Goal: Communication & Community: Answer question/provide support

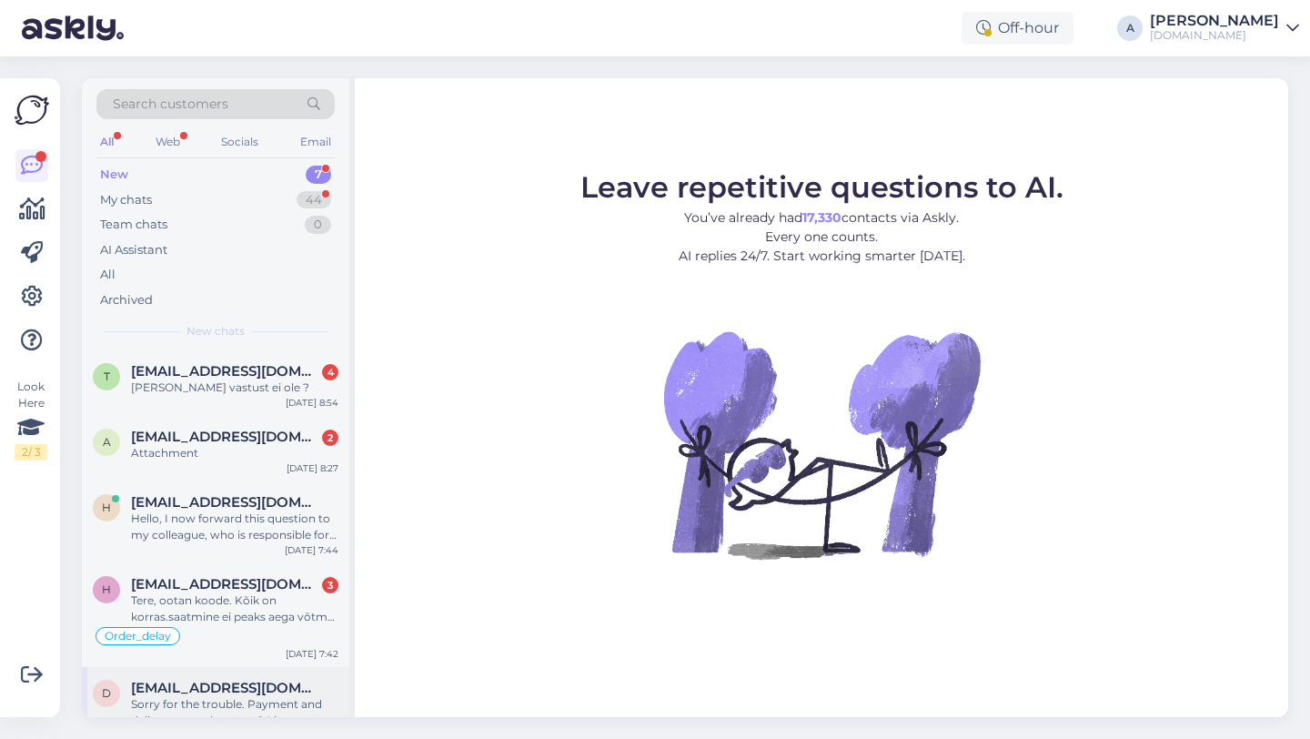
click at [183, 689] on span "dace34745@gmail.com" at bounding box center [225, 688] width 189 height 16
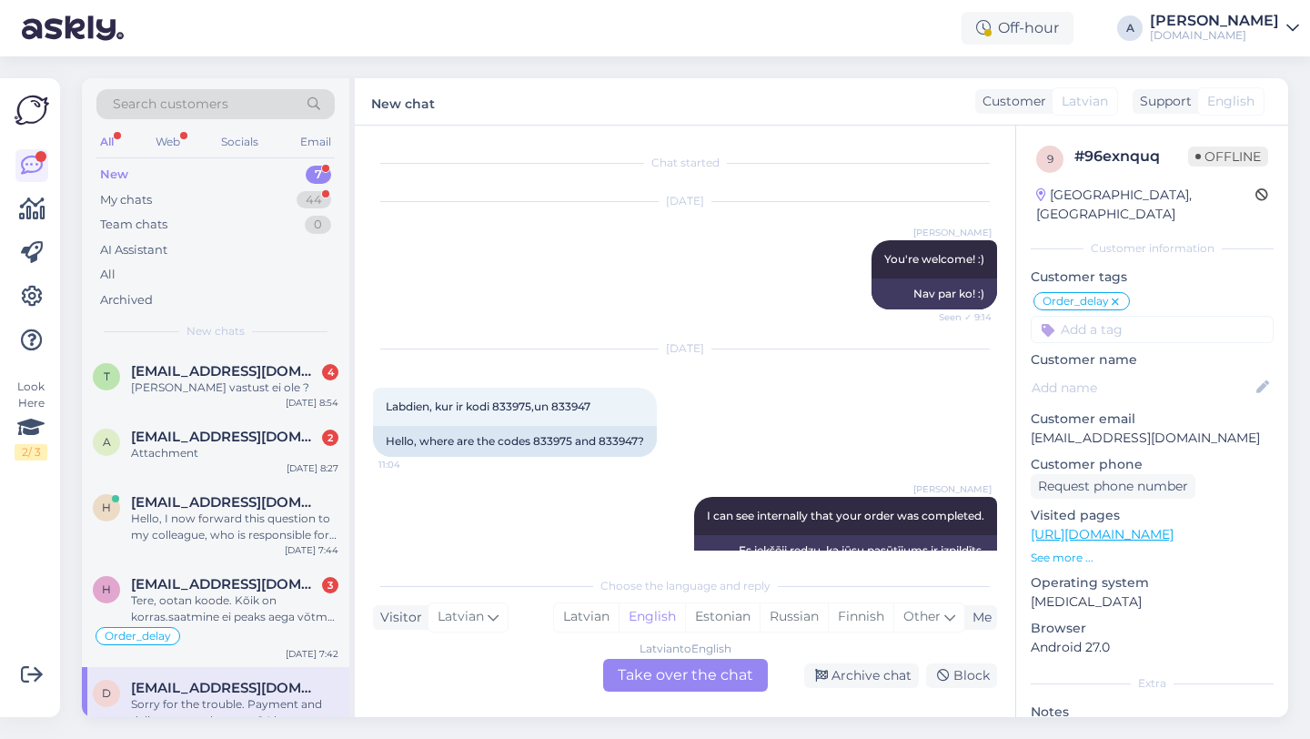
scroll to position [15368, 0]
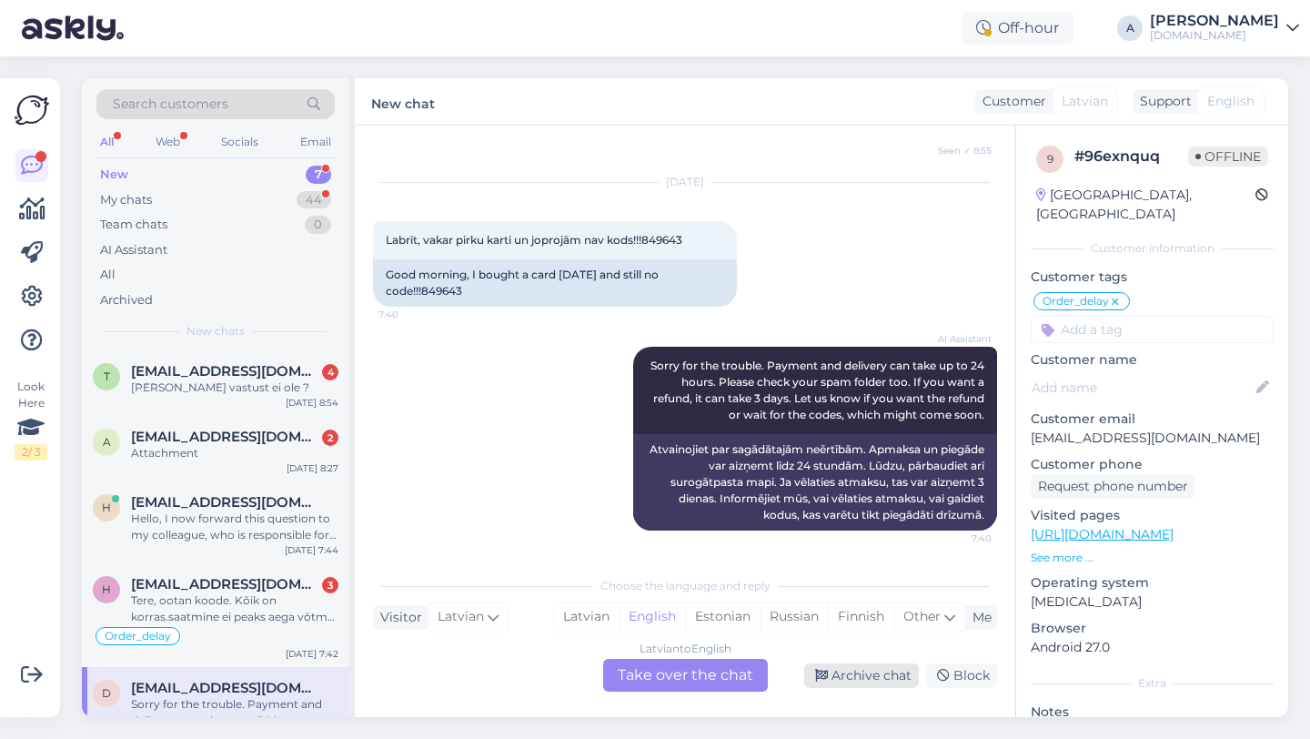
click at [877, 674] on div "Archive chat" at bounding box center [861, 675] width 115 height 25
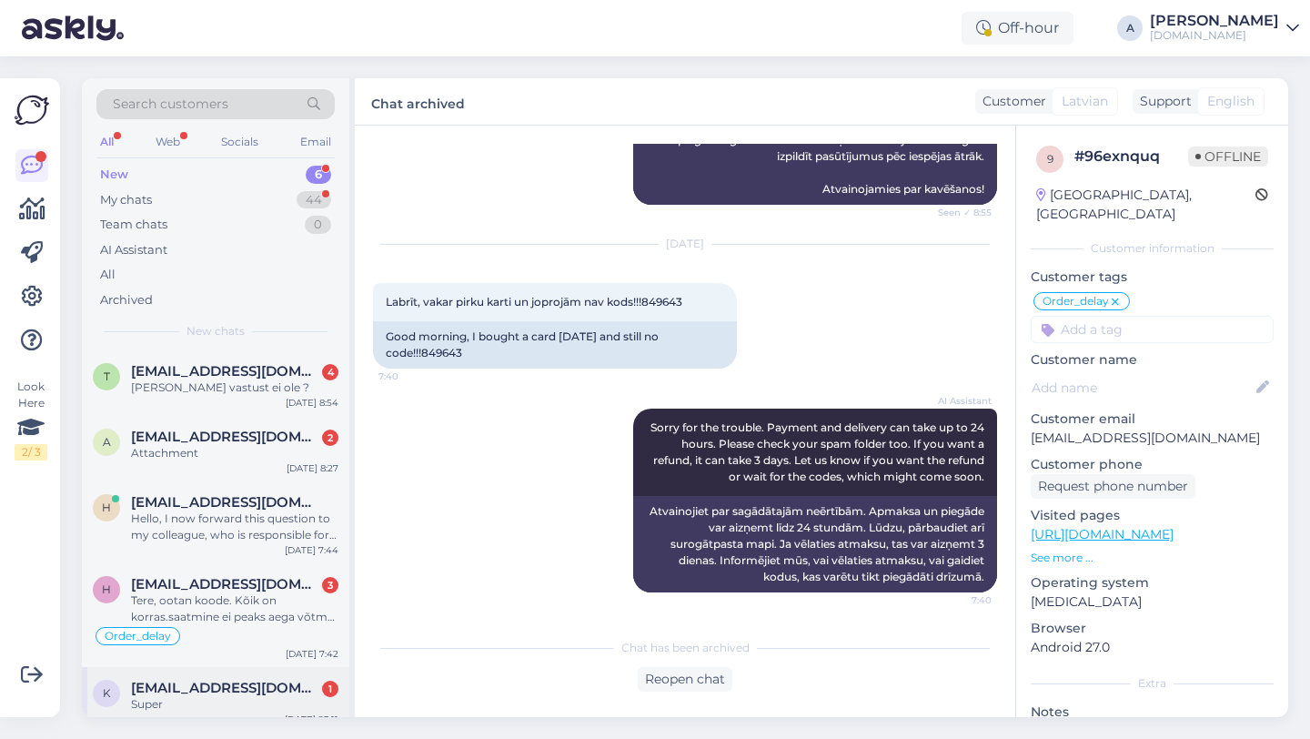
click at [262, 684] on span "[EMAIL_ADDRESS][DOMAIN_NAME]" at bounding box center [225, 688] width 189 height 16
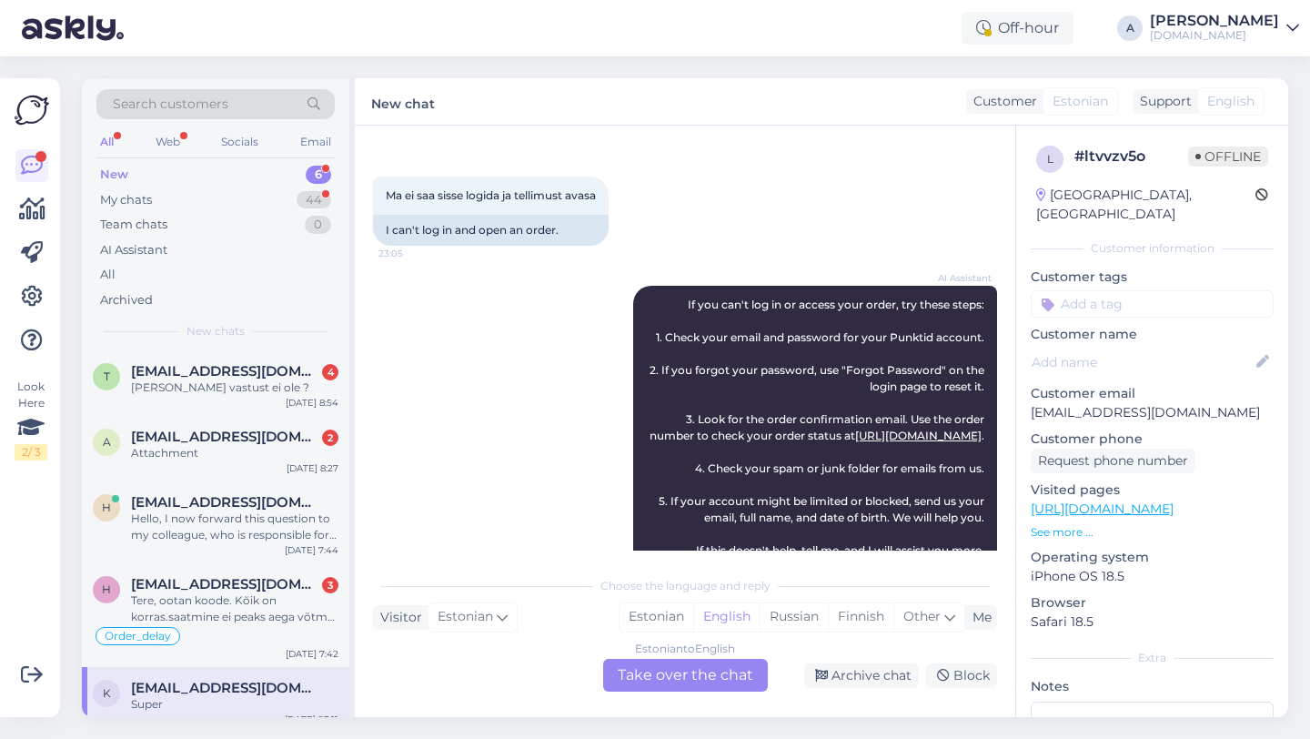
scroll to position [1482, 0]
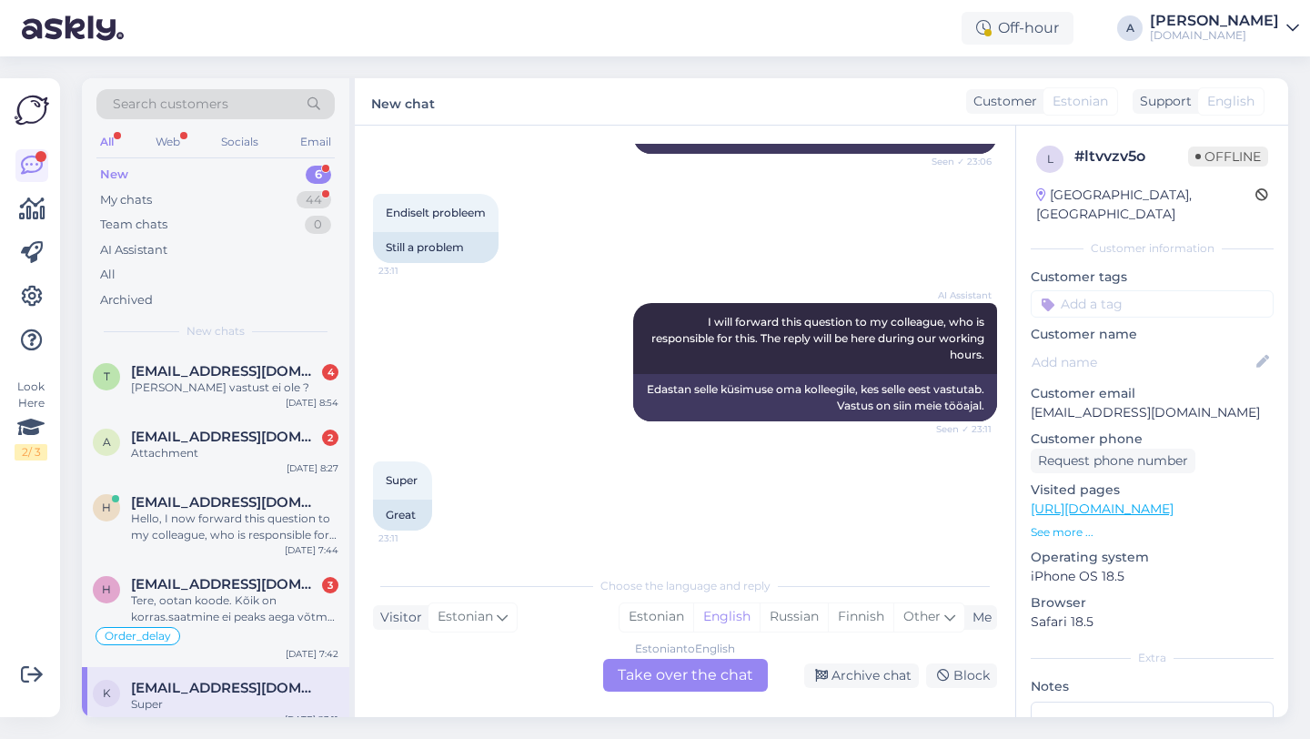
click at [694, 677] on div "Estonian to English Take over the chat" at bounding box center [685, 675] width 165 height 33
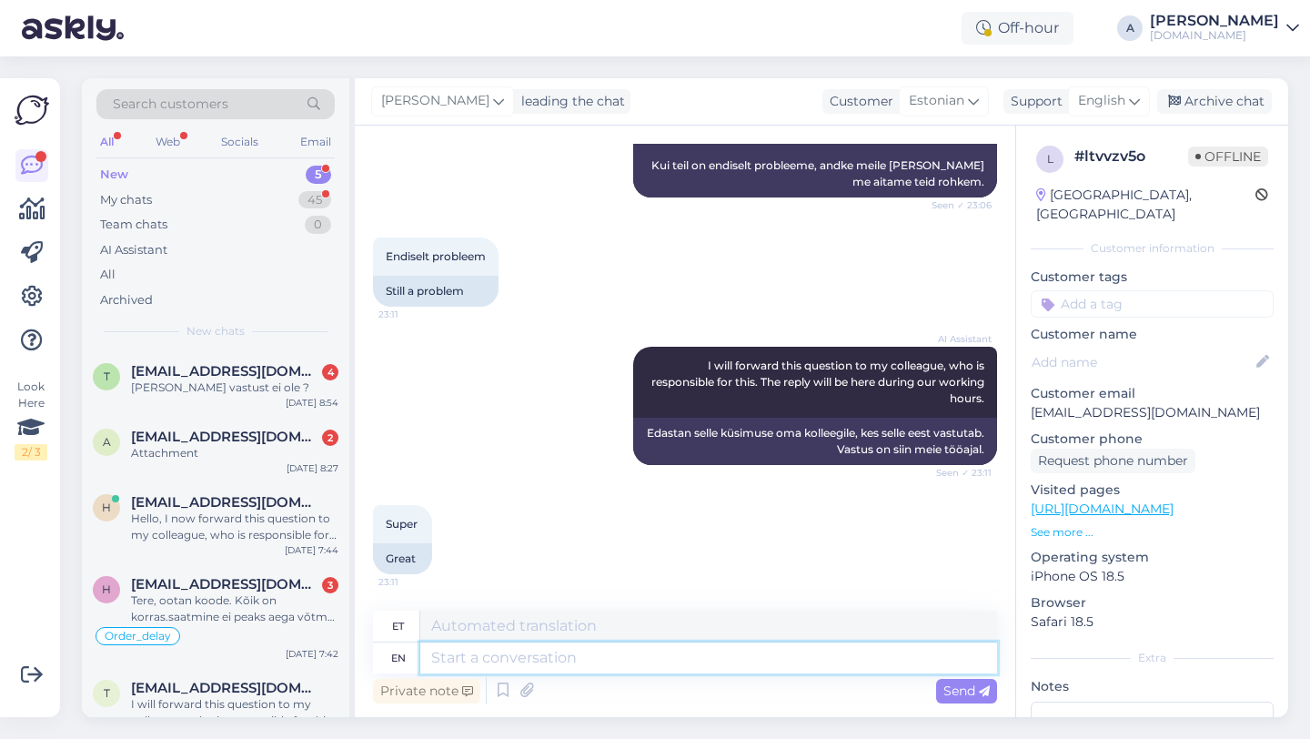
click at [649, 655] on textarea at bounding box center [708, 657] width 577 height 31
type textarea "Hey the"
type textarea "Hei"
type textarea "Hey there!"
type textarea "Tere!"
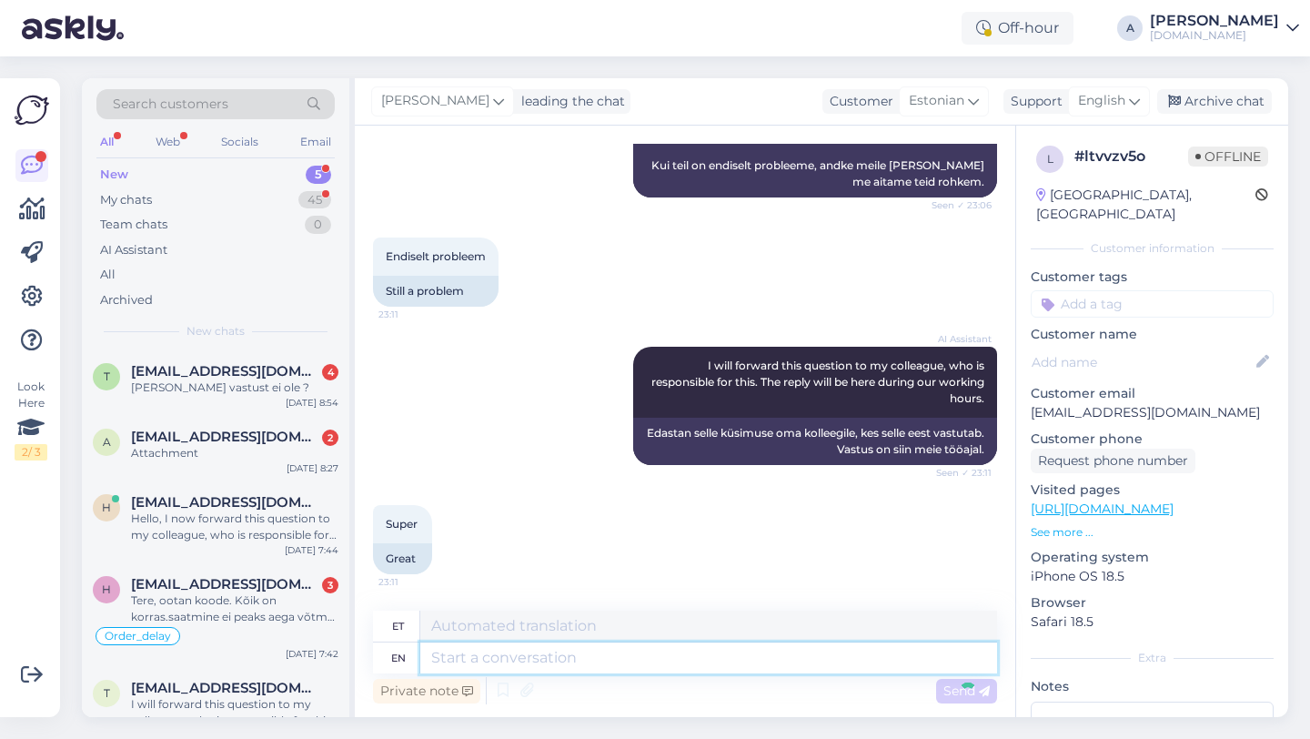
scroll to position [1586, 0]
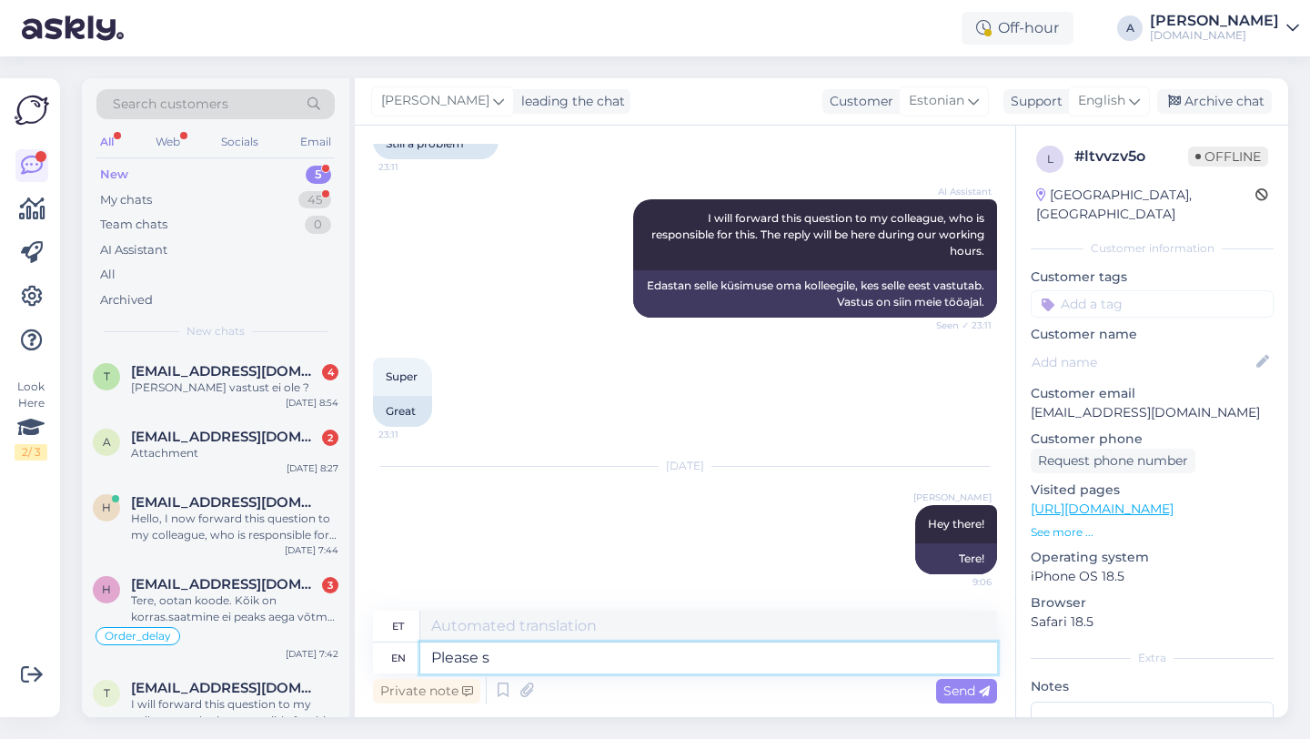
type textarea "Please sh"
type textarea "Palun"
type textarea "Please shrew w"
type textarea "Palun karihiir"
type textarea "Please share t"
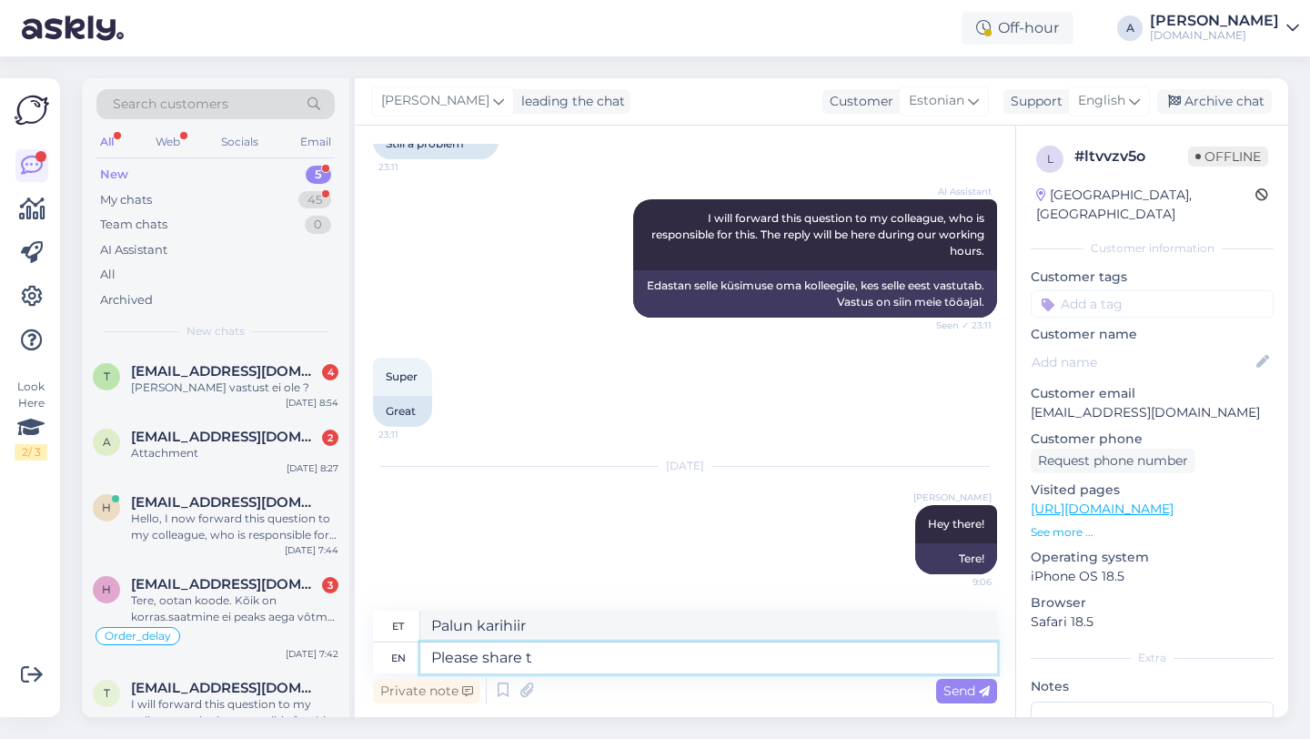
type textarea "Palun jaga"
type textarea "Please share"
type textarea "Palun jaga t"
type textarea "Please share with"
type textarea "Palun jaga"
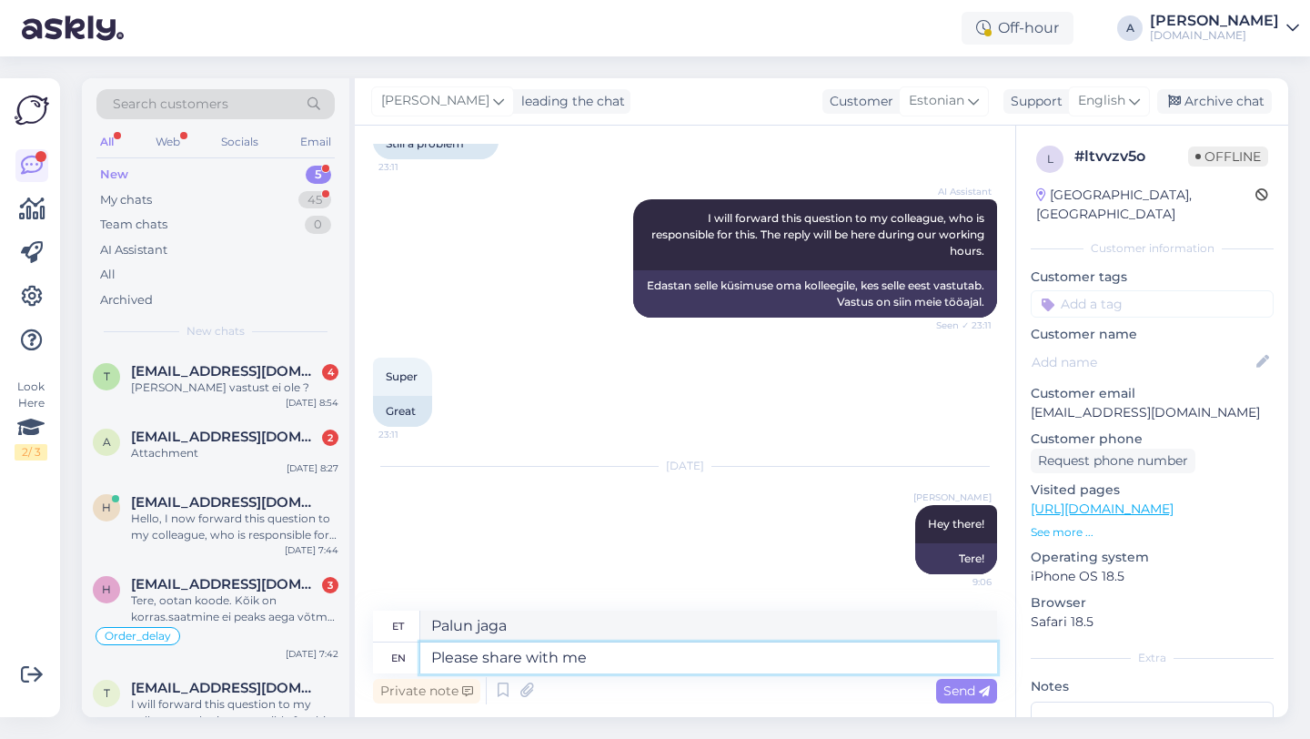
type textarea "Please share with me"
type textarea "Palun jagage"
type textarea "Please share with me y"
type textarea "Palun jaga minuga"
type textarea "Please share with me your e"
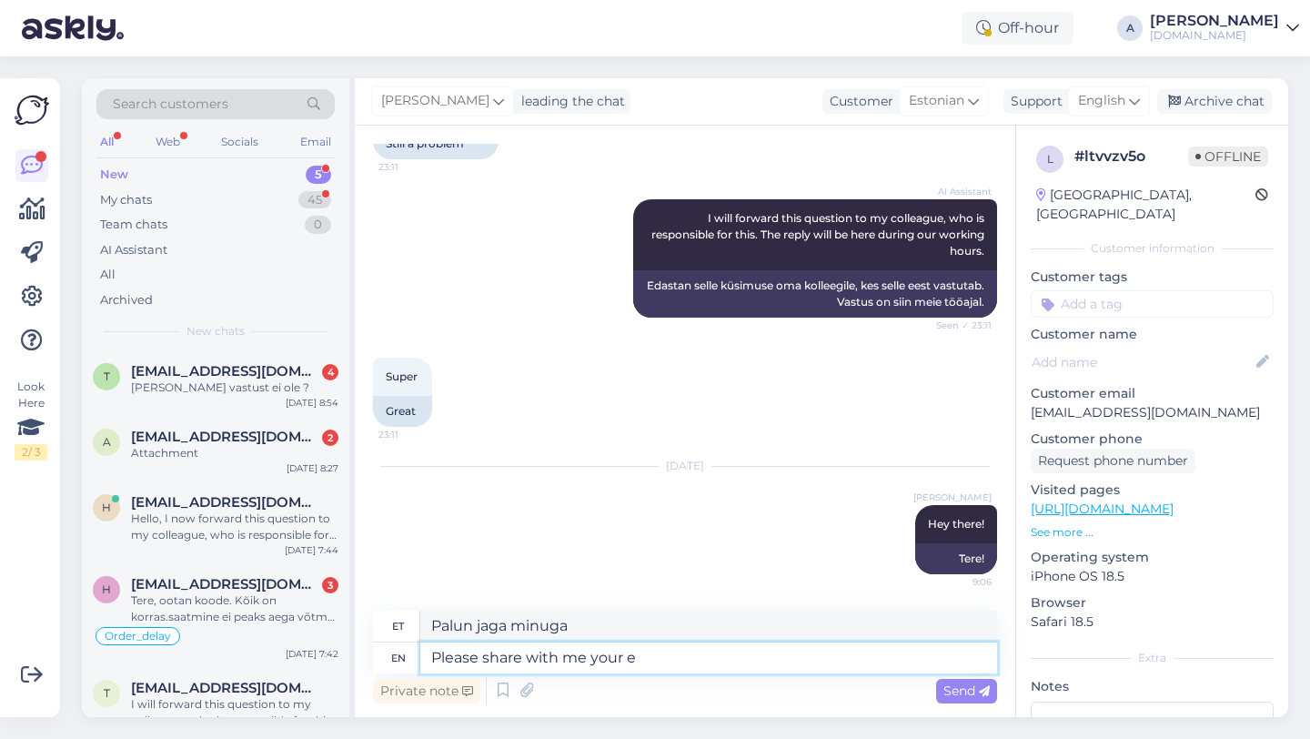
type textarea "Palun jaga minuga oma"
type textarea "Please share with me your emial,"
type textarea "Palun jaga minuga oma e-posti aadressi,"
type textarea "Please share with me your email, full nam"
type textarea "Palun jaga minuga oma täielikku e-posti aadressi."
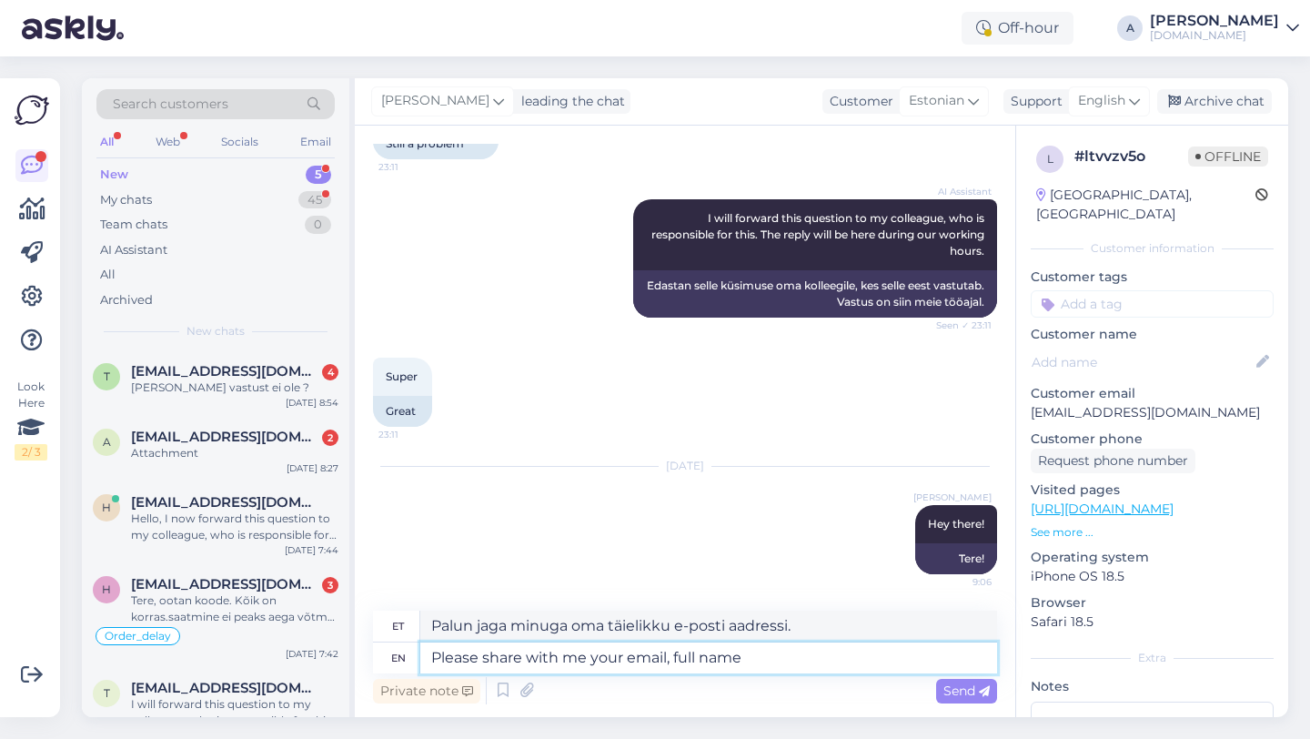
type textarea "Please share with me your email, full name a"
type textarea "Palun jaga minuga oma e-posti aadressi ja täisnime."
type textarea "Please share with me your email, full name and d"
type textarea "Palun jaga minuga oma e-posti aadressi, täisnime ja"
type textarea "Please share with me your email, full name and date of"
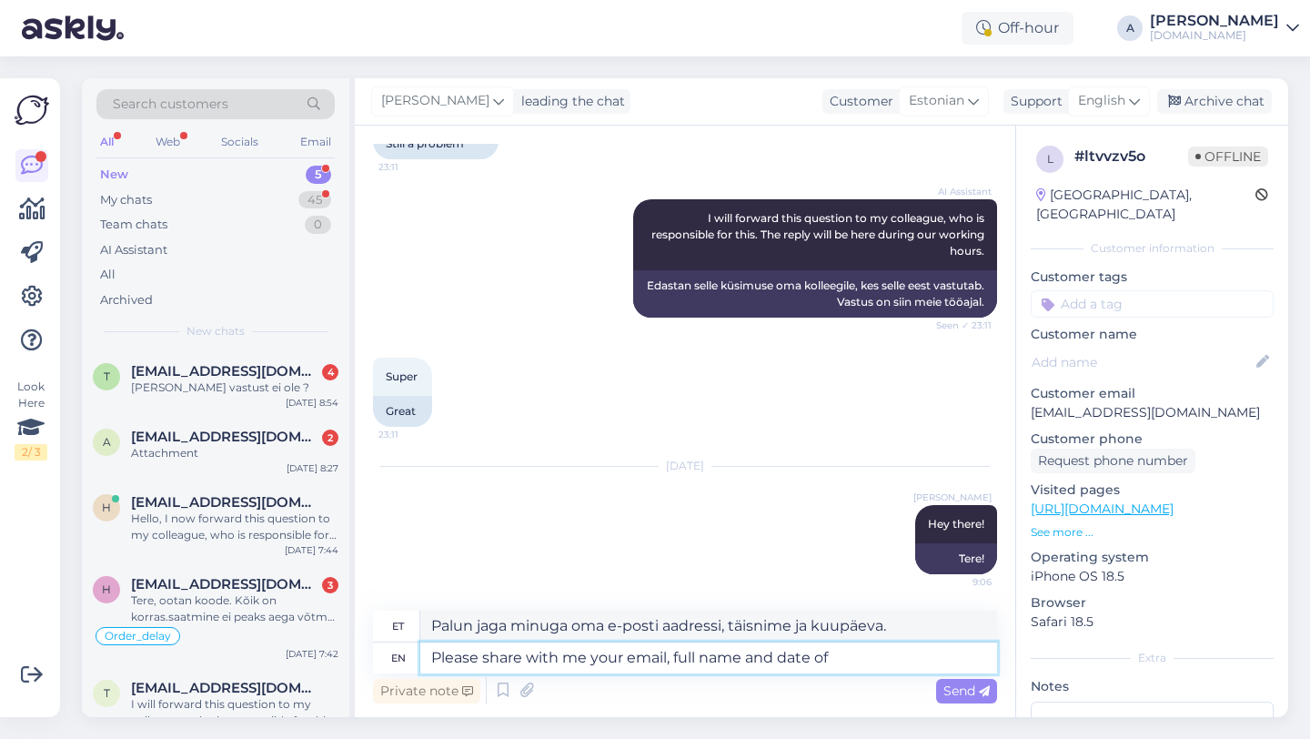
type textarea "Palun jagage minuga oma e-posti aadressi, täisnime ja kuupäeva."
type textarea "Please share with me your email, full name and date of birth,"
type textarea "Palun jaga minuga oma e-posti aadressi, täisnime ja sünnikuupäeva."
type textarea "Please share with me your email, full name and date of birth."
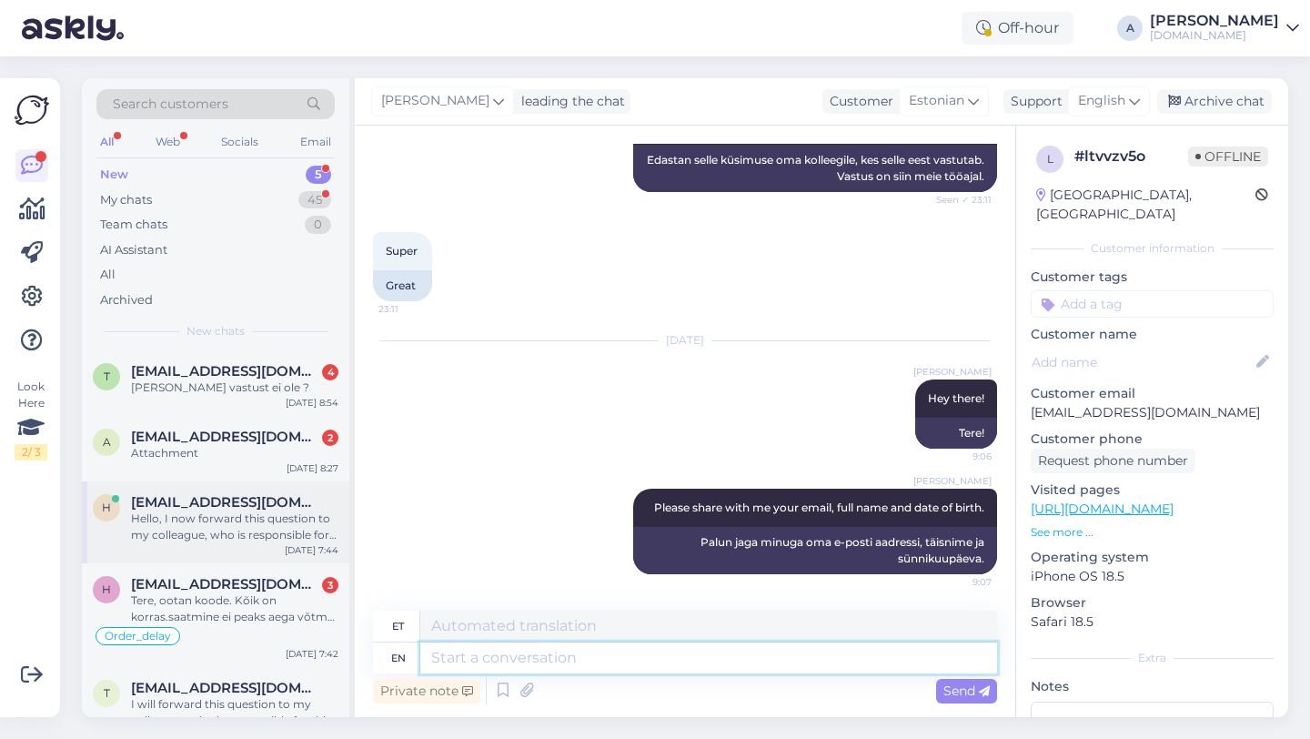
scroll to position [32, 0]
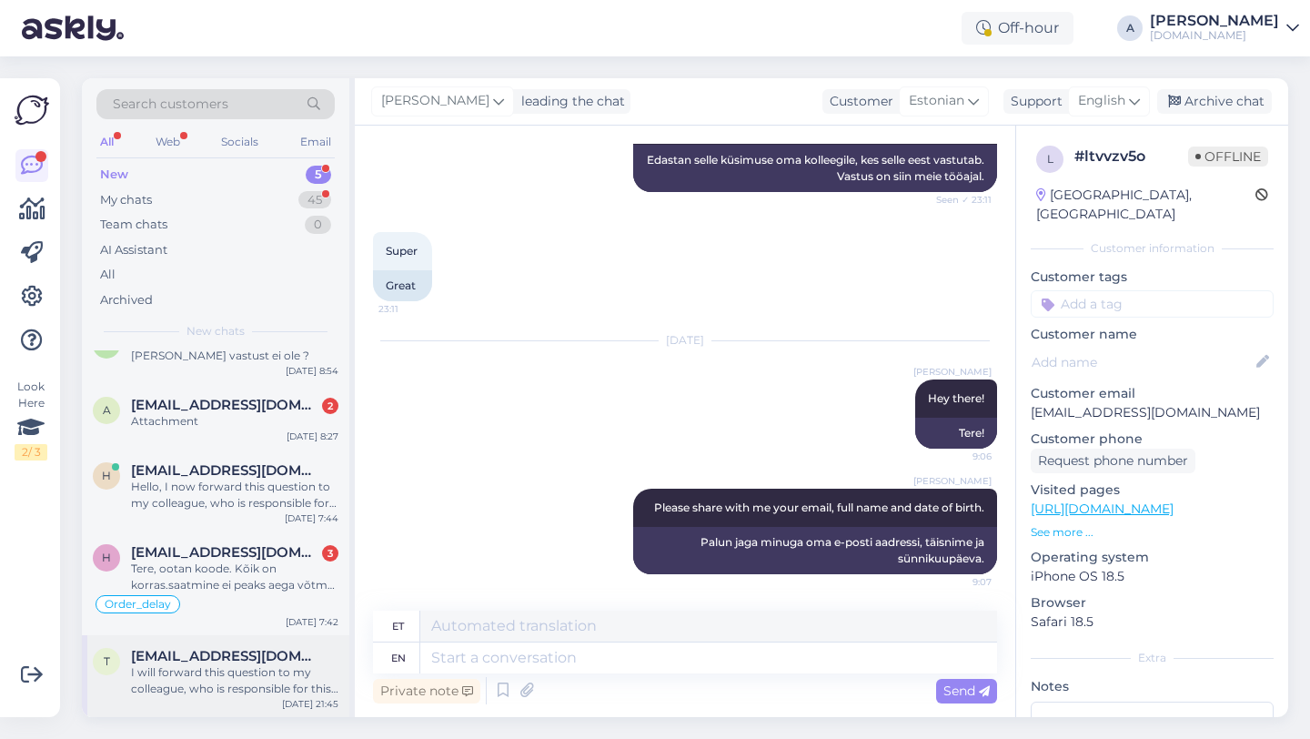
click at [216, 689] on div "I will forward this question to my colleague, who is responsible for this. The …" at bounding box center [234, 680] width 207 height 33
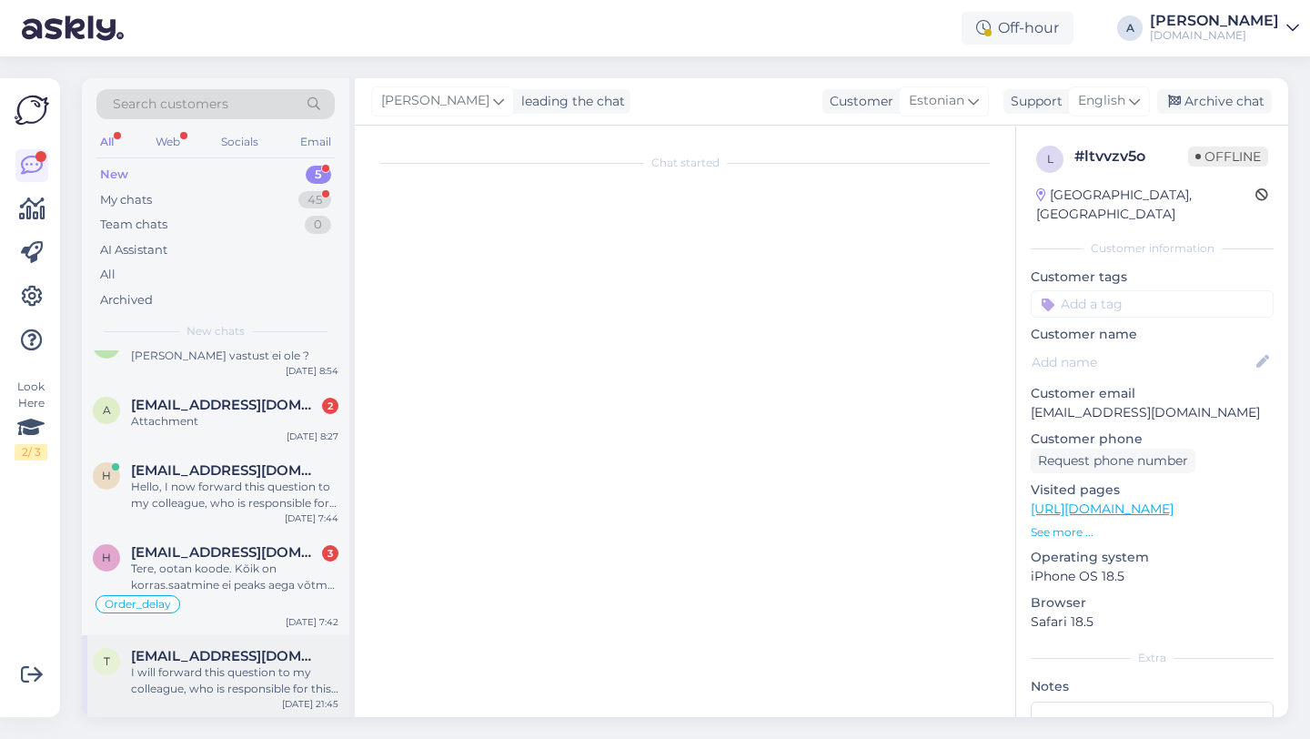
scroll to position [205, 0]
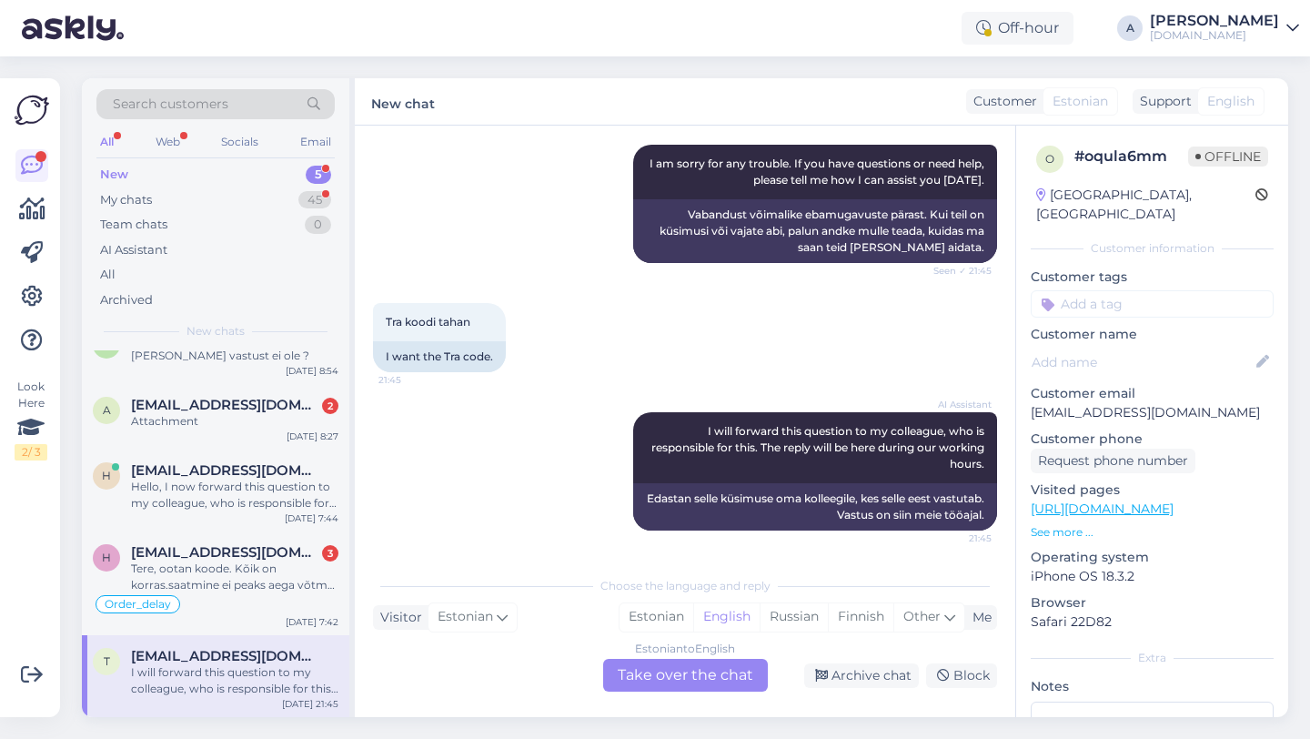
click at [682, 677] on div "Estonian to English Take over the chat" at bounding box center [685, 675] width 165 height 33
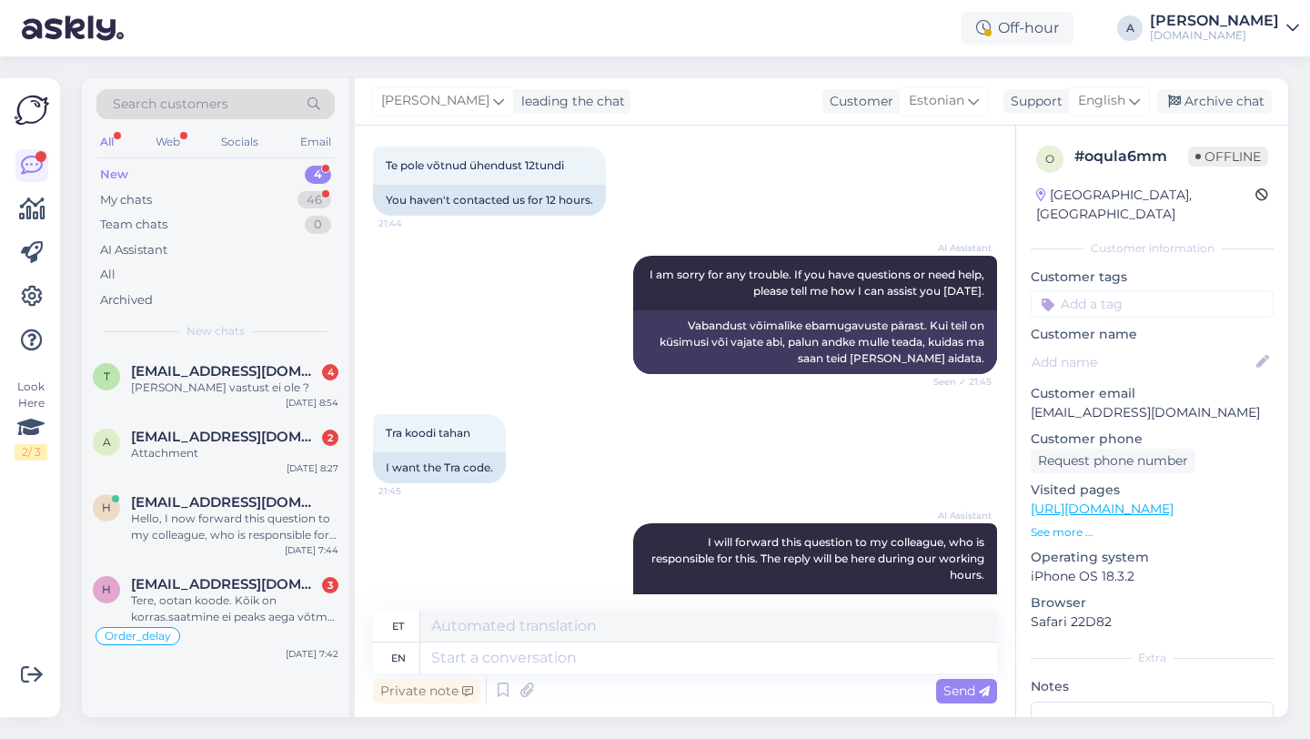
scroll to position [90, 0]
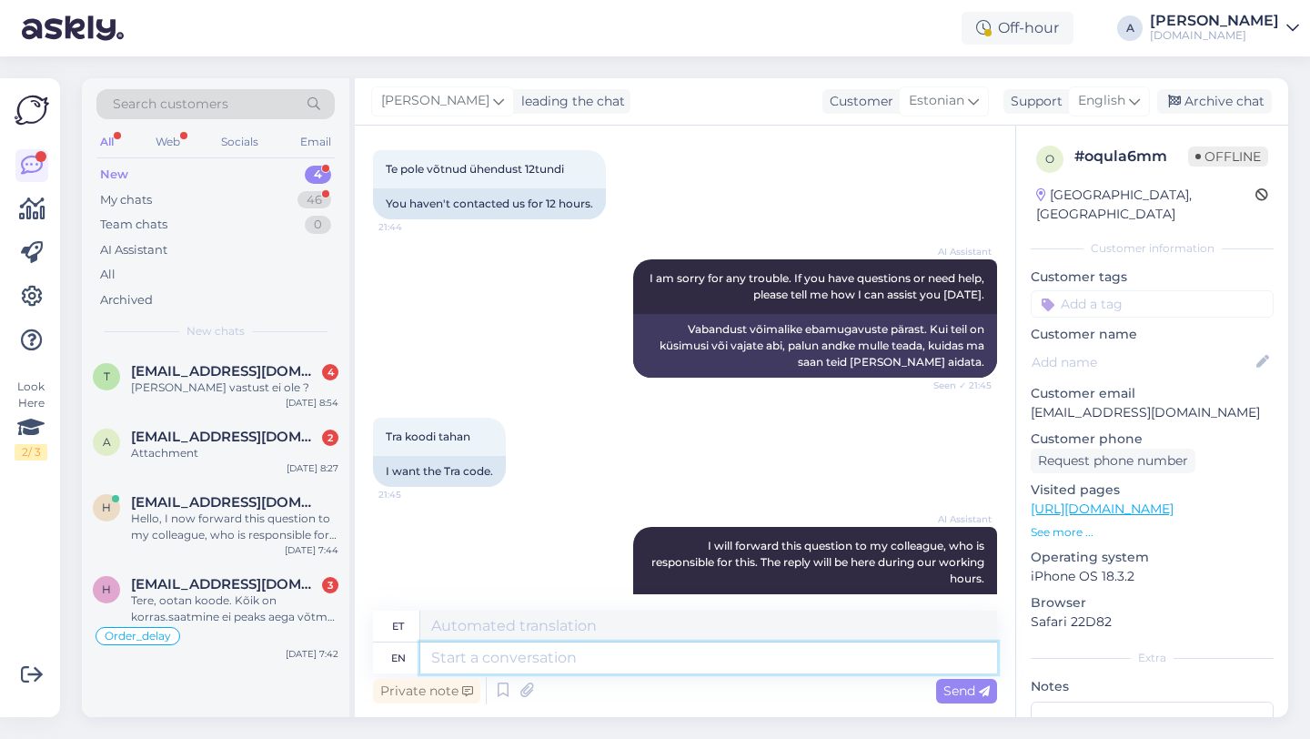
click at [518, 650] on textarea at bounding box center [708, 657] width 577 height 31
type textarea "Hey the"
type textarea "Hei"
type textarea "Hey there!"
type textarea "Tere!"
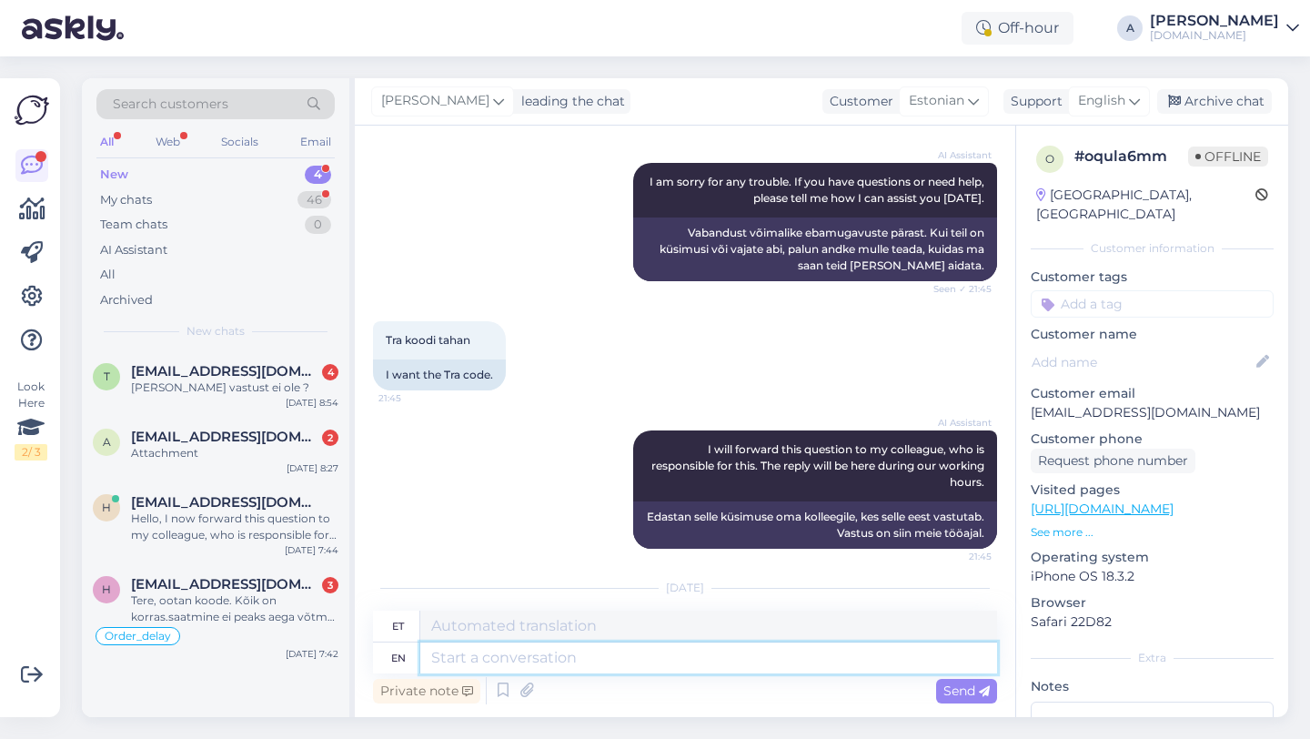
scroll to position [308, 0]
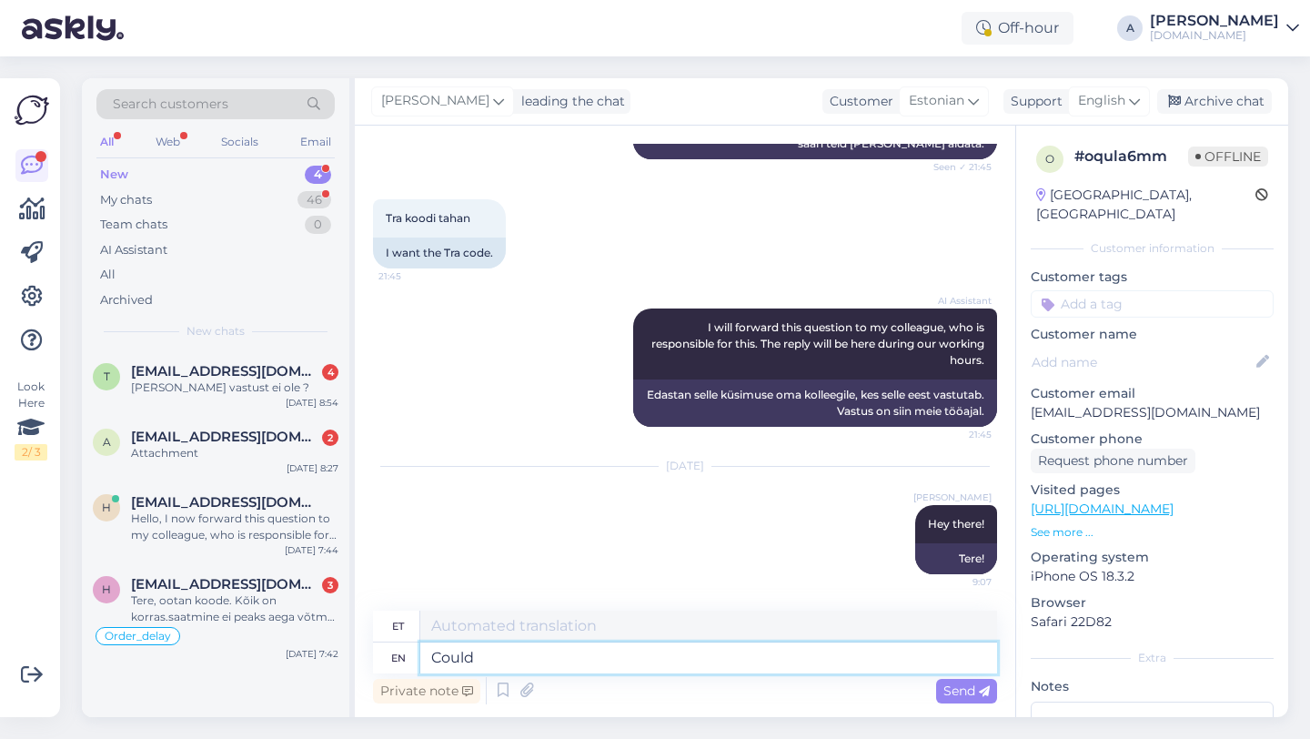
type textarea "Could y"
type textarea "Võiks"
type textarea "Could you e"
type textarea "Kas sa saaksid"
type textarea "Could you elaborate on"
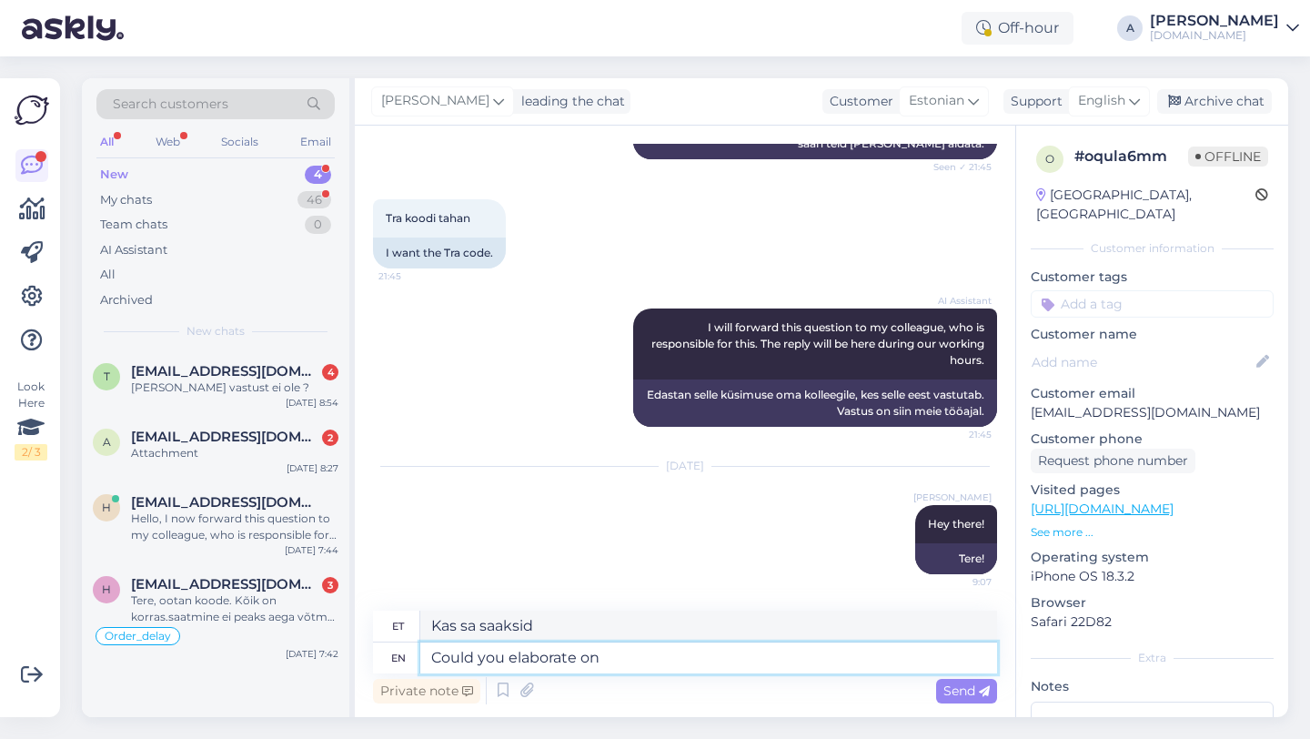
type textarea "Kas saaksite täpsustada"
type textarea "Could you elaborate on your q"
type textarea "Kas te saaksite oma"
type textarea "Could you elaborate on your query?"
type textarea "Kas te saaksite oma päringut täpsustada?"
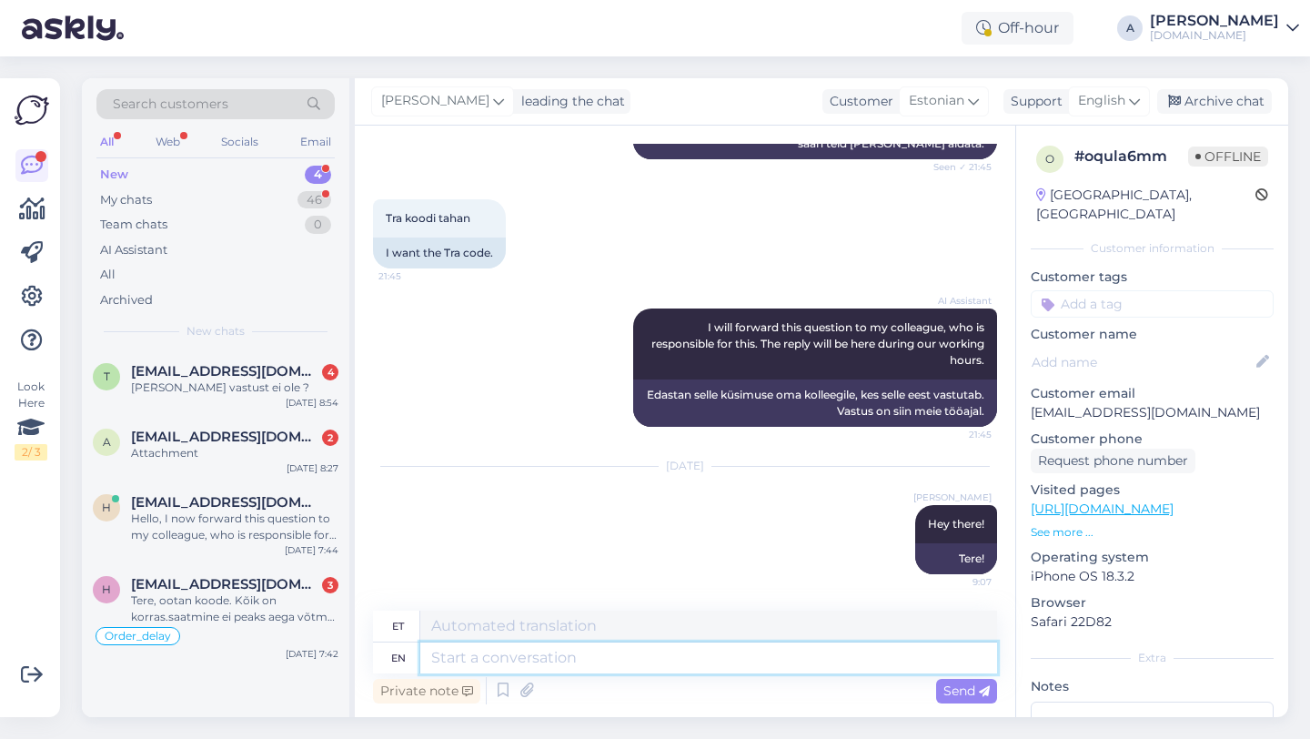
scroll to position [418, 0]
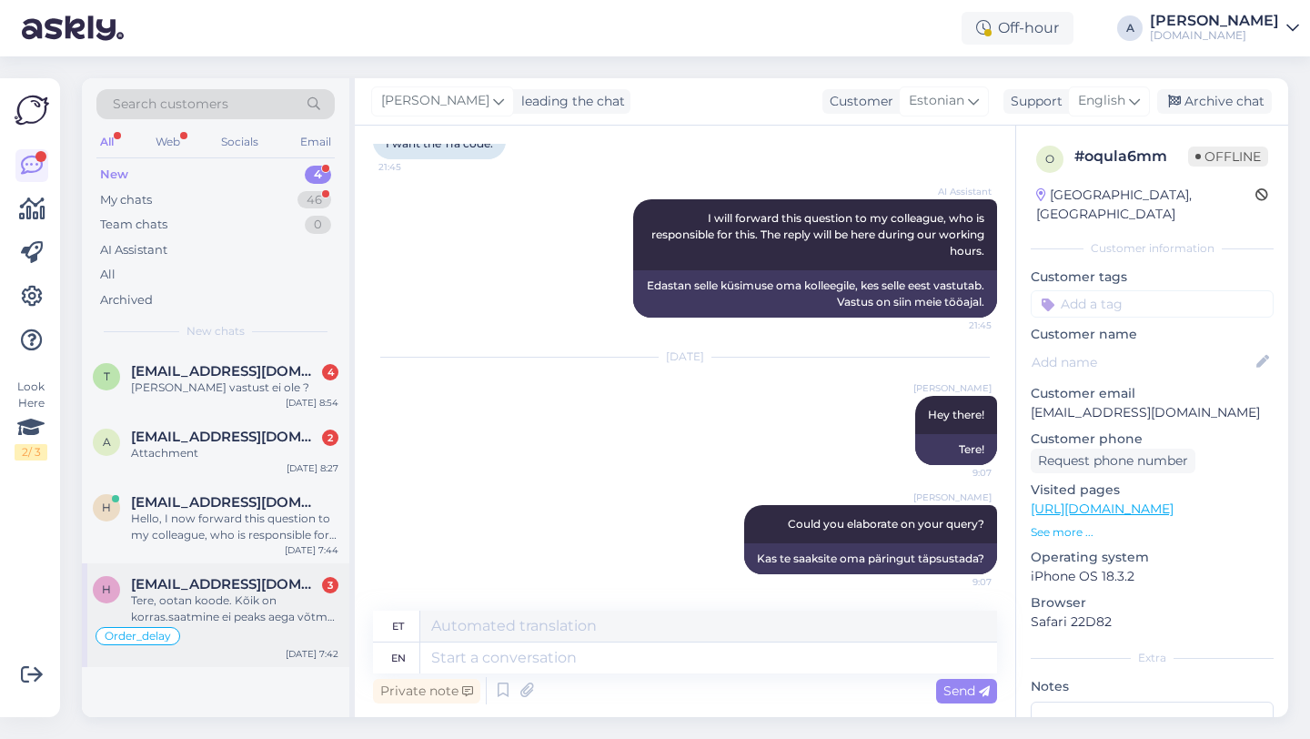
click at [252, 597] on div "Tere, ootan koode. Kõik on korras.saatmine ei peaks aega võtma. Tellimus 849743…" at bounding box center [234, 608] width 207 height 33
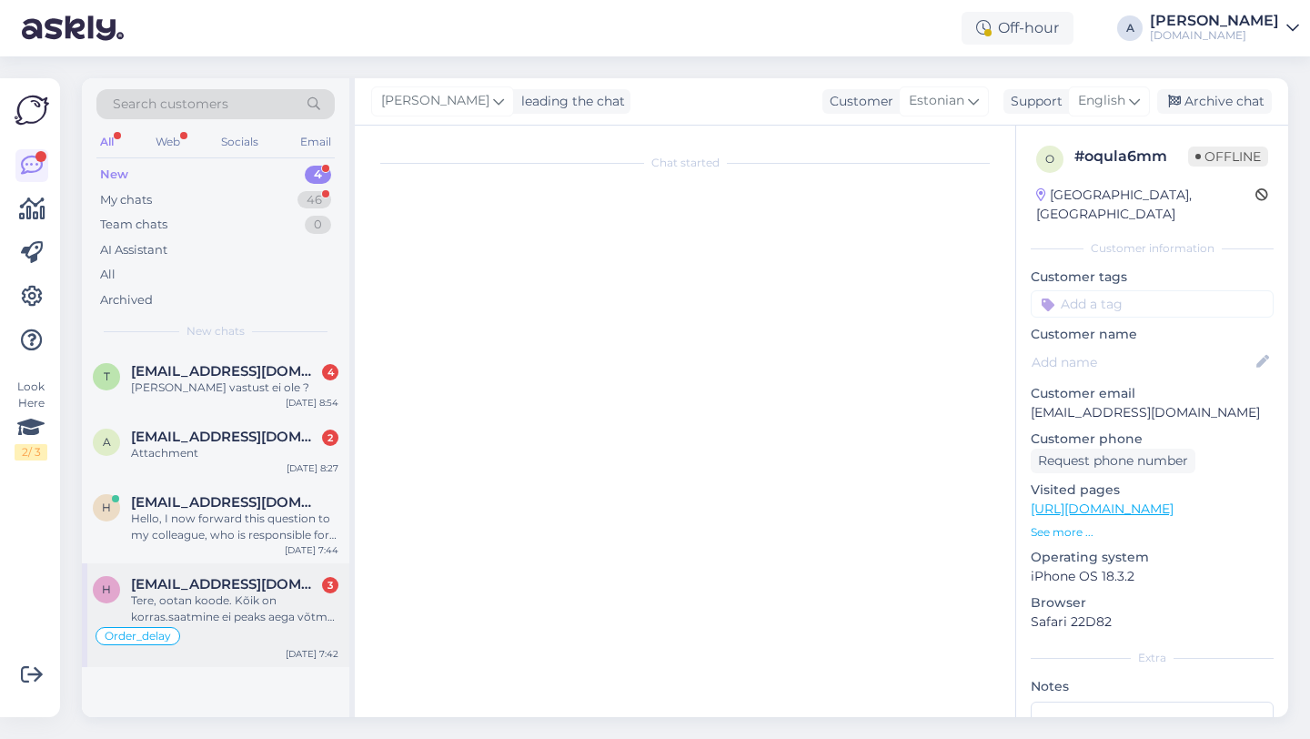
scroll to position [11810, 0]
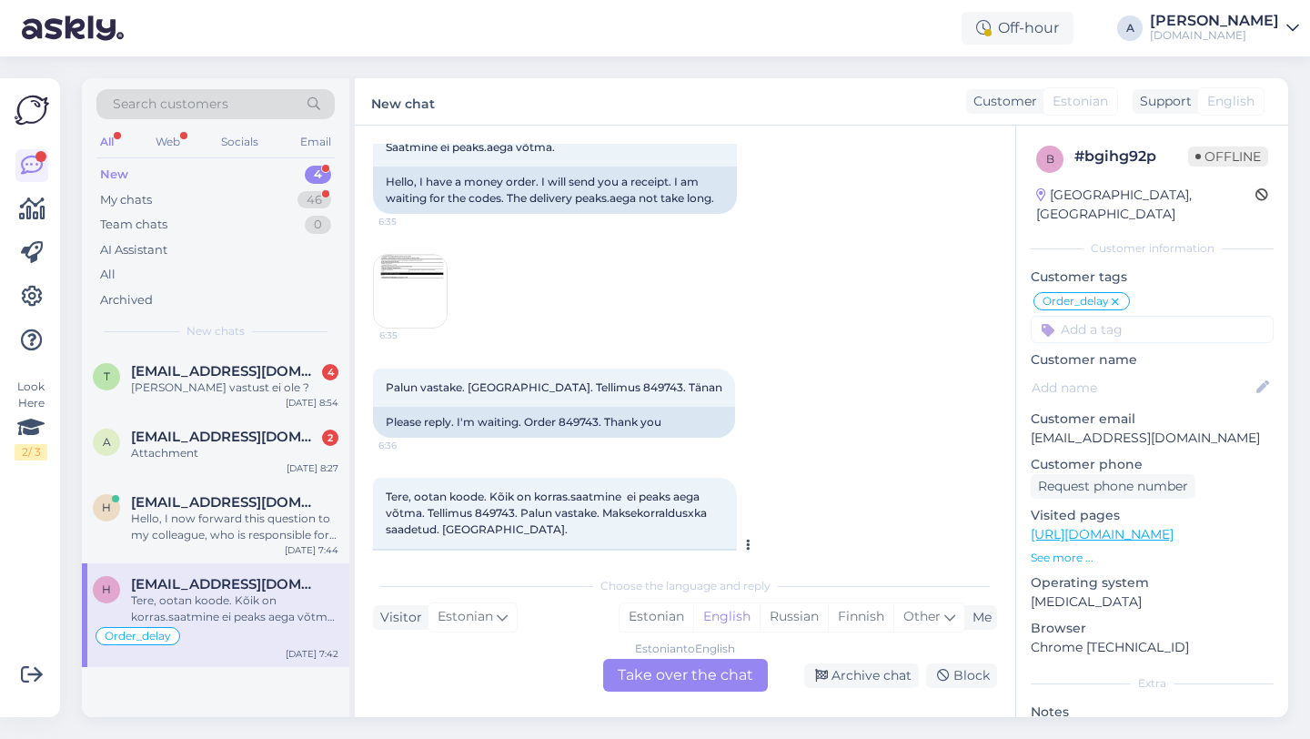
drag, startPoint x: 719, startPoint y: 499, endPoint x: 680, endPoint y: 499, distance: 39.1
click at [680, 549] on div "Hello, I'm waiting for the codes. Everything is korras.saatmine Shipping should…" at bounding box center [555, 581] width 364 height 64
copy div "849743."
click at [644, 686] on div "Estonian to English Take over the chat" at bounding box center [685, 675] width 165 height 33
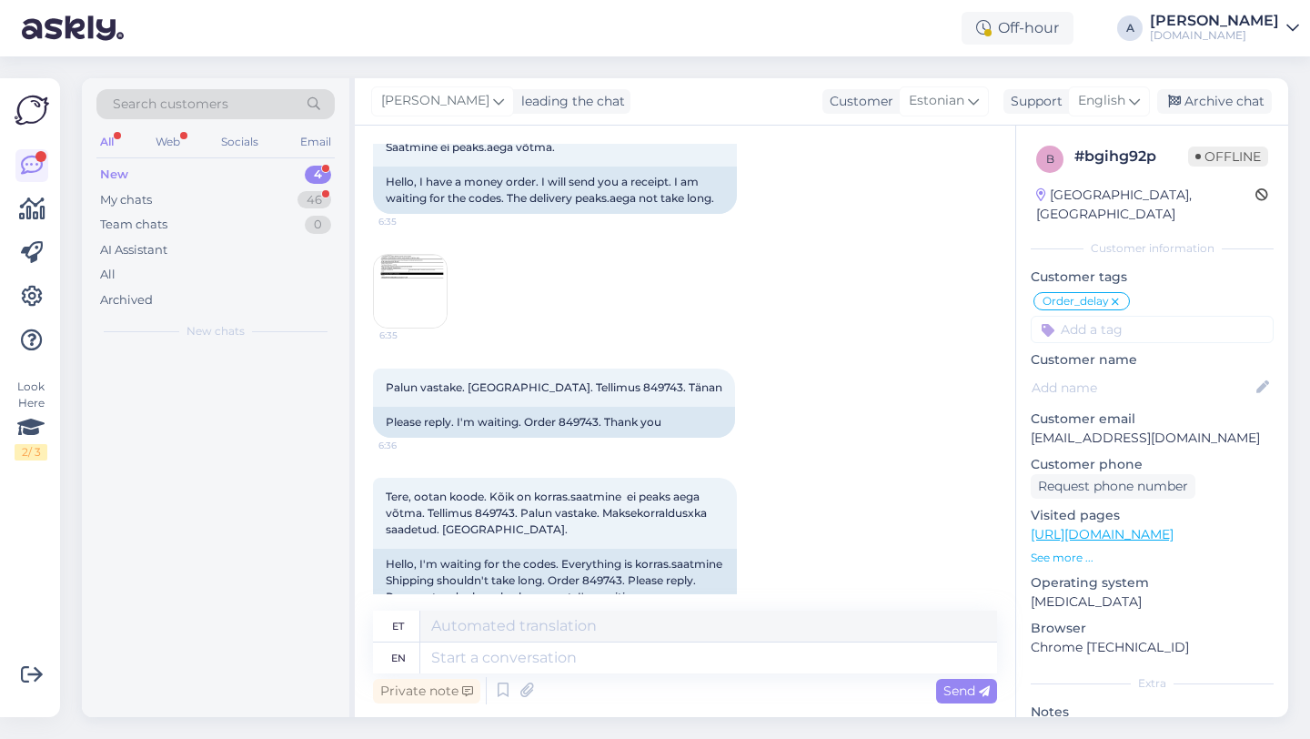
scroll to position [11766, 0]
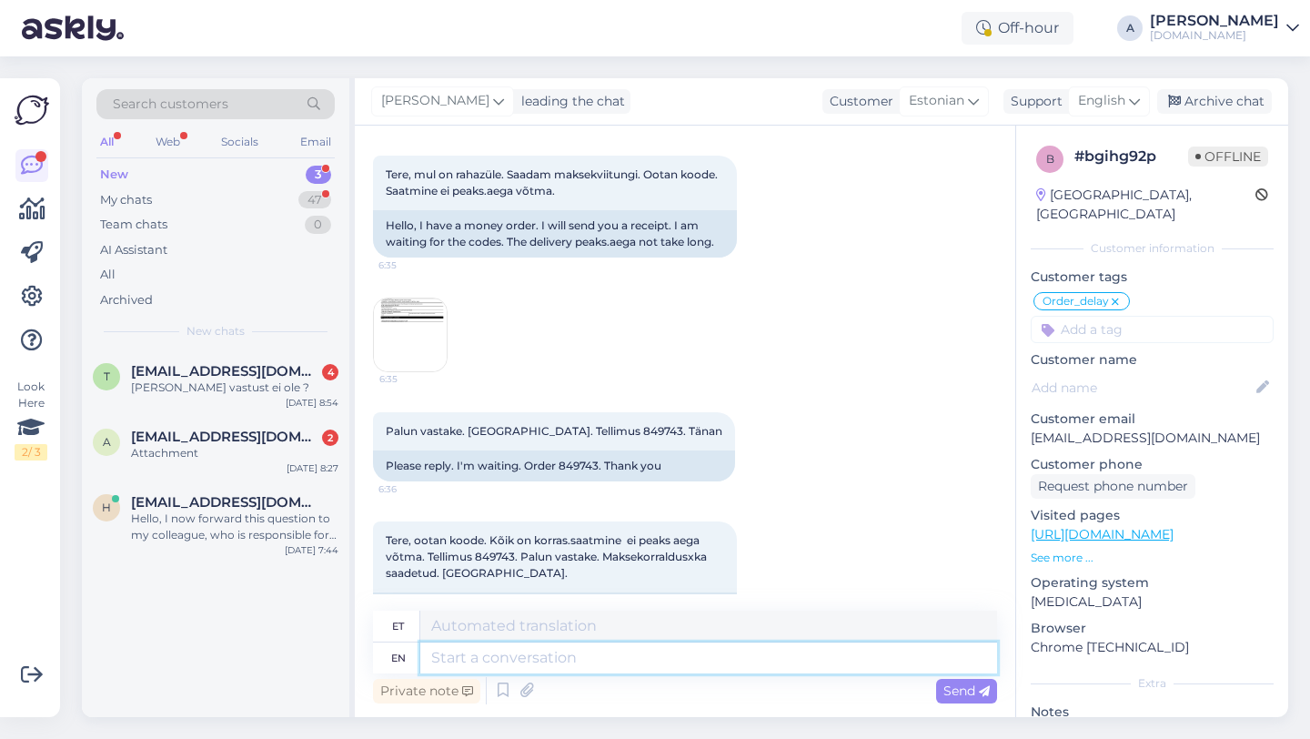
click at [549, 670] on textarea at bounding box center [708, 657] width 577 height 31
type textarea "Hey the"
type textarea "Hei"
type textarea "Hey there!"
type textarea "Tere!"
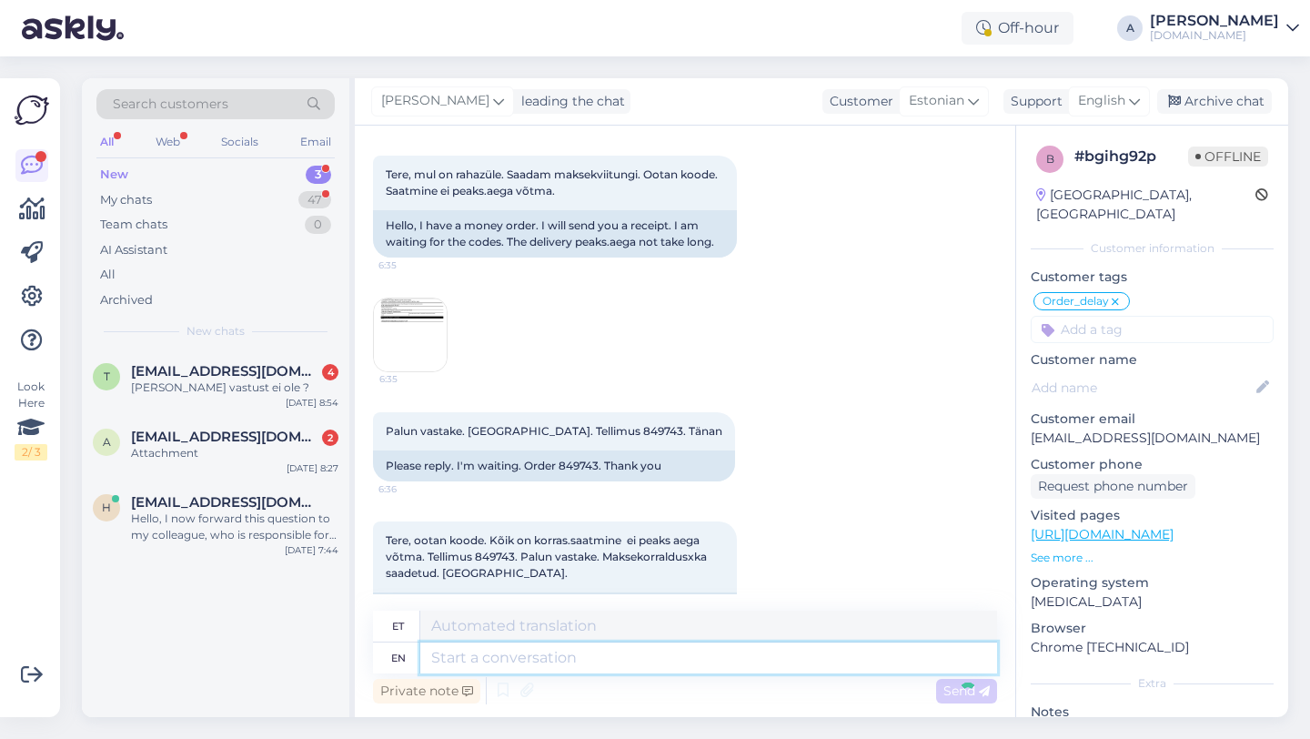
scroll to position [11875, 0]
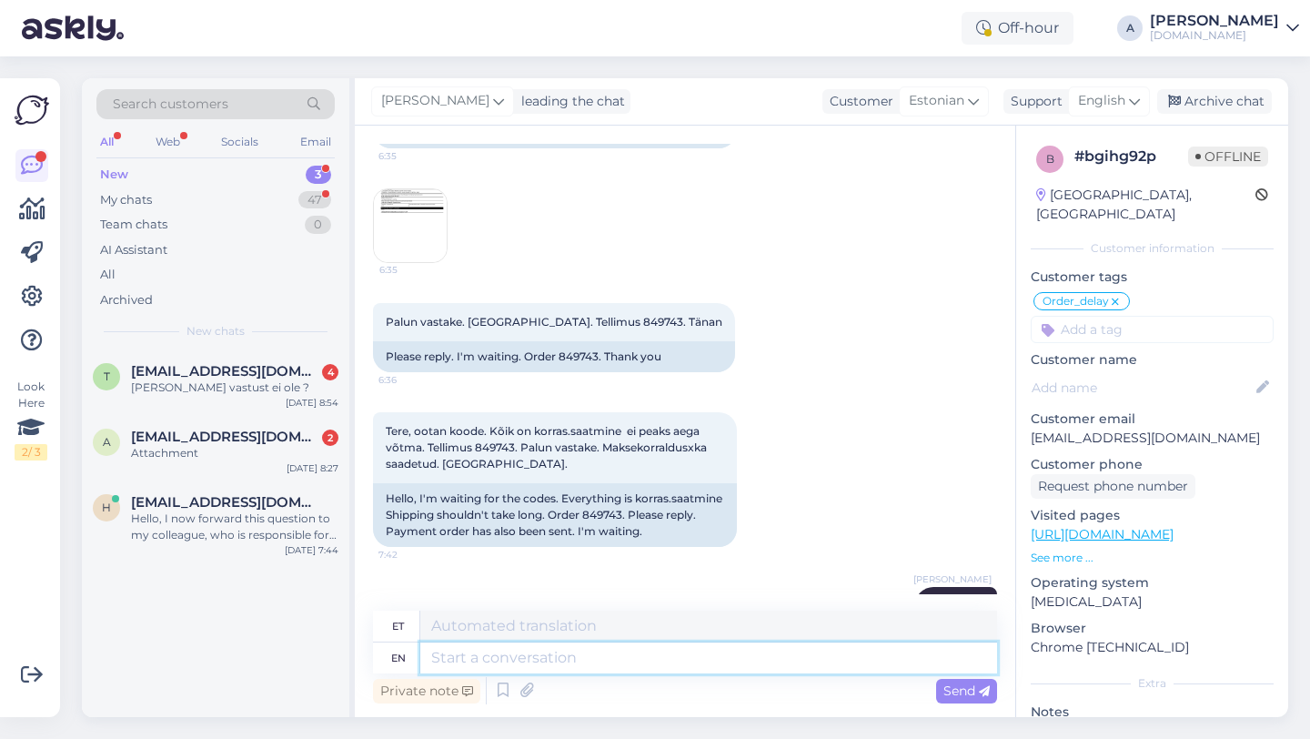
paste textarea "Currently, orders are taking longer than expected to be fulfilled. Your order w…"
type textarea "Currently, orders are taking longer than expected to be fulfilled. Your order w…"
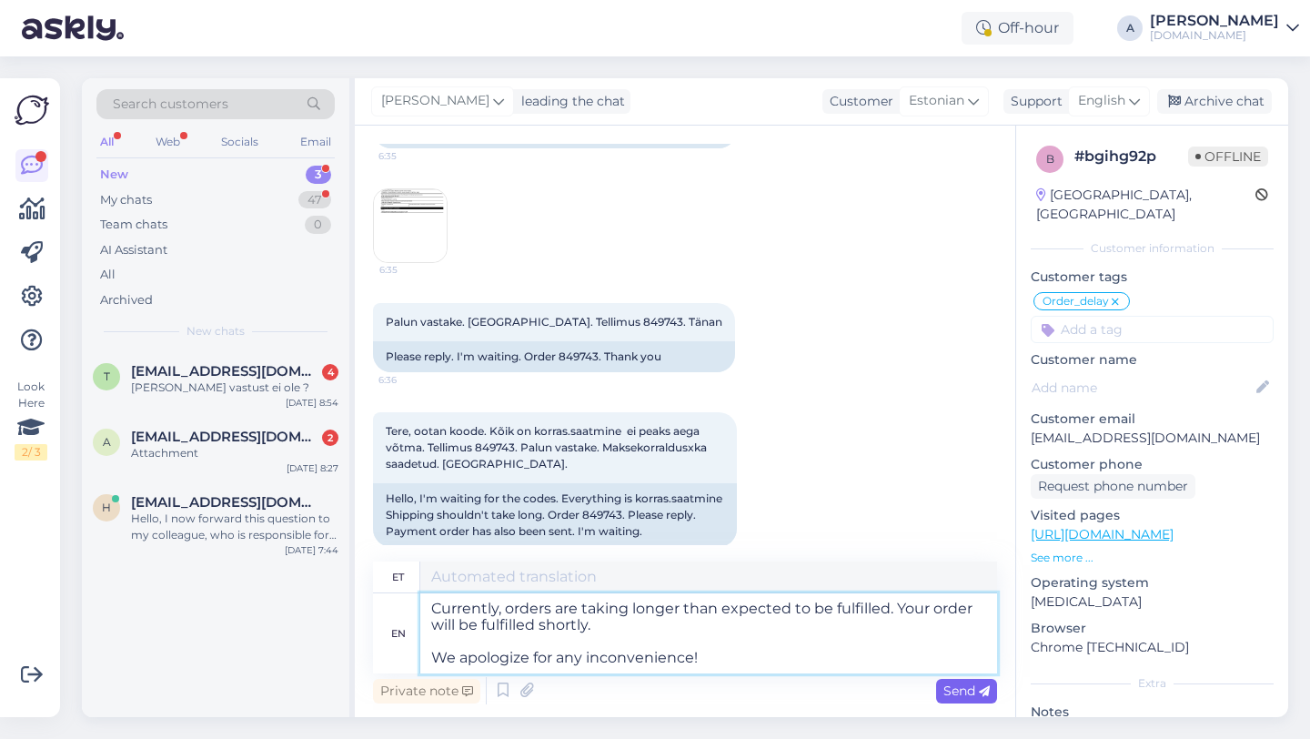
type textarea "Praegu võtab tellimuste täitmine oodatust kauem aega. Teie tellimus täidetakse …"
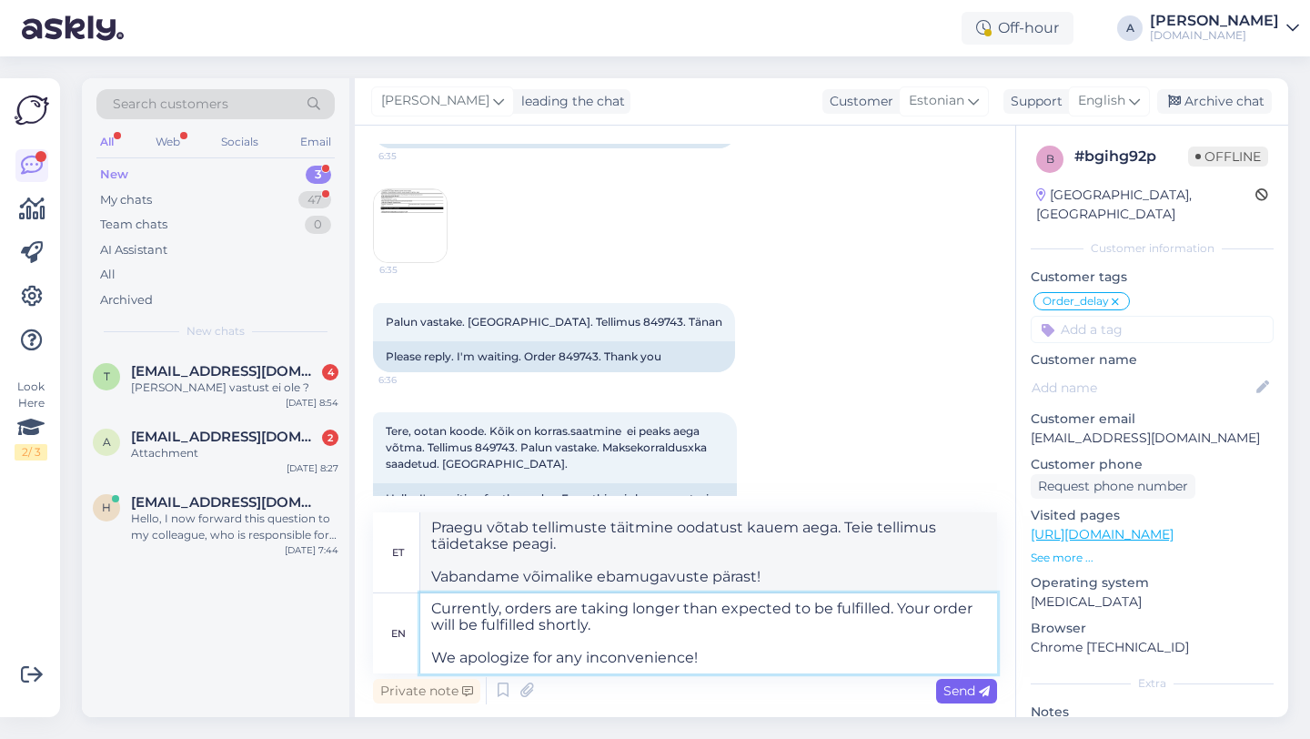
type textarea "Currently, orders are taking longer than expected to be fulfilled. Your order w…"
click at [962, 693] on span "Send" at bounding box center [966, 690] width 46 height 16
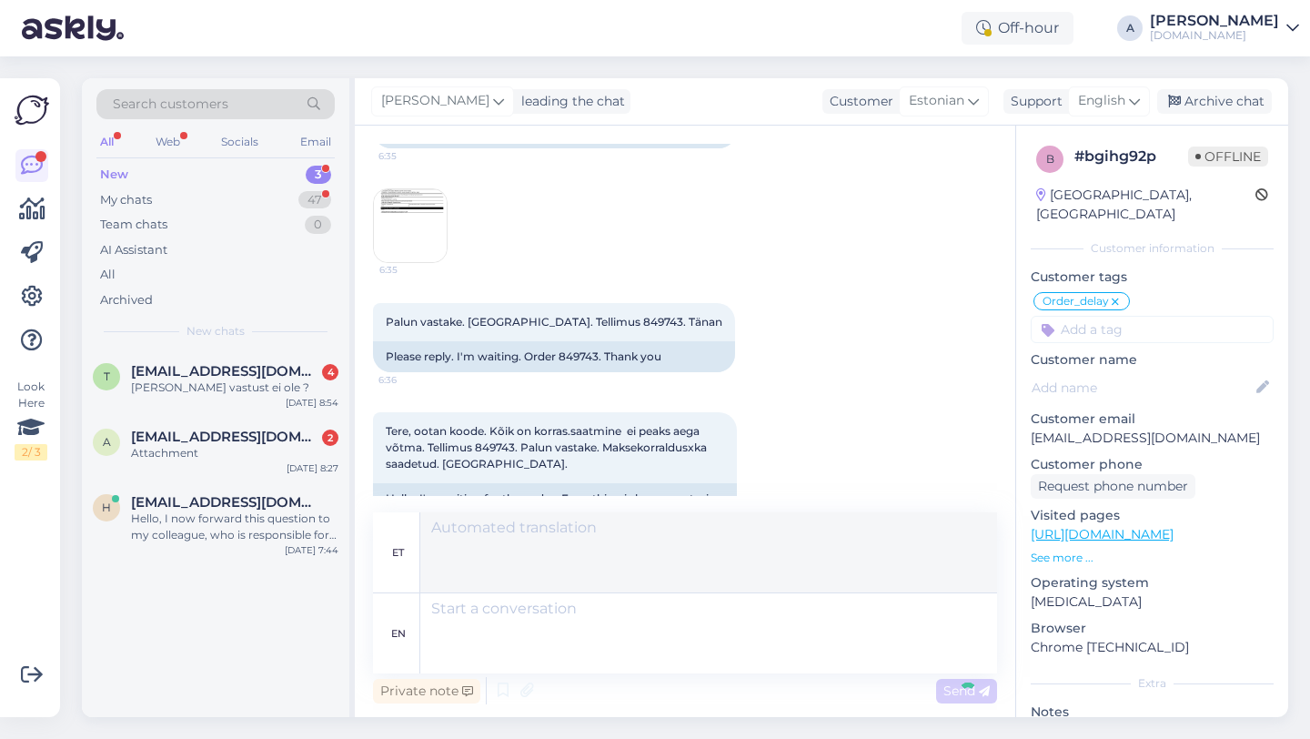
scroll to position [12082, 0]
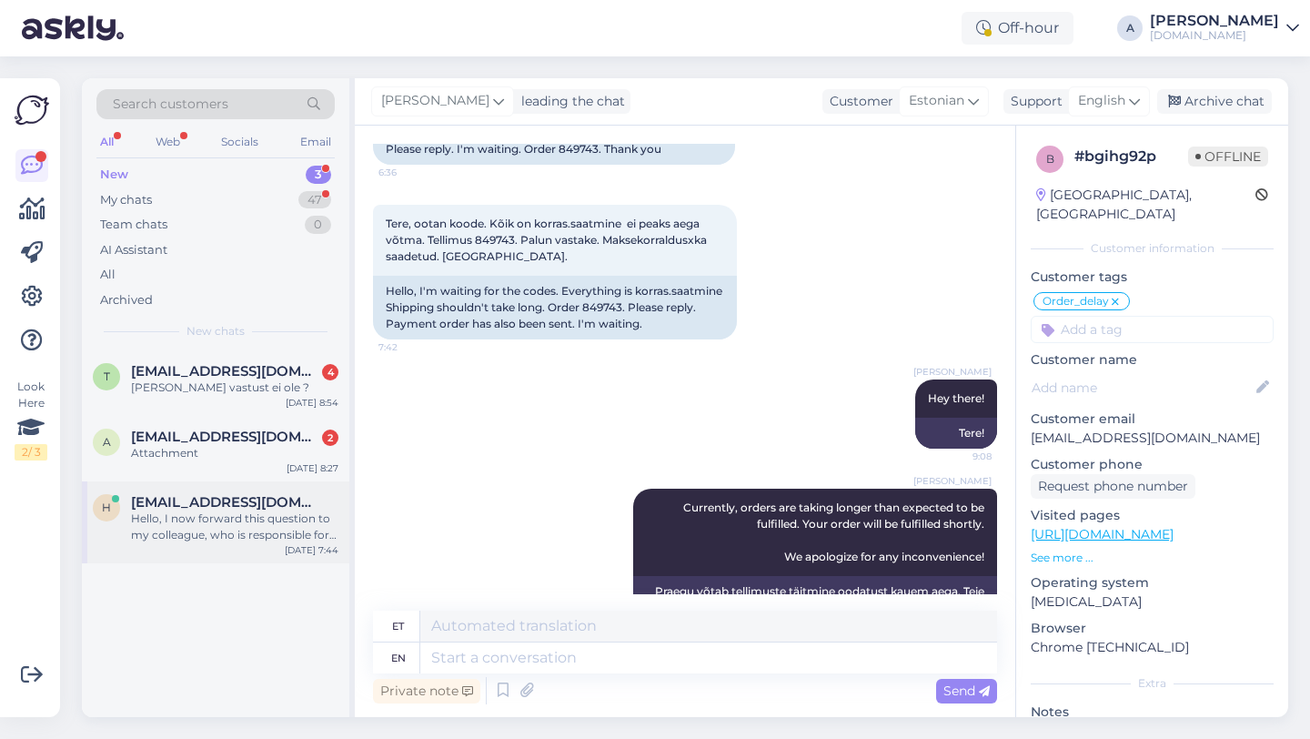
click at [270, 519] on div "Hello, I now forward this question to my colleague, who is responsible for this…" at bounding box center [234, 526] width 207 height 33
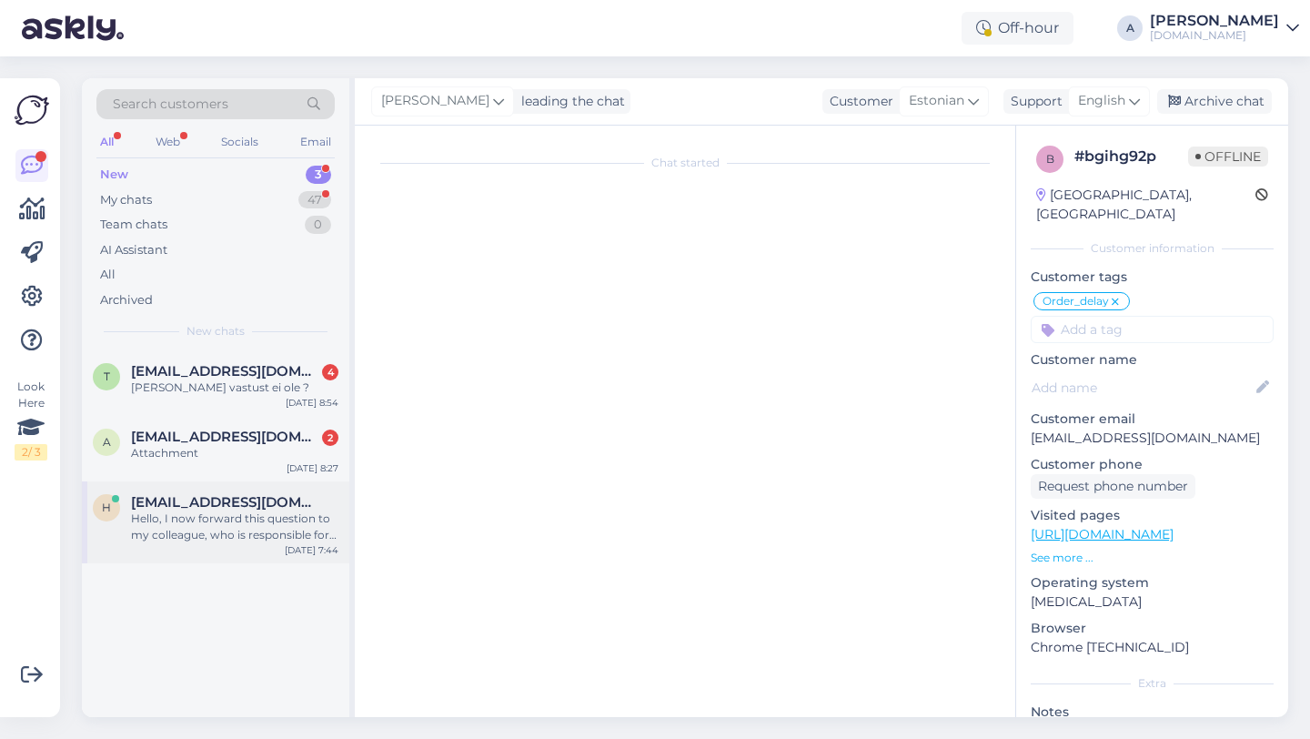
scroll to position [0, 0]
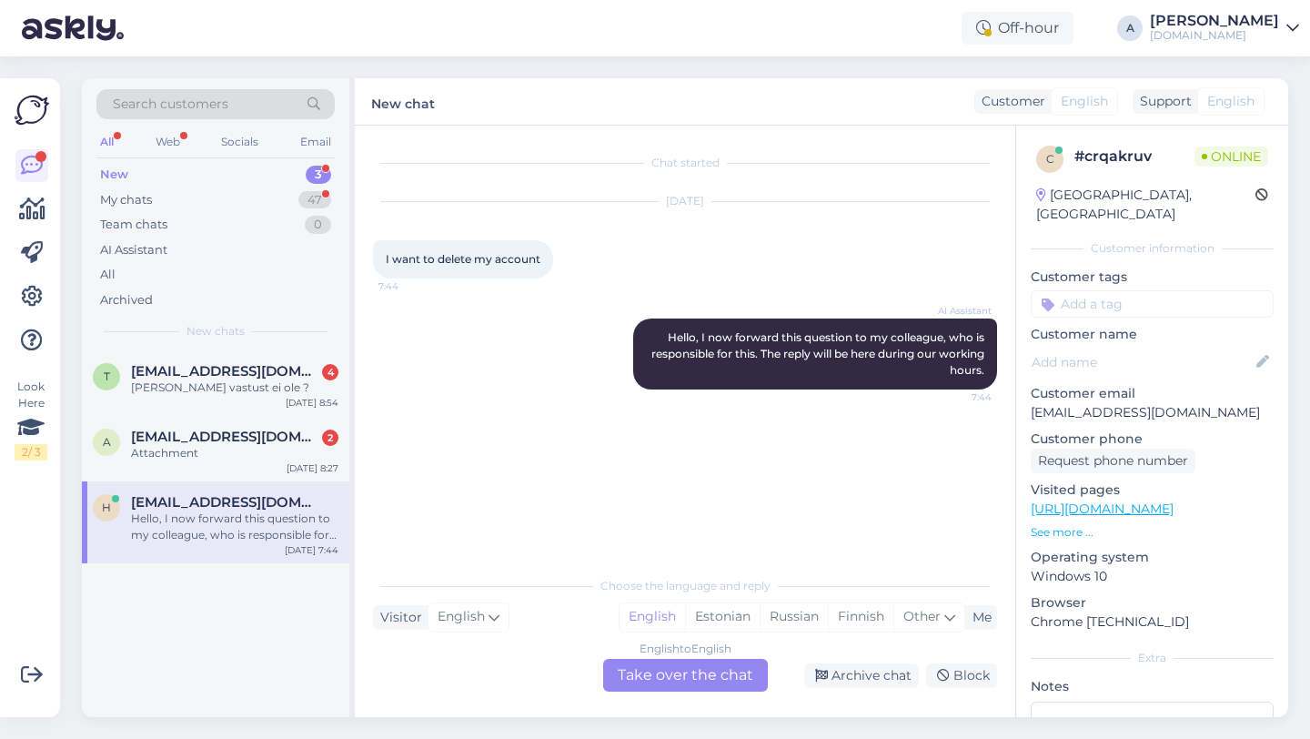
click at [661, 679] on div "English to English Take over the chat" at bounding box center [685, 675] width 165 height 33
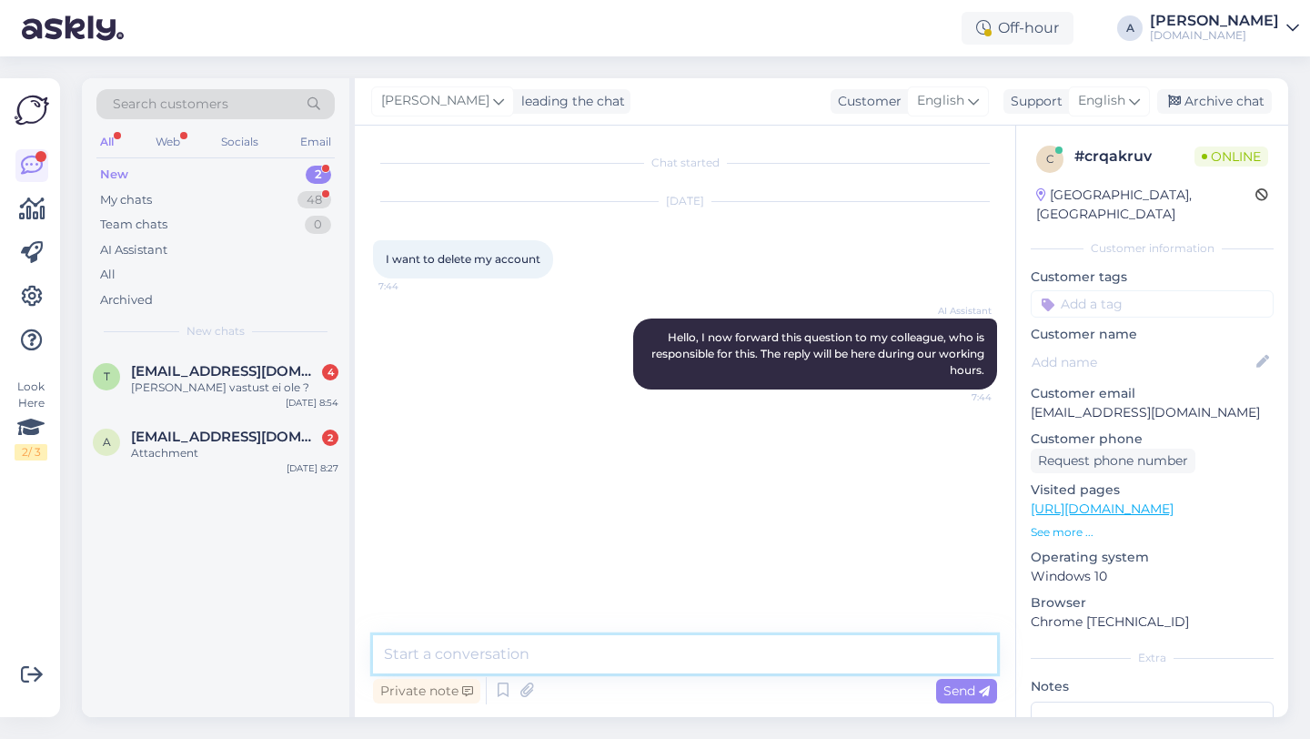
click at [567, 662] on textarea at bounding box center [685, 654] width 624 height 38
type textarea "Hey there!"
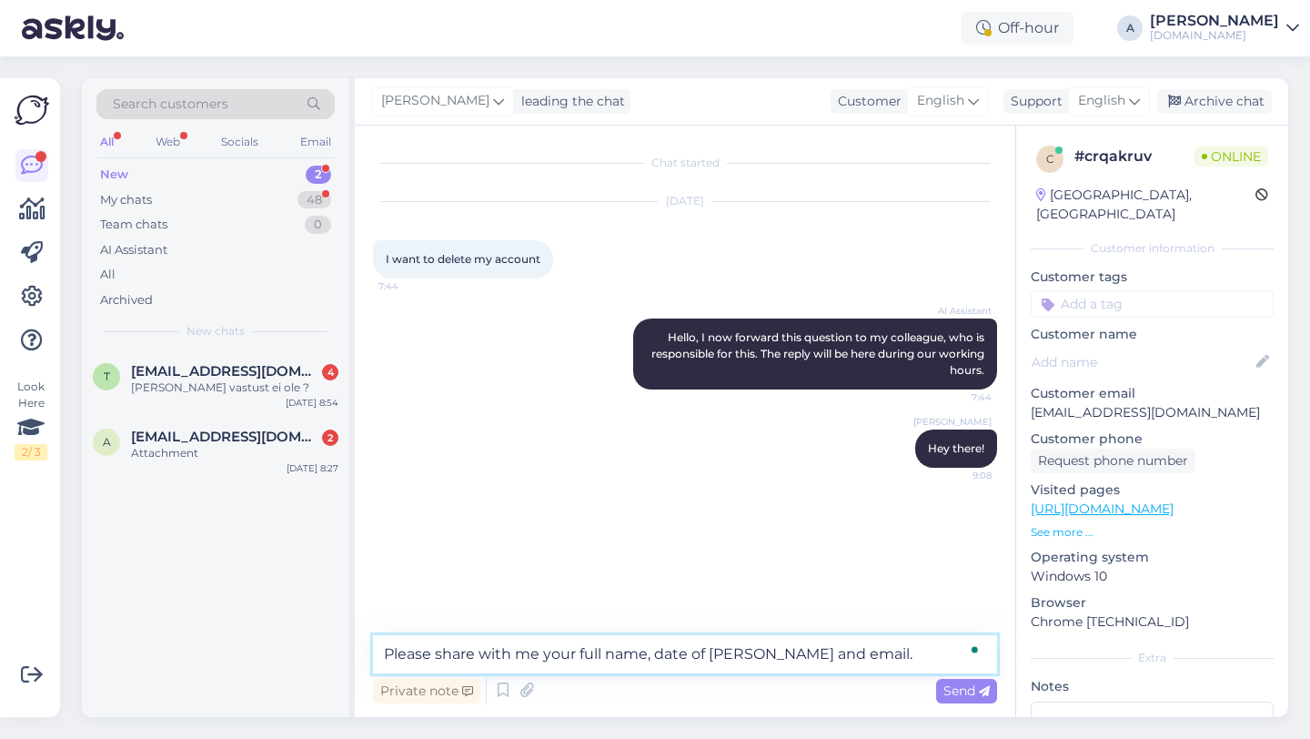
type textarea "Please share with me your full name, date of bieth and email."
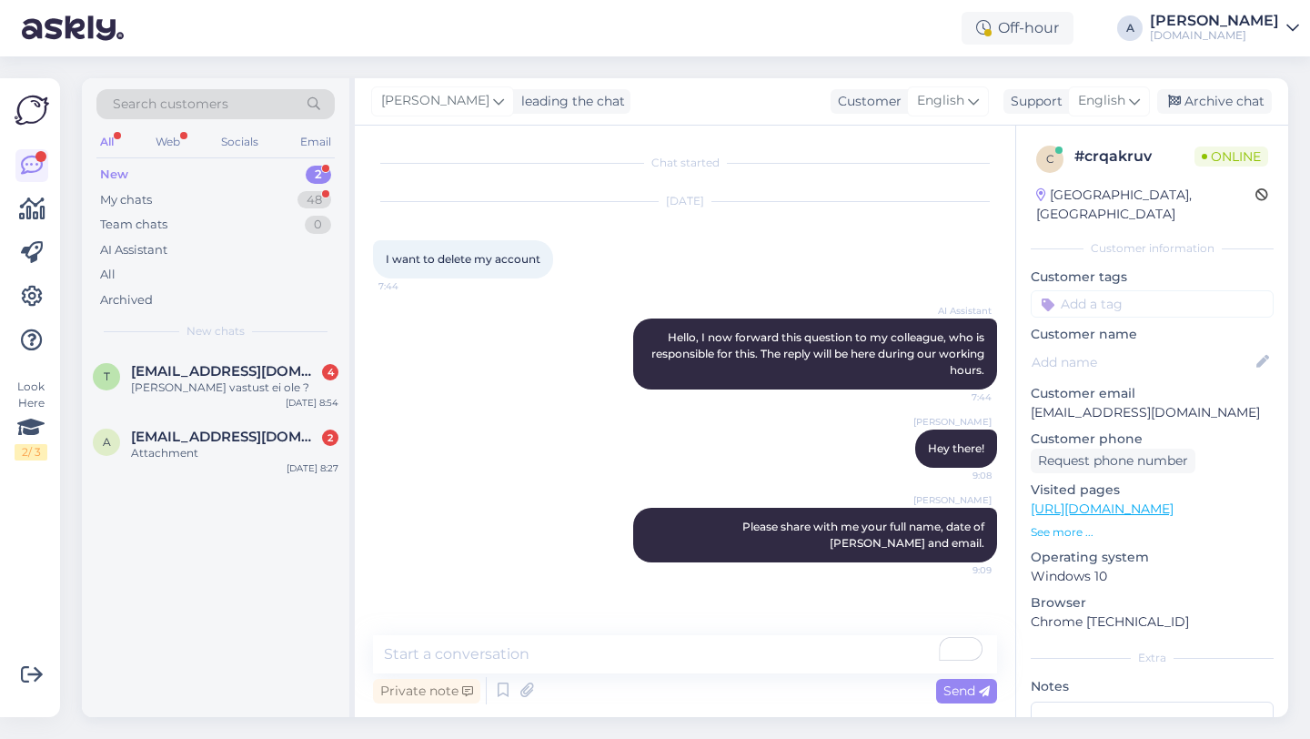
click at [1108, 290] on input at bounding box center [1152, 303] width 243 height 27
type input "other"
click at [1180, 347] on span "Other" at bounding box center [1180, 352] width 32 height 11
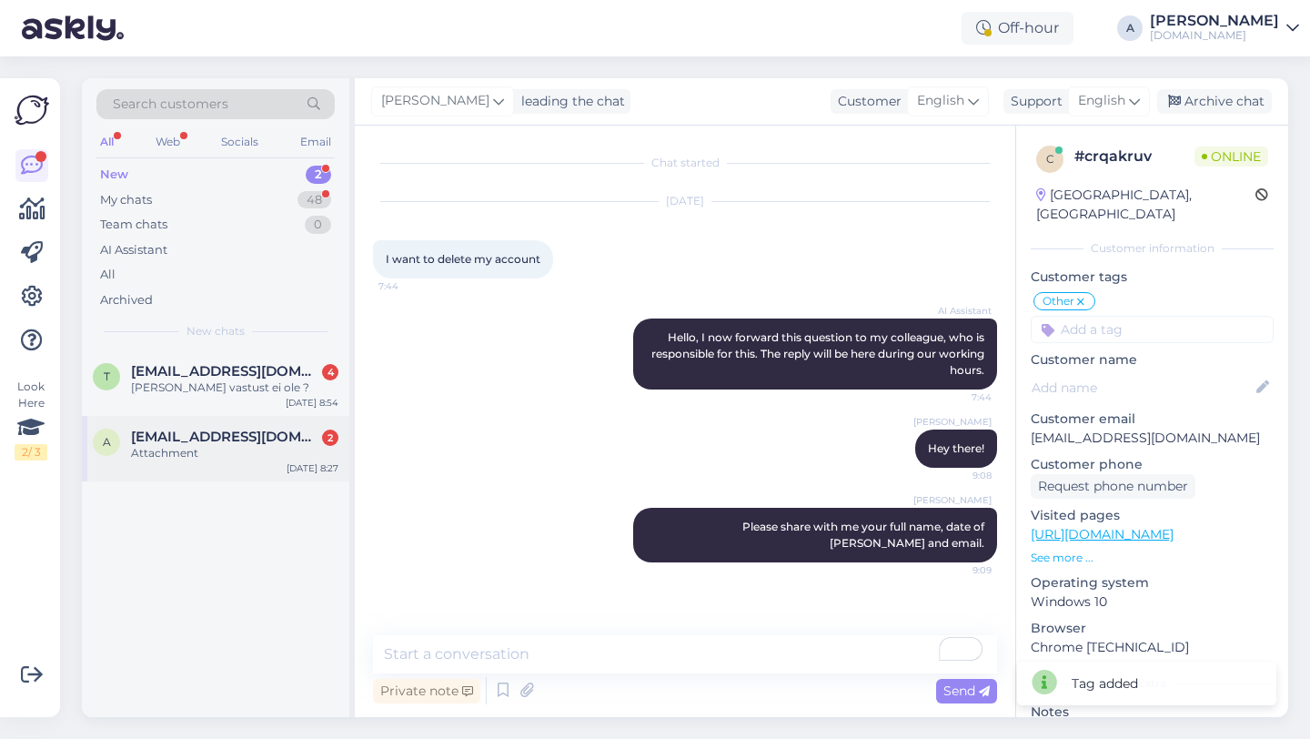
click at [219, 445] on div "Attachment" at bounding box center [234, 453] width 207 height 16
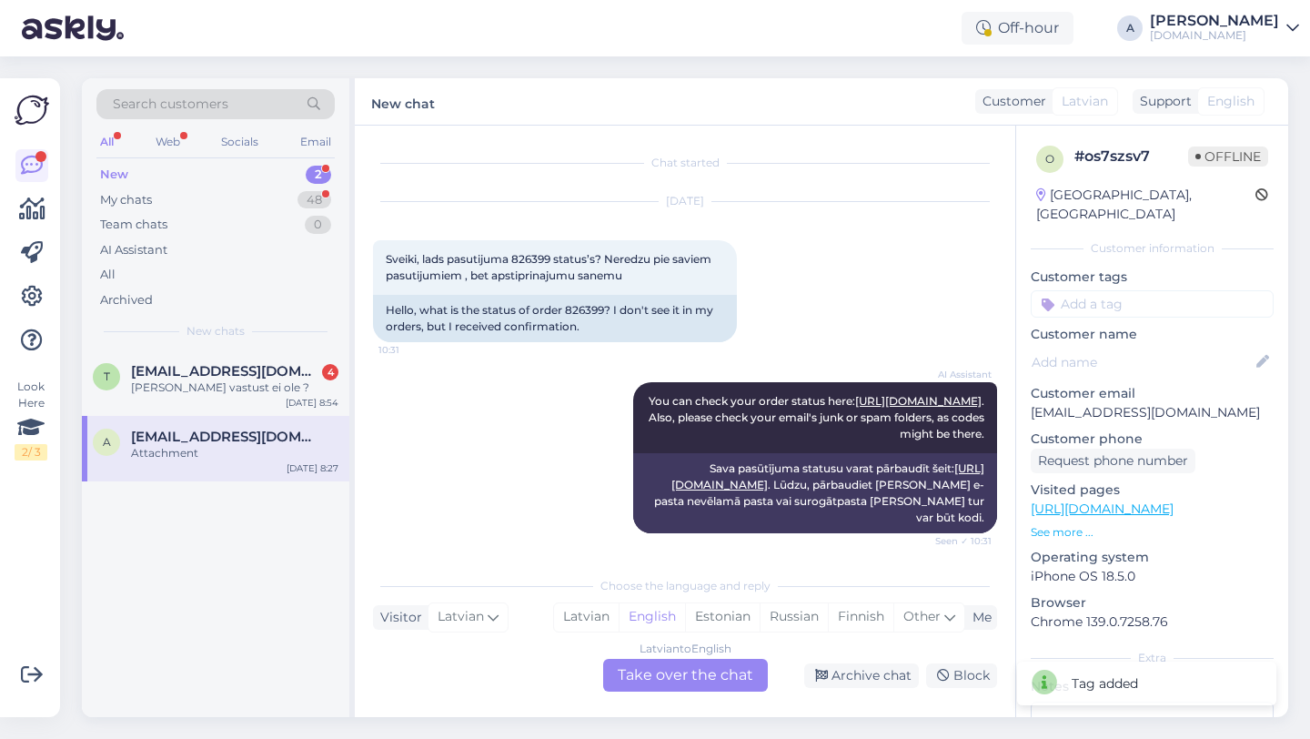
scroll to position [1247, 0]
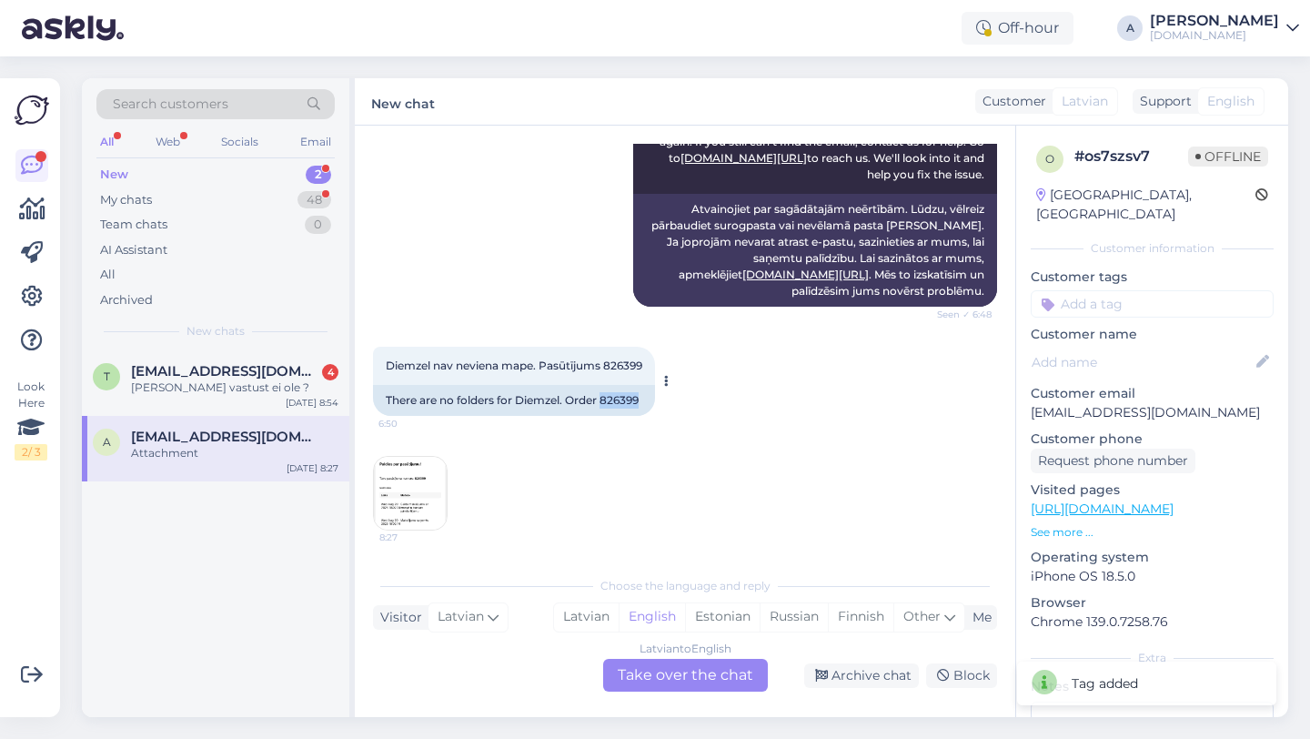
drag, startPoint x: 644, startPoint y: 405, endPoint x: 604, endPoint y: 407, distance: 40.1
click at [604, 407] on div "There are no folders for Diemzel. Order 826399" at bounding box center [514, 400] width 282 height 31
copy div "826399"
click at [637, 679] on div "Latvian to English Take over the chat" at bounding box center [685, 675] width 165 height 33
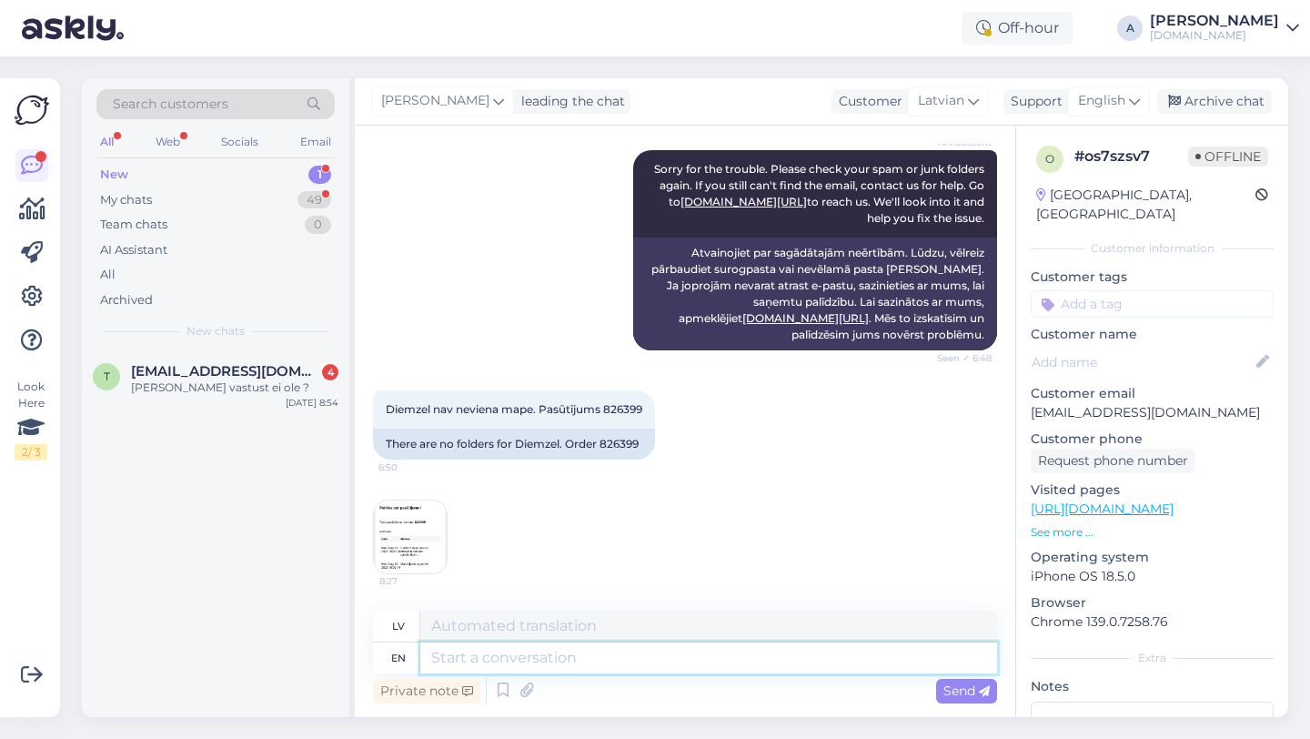
click at [567, 643] on textarea at bounding box center [708, 657] width 577 height 31
type textarea "Hey th"
type textarea "Hei"
type textarea "Hey there!"
type textarea "Sveiki!"
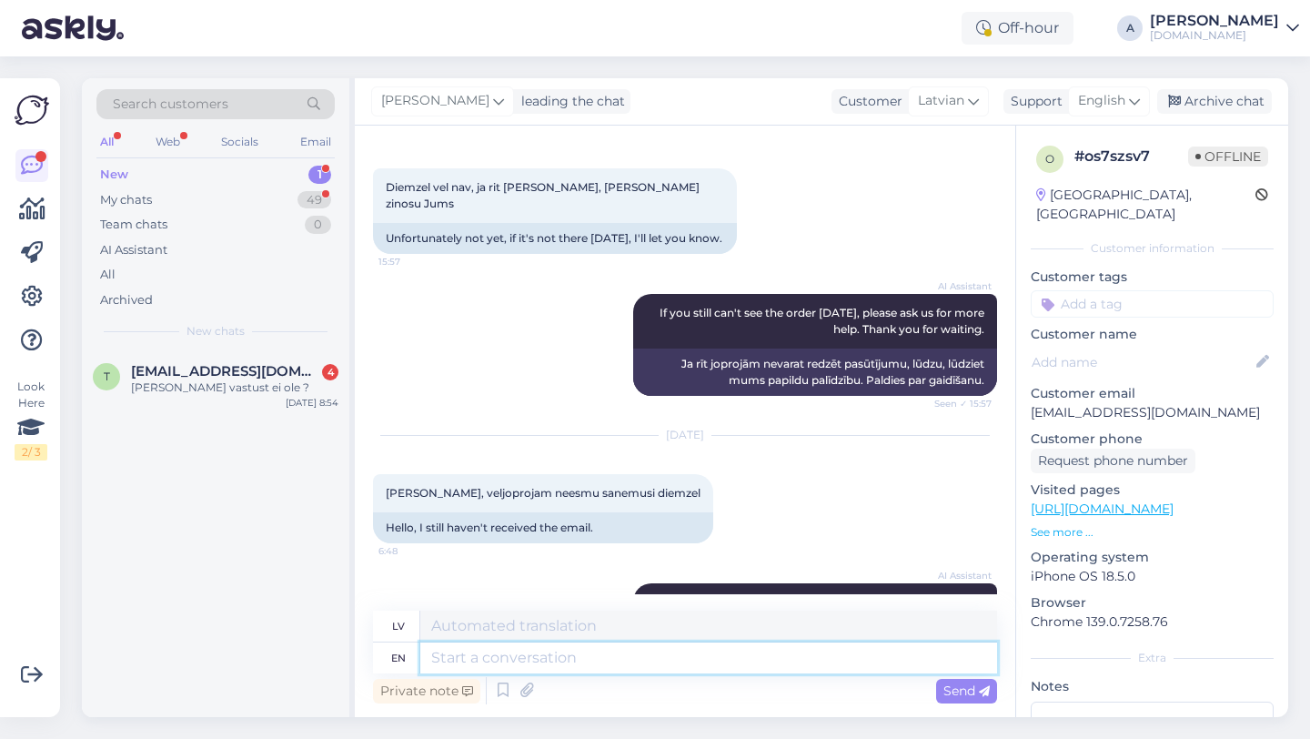
scroll to position [1313, 0]
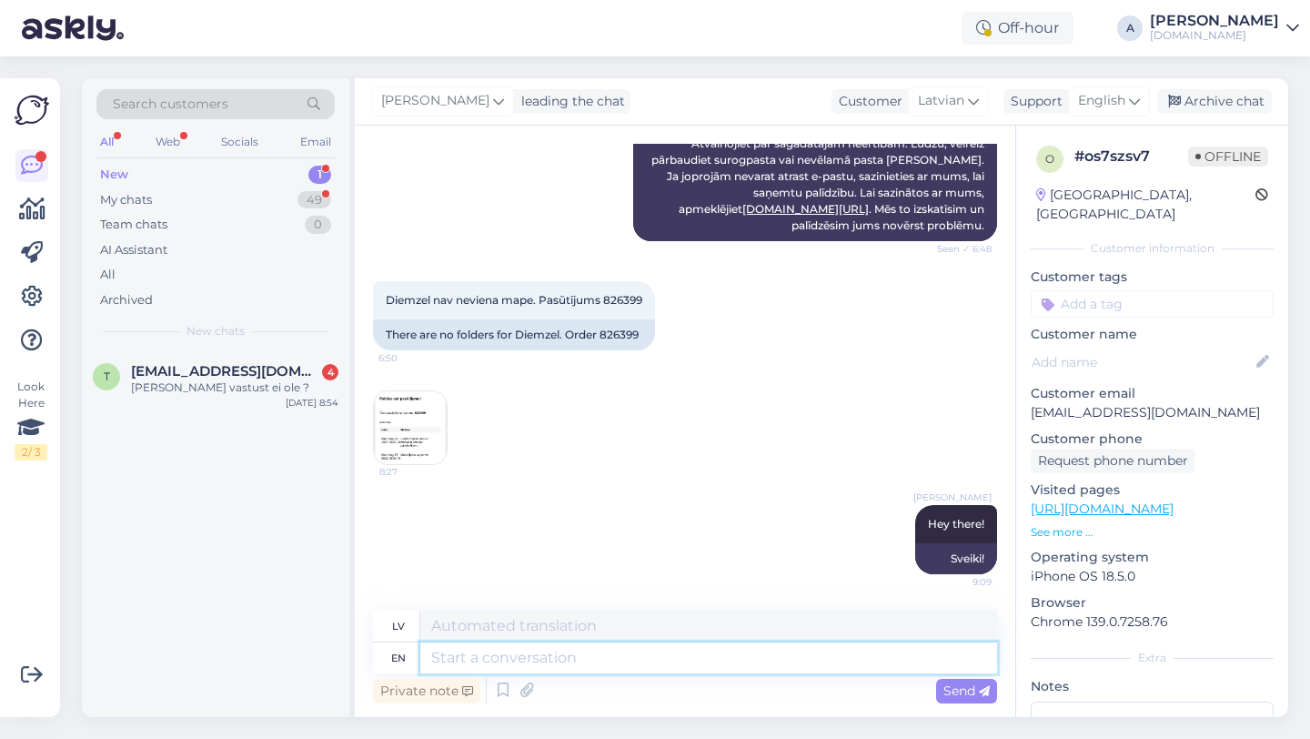
paste textarea "Currently, orders are taking longer than expected to be fulfilled. Your order w…"
type textarea "Currently, orders are taking longer than expected to be fulfilled. Your order w…"
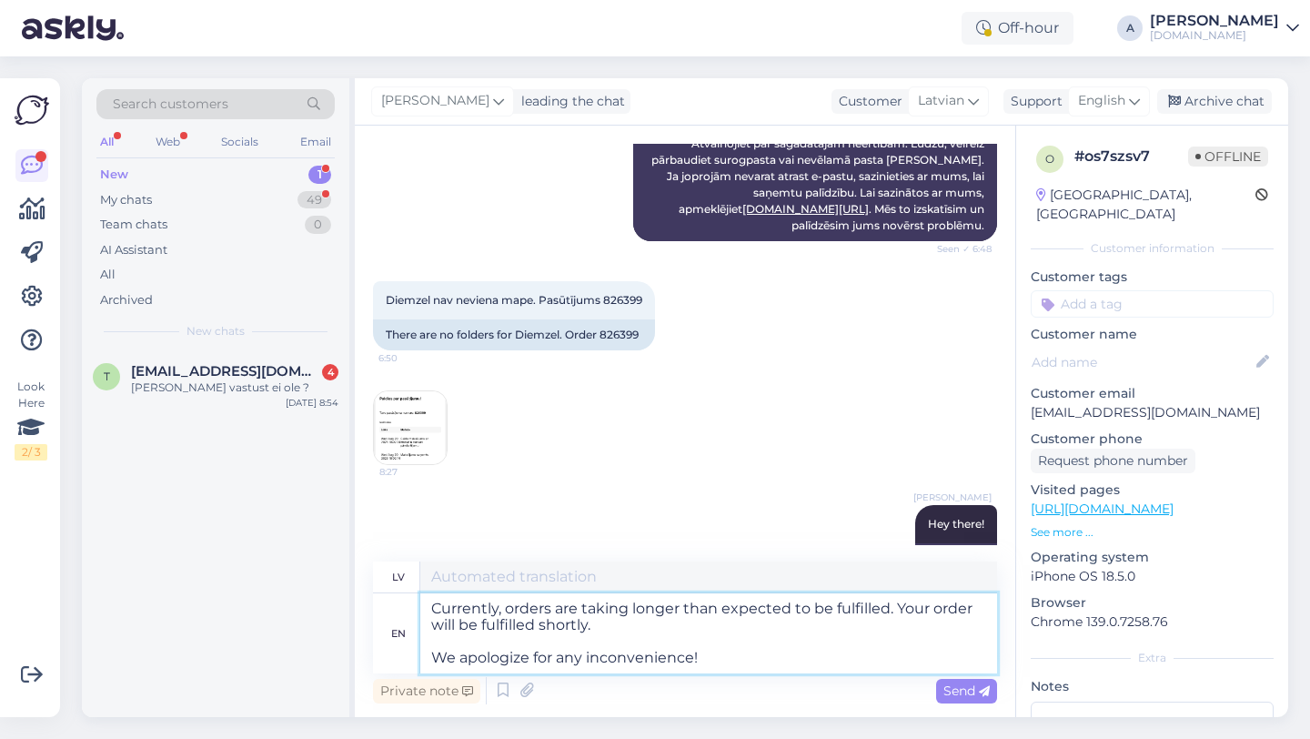
type textarea "Pašlaik pasūtījumu izpilde aizņem ilgāku laiku nekā paredzēts. Jūsu pasūtījums …"
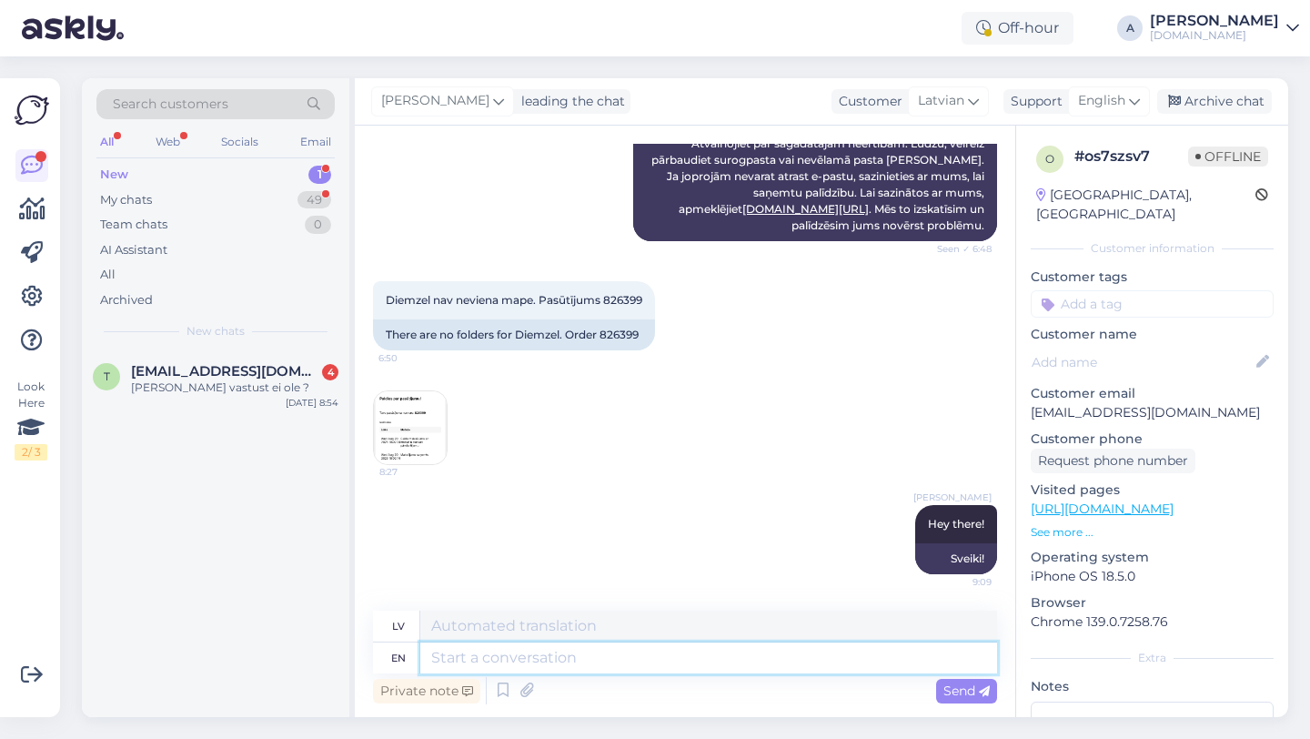
scroll to position [1520, 0]
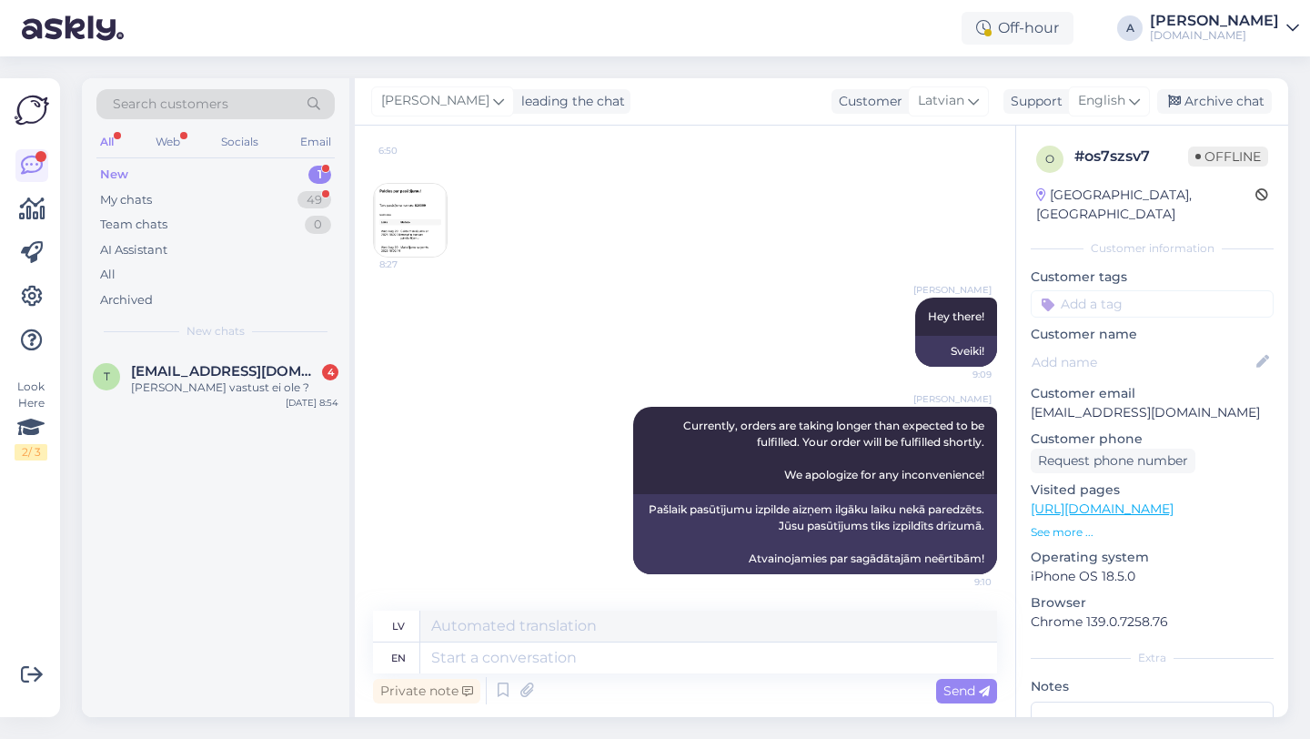
click at [1094, 290] on input at bounding box center [1152, 303] width 243 height 27
type input "orde"
click at [1125, 347] on span "Order_delay" at bounding box center [1152, 352] width 66 height 11
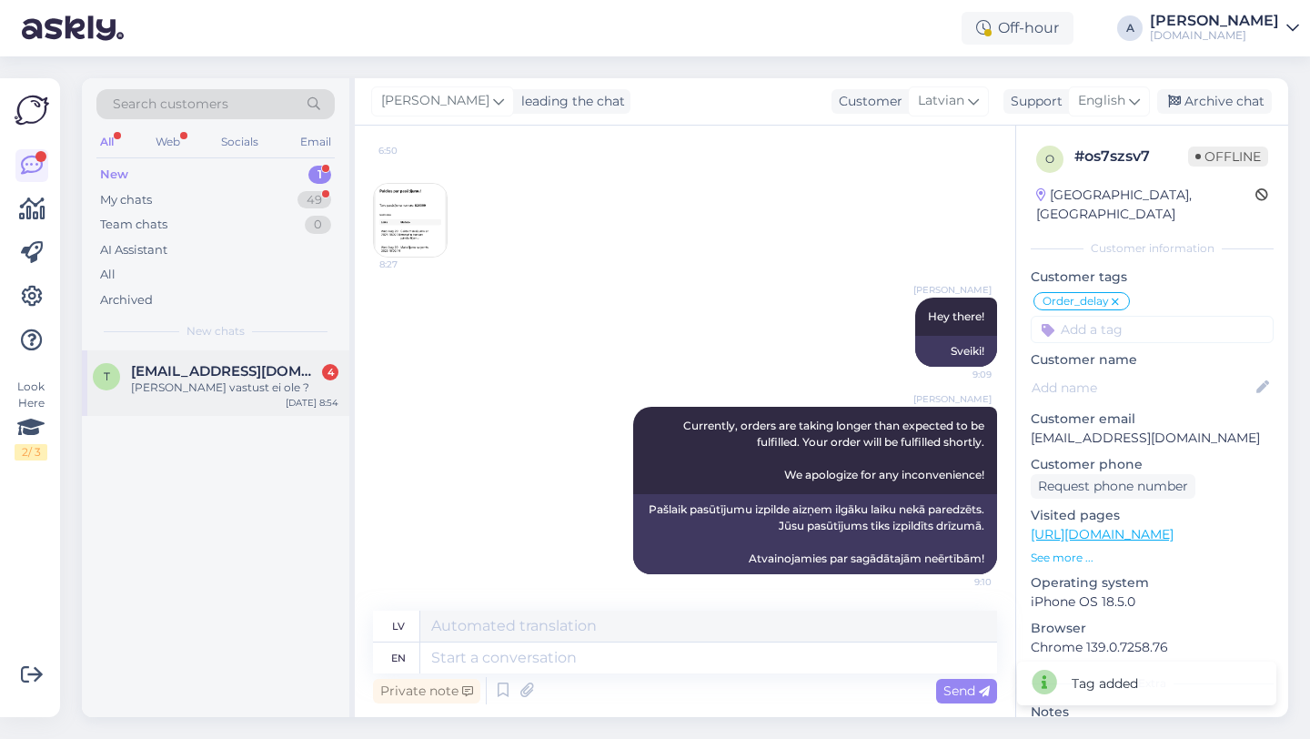
click at [237, 405] on div "t tobrelutsr@gamil.com 4 Miks vastust ei ole ? Aug 22 8:54" at bounding box center [215, 383] width 267 height 66
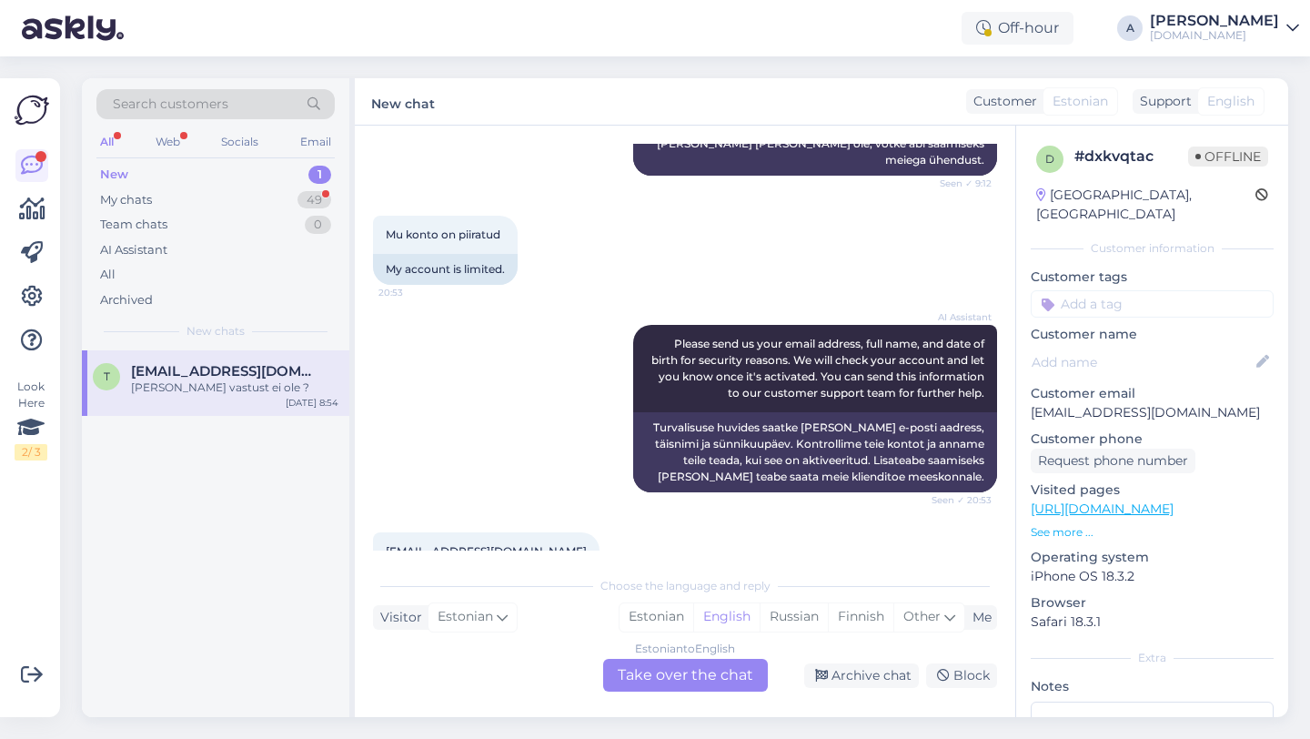
scroll to position [850, 0]
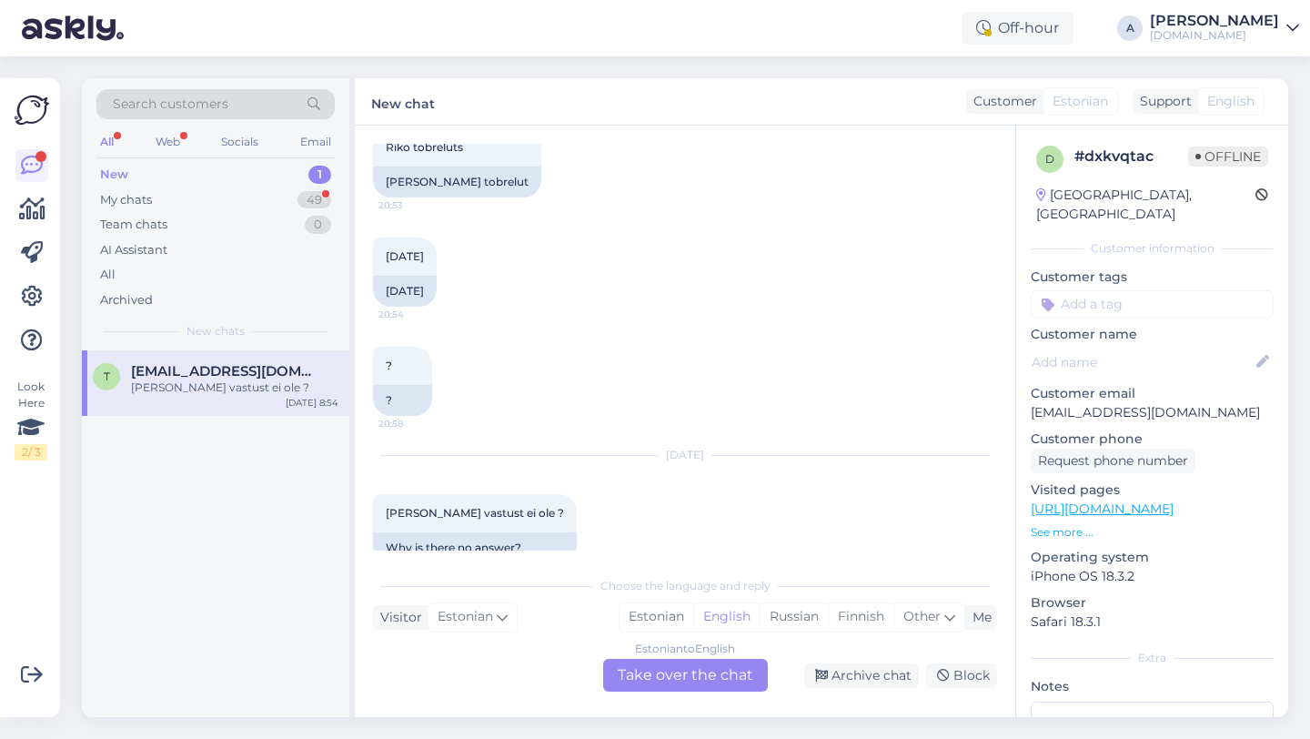
click at [668, 673] on div "Estonian to English Take over the chat" at bounding box center [685, 675] width 165 height 33
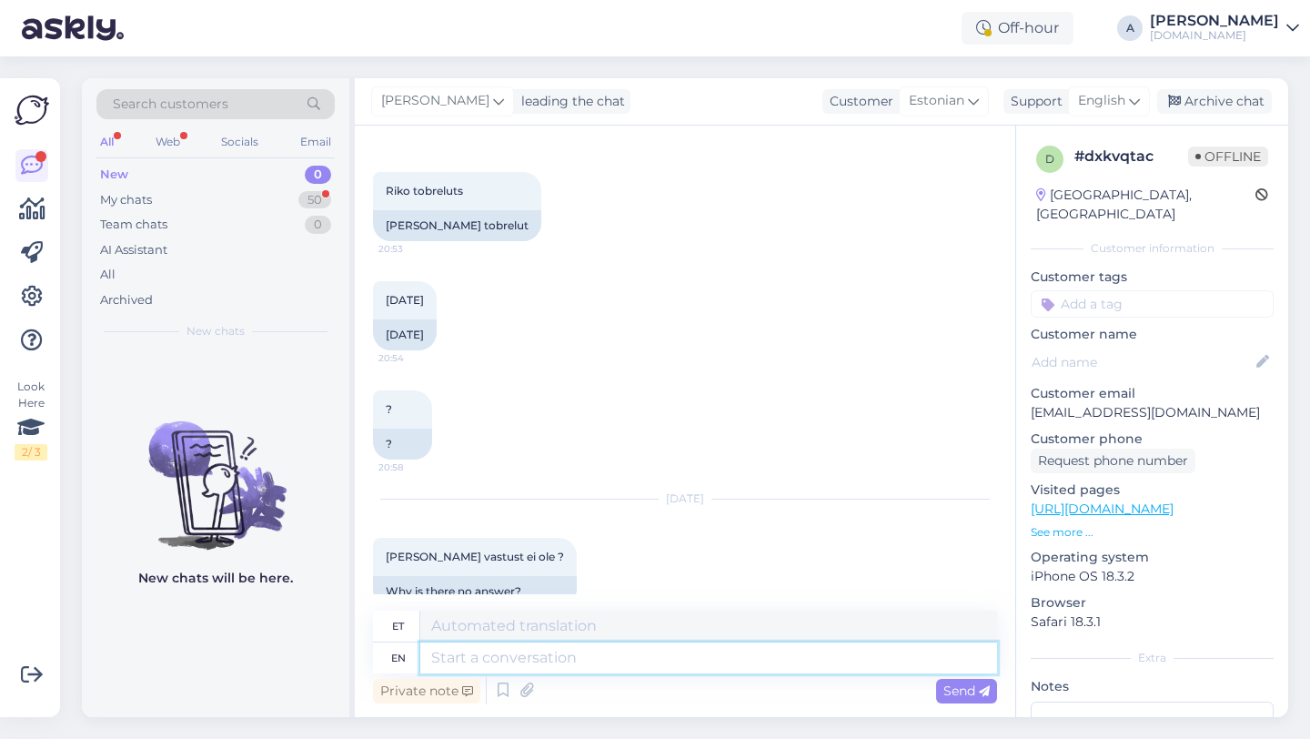
click at [587, 664] on textarea at bounding box center [708, 657] width 577 height 31
type textarea "HEY TH"
type textarea "HEI"
type textarea "H"
type textarea "hEY"
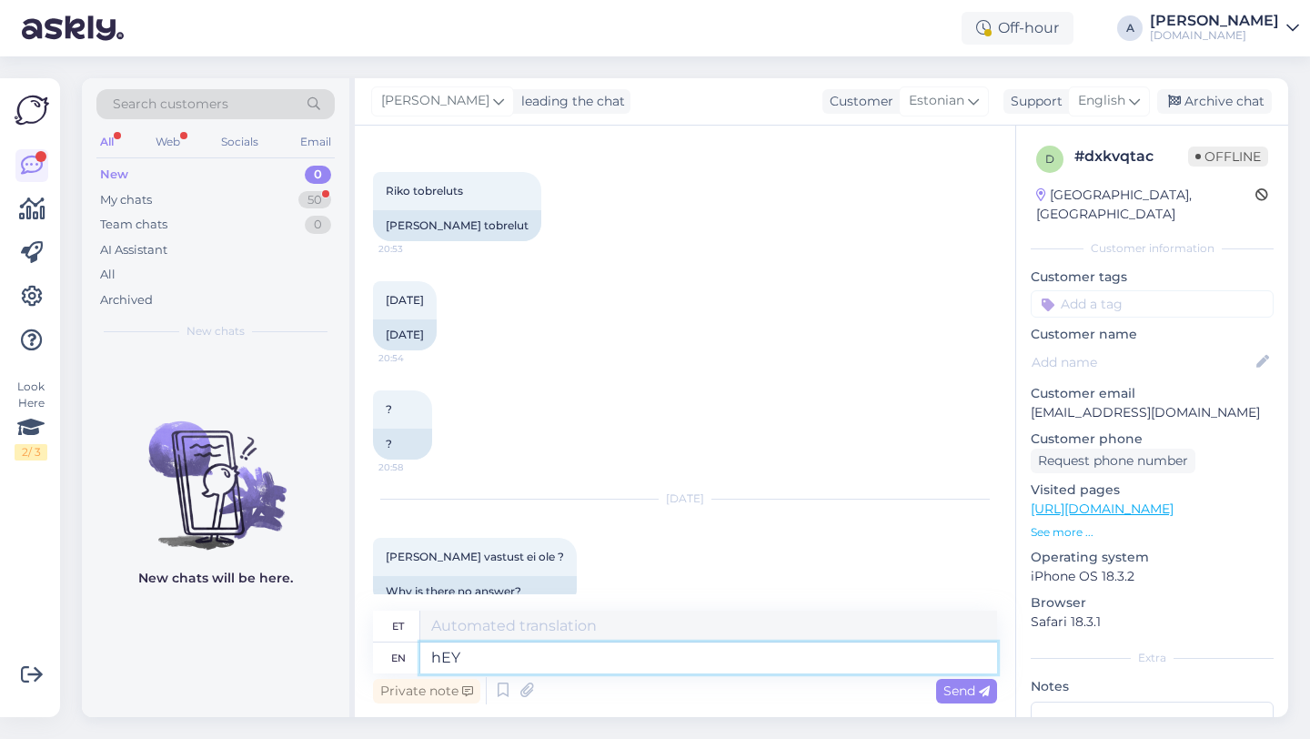
type textarea "hei"
type textarea "h"
type textarea "Hey t"
type textarea "Hei"
type textarea "Hey there!"
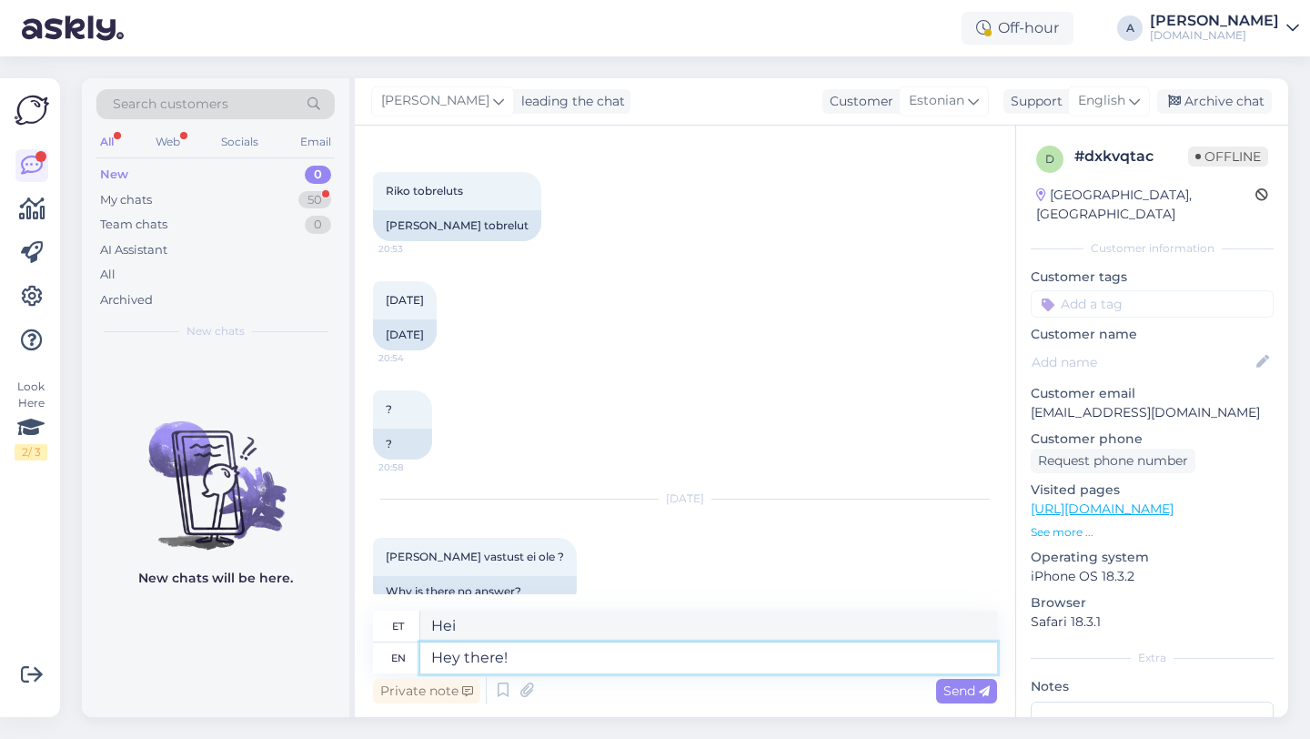
type textarea "Tere!"
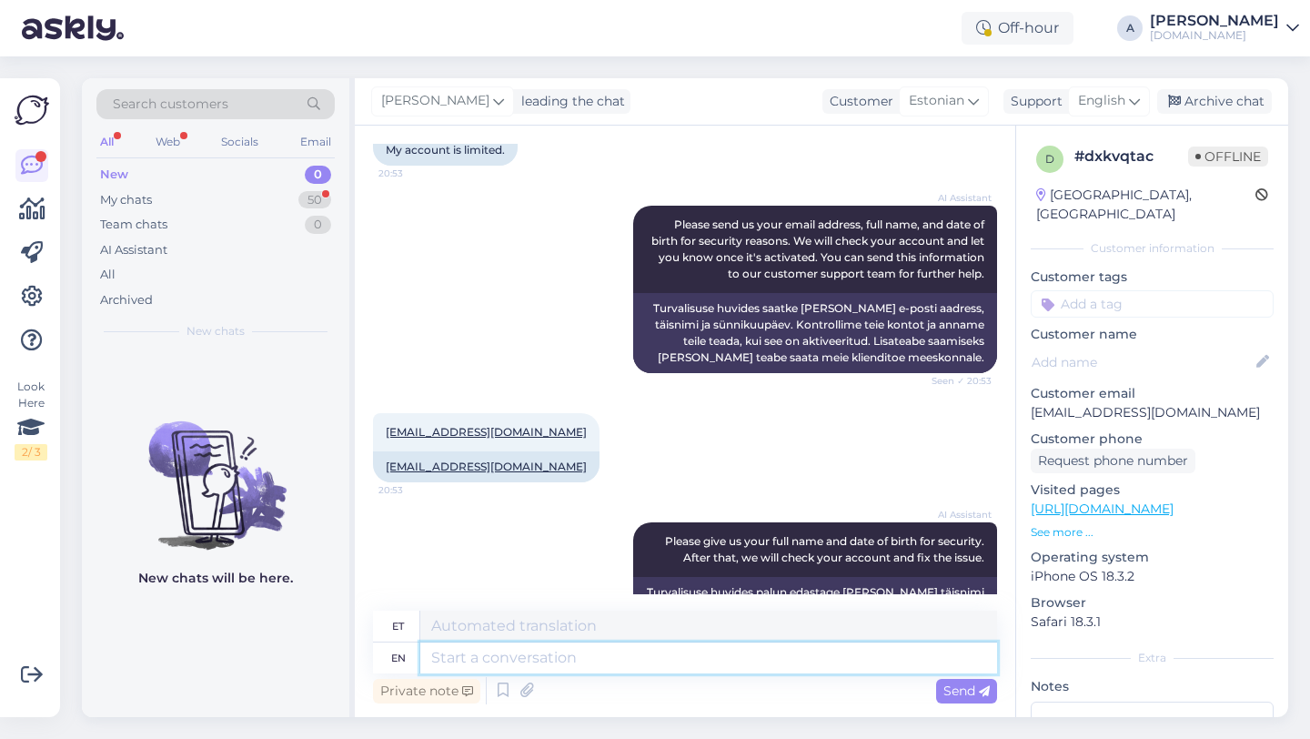
scroll to position [967, 0]
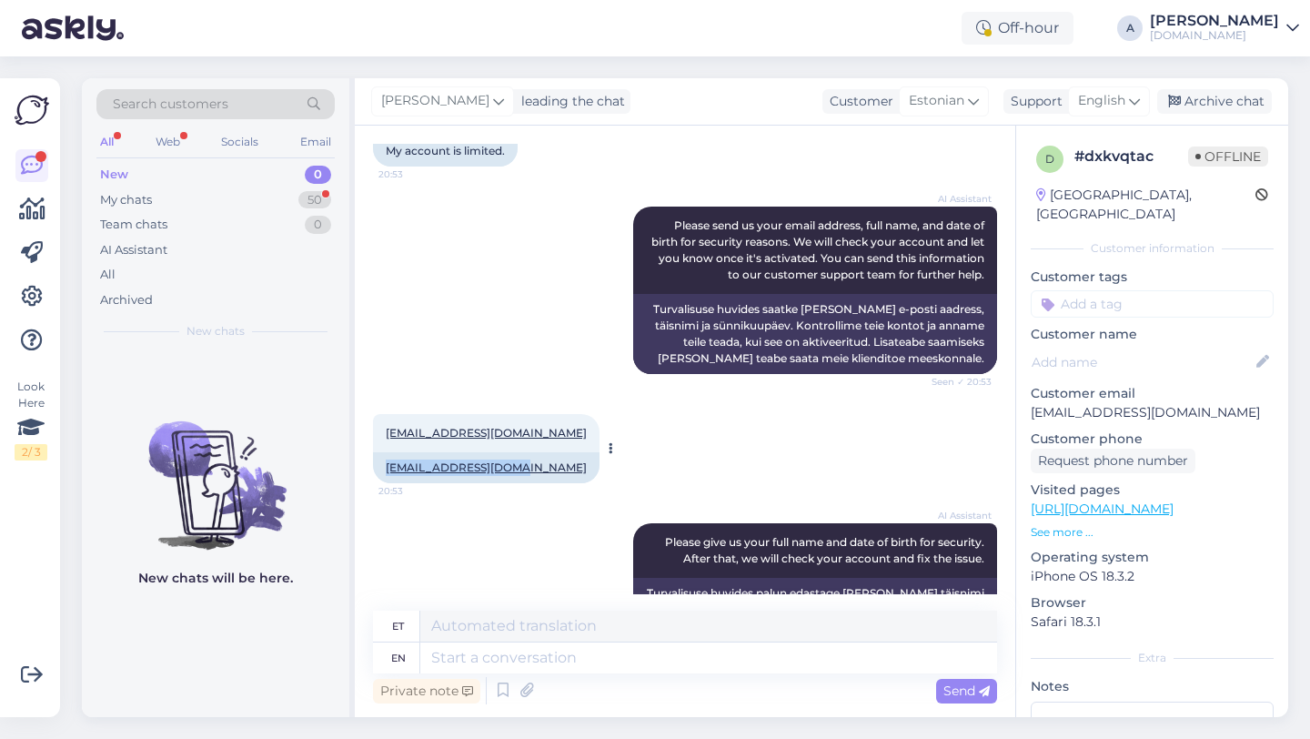
copy link "Tobrelutsr@gmail.com"
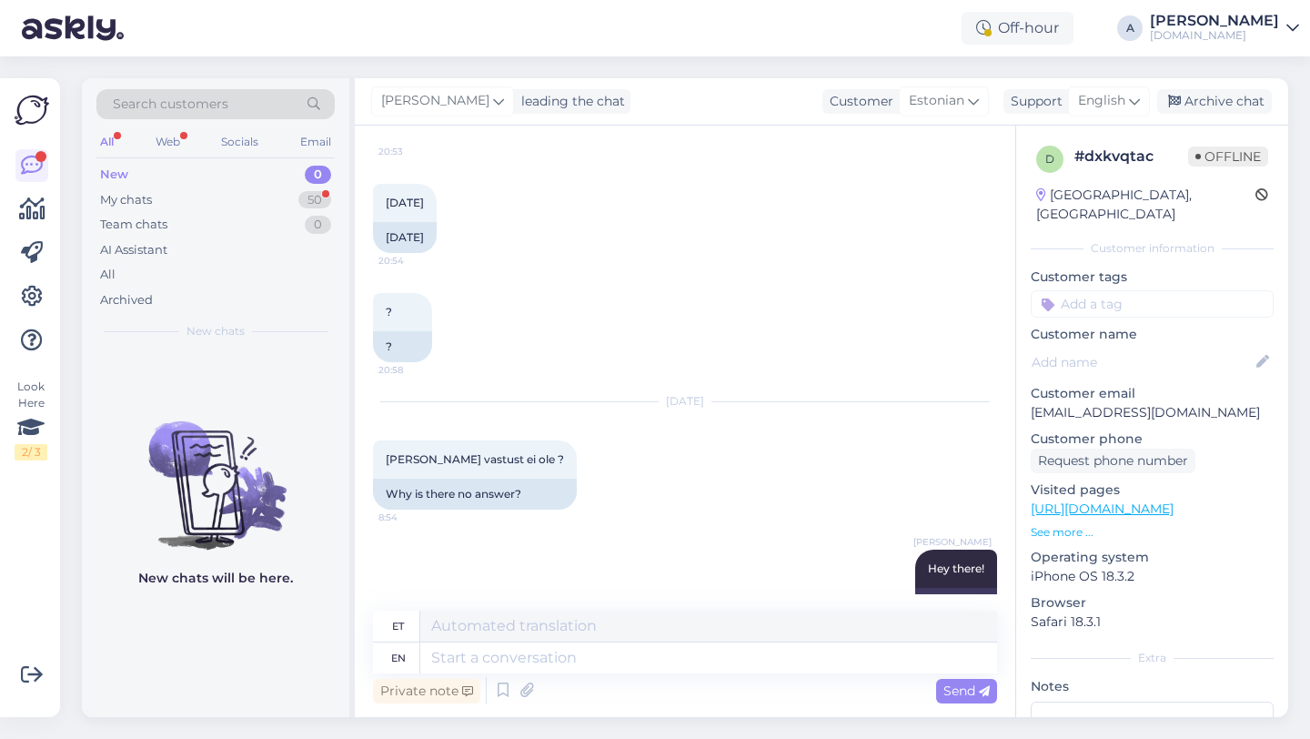
scroll to position [1586, 0]
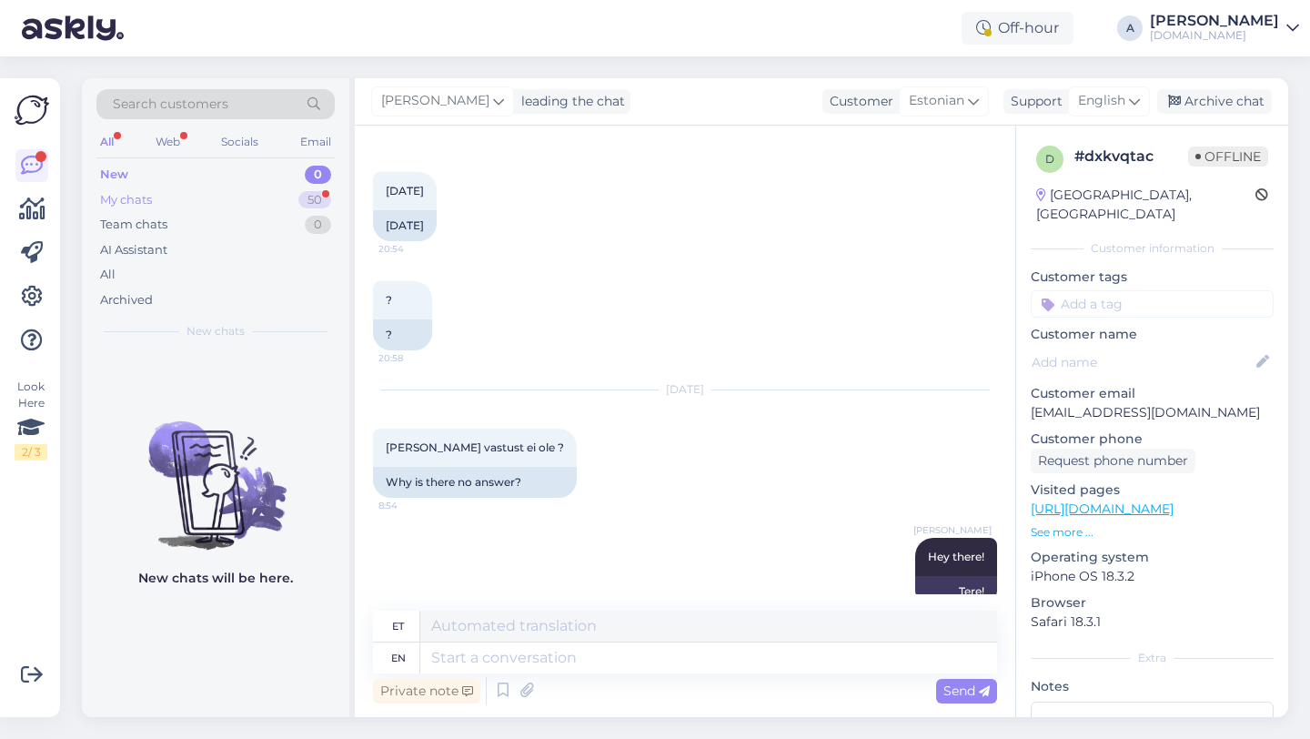
click at [283, 189] on div "My chats 50" at bounding box center [215, 199] width 238 height 25
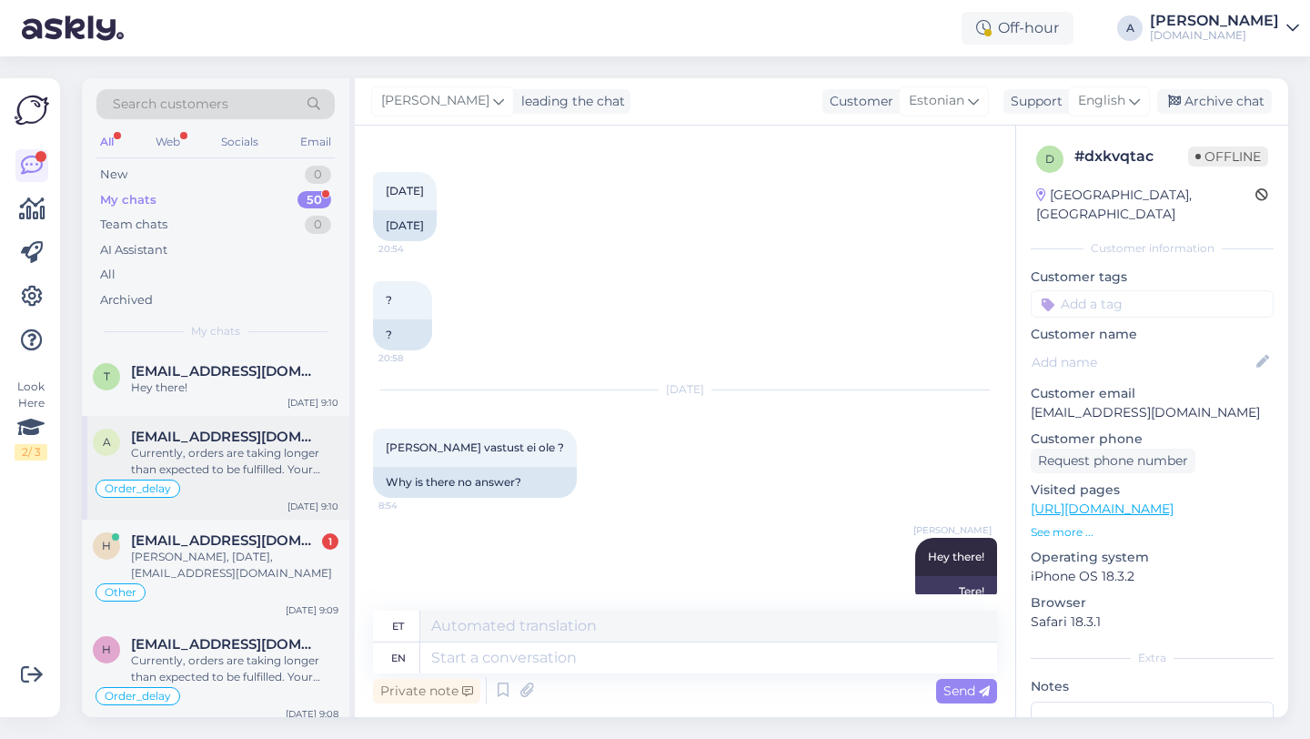
scroll to position [50, 0]
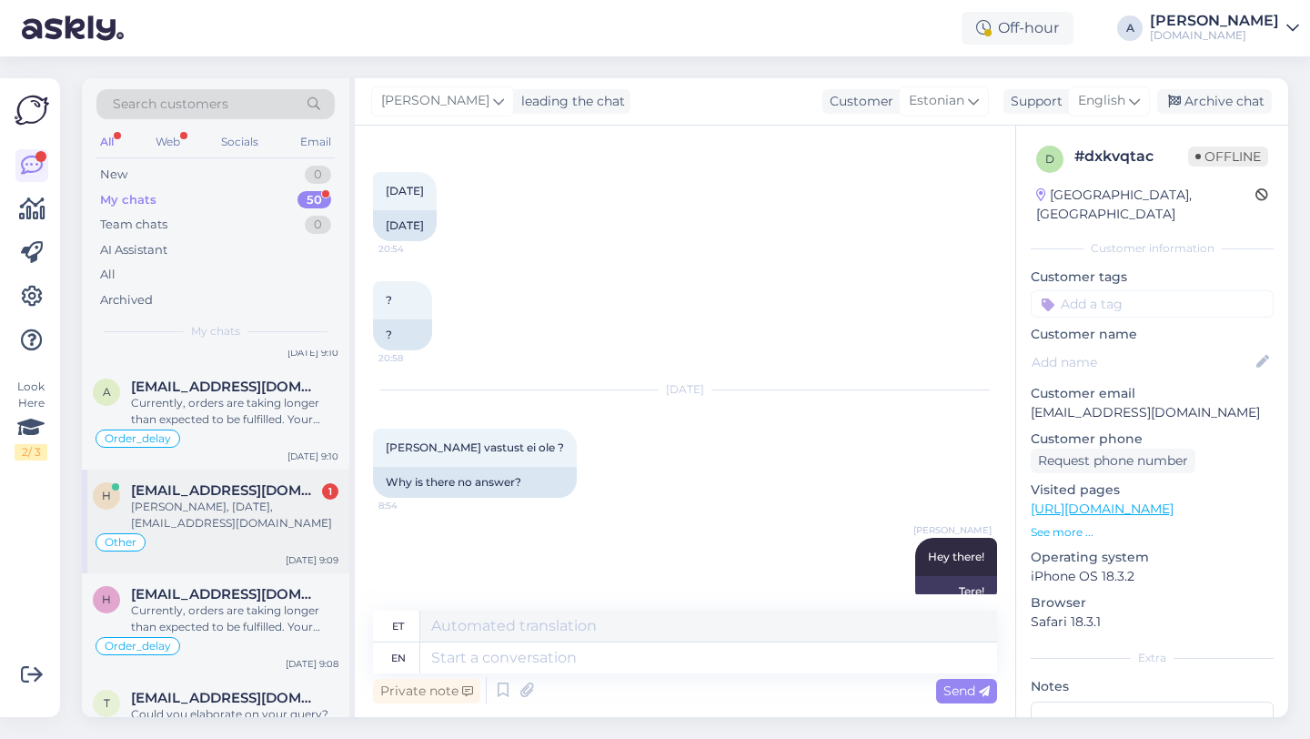
click at [286, 500] on div "Brandon Hogan, 26/12/03, hoganbrandon26122003@gmail.com" at bounding box center [234, 515] width 207 height 33
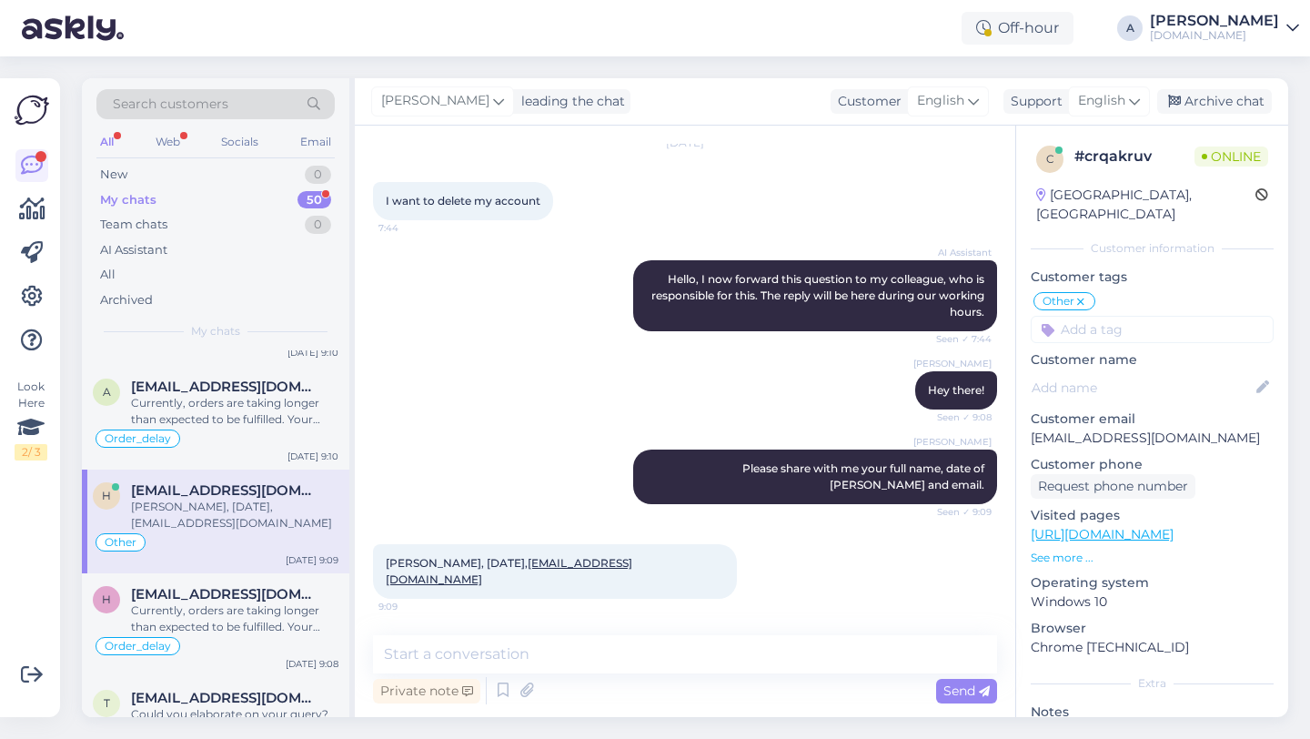
scroll to position [42, 0]
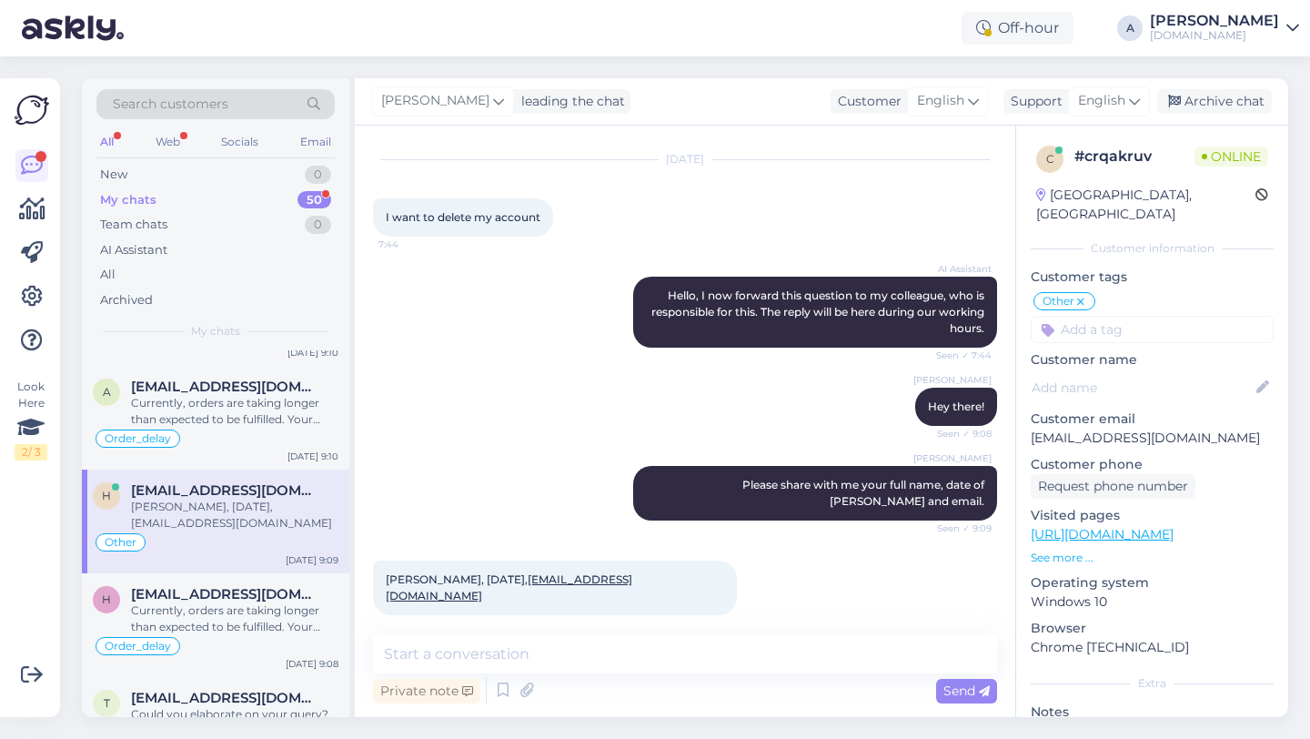
copy link "[EMAIL_ADDRESS][DOMAIN_NAME]"
click at [461, 655] on textarea at bounding box center [685, 654] width 624 height 38
type textarea "Done"
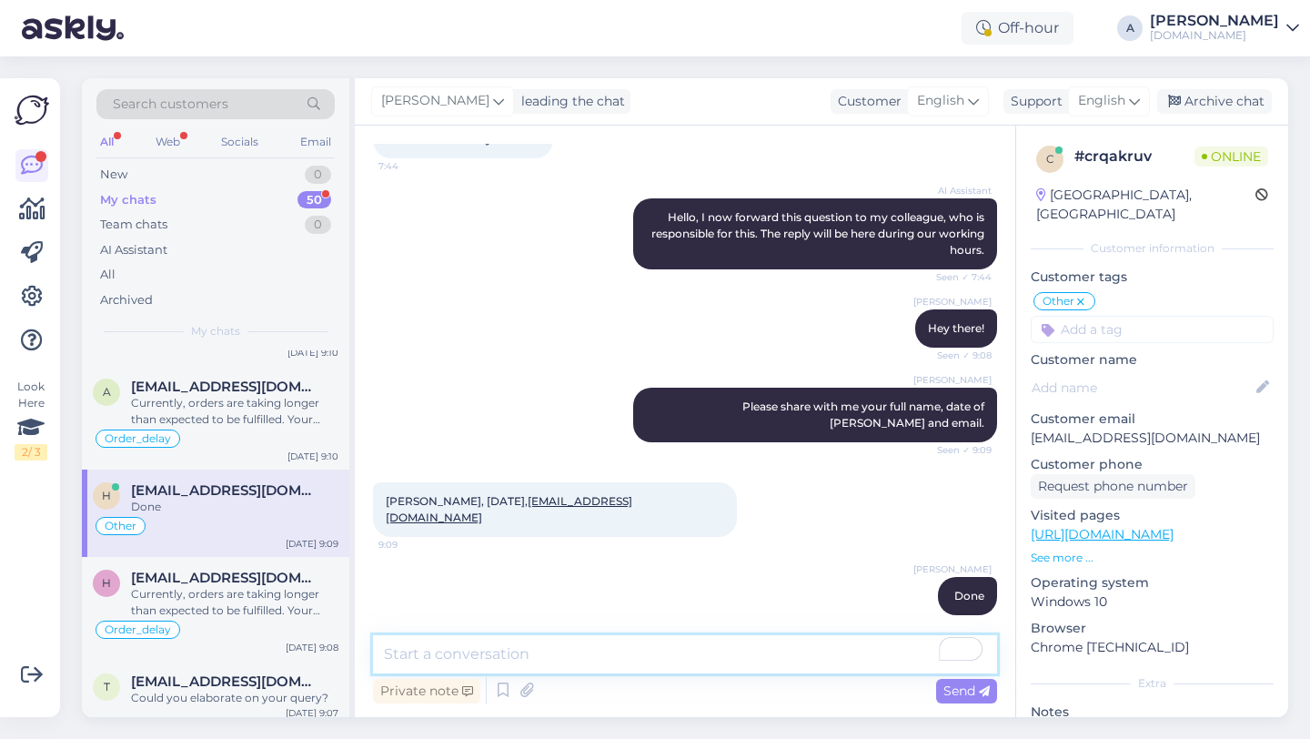
paste textarea "If you need further help, don't hesitate to contact us again. Have a great day!"
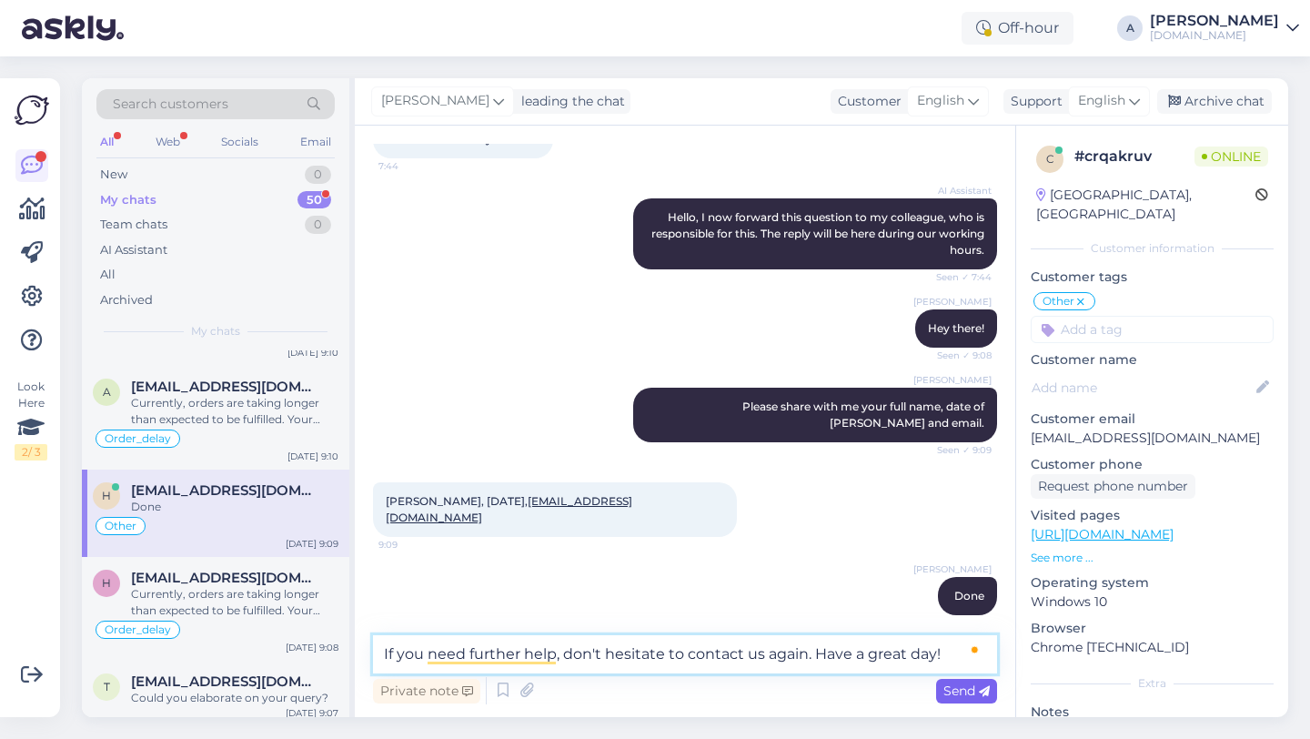
type textarea "If you need further help, don't hesitate to contact us again. Have a great day!"
click at [956, 692] on span "Send" at bounding box center [966, 690] width 46 height 16
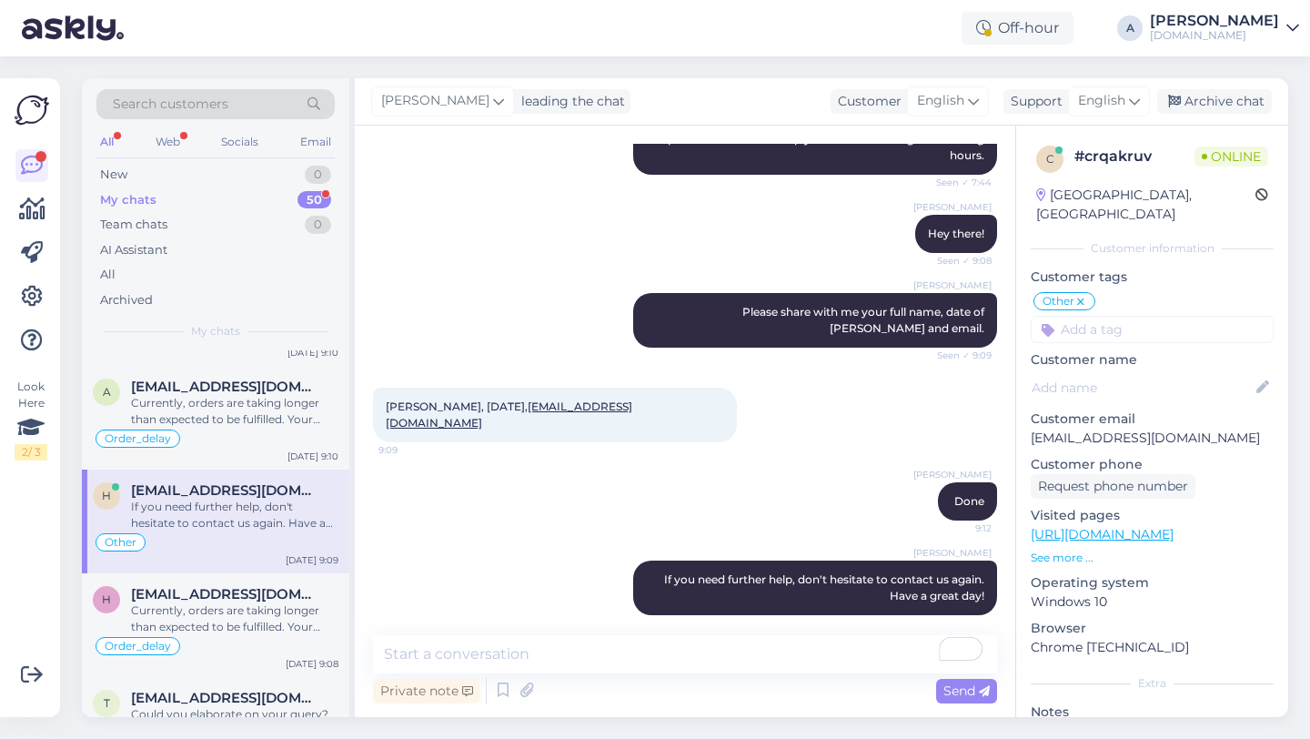
scroll to position [0, 0]
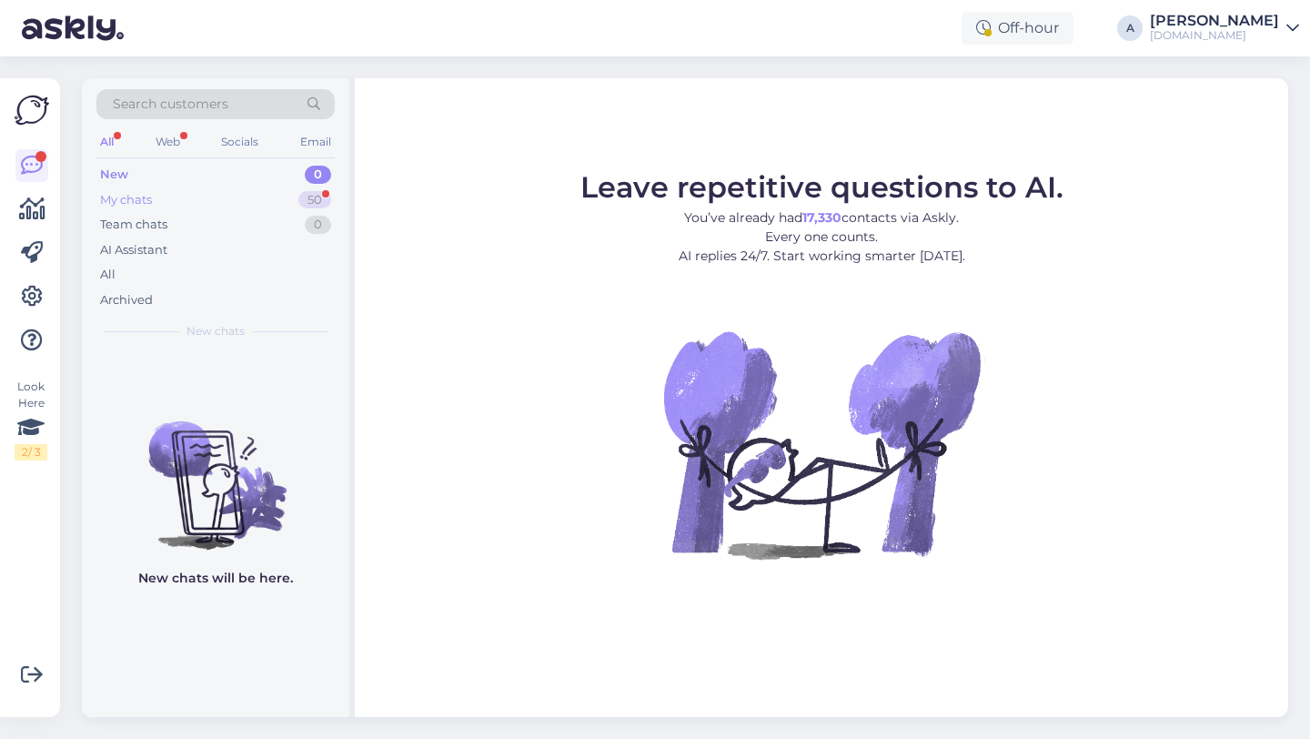
click at [316, 203] on div "50" at bounding box center [314, 200] width 33 height 18
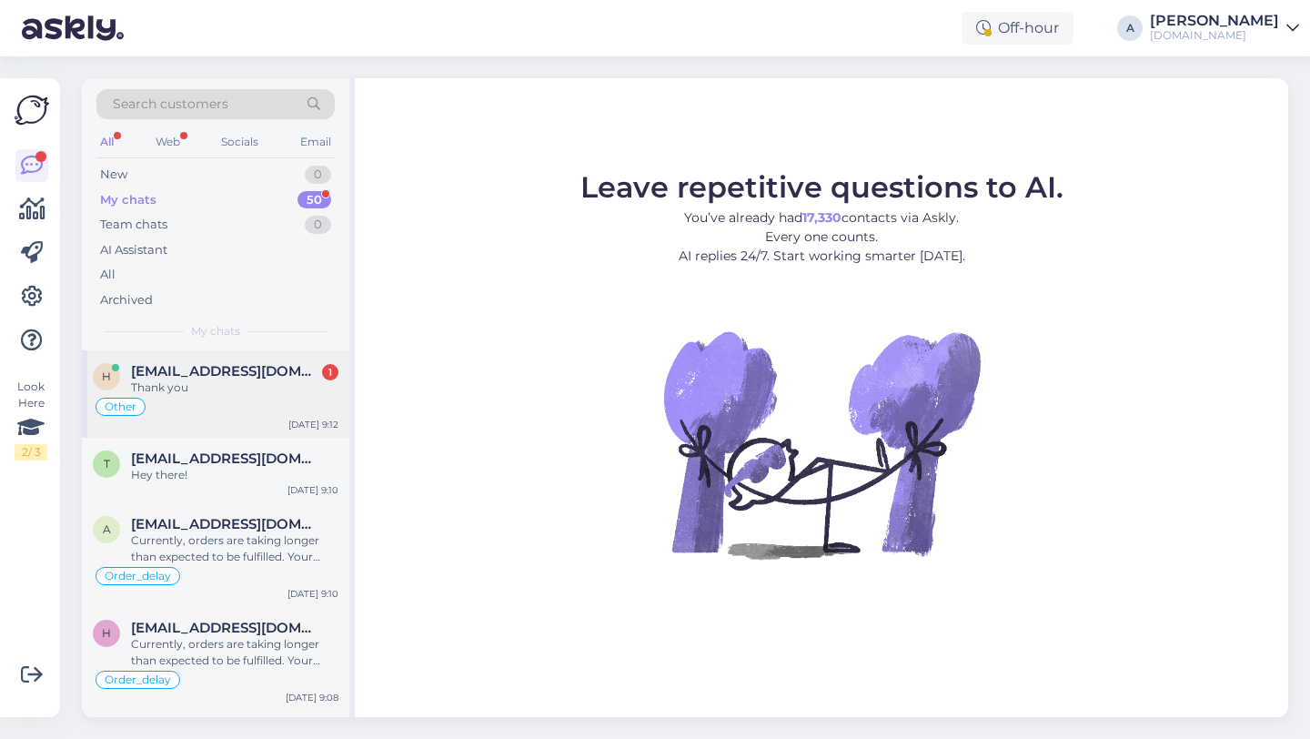
click at [241, 401] on div "Other" at bounding box center [216, 407] width 246 height 22
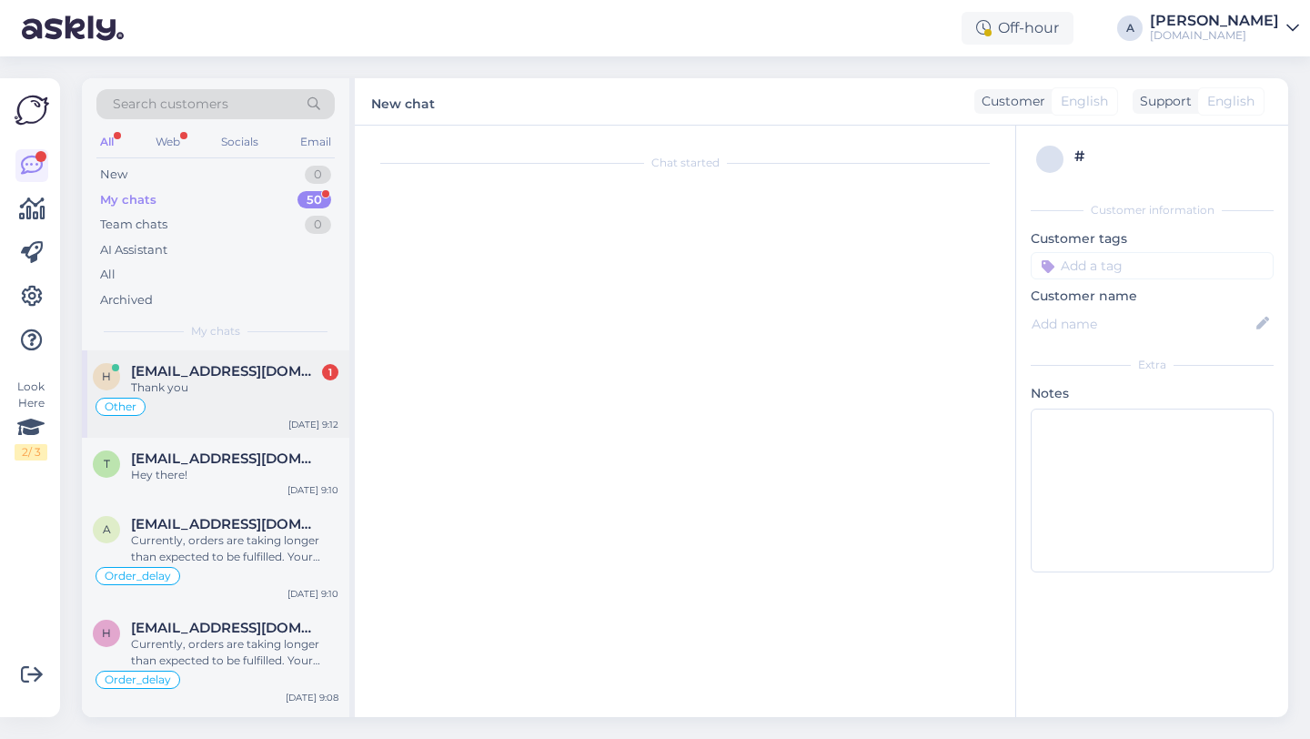
scroll to position [293, 0]
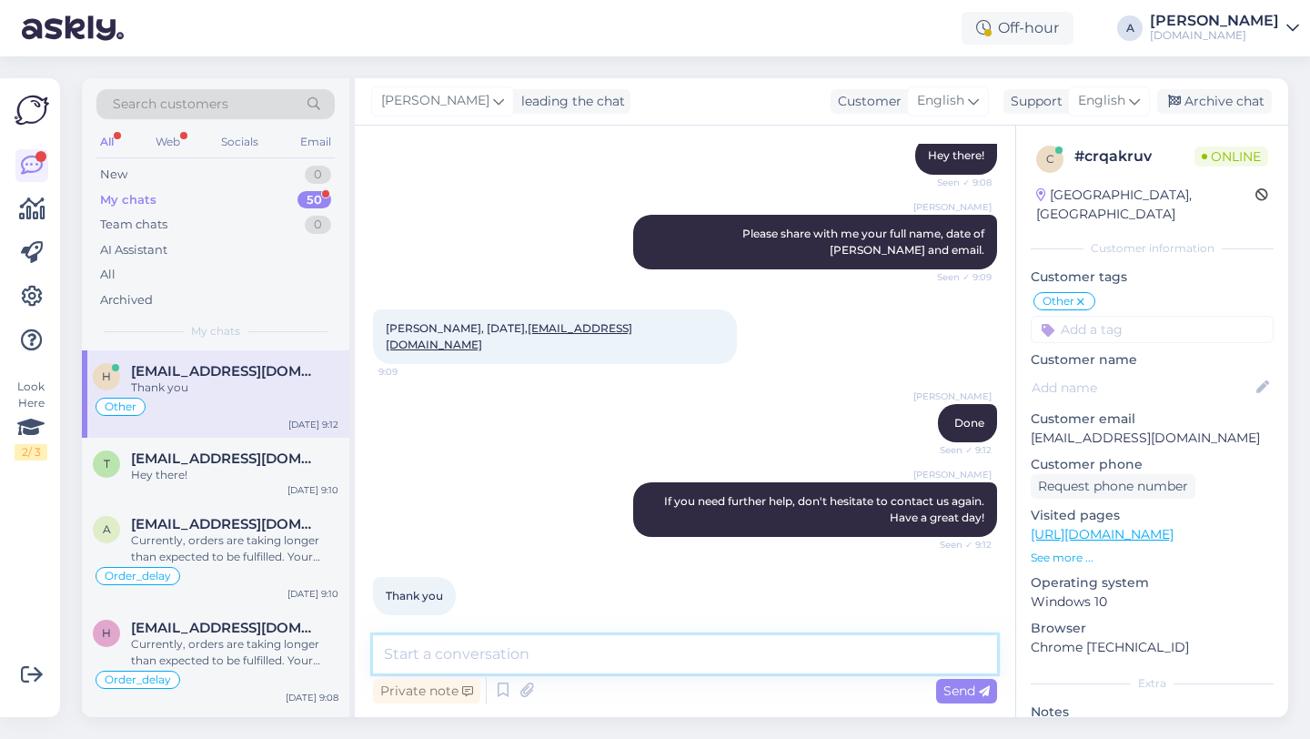
click at [520, 662] on textarea at bounding box center [685, 654] width 624 height 38
type textarea "You're welcome!"
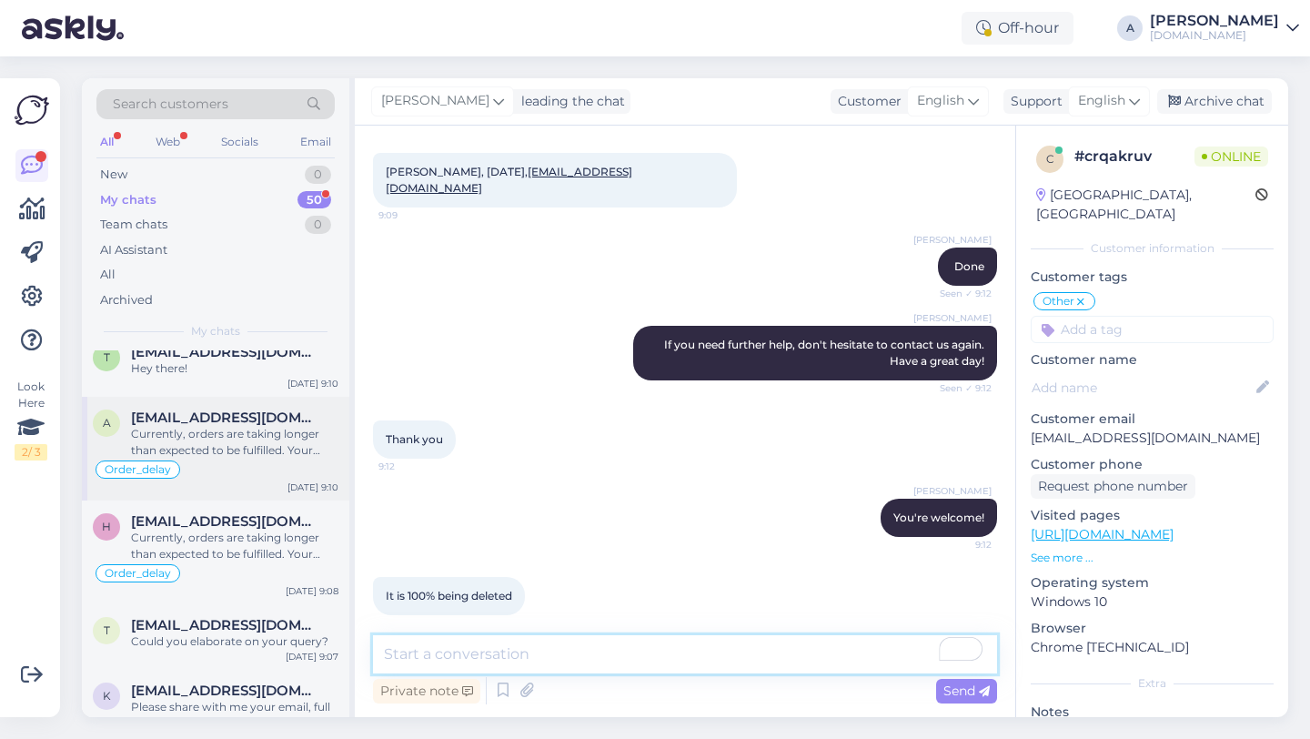
scroll to position [126, 0]
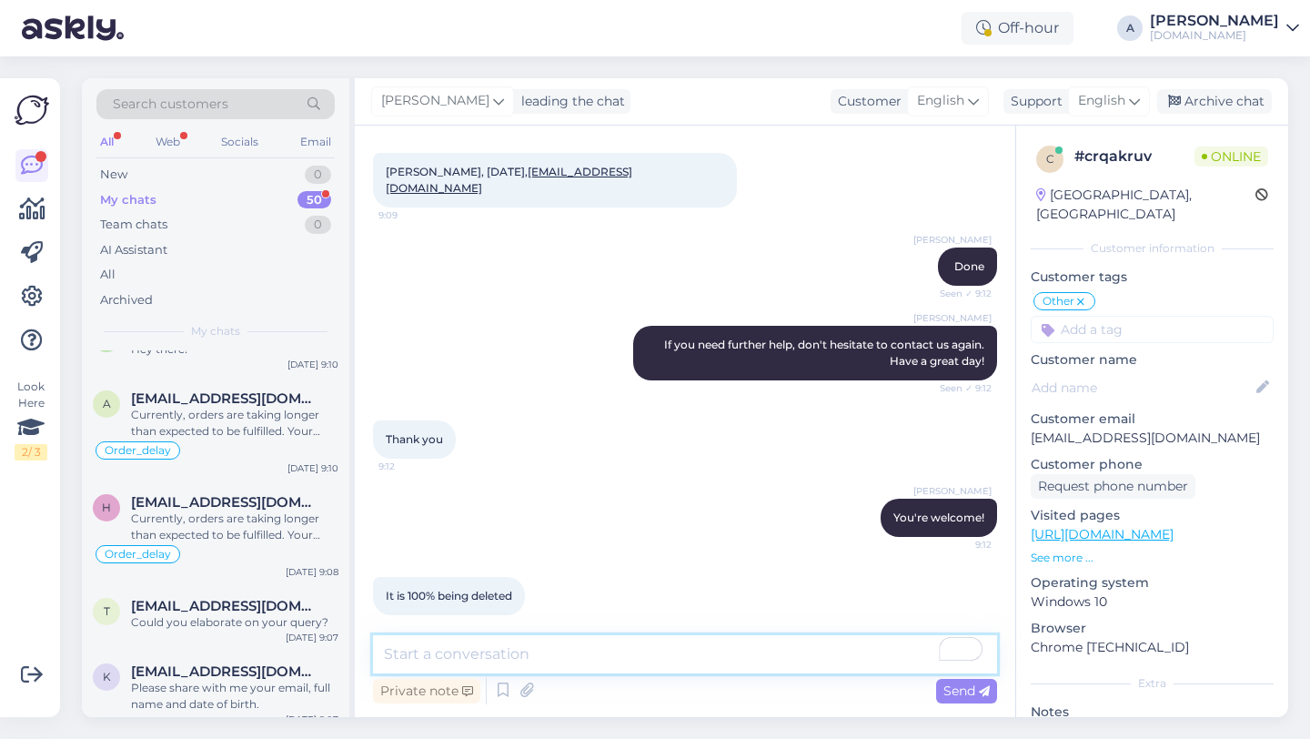
click at [400, 657] on textarea "To enrich screen reader interactions, please activate Accessibility in Grammarl…" at bounding box center [685, 654] width 624 height 38
type textarea "Yes"
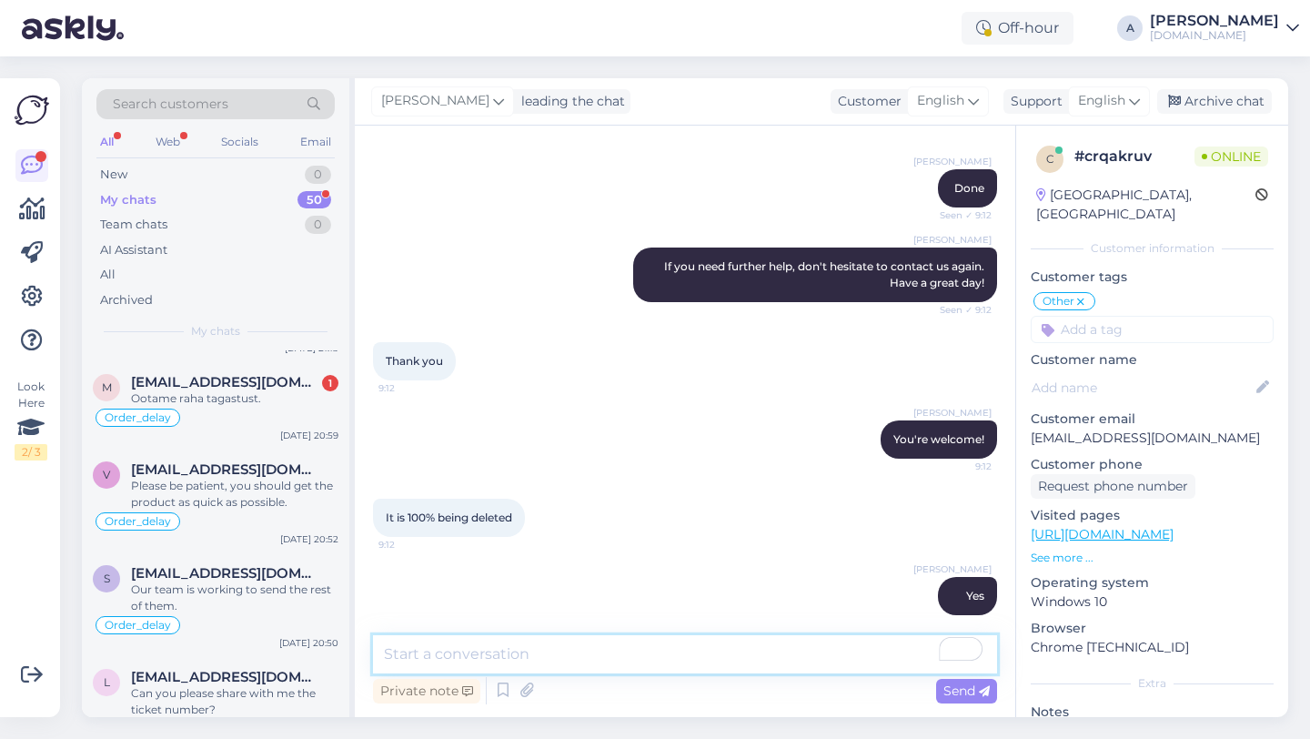
scroll to position [1045, 0]
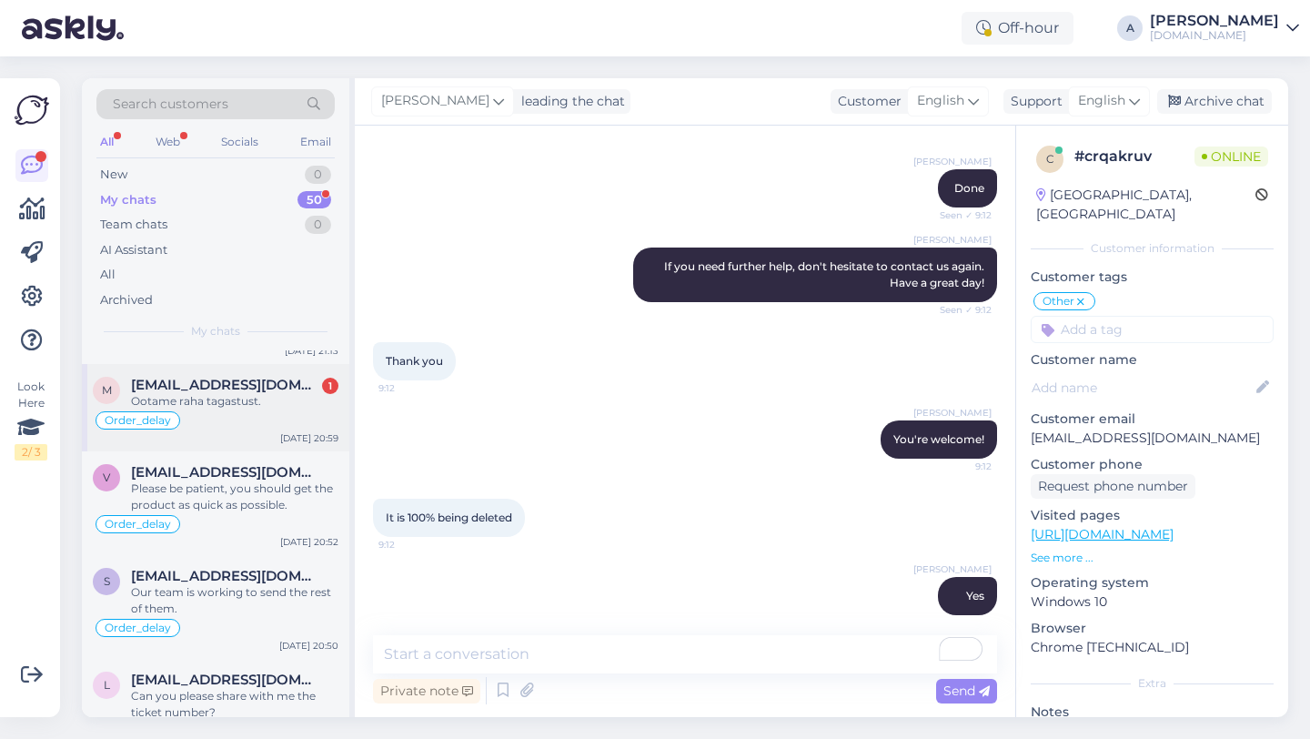
click at [238, 416] on div "Order_delay" at bounding box center [216, 420] width 246 height 22
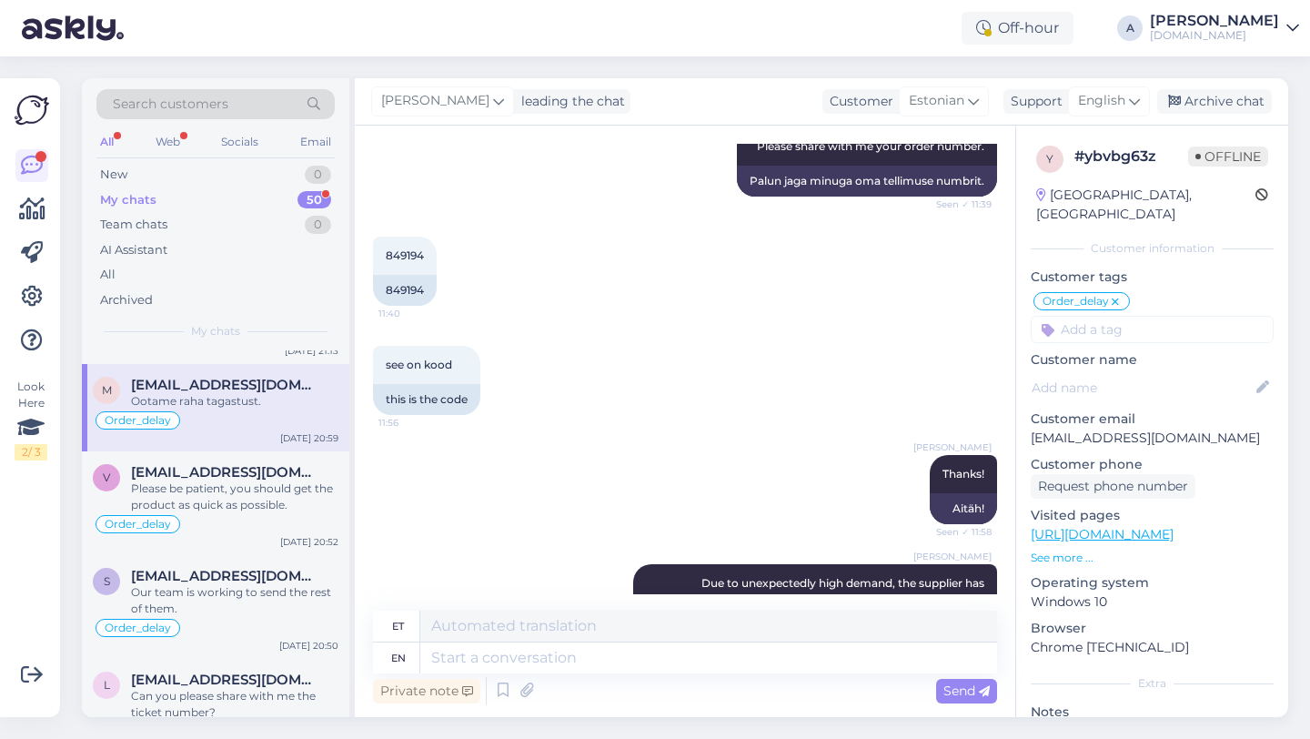
scroll to position [480, 0]
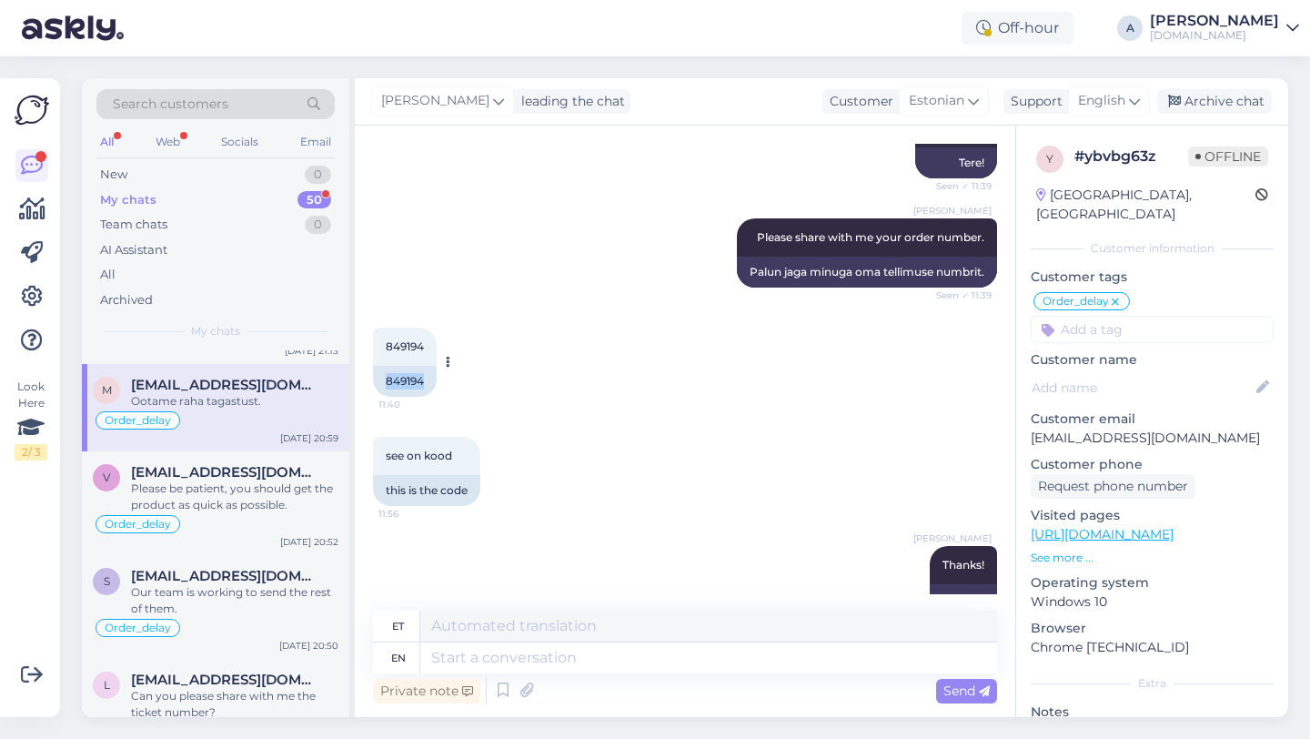
drag, startPoint x: 432, startPoint y: 377, endPoint x: 381, endPoint y: 377, distance: 50.9
click at [381, 377] on div "849194" at bounding box center [405, 381] width 64 height 31
copy div "849194"
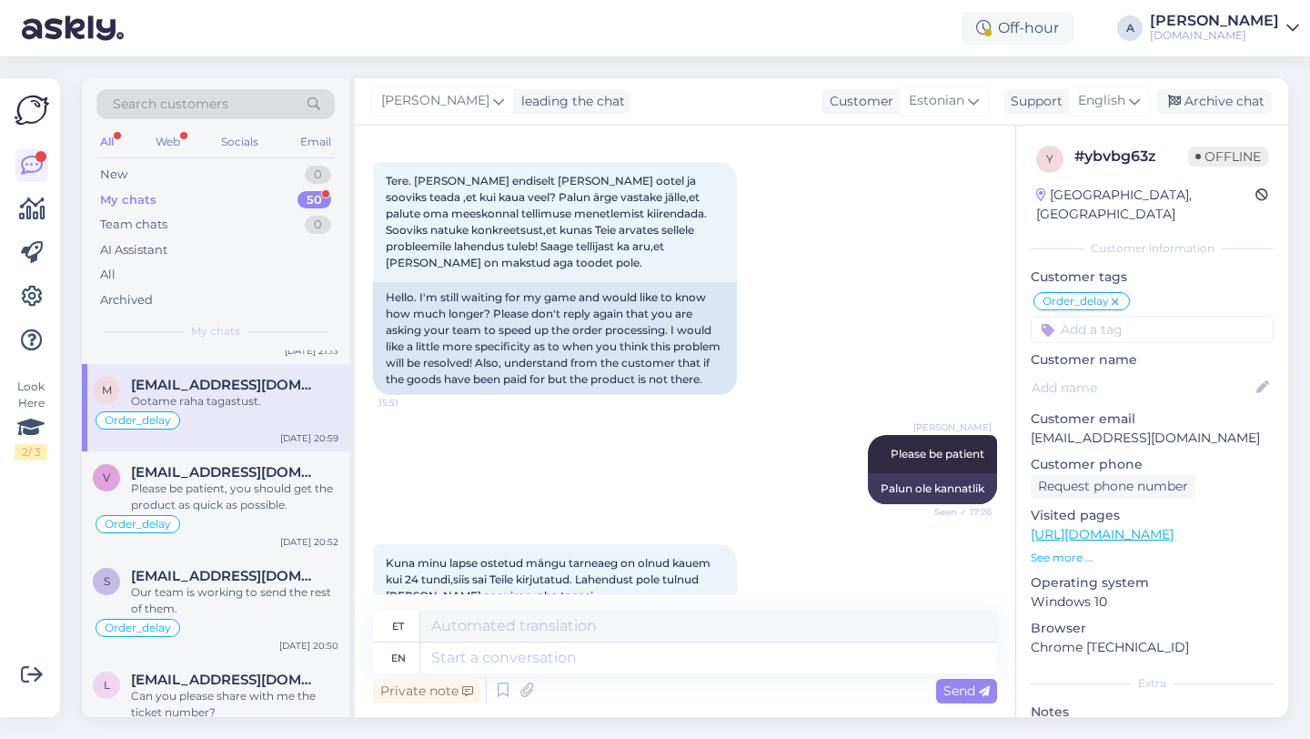
scroll to position [4708, 0]
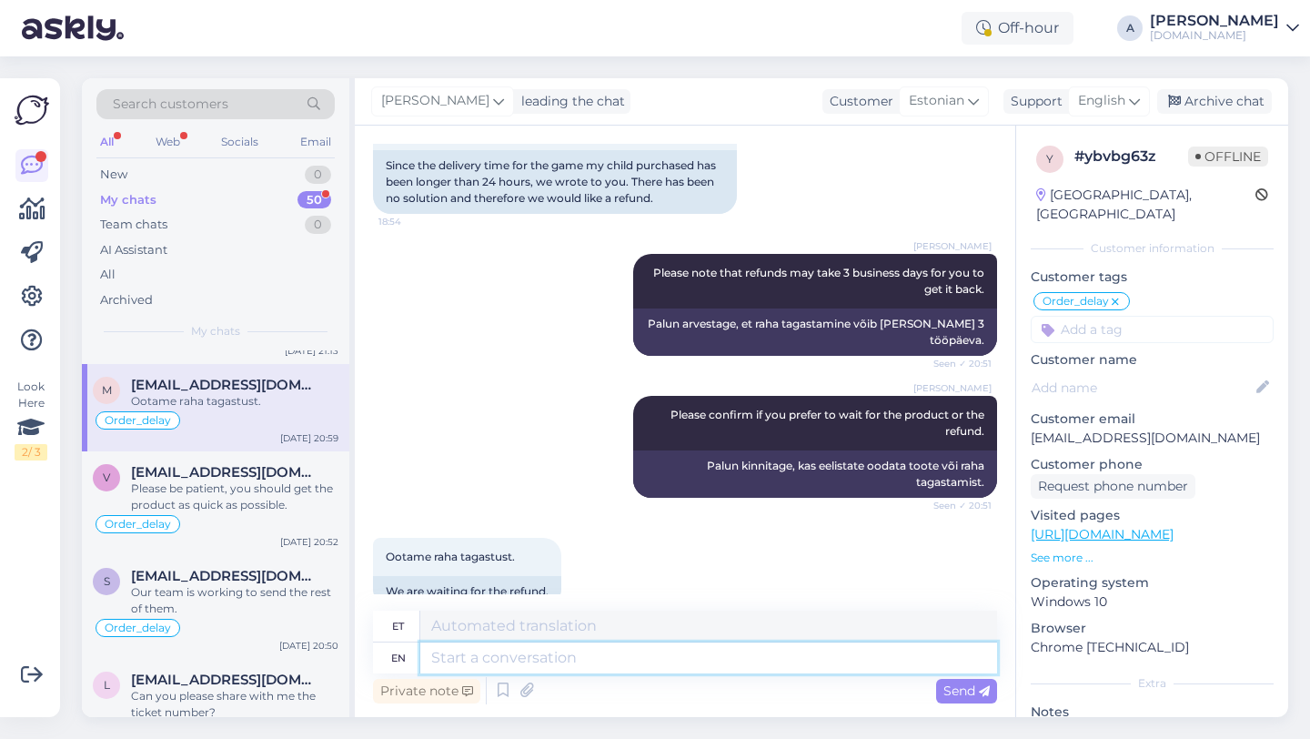
click at [519, 663] on textarea at bounding box center [708, 657] width 577 height 31
type textarea "i C"
type textarea "mina"
type textarea "i CAN"
type textarea "ma SAAN"
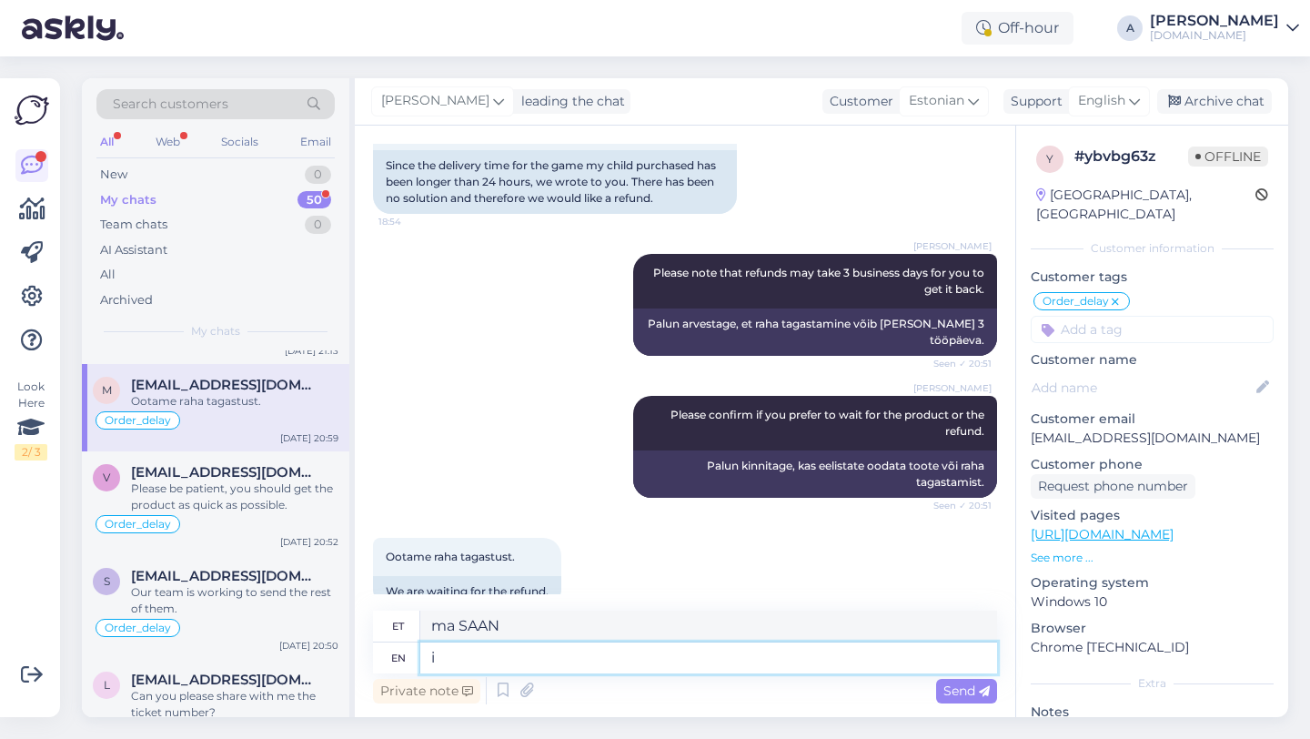
type textarea "i"
type textarea "mina"
type textarea "i"
type textarea "mina"
click at [556, 661] on textarea at bounding box center [708, 657] width 577 height 31
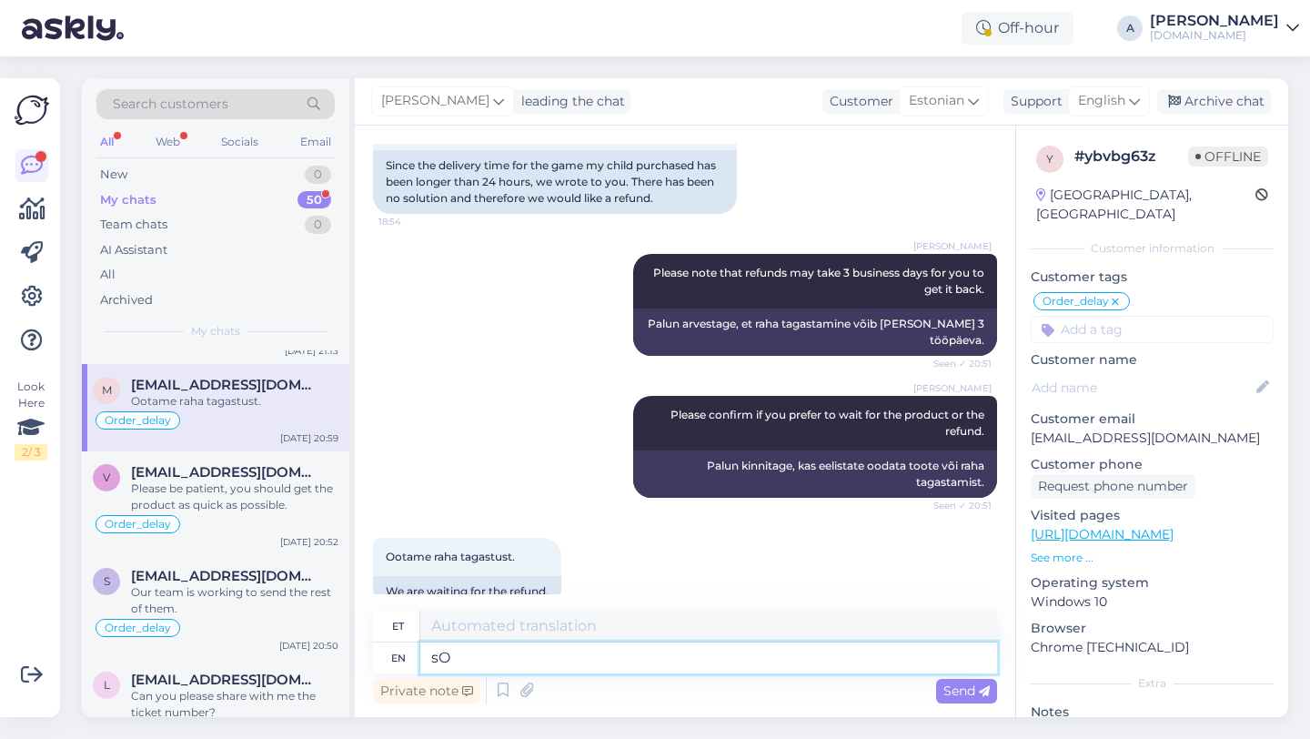
type textarea "s"
type textarea "Sorry"
type textarea "Vabandust"
type textarea "Sorry but I"
type textarea "Vabandust, aga"
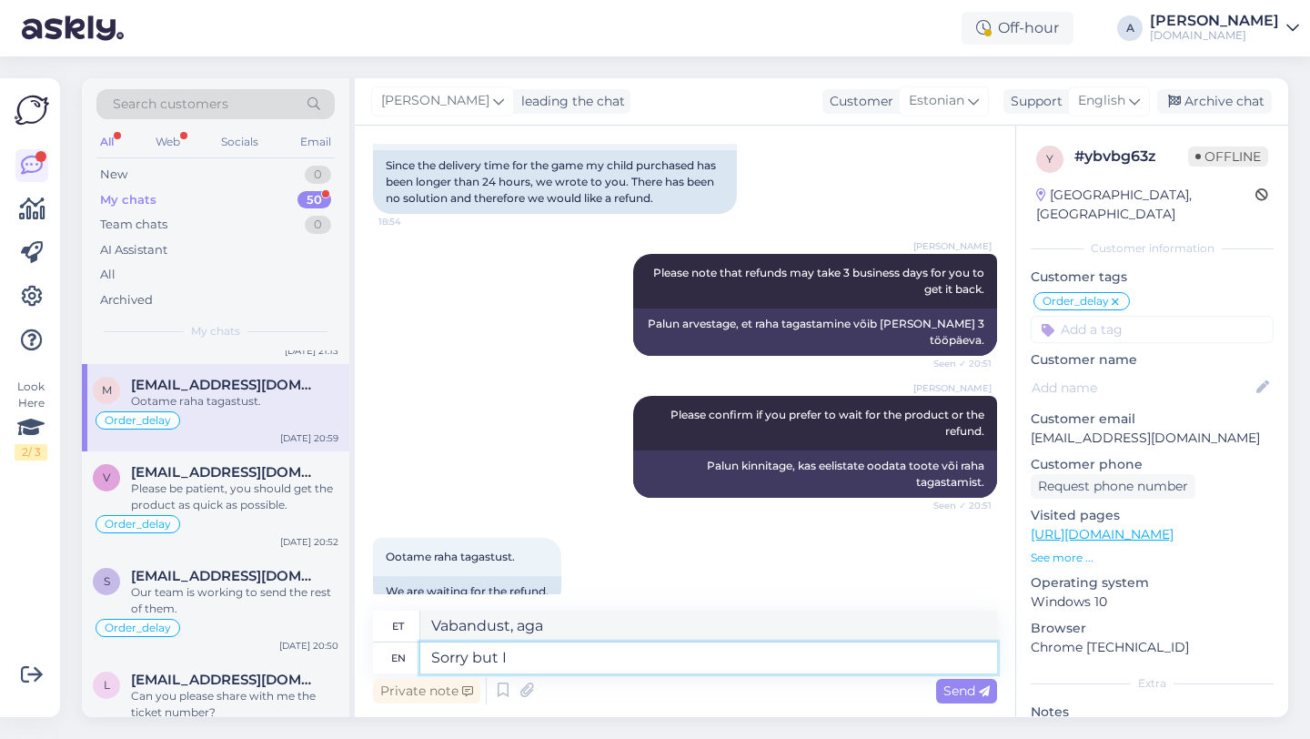
type textarea "Sorry but I c"
type textarea "Vabandust, aga mina"
type textarea "Sorry but I can se"
type textarea "Vabandust, aga ma saan"
type textarea "Sorry but I can see int"
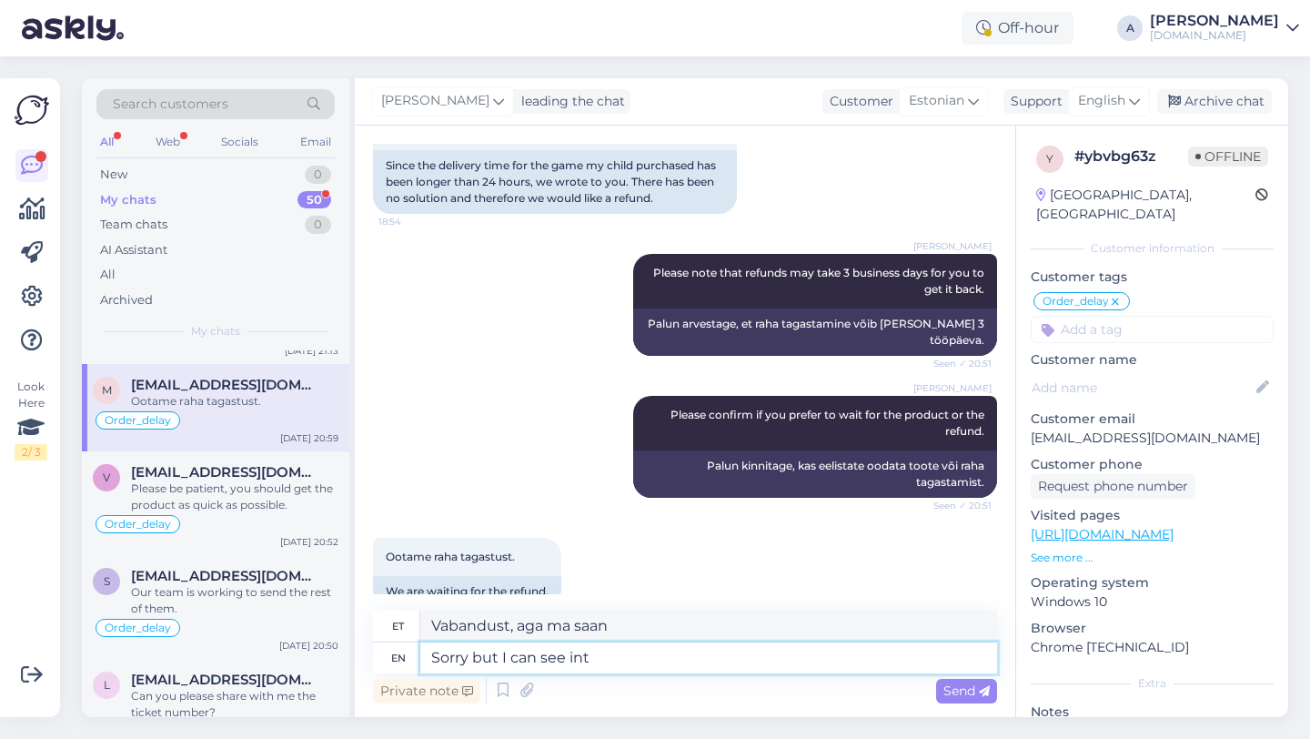
type textarea "Vabandust, aga ma näen"
type textarea "Sorry but I can see internally tha"
type textarea "Vabandust, aga ma näen seestpoolt"
type textarea "Sorry but I can see internally that"
type textarea "Vabandust, aga ma näen seda sisemiselt"
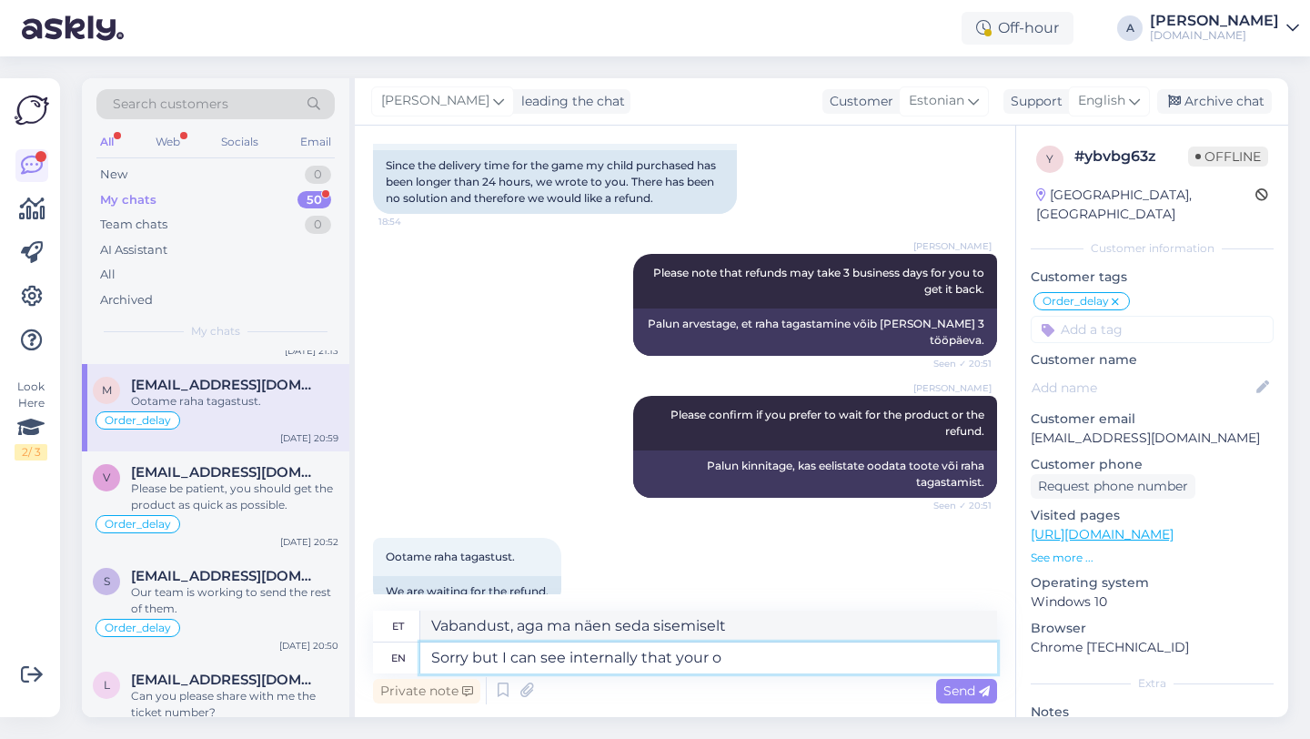
type textarea "Sorry but I can see internally that your or"
type textarea "Vabandust, aga ma näen sisemiselt, et teie"
type textarea "Sorry but I can see internally that your order wa"
type textarea "Vabandust, aga ma näen sisemiselt, et teie tellimus"
type textarea "Sorry but I can see internally that your order was al"
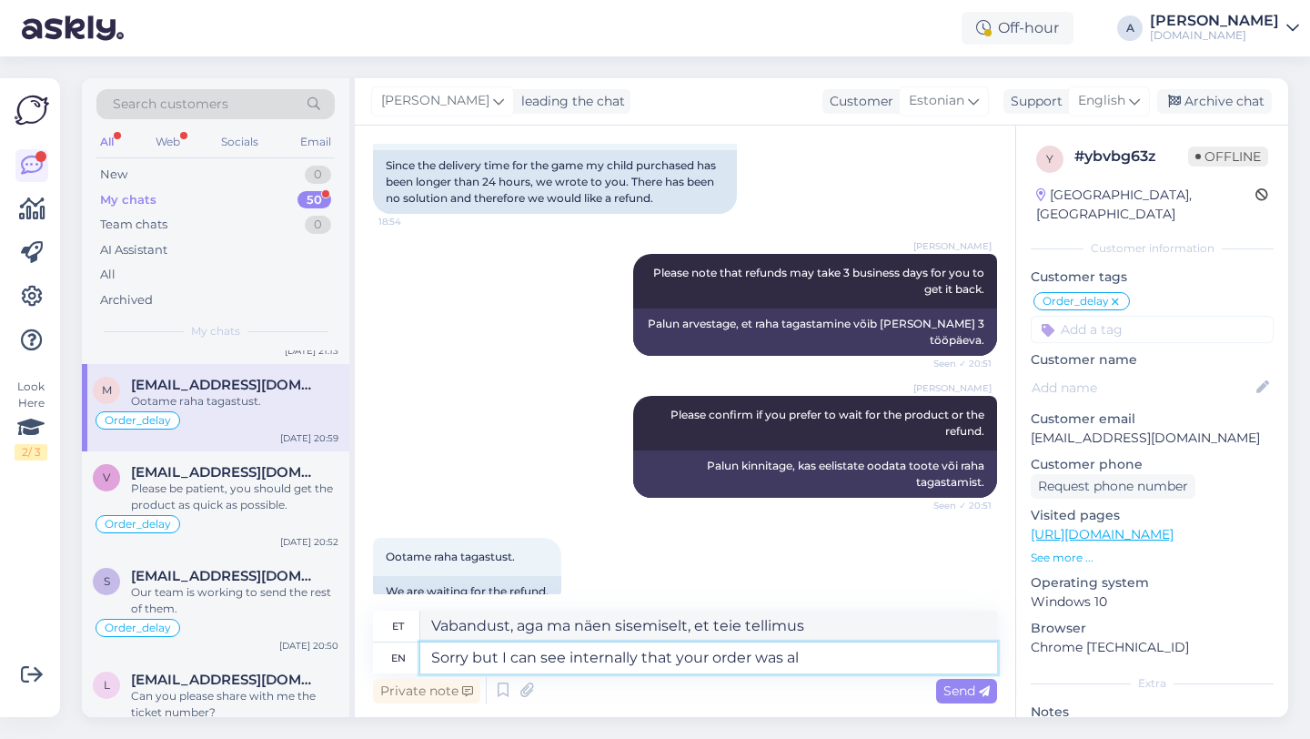
type textarea "Vabandust, aga ma näen sisemiselt, et teie tellimus oli"
type textarea "Sorry but I can see internally that your order was already d"
type textarea "Vabandust, aga ma näen sisemiselt, et teie tellimus on juba tehtud."
type textarea "Sorry but I can see internally that your order was already delivere."
type textarea "Vabandust, aga ma näen sisemiselt, et teie tellimus on juba kohale toimetatud."
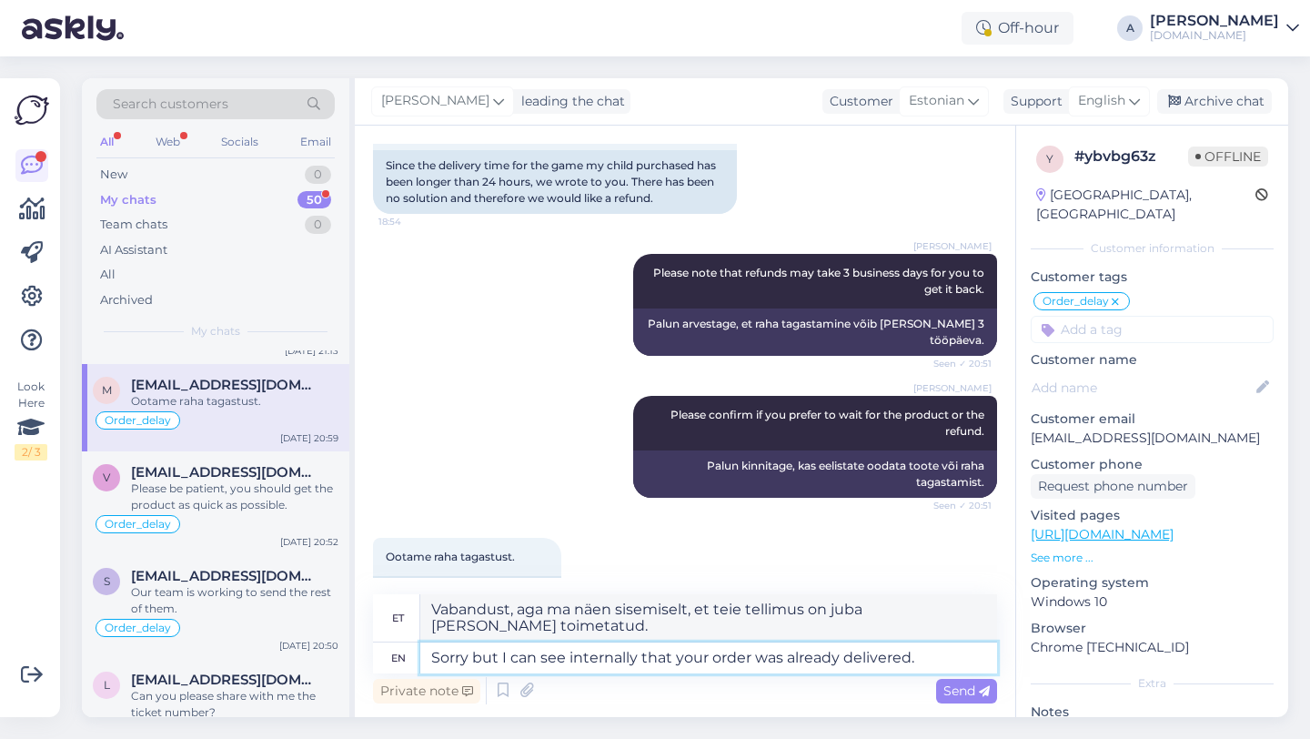
type textarea "Sorry but I can see internally that your order was already delivered."
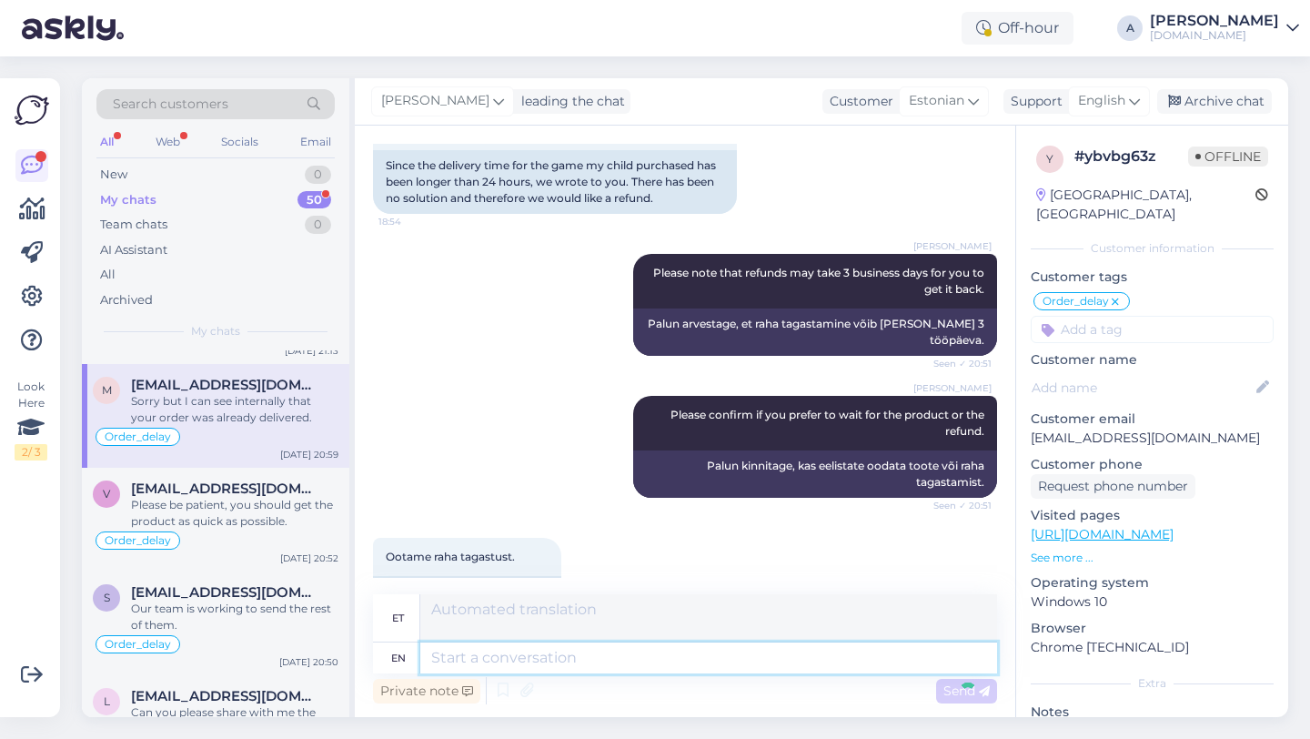
scroll to position [4888, 0]
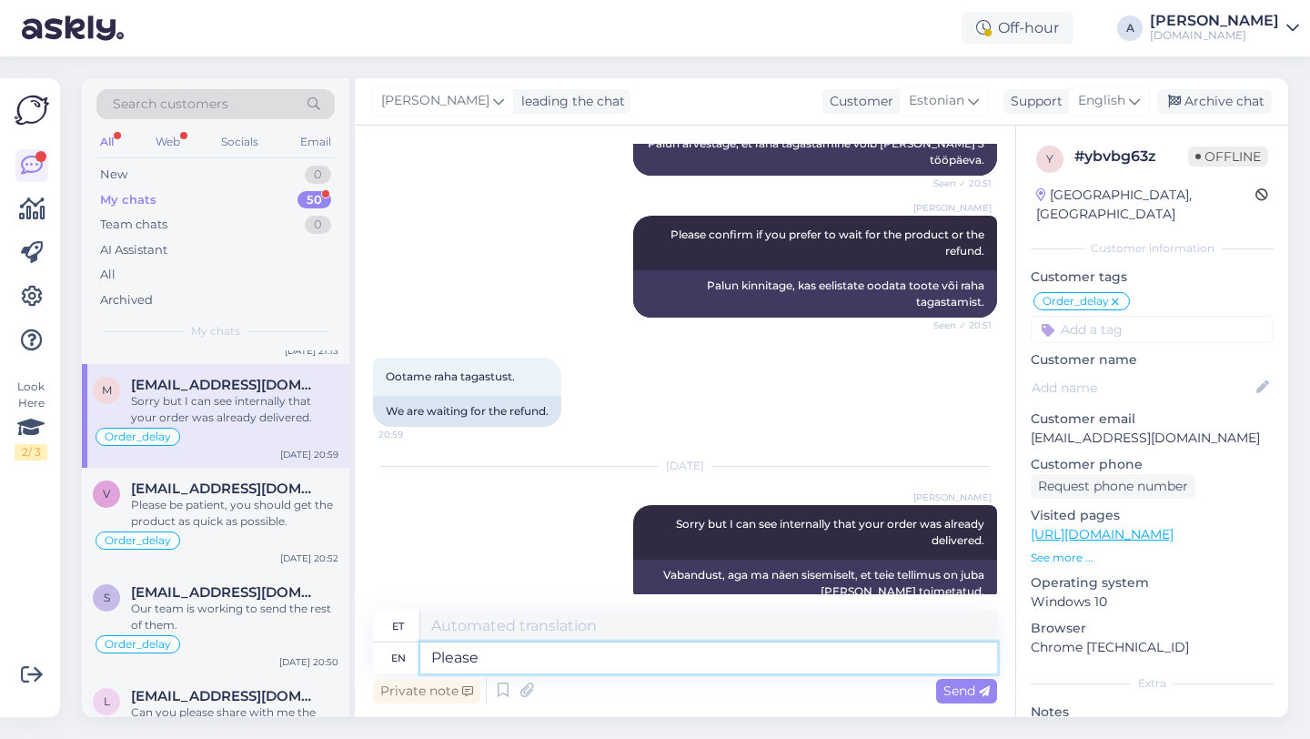
type textarea "Please c"
type textarea "Palun"
type textarea "Please check"
type textarea "Palun kontrollige"
type textarea "Please check your ema"
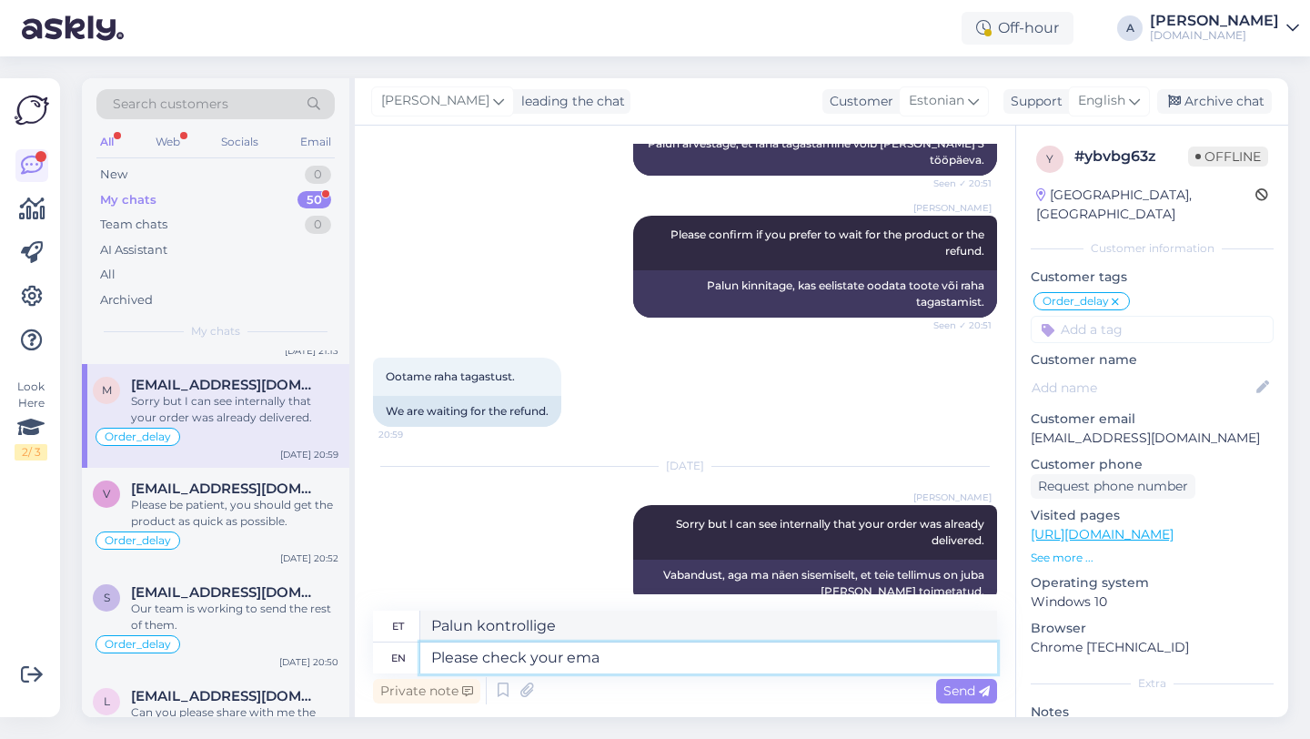
type textarea "Palun kontrollige oma"
type textarea "Please check your email"
type textarea "Palun kontrollige oma e-posti"
type textarea "Please check your email and"
type textarea "Palun kontrollige oma e-posti ja"
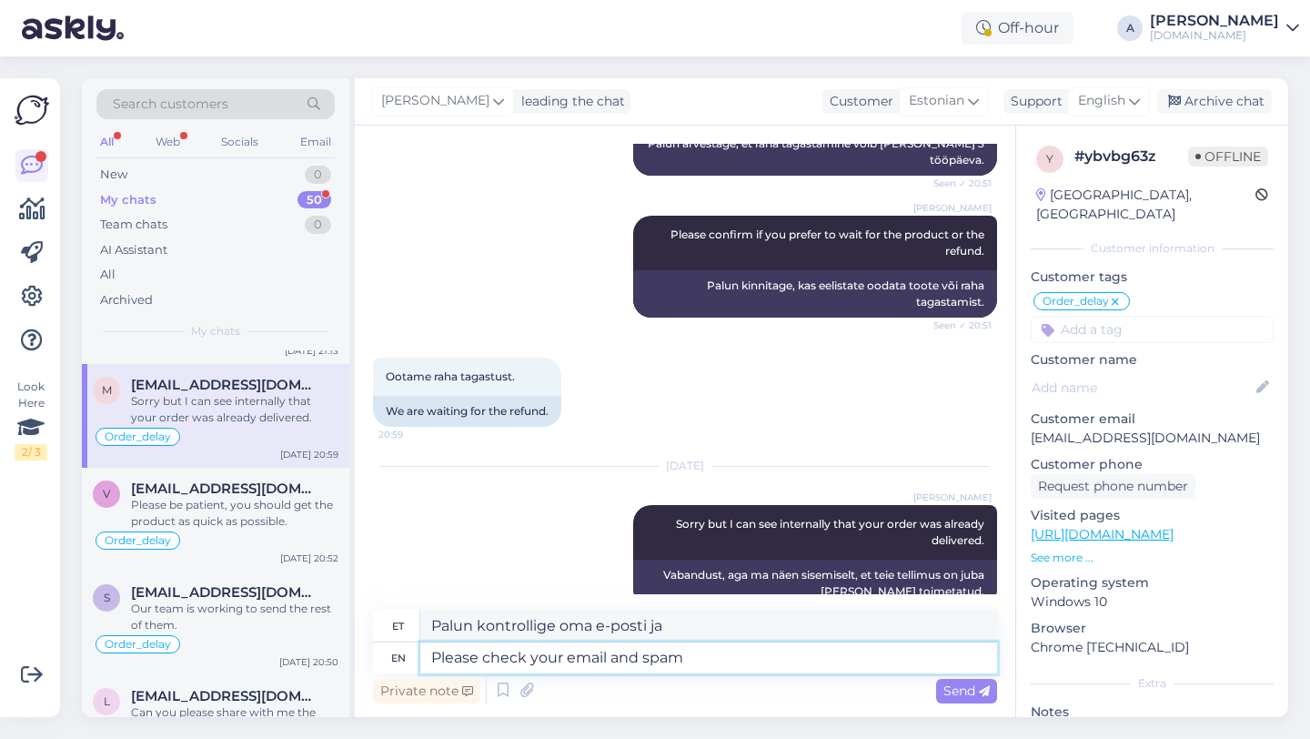
type textarea "Please check your email and spam"
type textarea "Palun kontrollige oma e-posti ja rämpsposti"
type textarea "Please check your email and spam folder."
type textarea "Palun kontrollige oma e-posti ja rämpsposti kausta."
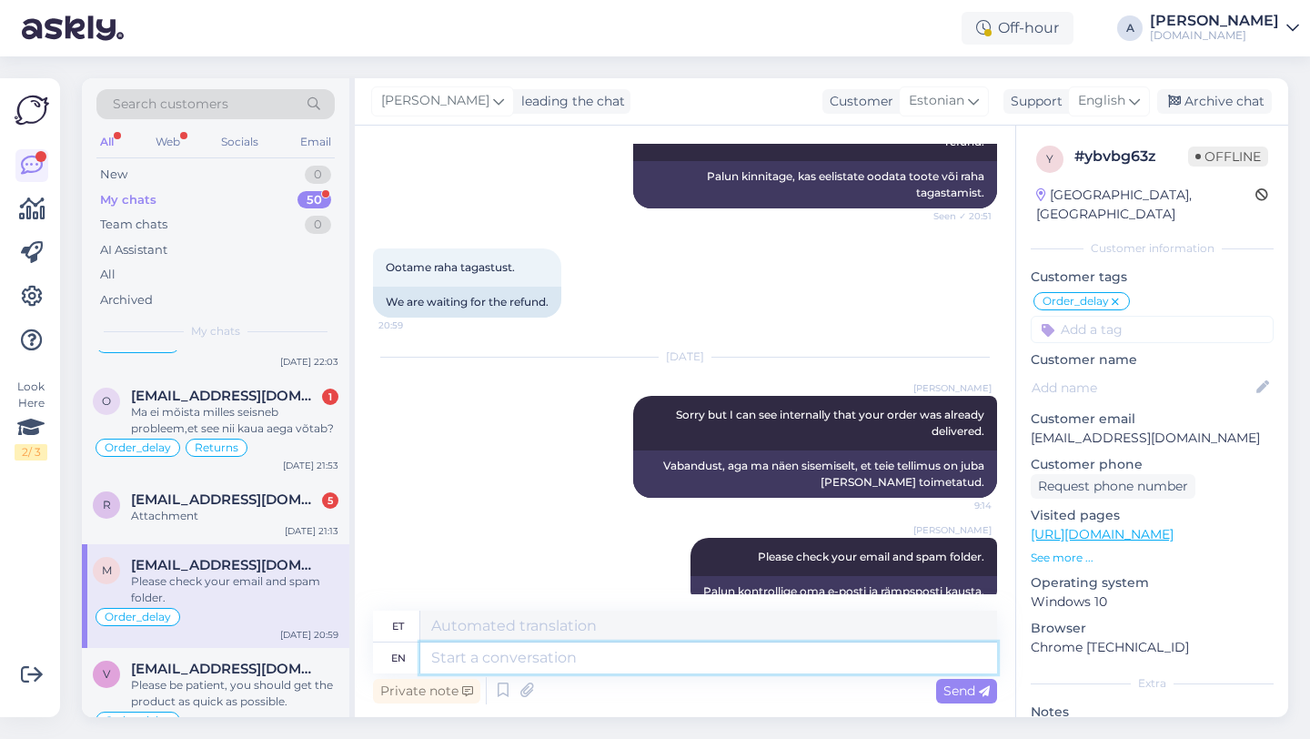
scroll to position [823, 0]
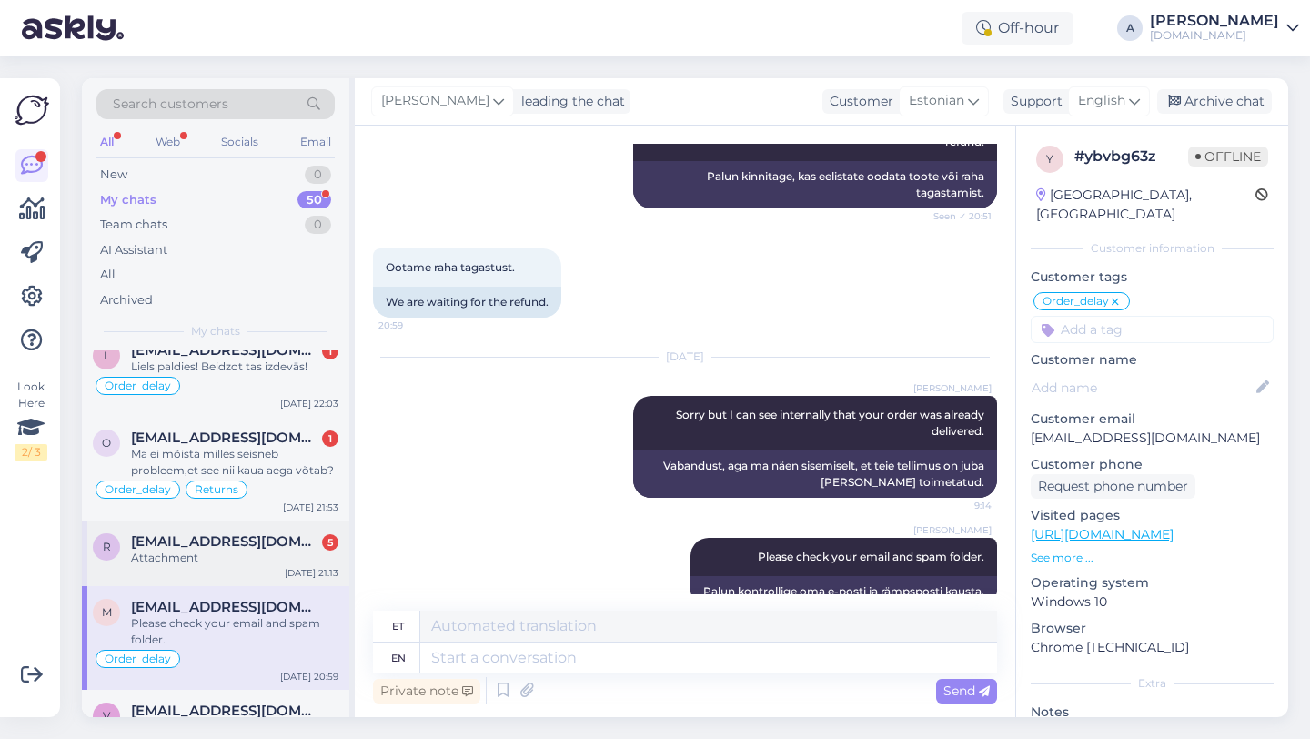
click at [210, 555] on div "Attachment" at bounding box center [234, 557] width 207 height 16
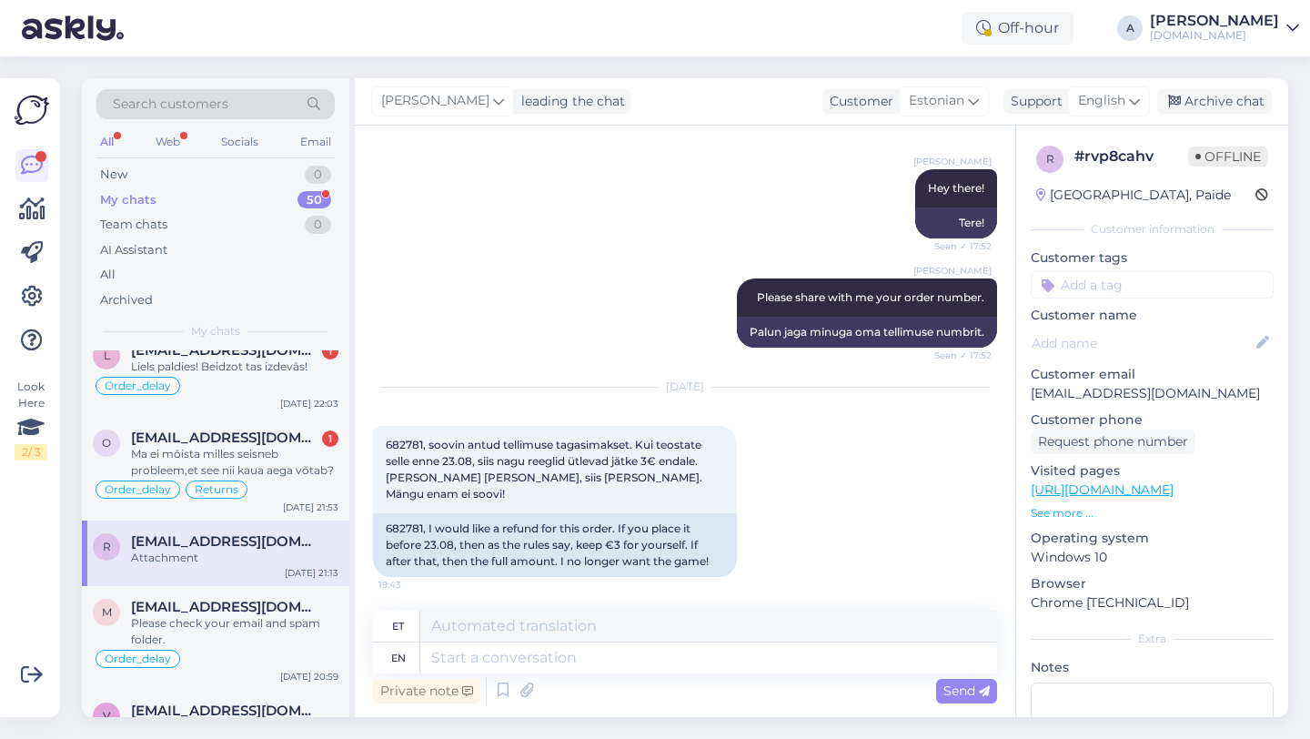
scroll to position [3100, 0]
drag, startPoint x: 424, startPoint y: 412, endPoint x: 384, endPoint y: 410, distance: 40.1
click at [384, 427] on div "682781, soovin antud tellimuse tagasimakset. Kui teostate selle enne 23.08, sii…" at bounding box center [555, 470] width 364 height 87
copy span "682781"
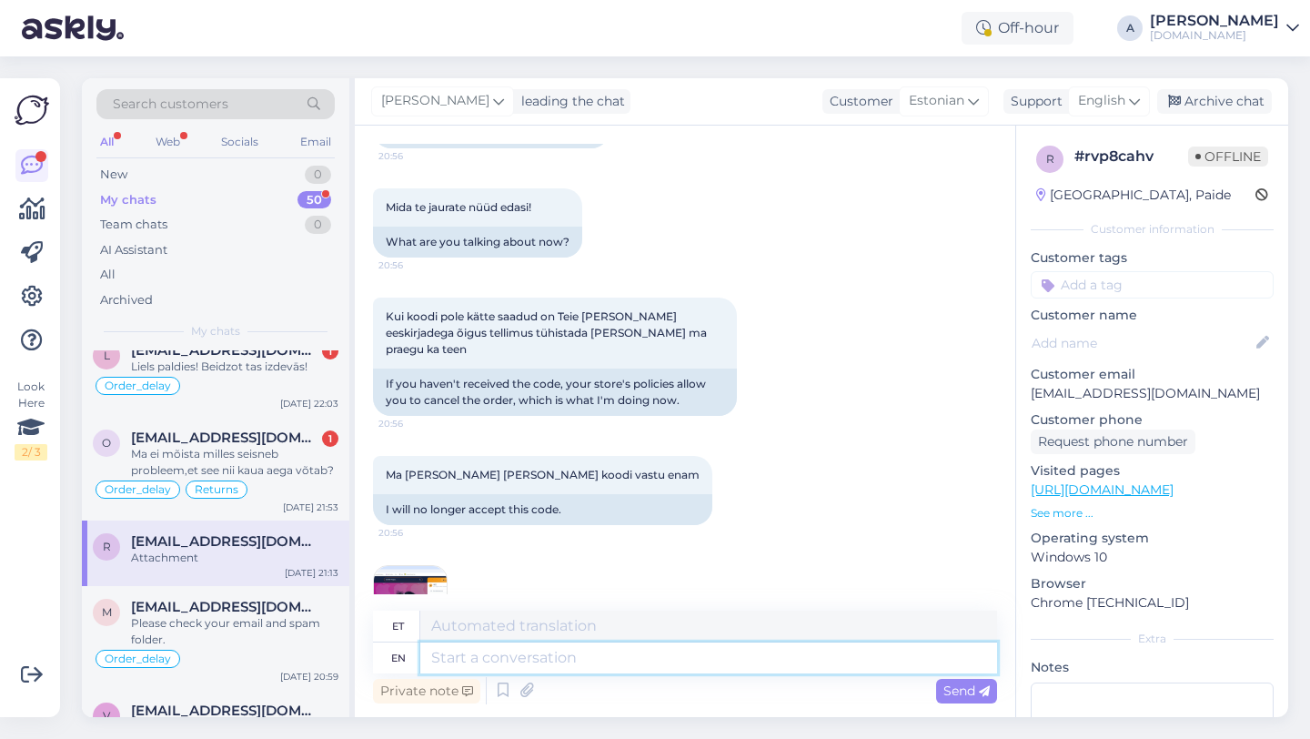
click at [525, 657] on textarea at bounding box center [708, 657] width 577 height 31
type textarea "Please n"
type textarea "Palun"
type textarea "Please note th"
type textarea "Palun pange tähele"
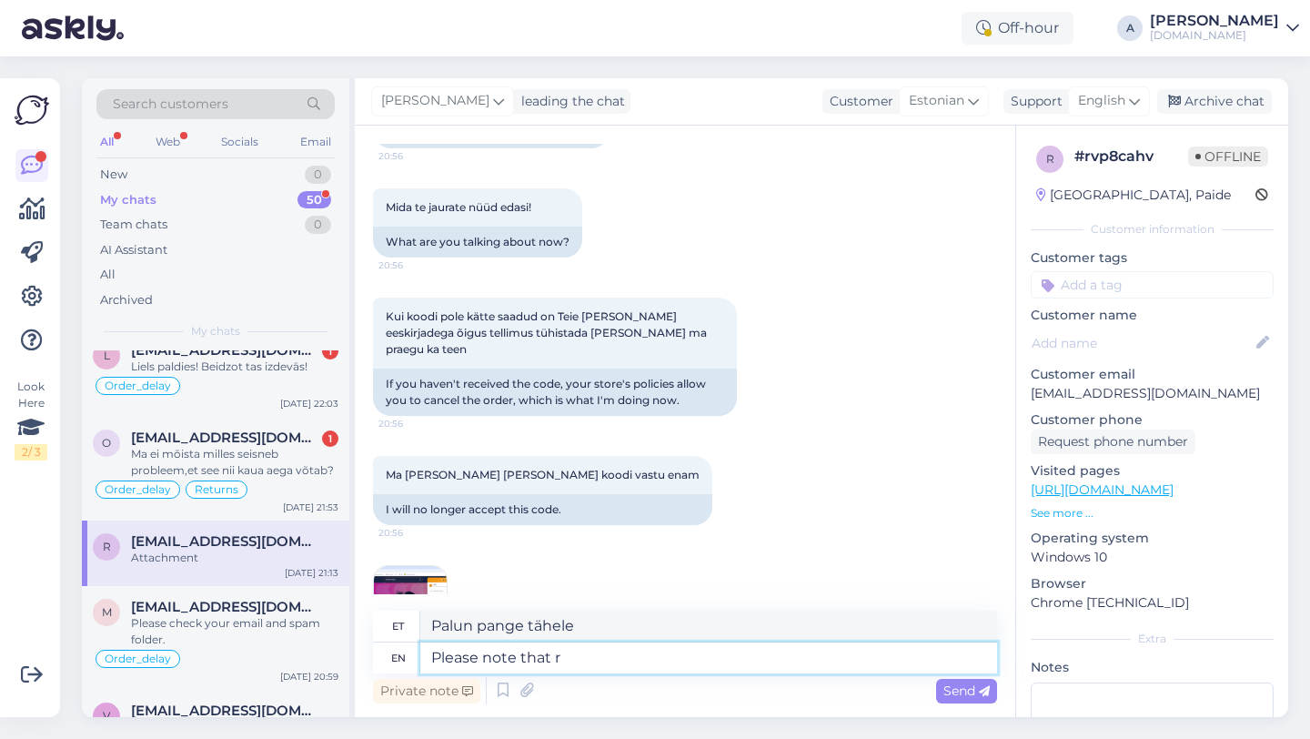
type textarea "Please note that re"
type textarea "Palun arvestage, et"
type textarea "Please note that refunds ma"
type textarea "Palun arvestage, et tagasimaksed"
type textarea "Please note that refunds may t"
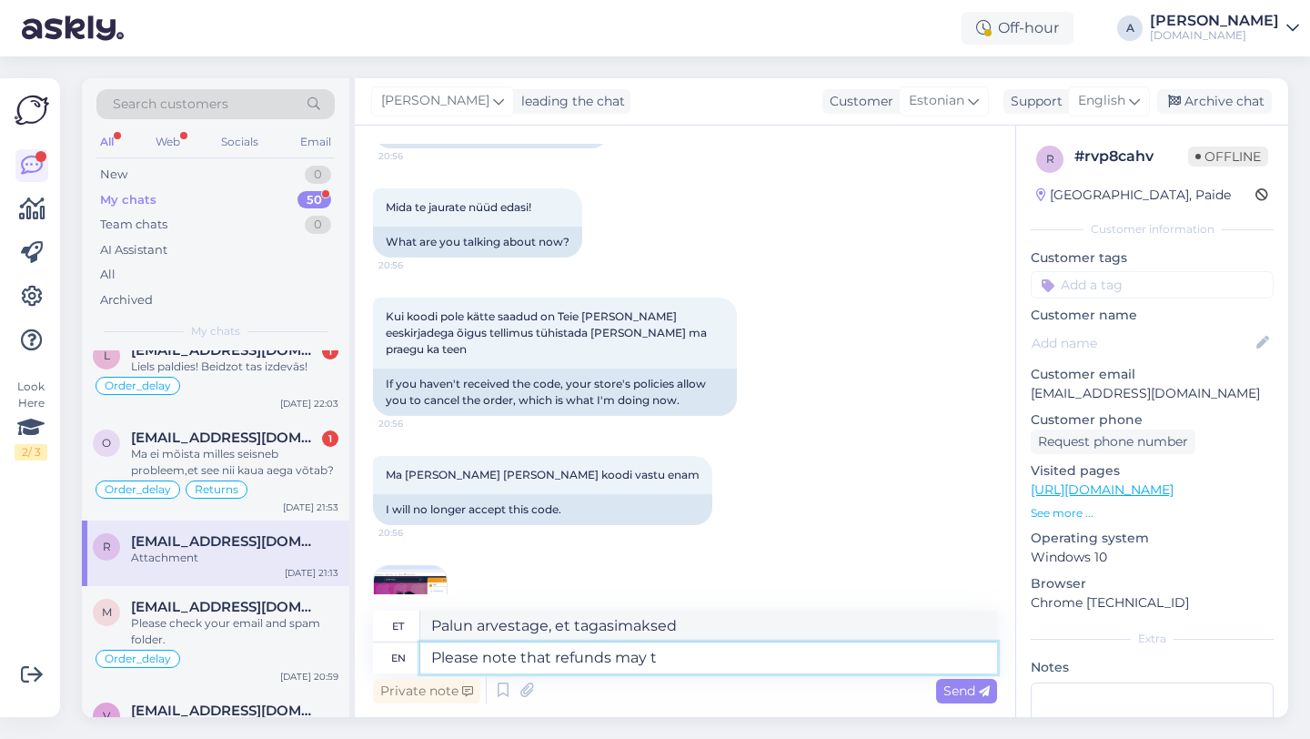
type textarea "Palun arvestage, et tagasimaksed võivad"
type textarea "Please note that refunds may take"
type textarea "Palun arvestage, et tagasimaksed võivad [PERSON_NAME] aega"
type textarea "Please note that refunds may take 3"
type textarea "Palun arvestage, et tagasimaksete tegemine võib [PERSON_NAME] 3"
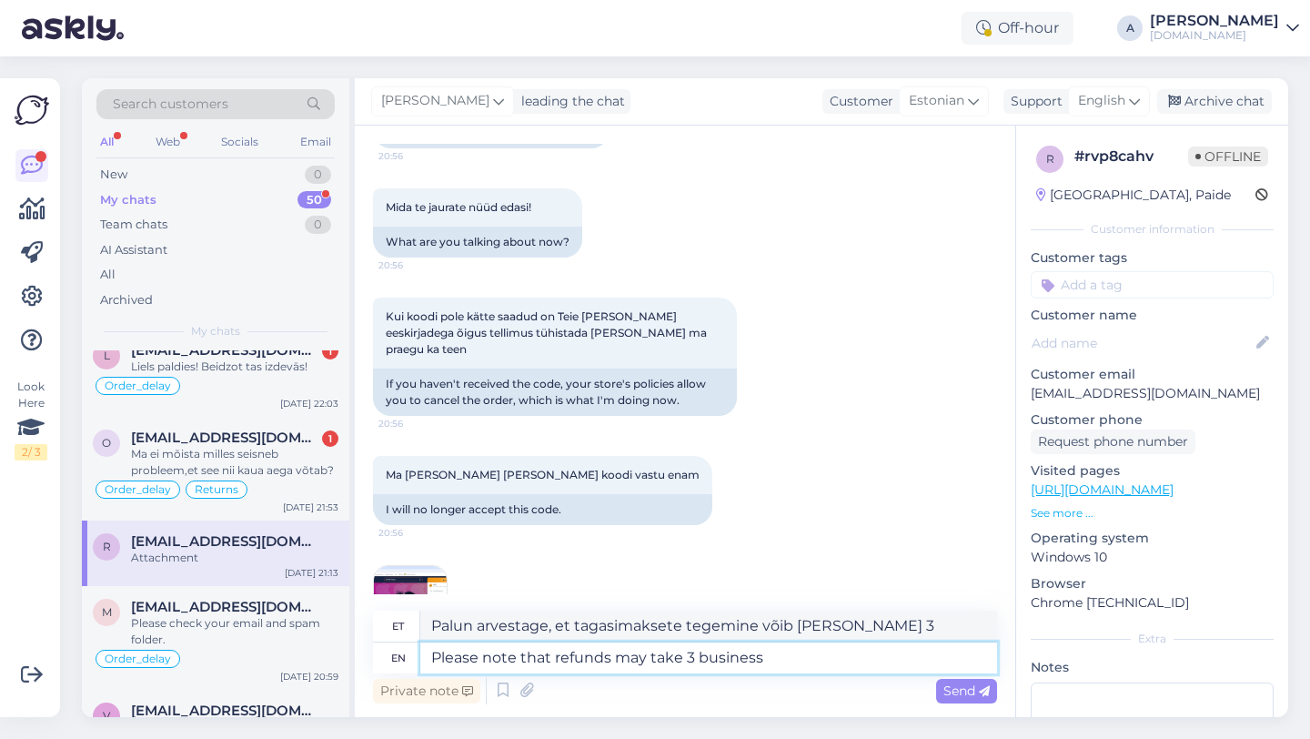
type textarea "Please note that refunds may take 3 business"
type textarea "[PERSON_NAME] arvestage, et tagasimaksete tegemine võib [PERSON_NAME] 3 tööpäeva"
type textarea "Please note that refunds may take 3 business days for you to get t"
type textarea "[PERSON_NAME] arvestage, et tagasimaksete saamine võib [PERSON_NAME] 3 tööpäeva"
type textarea "Please note that refunds may take 3 business days for you to get it back."
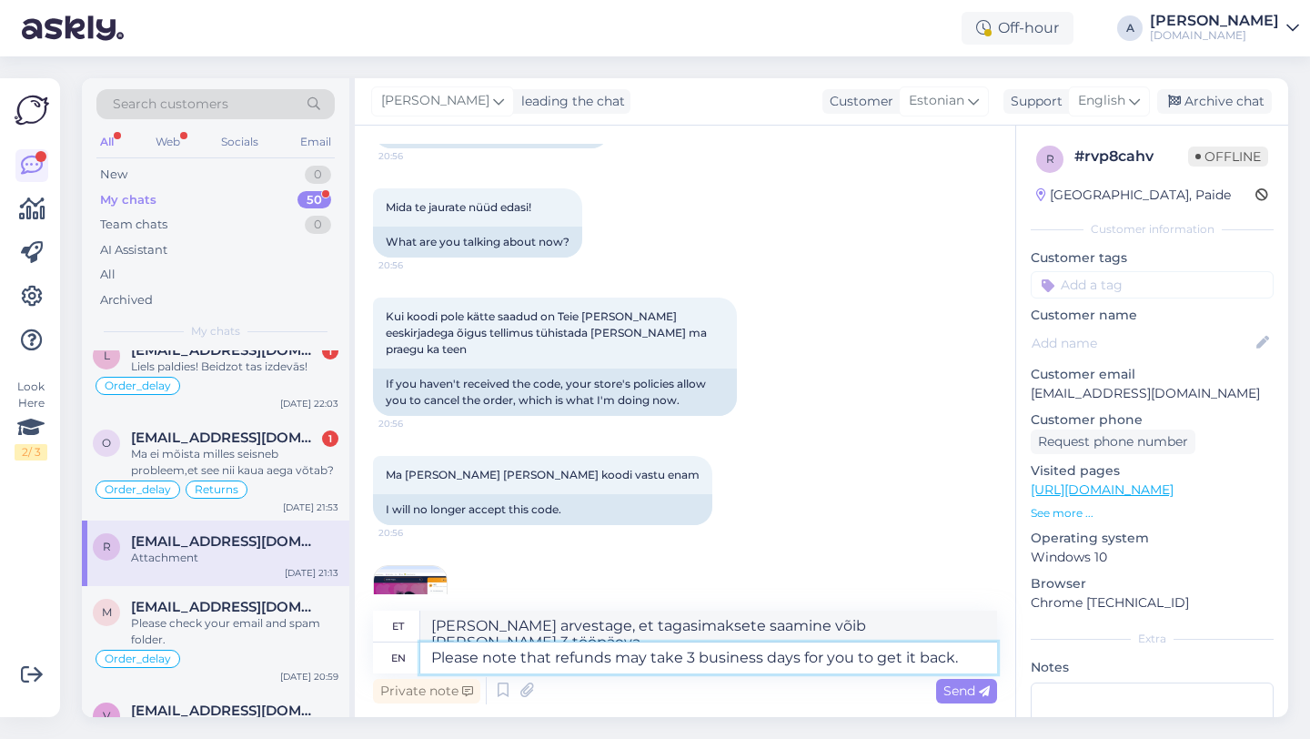
type textarea "Palun arvestage, et raha tagastamine võib [PERSON_NAME] 3 tööpäeva."
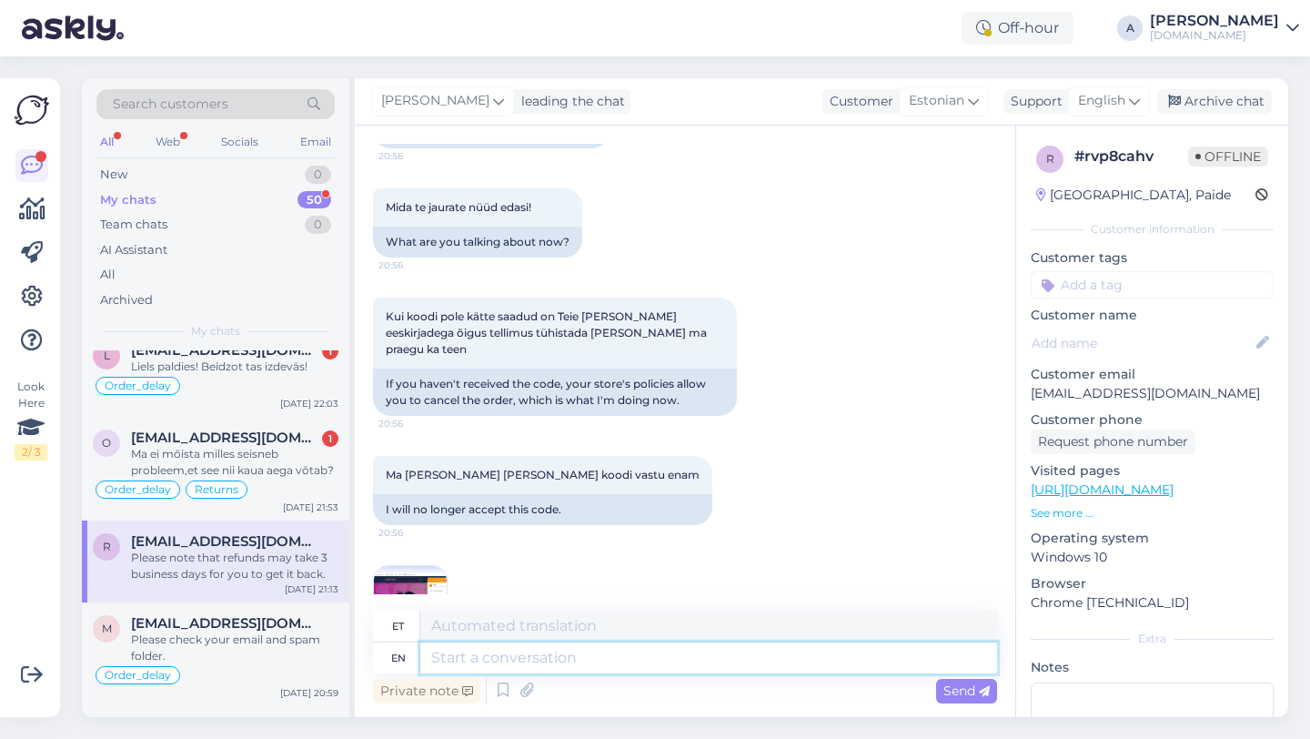
scroll to position [4310, 0]
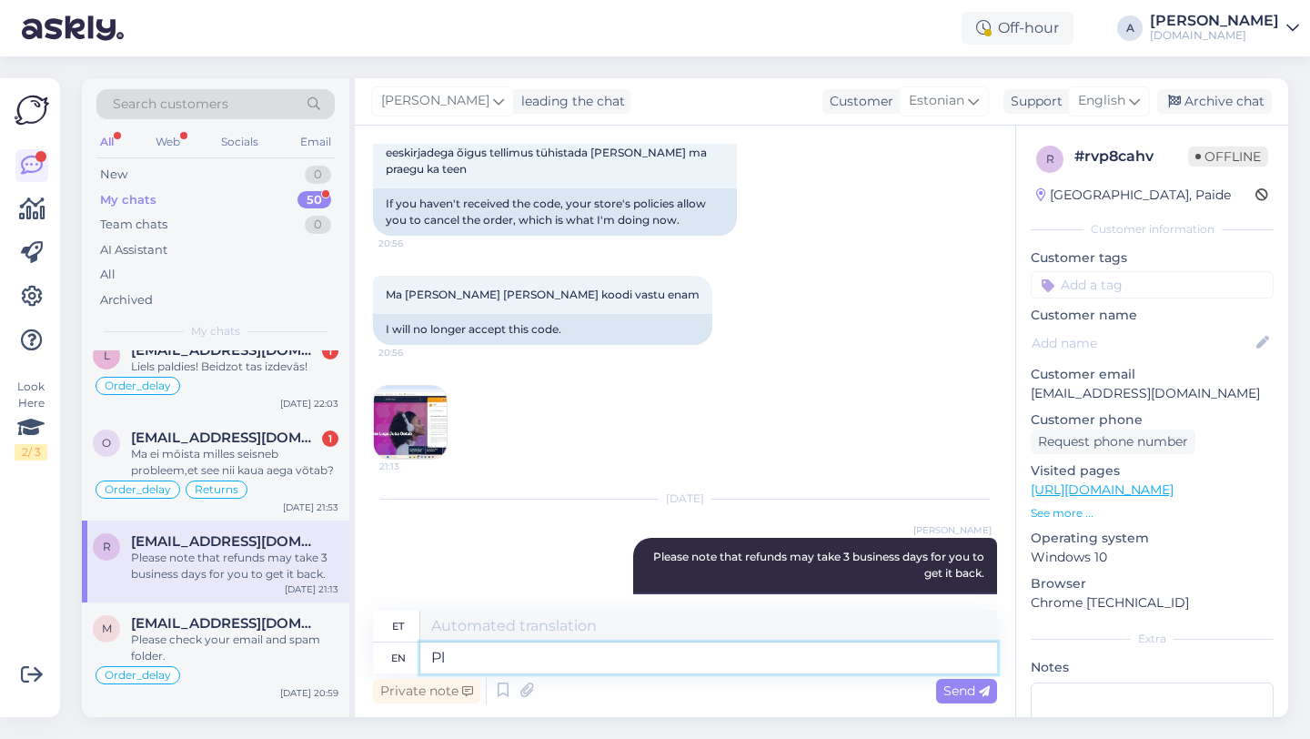
type textarea "P"
type textarea "Let me"
type textarea "Las ma"
type textarea "Let me know"
type textarea "Anna mulle teada"
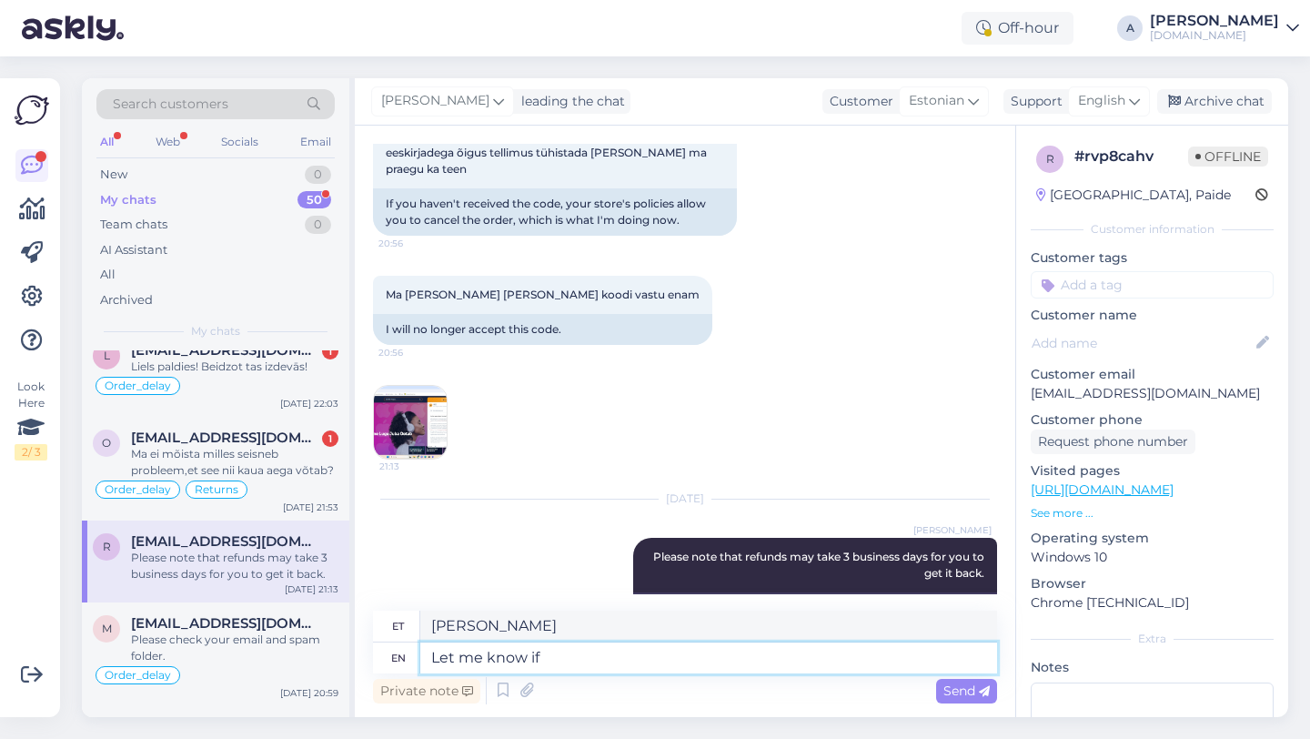
type textarea "Let me know if"
type textarea "Anna mulle teada, kui"
type textarea "Let me know if you"
type textarea "Anna mulle teada, kui sa"
type textarea "Let me know if you prefer"
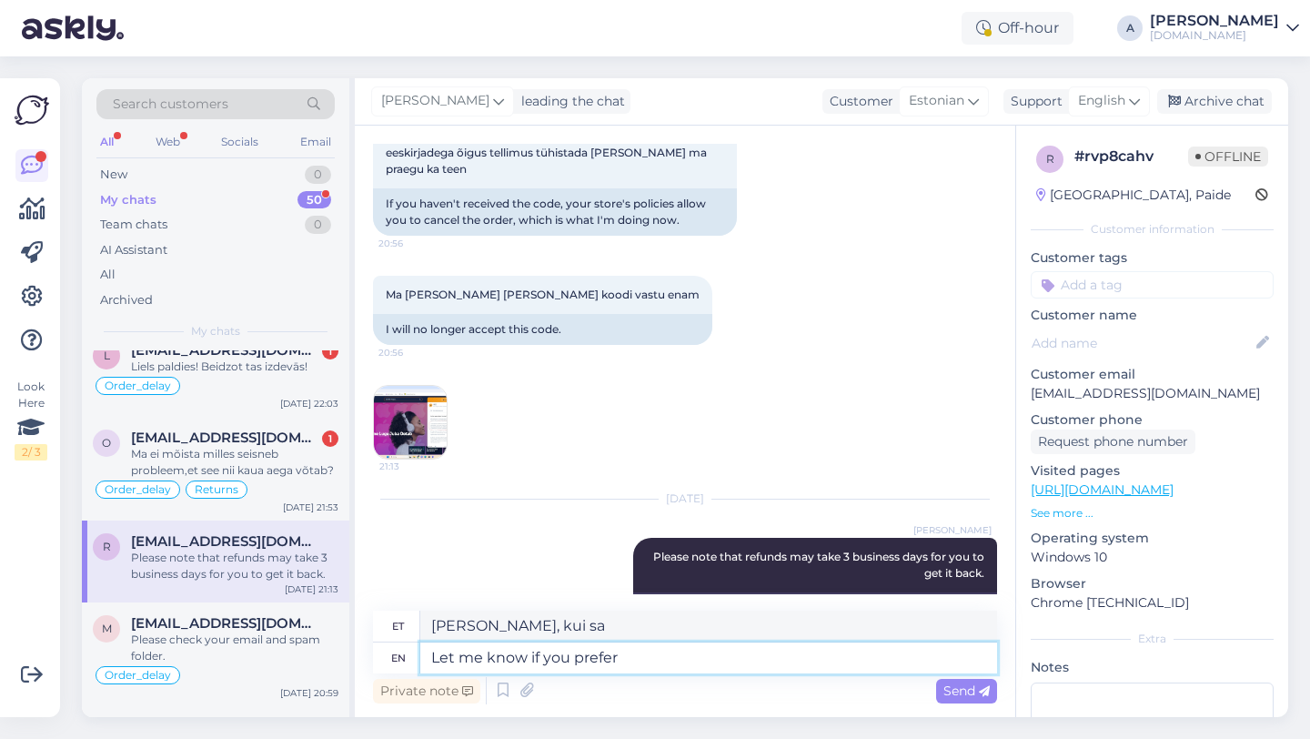
type textarea "Anna teada, kui eelistad"
type textarea "Let me know if you prefer to wait"
type textarea "Andke teada, kui eelistate oodata"
type textarea "Let me know if you prefer to wait for the product"
type textarea "Andke teada, kui eelistate tootega oodata"
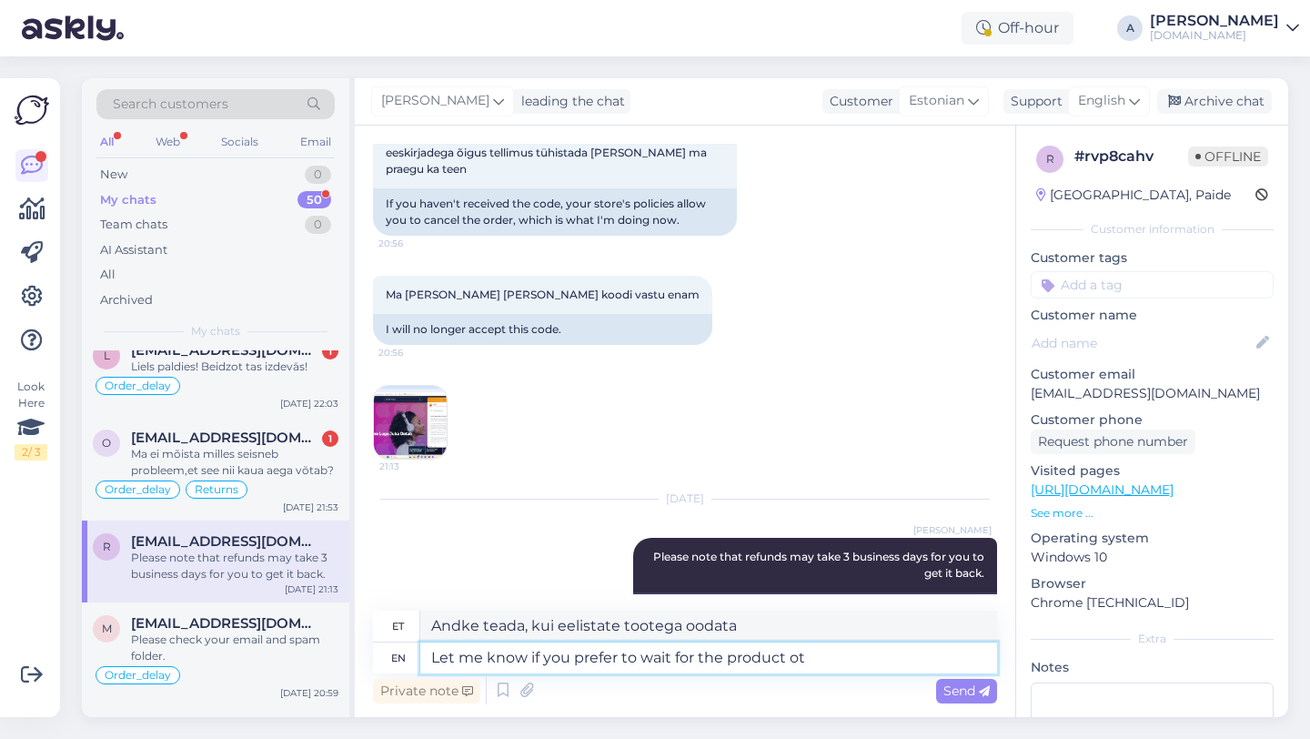
type textarea "Let me know if you prefer to wait for the product ot"
type textarea "Andke teada, kui eelistate toote saabumist oodata."
type textarea "Let me know if you prefer to wait for the product or t"
type textarea "Andke teada, kas eelistate tootega oodata või"
type textarea "Let me know if you prefer to wait for the product or the r"
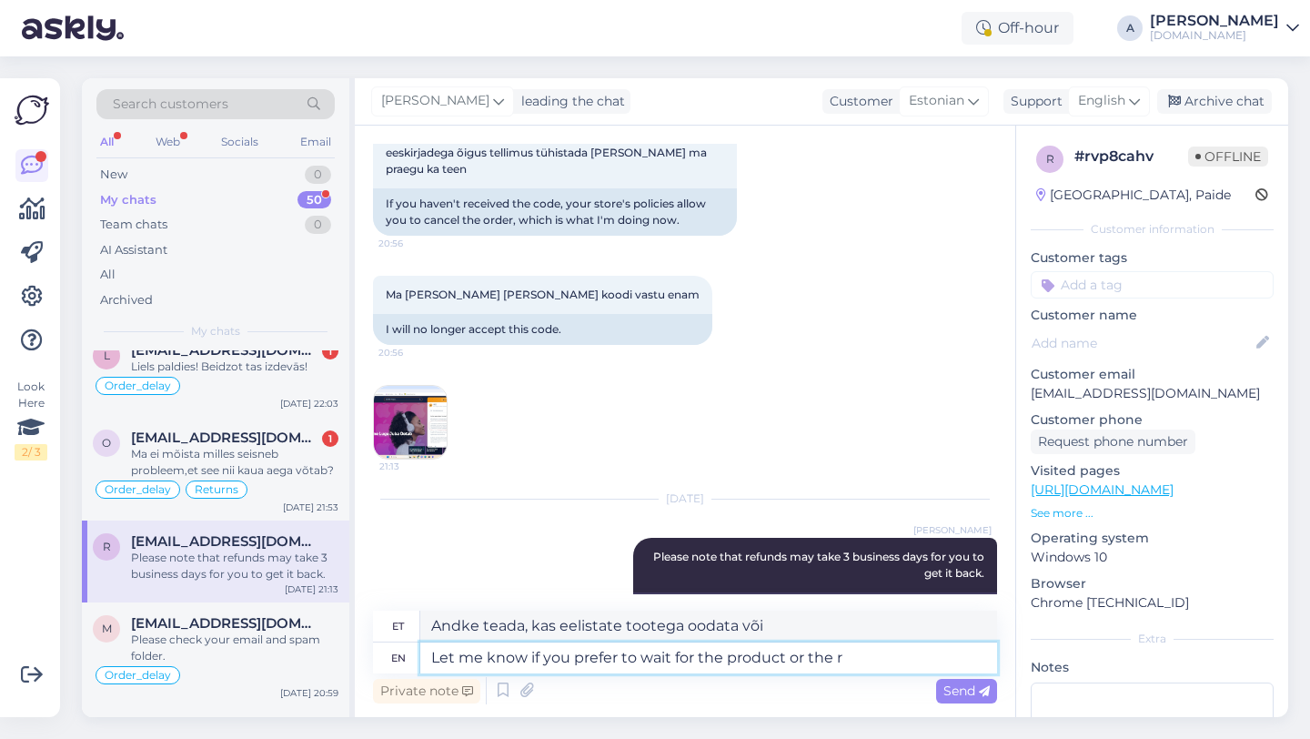
type textarea "Andke teada, kas eelistate toodet oodata või"
type textarea "Let me know if you prefer to wait for the product or the refund."
type textarea "Andke teada, kas eelistate oodata toote või raha tagastamist."
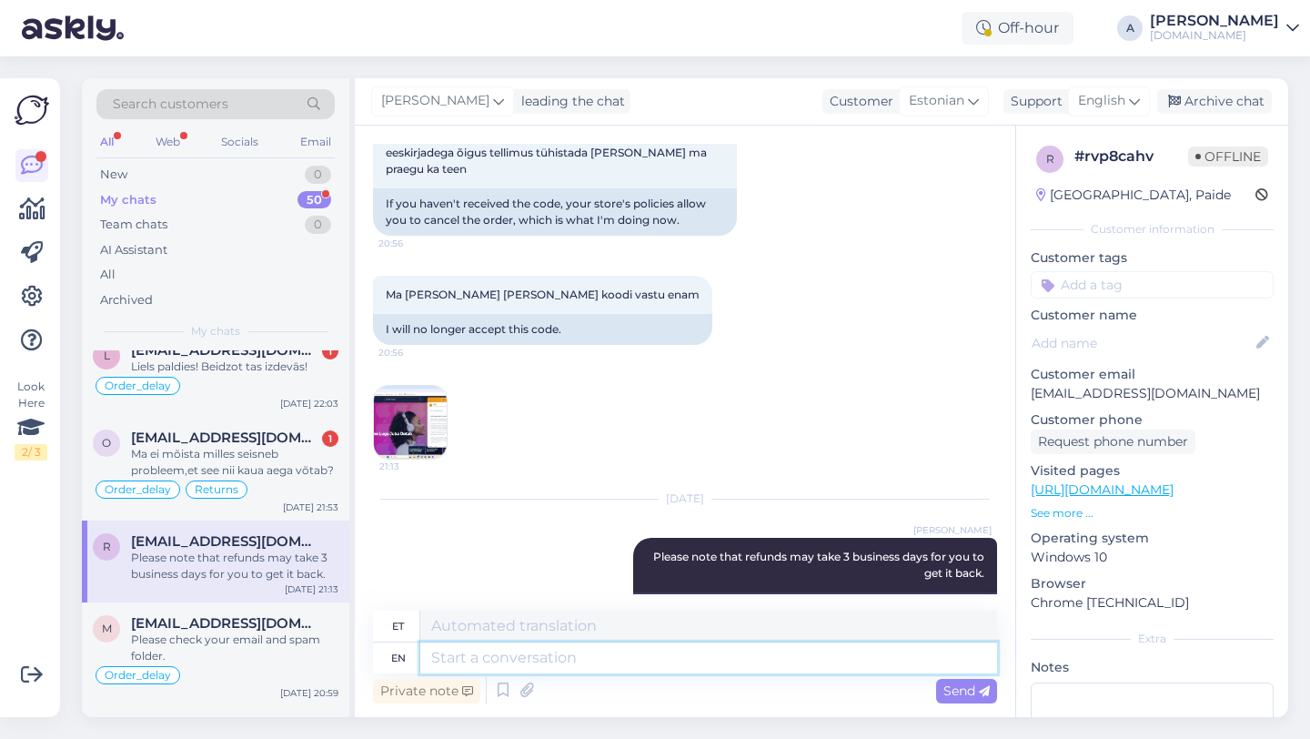
scroll to position [4435, 0]
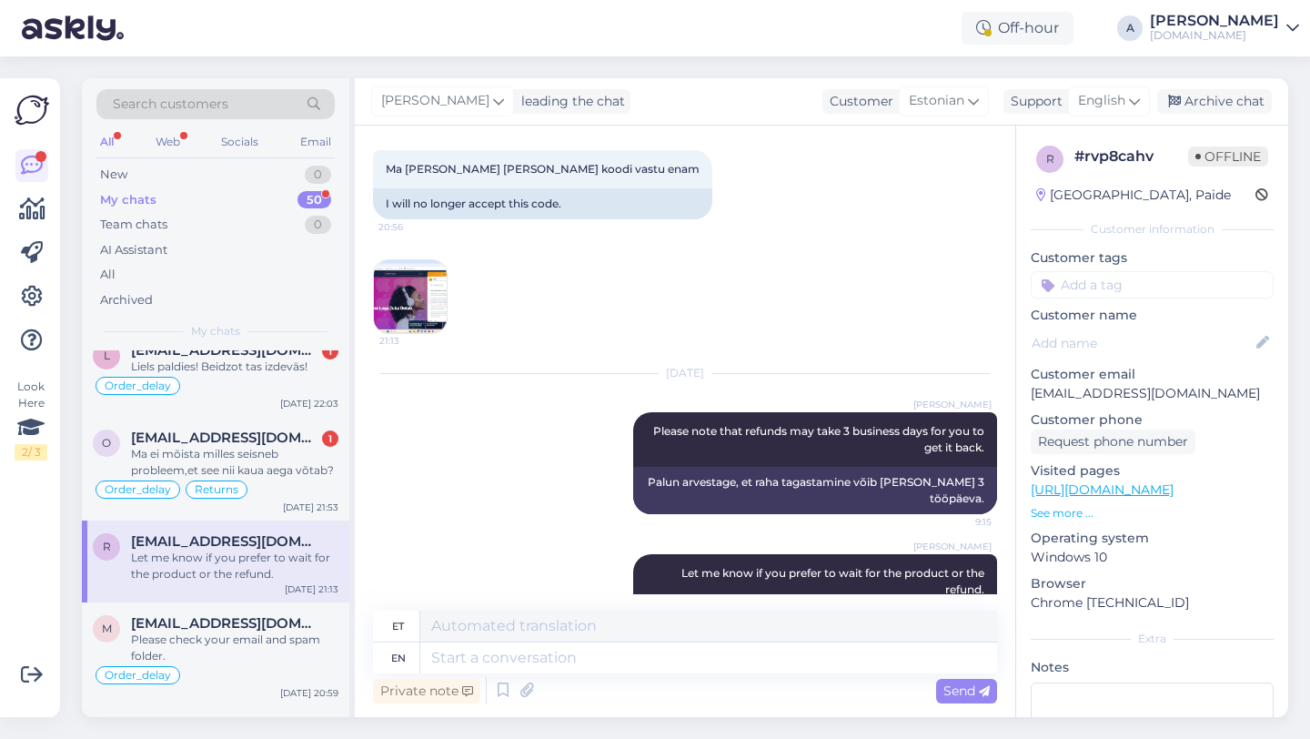
click at [1075, 285] on input at bounding box center [1152, 284] width 243 height 27
type input "orde"
click at [1146, 329] on span "Order_delay" at bounding box center [1152, 333] width 66 height 11
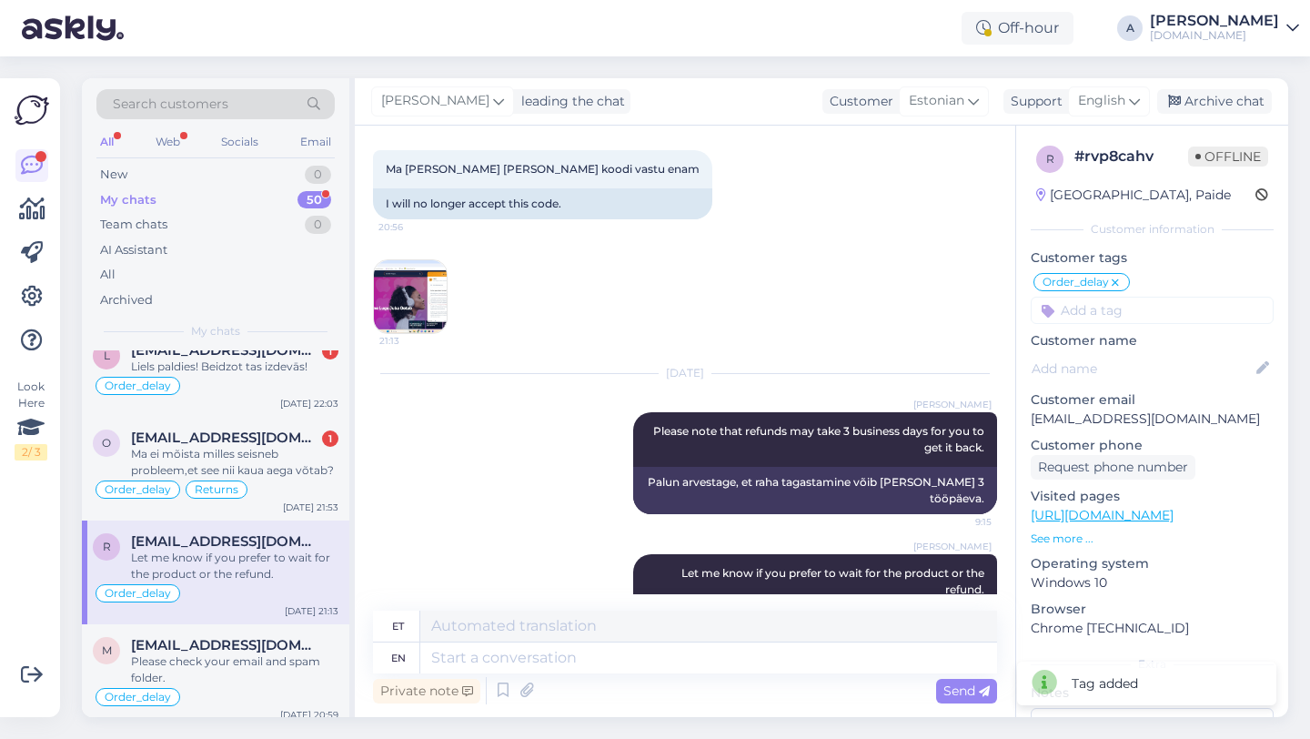
click at [1143, 316] on input at bounding box center [1152, 310] width 243 height 27
type input "re"
click at [1111, 363] on div "Returns" at bounding box center [1088, 358] width 62 height 18
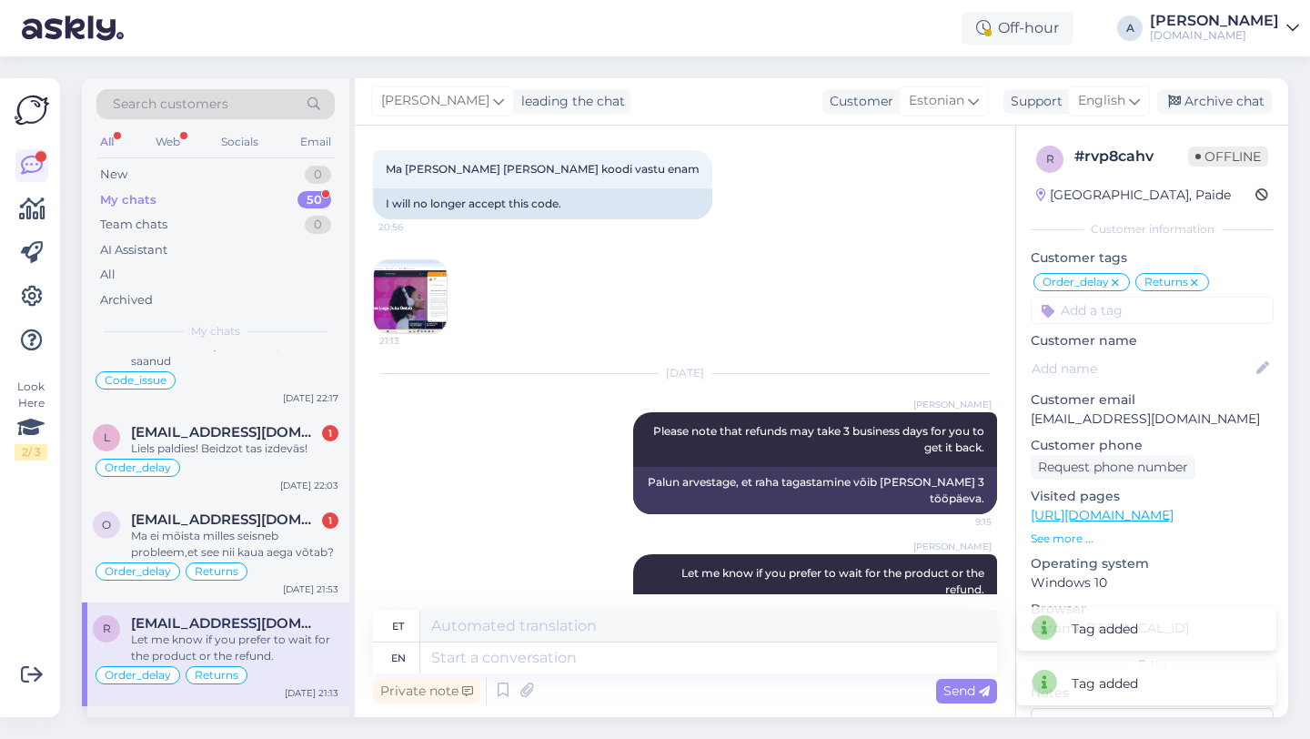
scroll to position [721, 0]
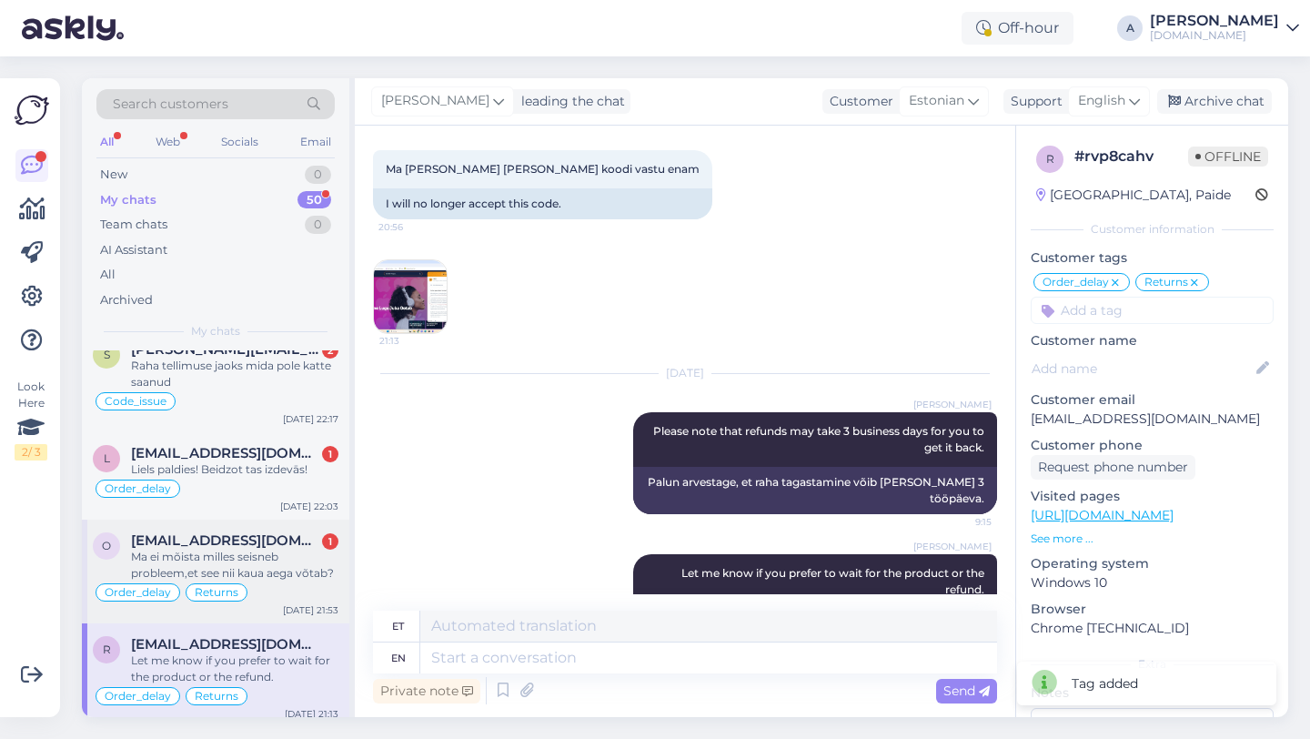
click at [241, 564] on div "Ma ei mõista milles seisneb probleem,et see nii kaua aega võtab?" at bounding box center [234, 565] width 207 height 33
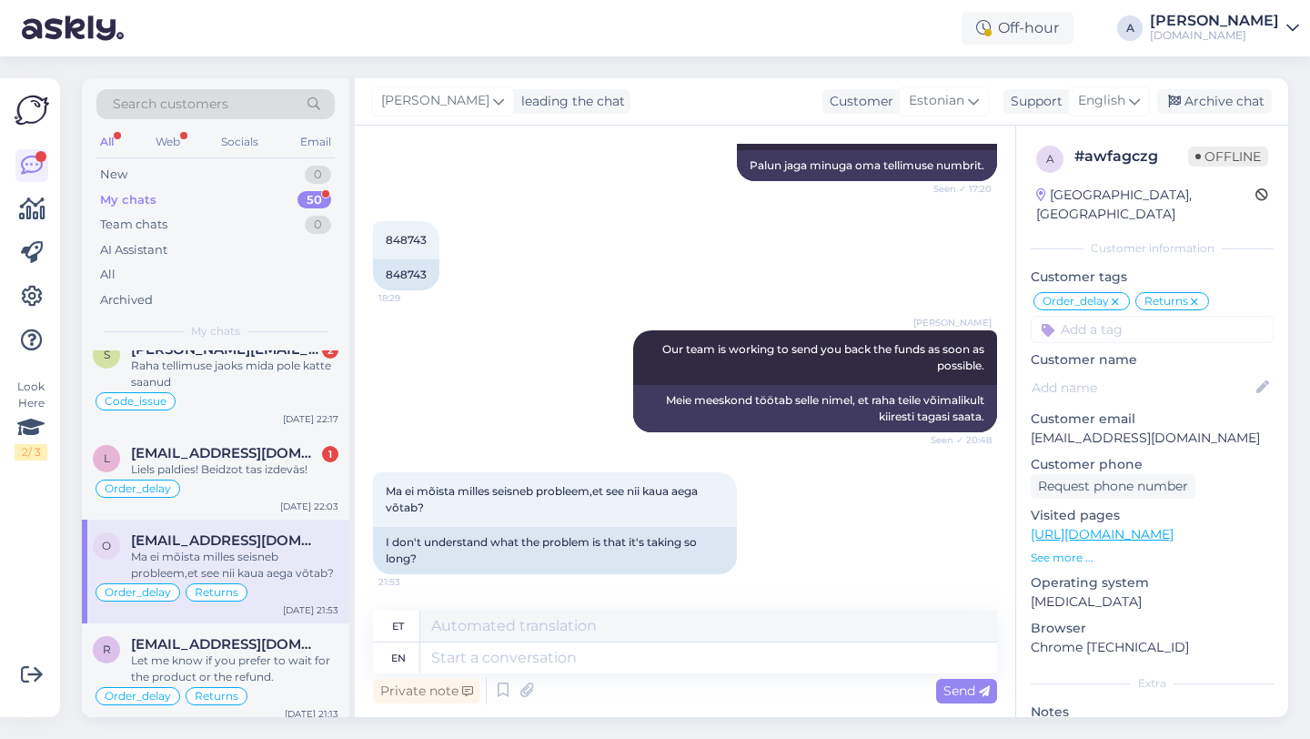
scroll to position [5841, 0]
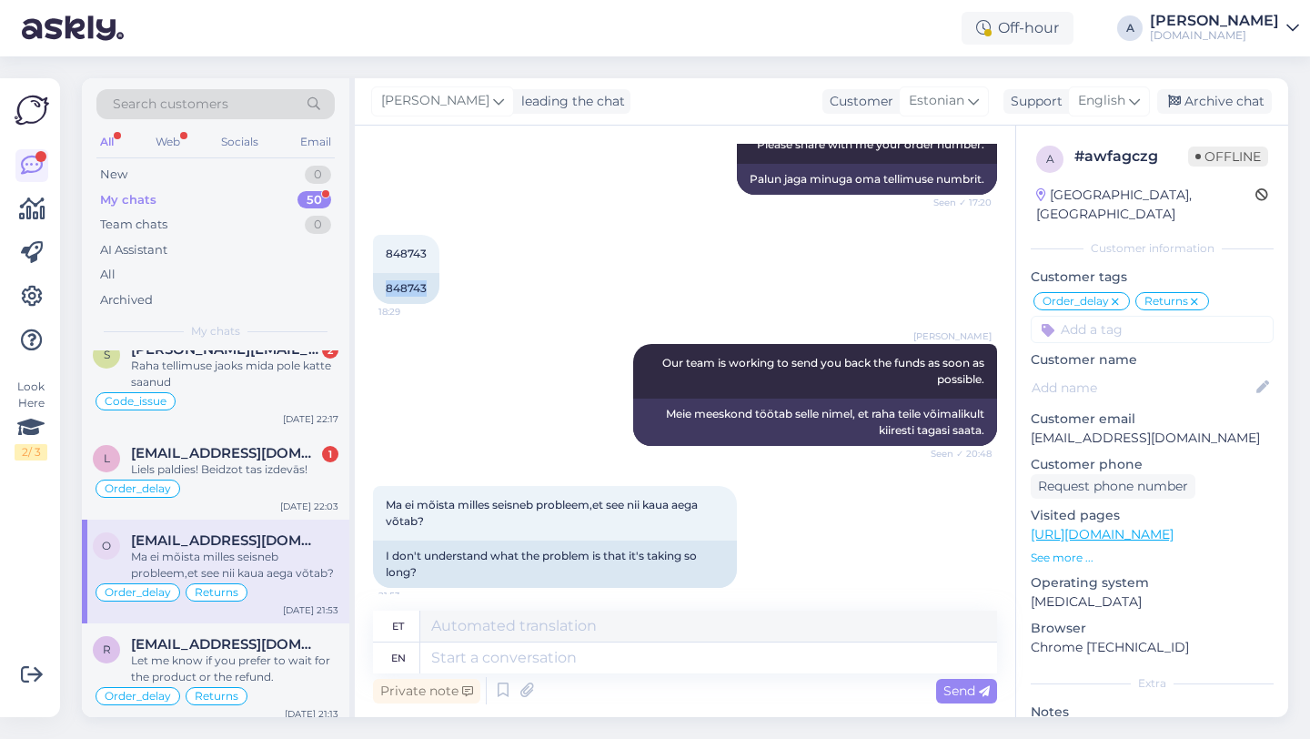
drag, startPoint x: 429, startPoint y: 287, endPoint x: 368, endPoint y: 283, distance: 61.1
click at [368, 283] on div "Chat started Aug 14 2025 Kui ostan Razer golf 200 USA kinkekaardi ,kas sõber sa…" at bounding box center [685, 421] width 660 height 591
copy div "848743"
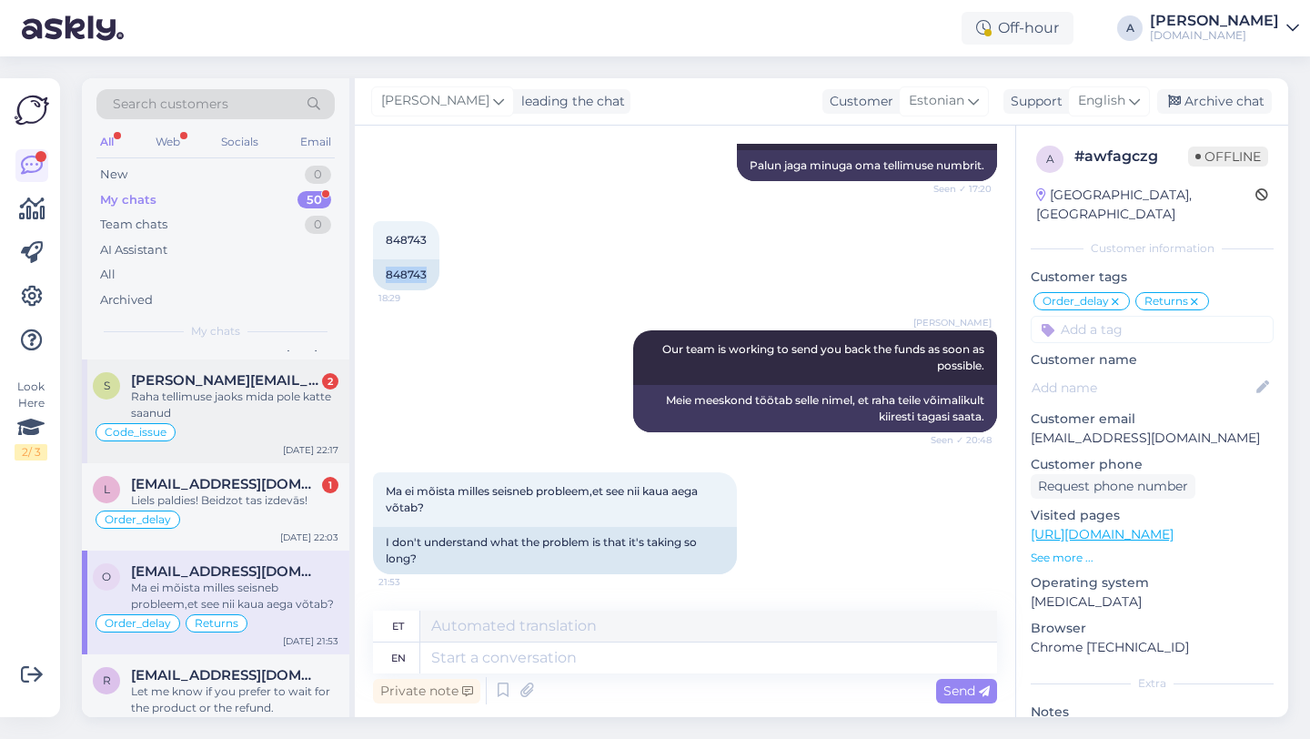
scroll to position [691, 0]
click at [191, 485] on span "[EMAIL_ADDRESS][DOMAIN_NAME]" at bounding box center [225, 482] width 189 height 16
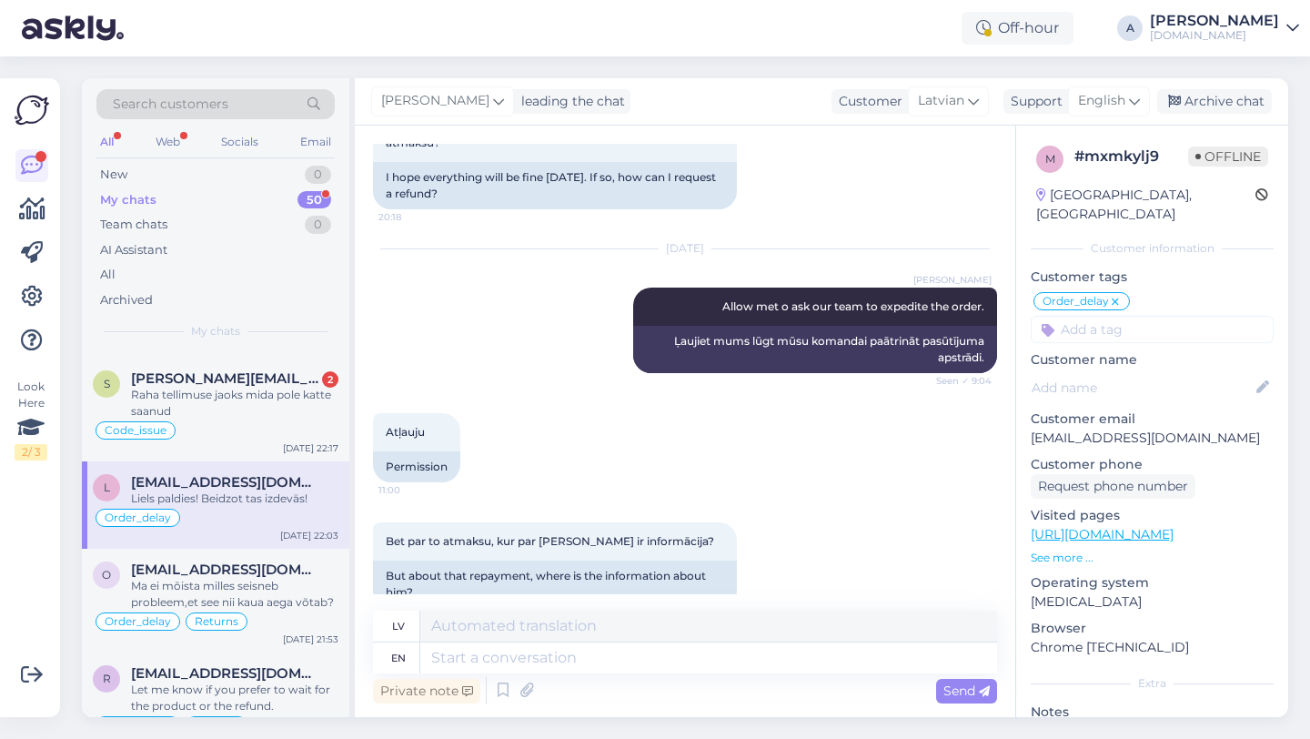
scroll to position [2830, 0]
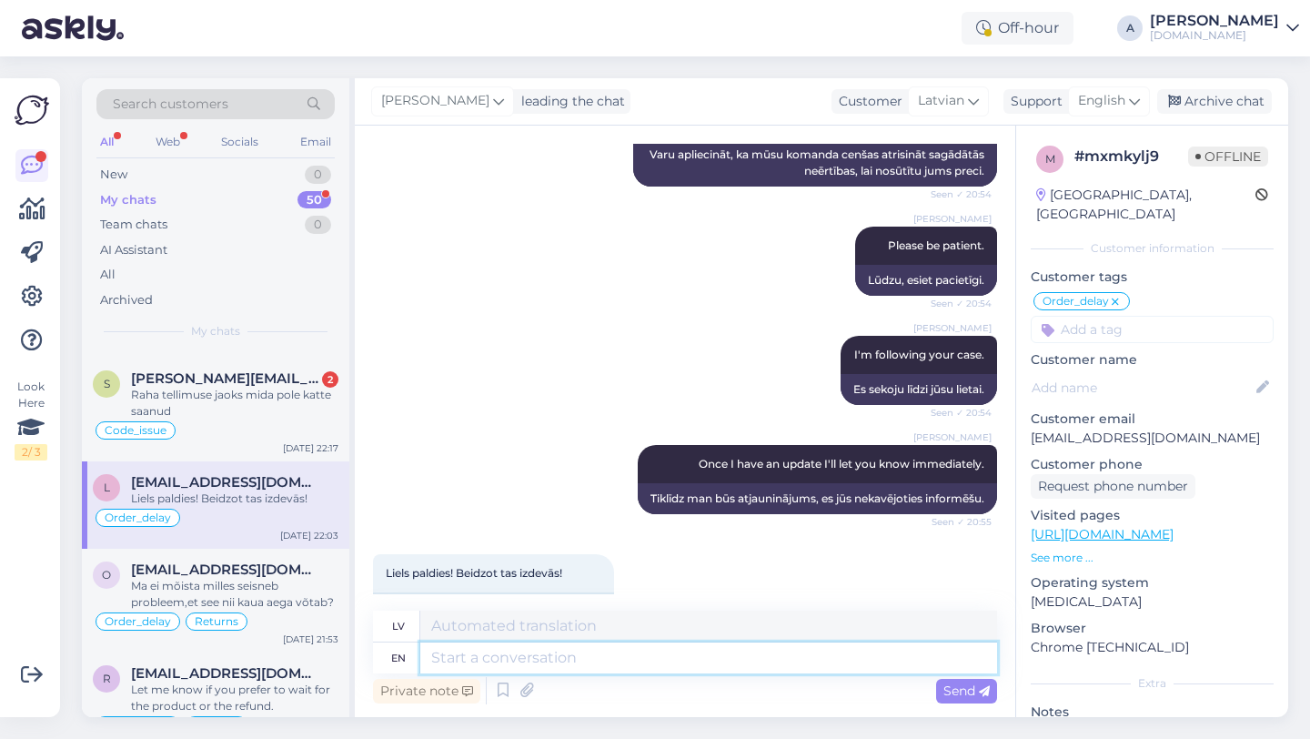
click at [499, 654] on textarea at bounding box center [708, 657] width 577 height 31
type textarea "You"
type textarea "Jo"
type textarea "You're w"
type textarea "Tu esi"
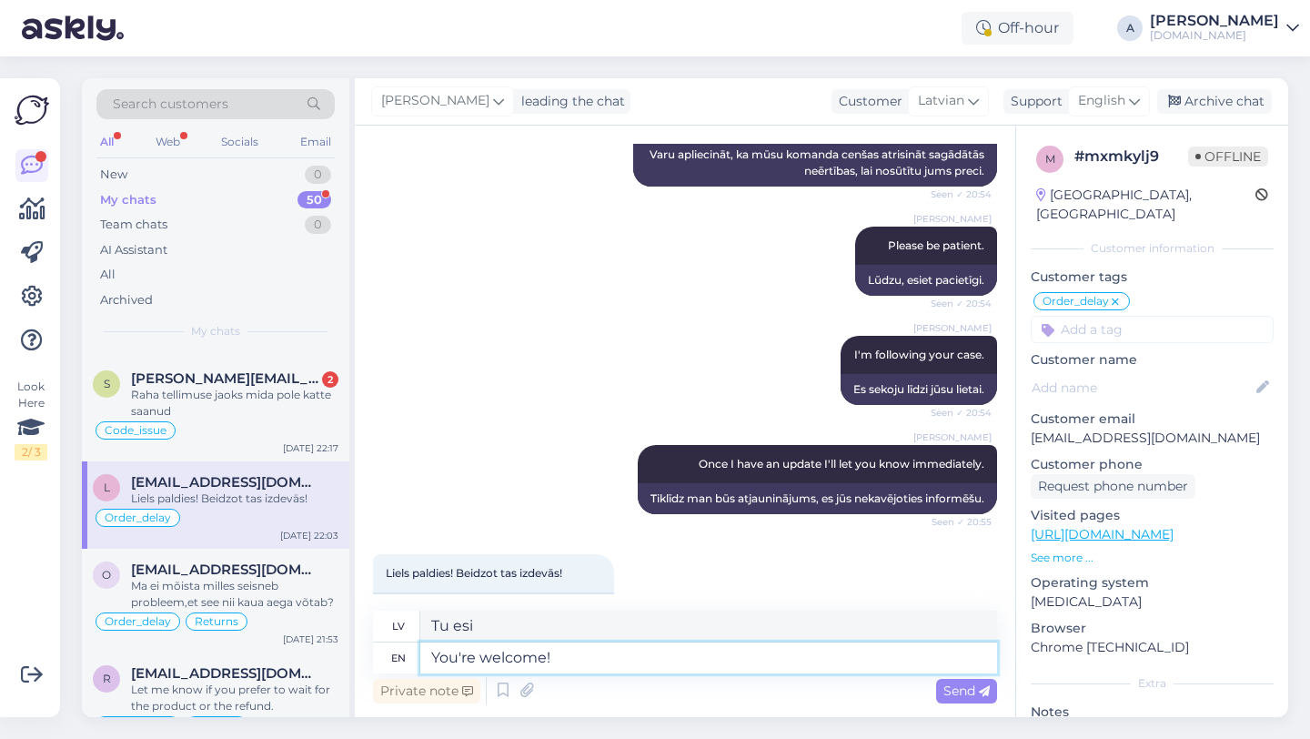
type textarea "You're welcome!"
type textarea "Nav par ko!"
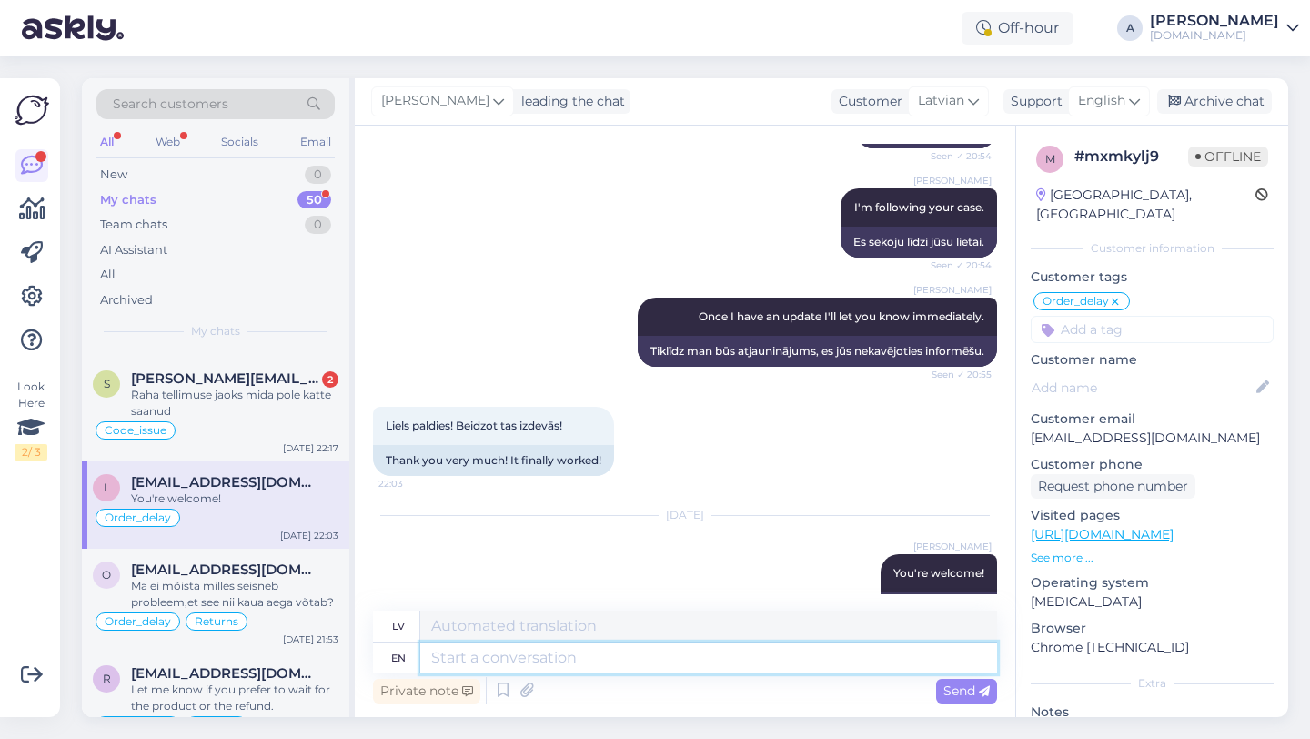
paste textarea "If you need further help, don't hesitate to contact us again. Have a great day!"
type textarea "If you need further help, don't hesitate to contact us again. Have a great day!"
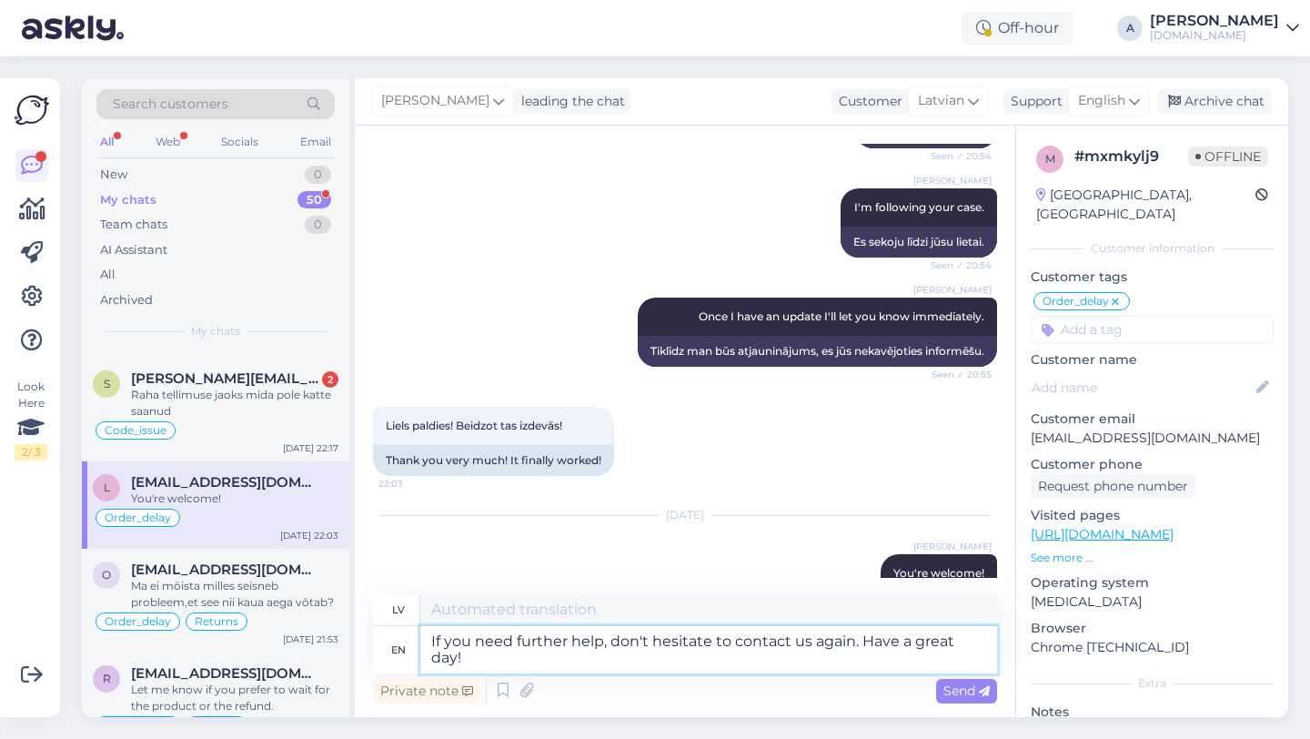
type textarea "Ja jums nepieciešama papildu palīdzība, nevilcinieties sazināties ar mums vēlre…"
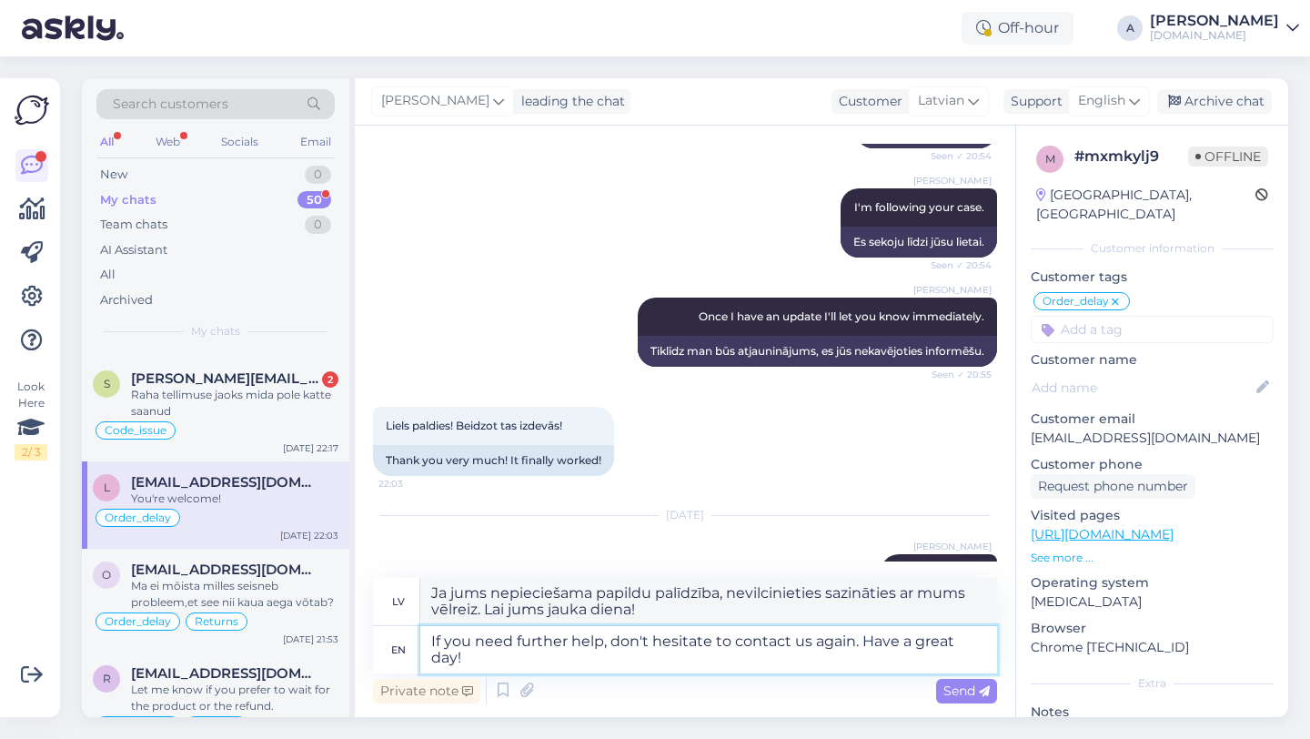
click at [433, 640] on textarea "If you need further help, don't hesitate to contact us again. Have a great day!" at bounding box center [708, 649] width 577 height 47
type textarea "If you need further help, don't hesitate to contact us again. Have a great day!"
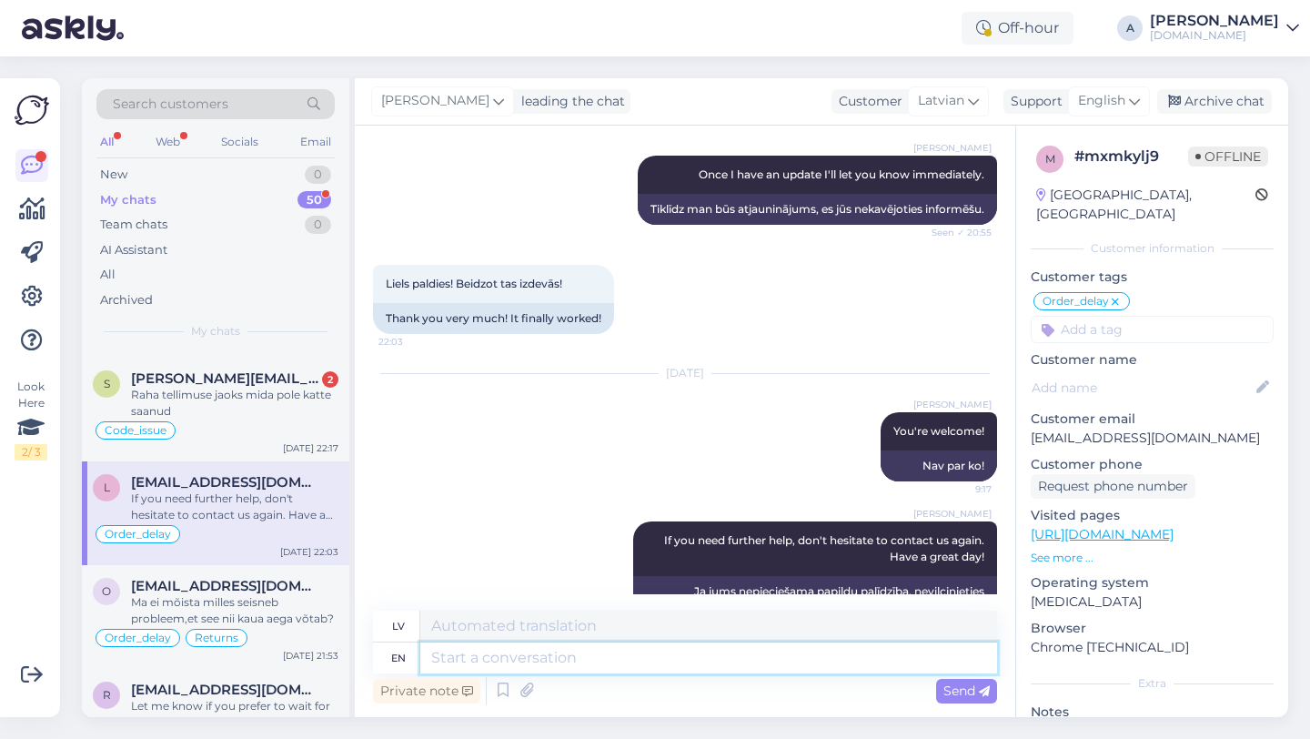
scroll to position [528, 0]
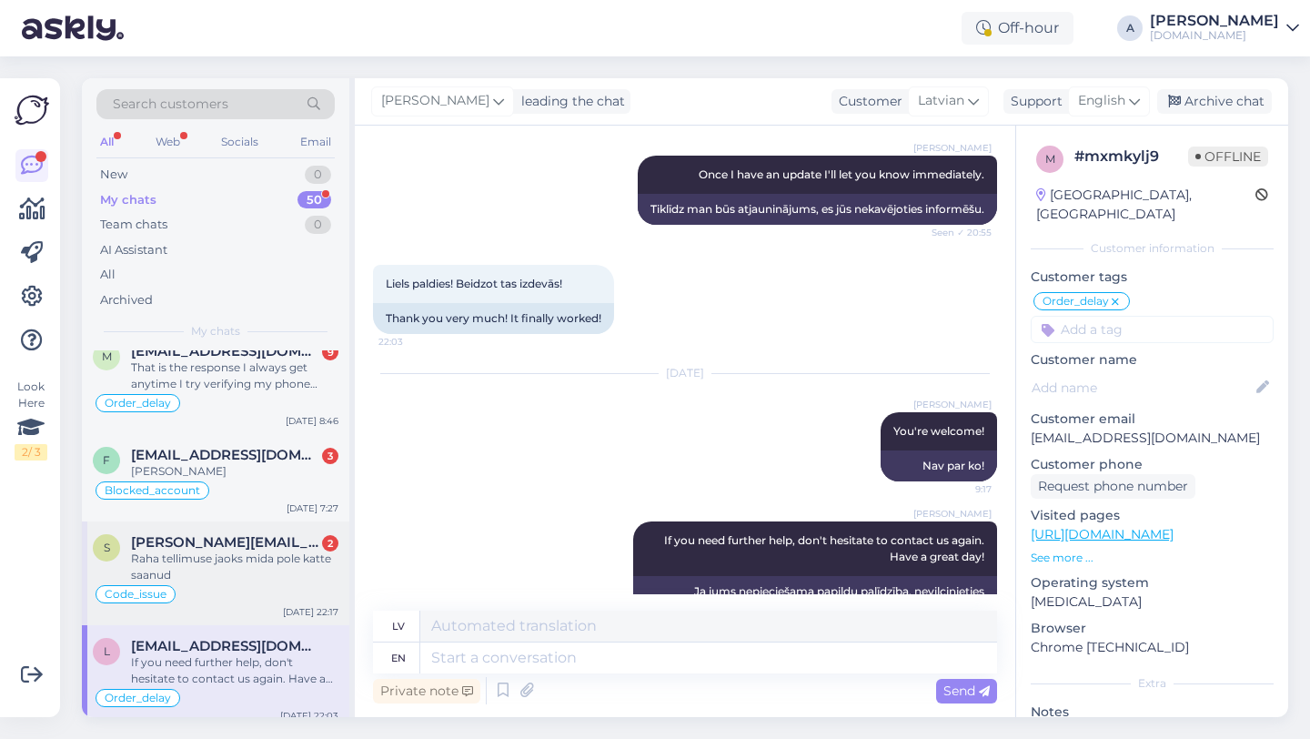
click at [258, 566] on div "Raha tellimuse jaoks mida pole katte saanud" at bounding box center [234, 566] width 207 height 33
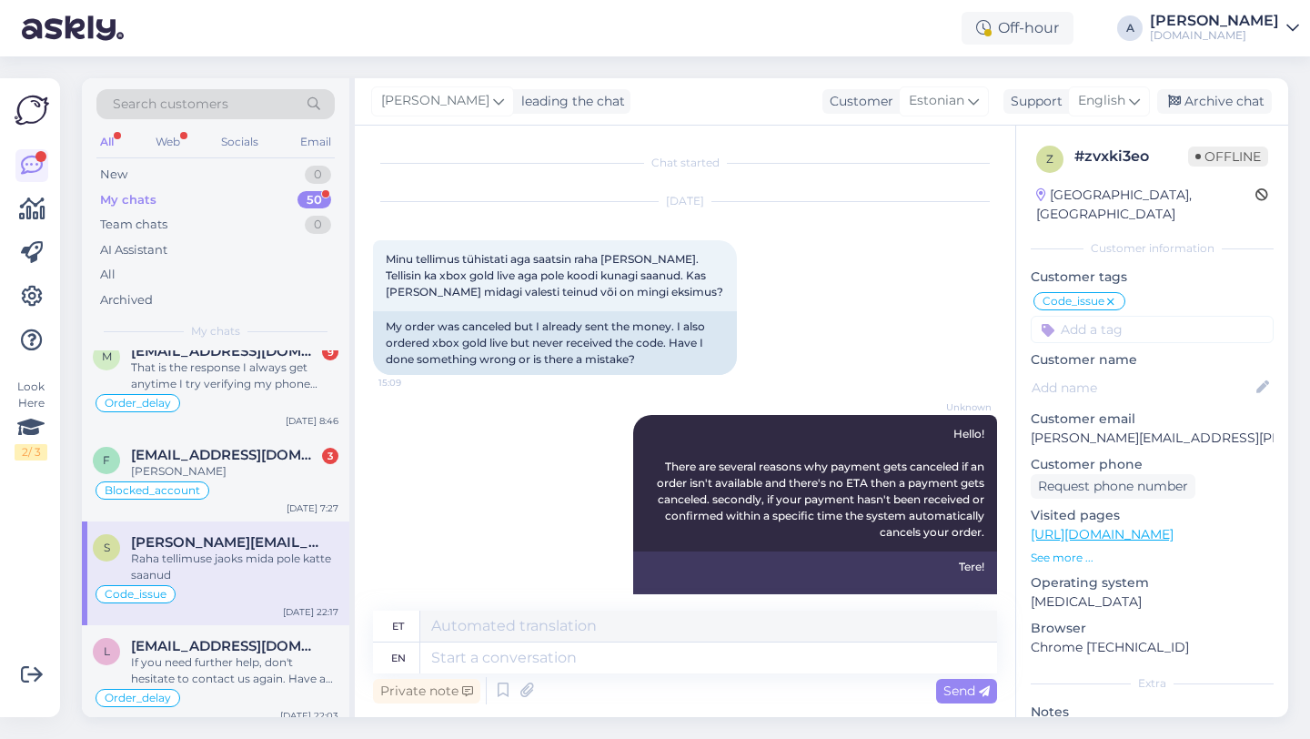
scroll to position [12585, 0]
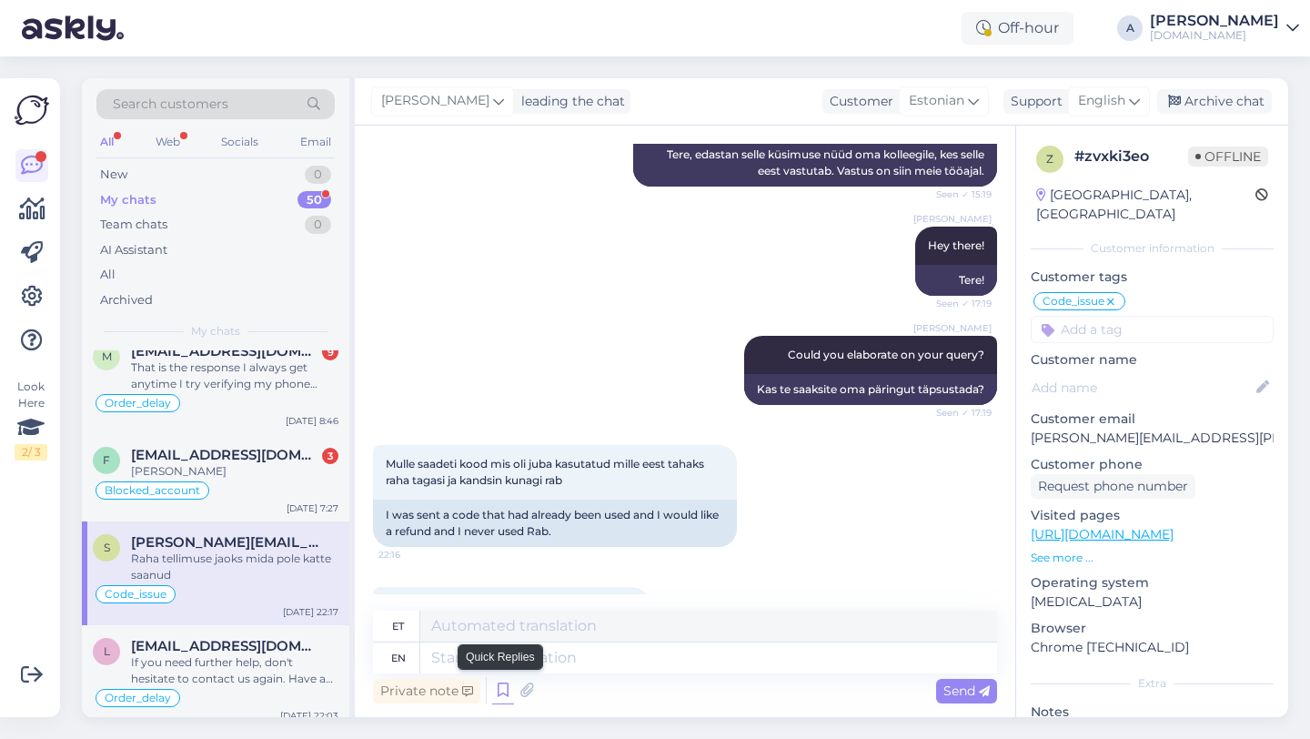
click at [495, 686] on icon at bounding box center [503, 690] width 22 height 27
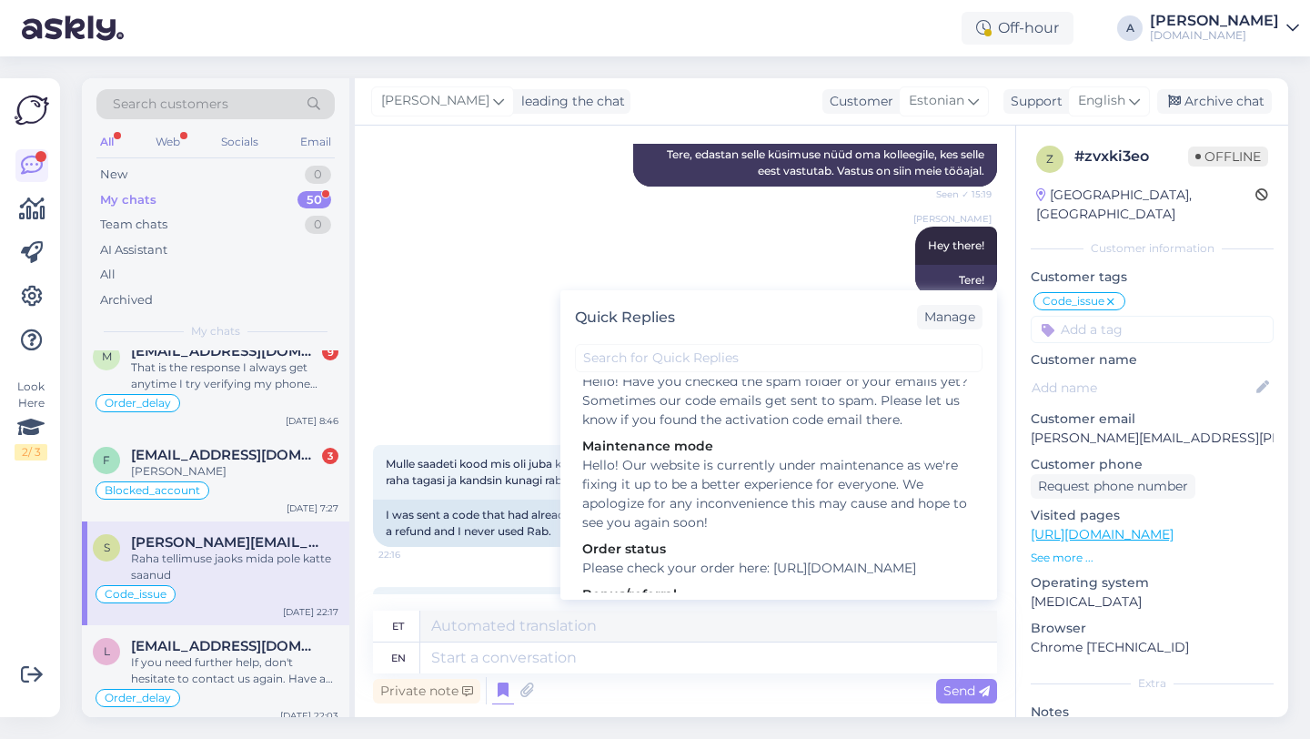
scroll to position [2526, 0]
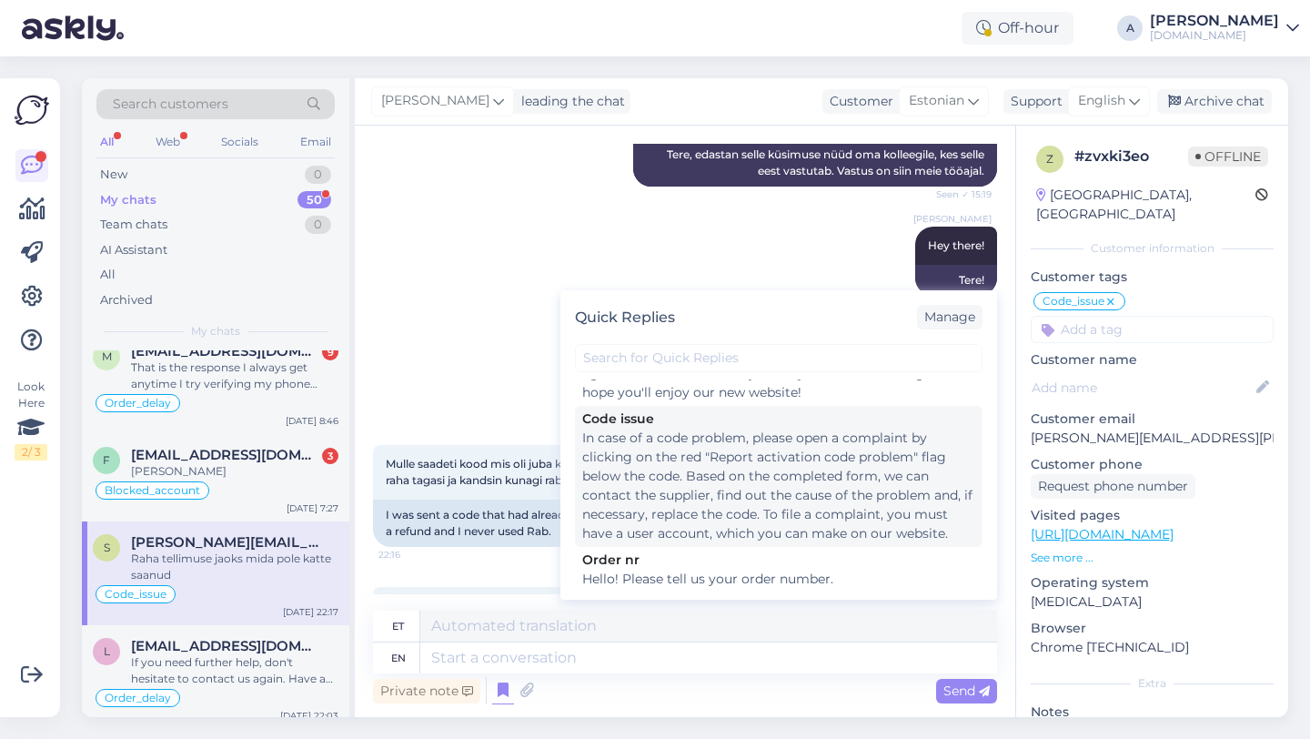
click at [671, 464] on div "In case of a code problem, please open a complaint by clicking on the red "Repo…" at bounding box center [778, 485] width 393 height 115
type textarea "Koodiprobleemi korral avage kaebus, klõpsates koodi all punasel lipul "Teata ak…"
type textarea "In case of a code problem, please open a complaint by clicking on the red "Repo…"
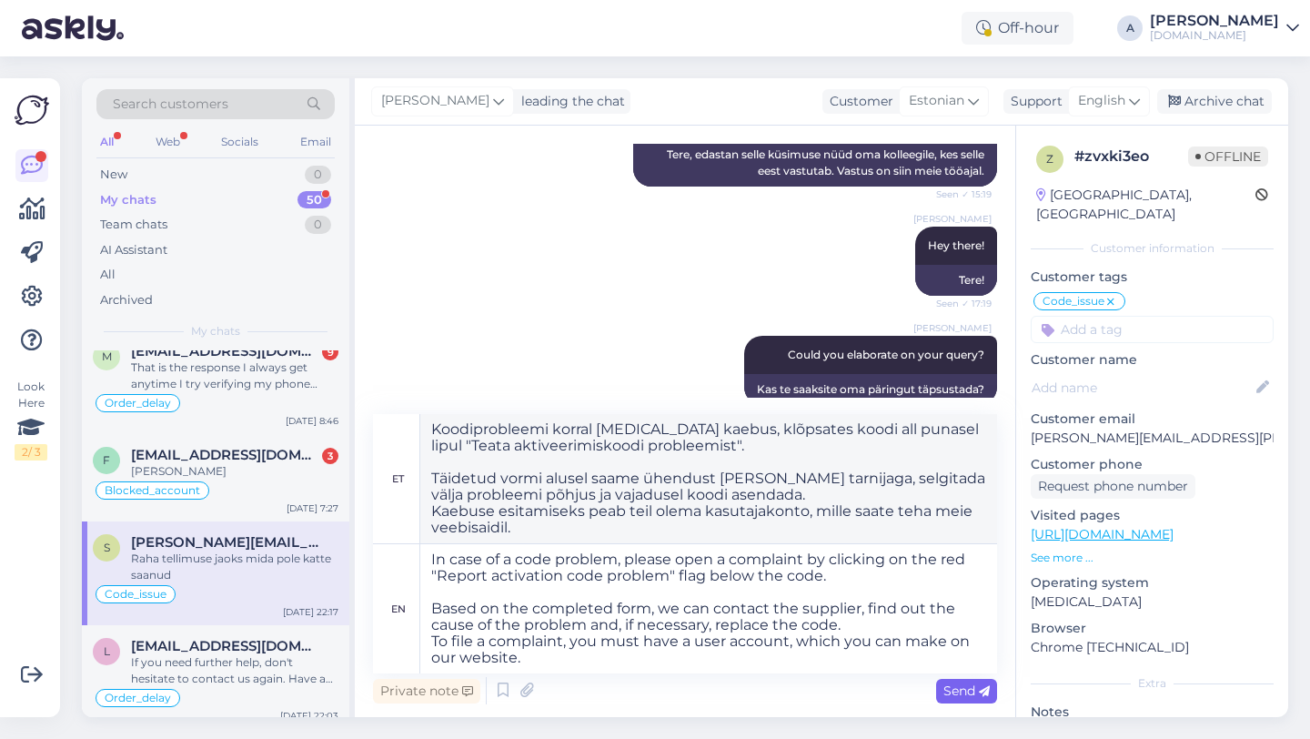
click at [964, 695] on span "Send" at bounding box center [966, 690] width 46 height 16
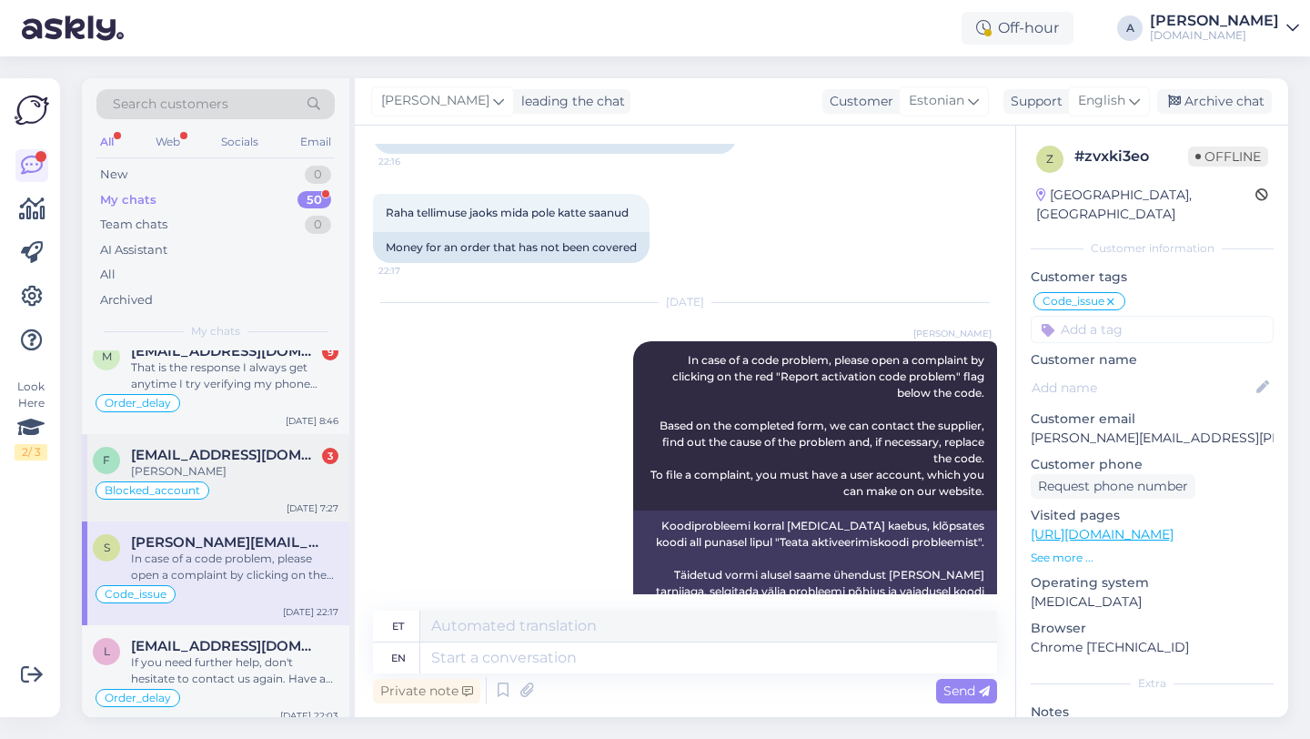
scroll to position [394, 0]
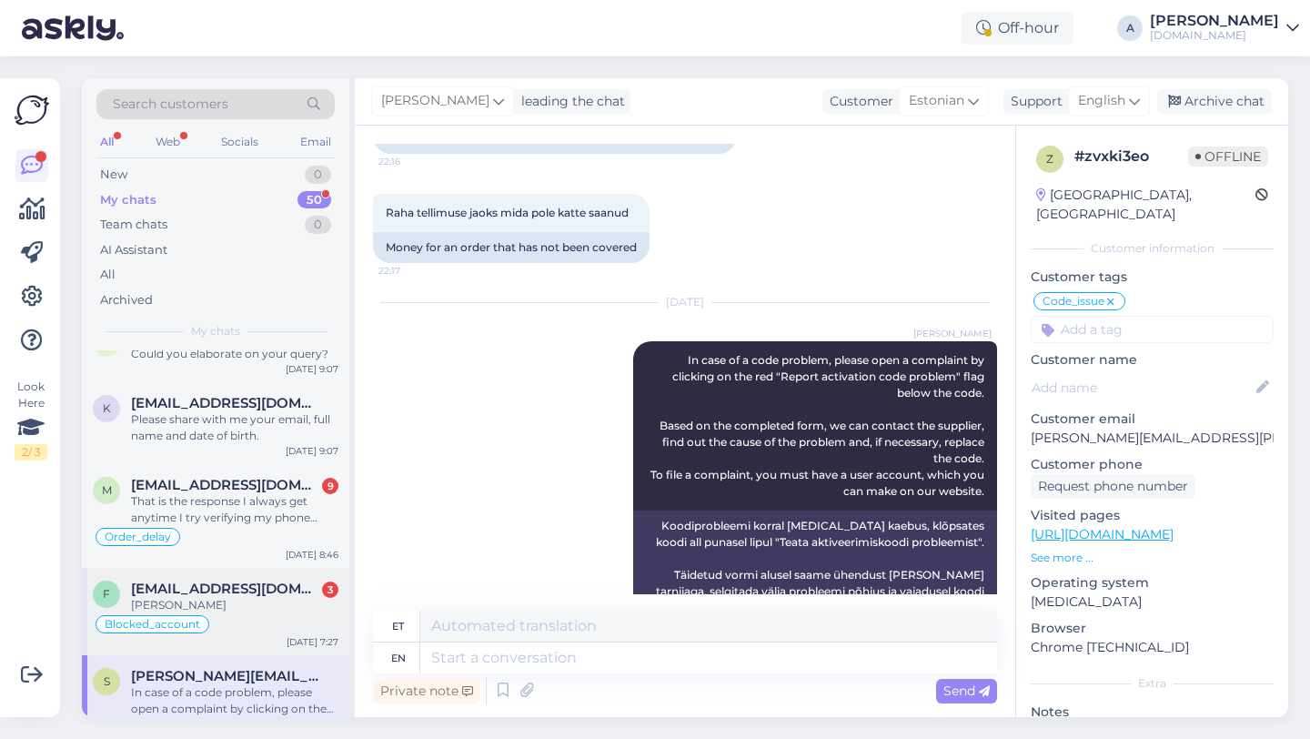
click at [265, 590] on span "[EMAIL_ADDRESS][DOMAIN_NAME]" at bounding box center [225, 588] width 189 height 16
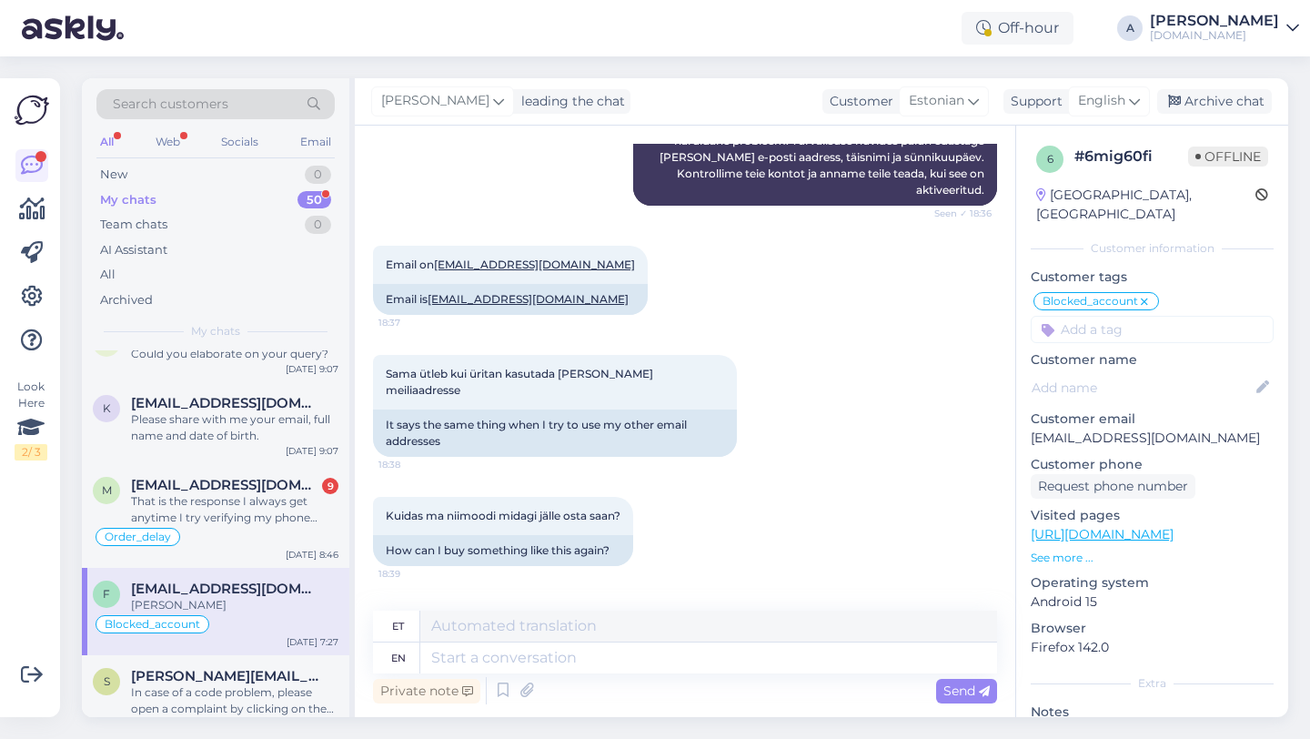
scroll to position [342, 0]
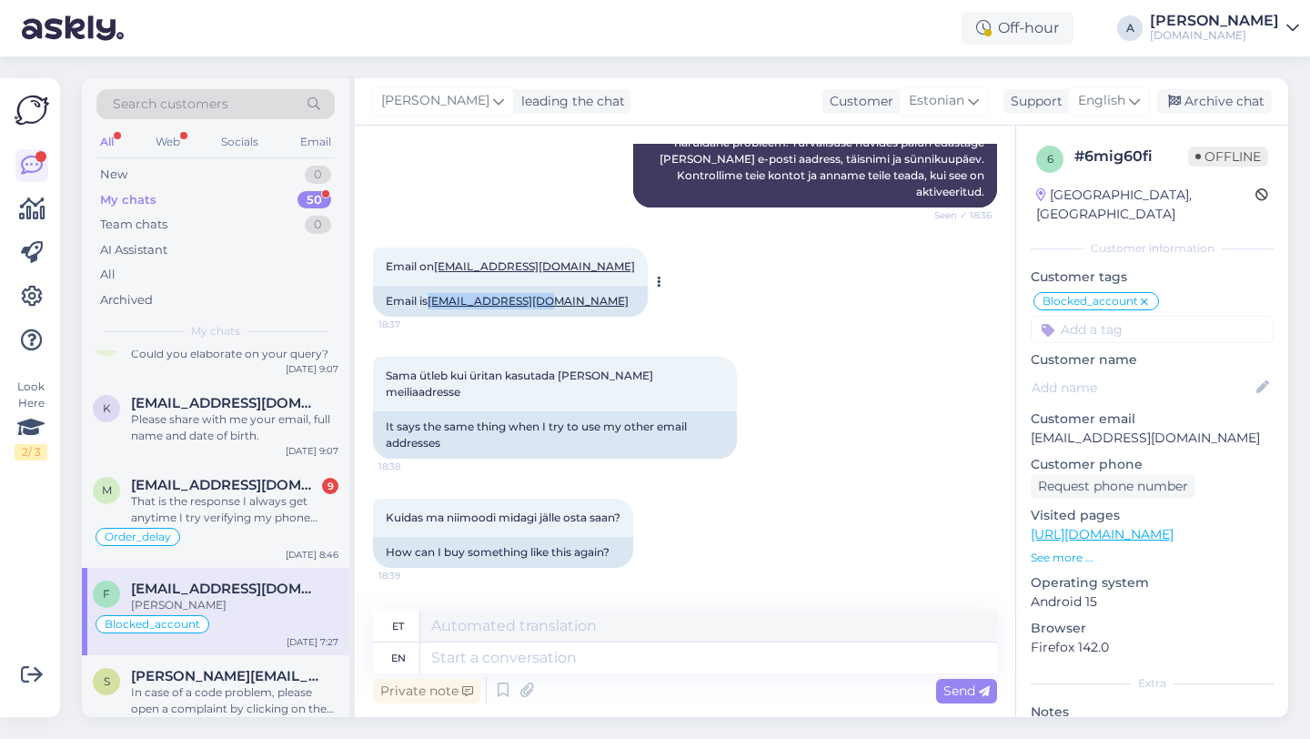
copy link "[EMAIL_ADDRESS][DOMAIN_NAME]"
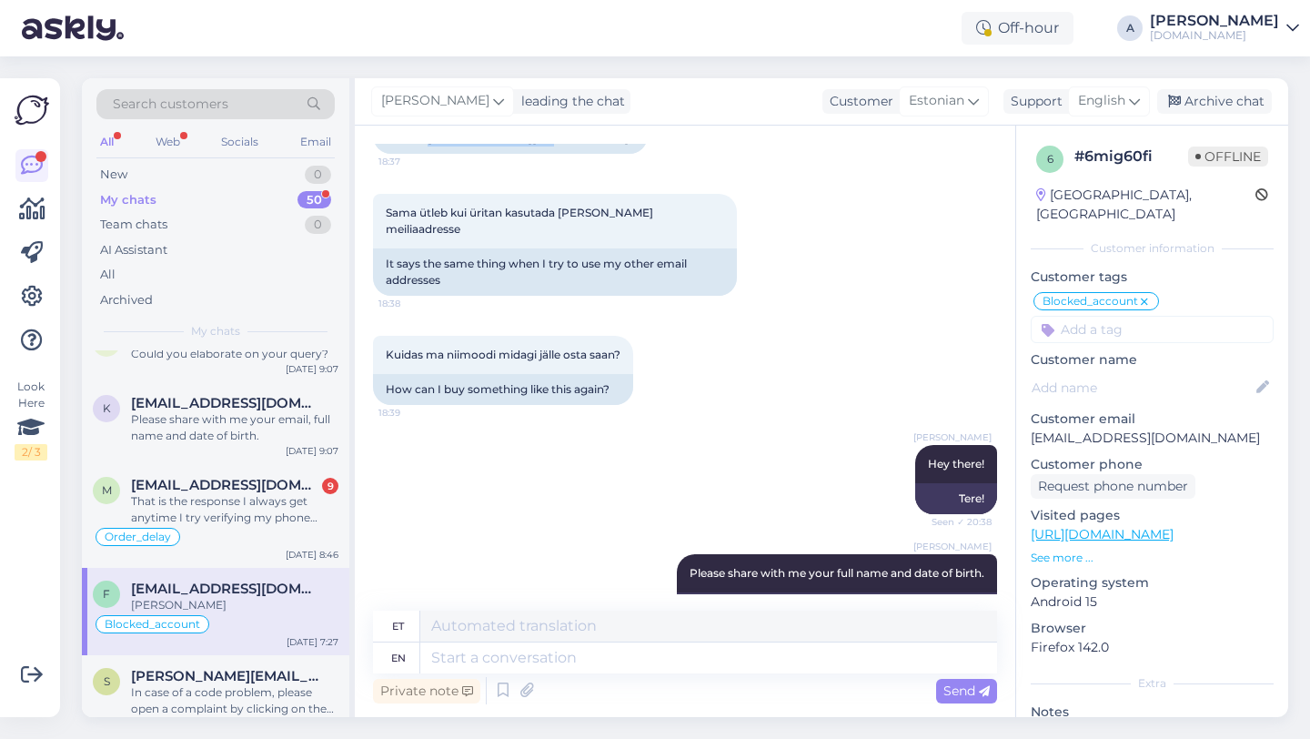
scroll to position [903, 0]
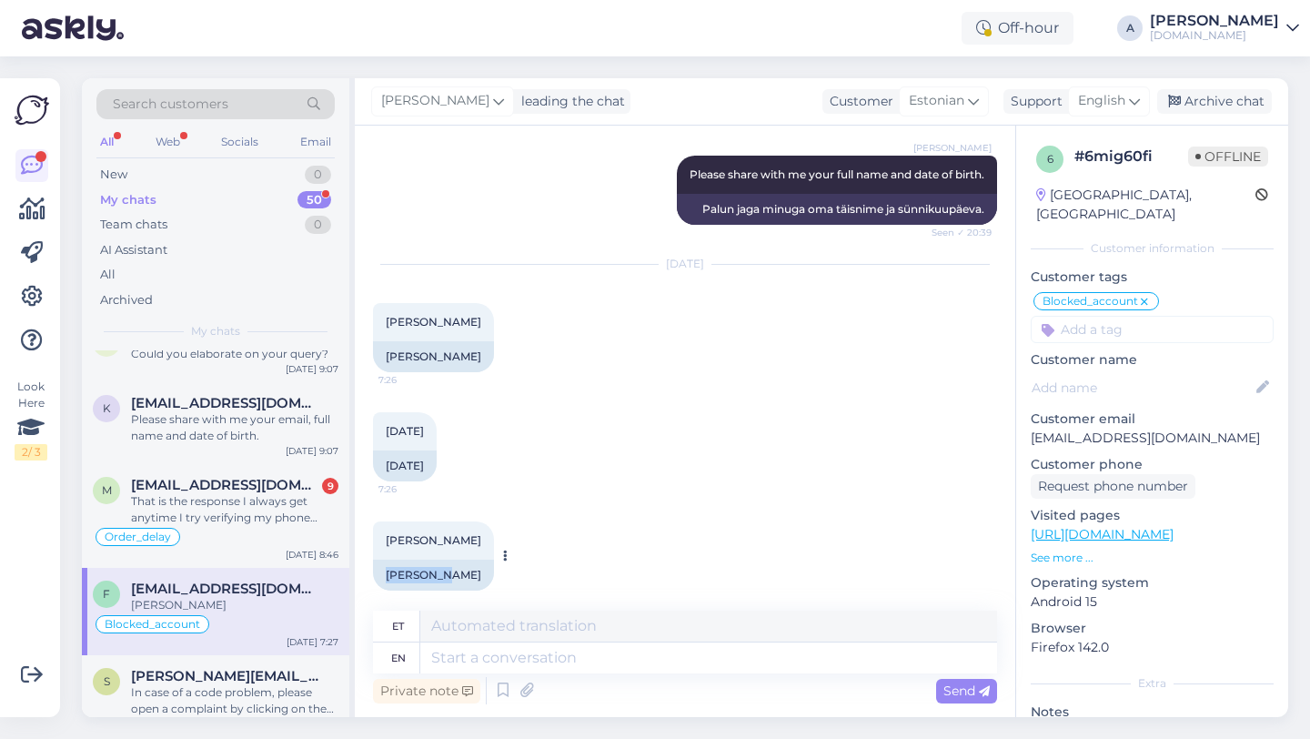
drag, startPoint x: 447, startPoint y: 557, endPoint x: 384, endPoint y: 552, distance: 62.9
click at [384, 559] on div "Janno Fox" at bounding box center [433, 574] width 121 height 31
copy div "Janno Fox"
click at [568, 667] on textarea at bounding box center [708, 657] width 577 height 31
type textarea "You"
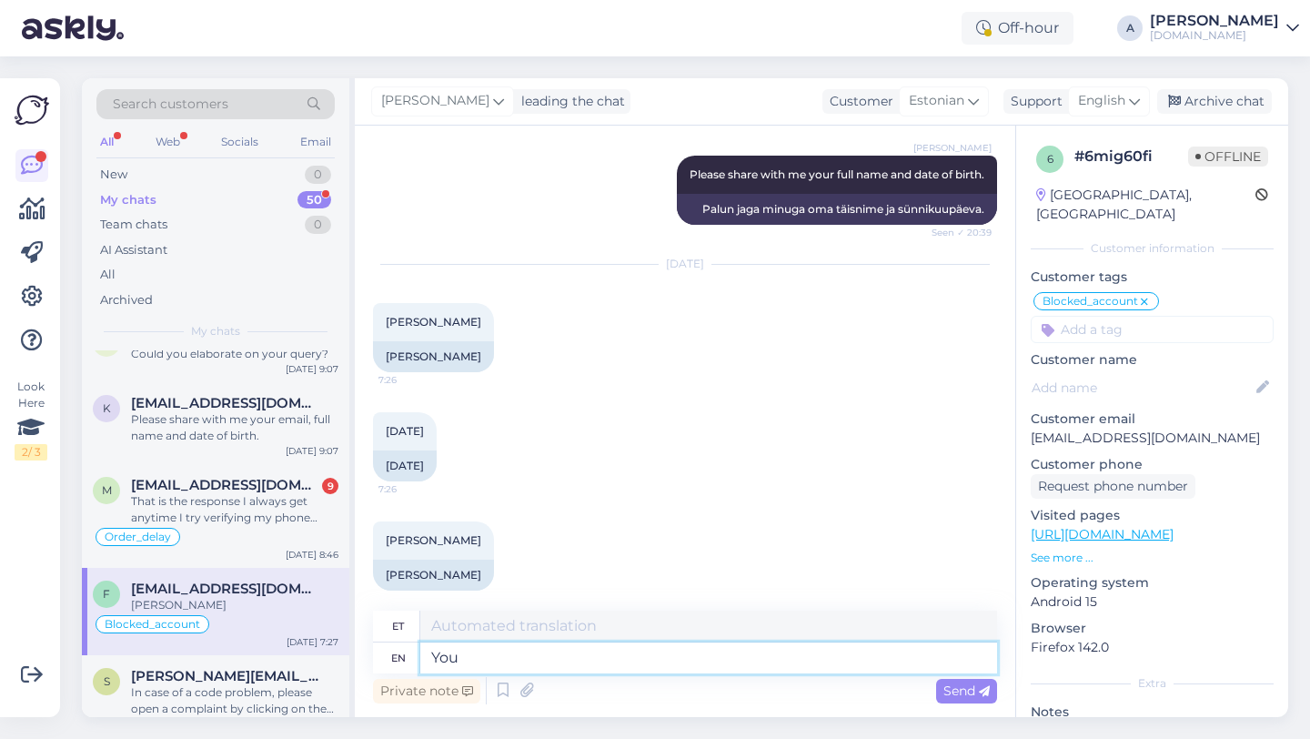
type textarea "Sina"
type textarea "You may t"
type textarea "Sa võid"
type textarea "You may try"
type textarea "Võite proovida"
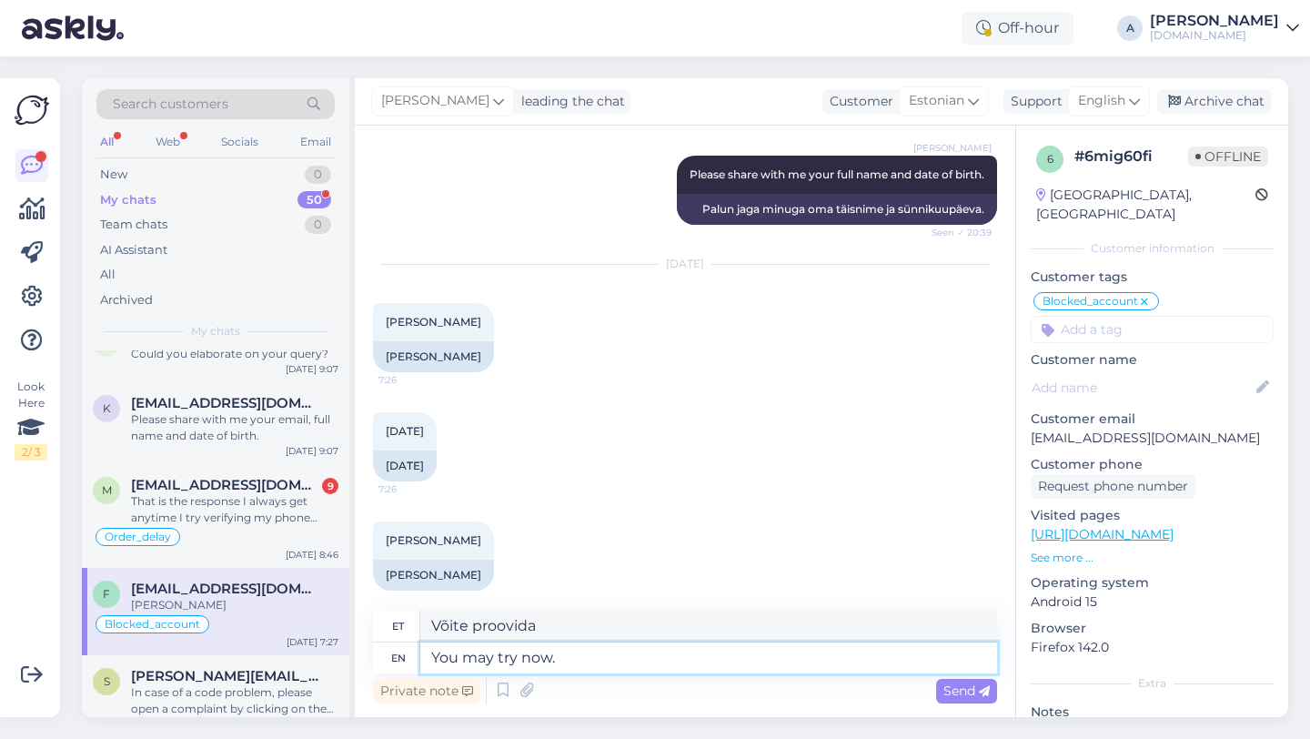
type textarea "You may try now."
type textarea "Võite nüüd proovida."
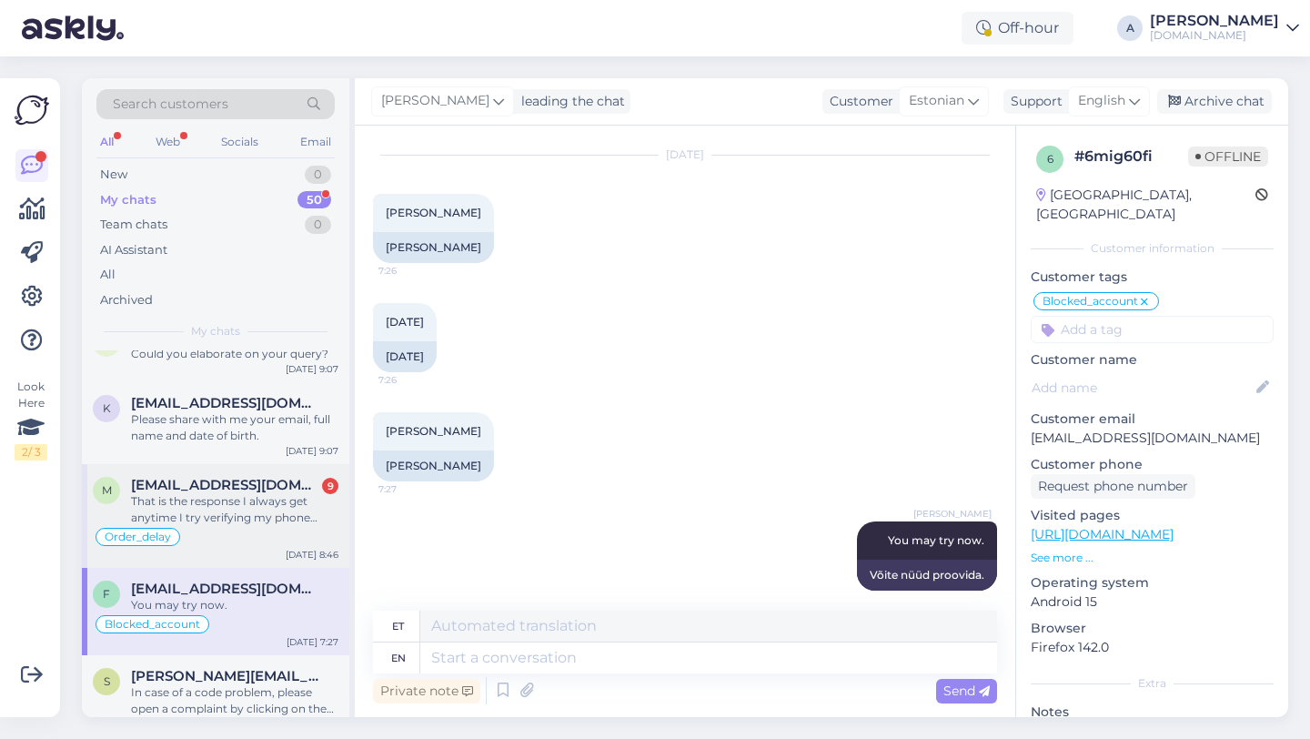
click at [224, 491] on span "[EMAIL_ADDRESS][DOMAIN_NAME]" at bounding box center [225, 485] width 189 height 16
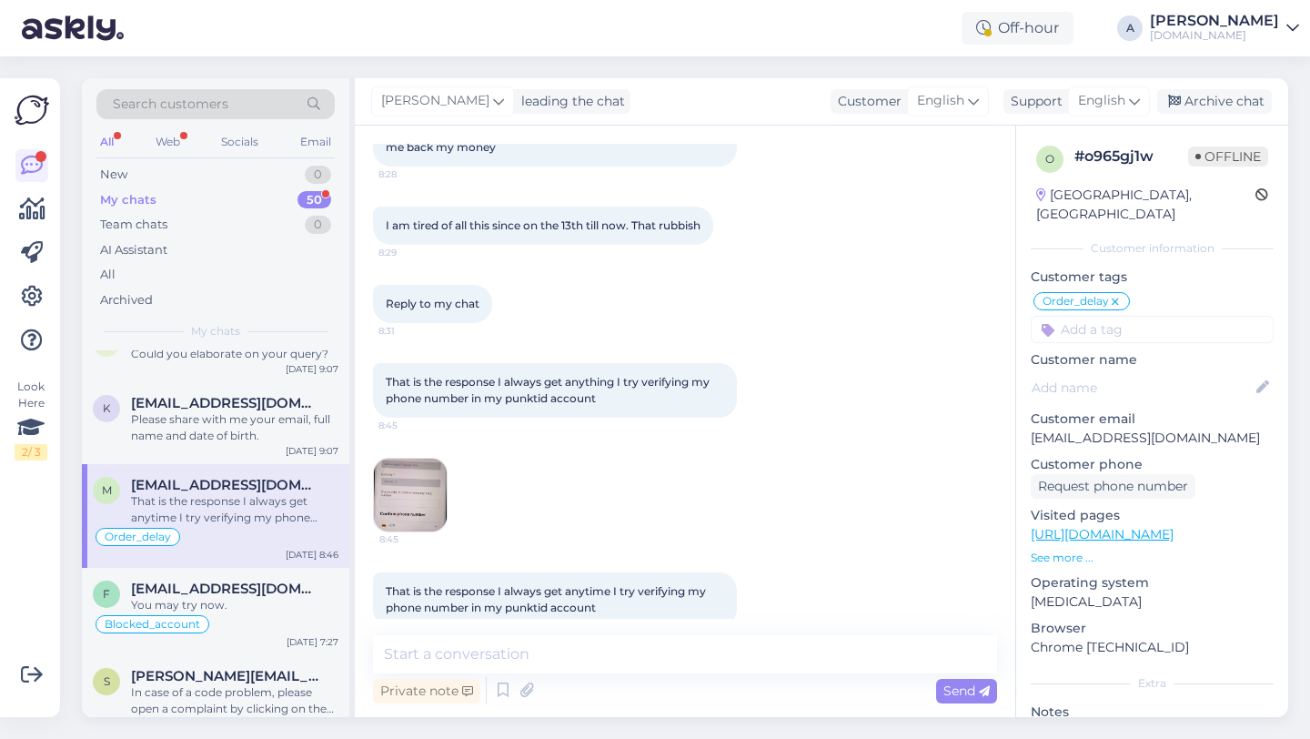
scroll to position [10080, 0]
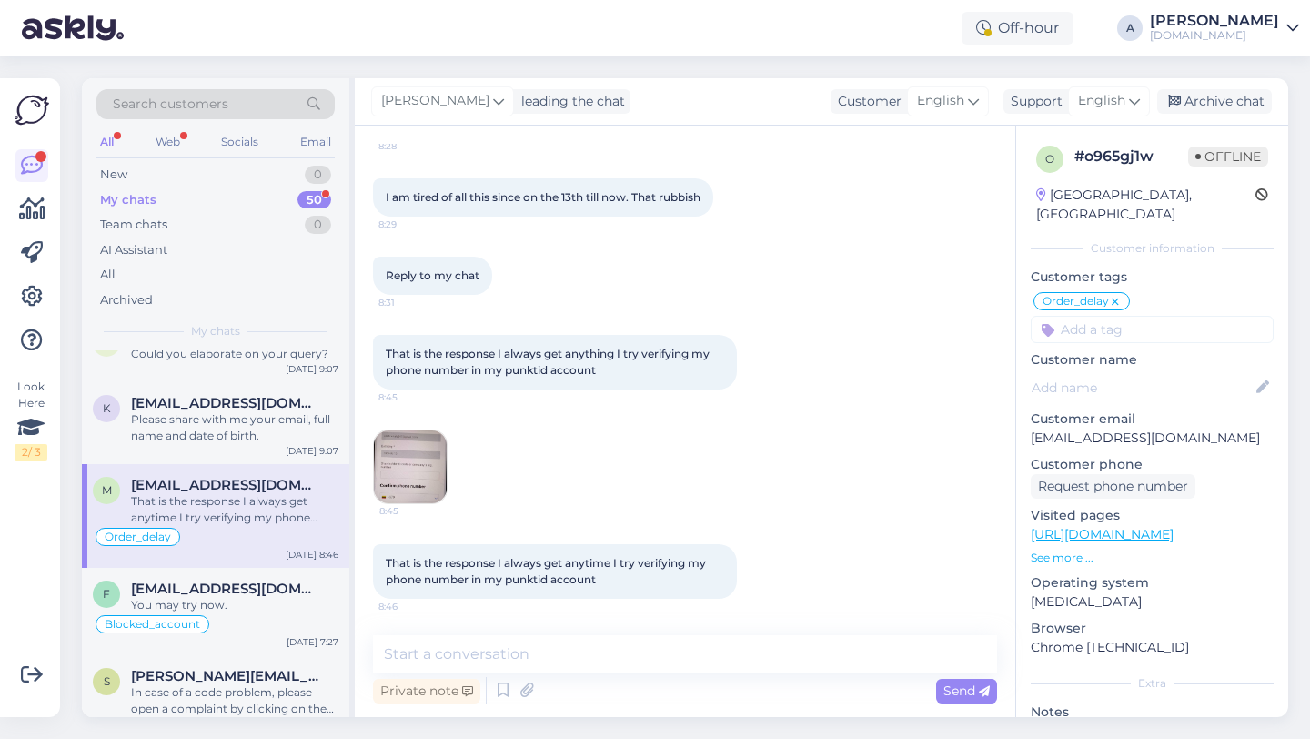
click at [416, 455] on img at bounding box center [410, 466] width 73 height 73
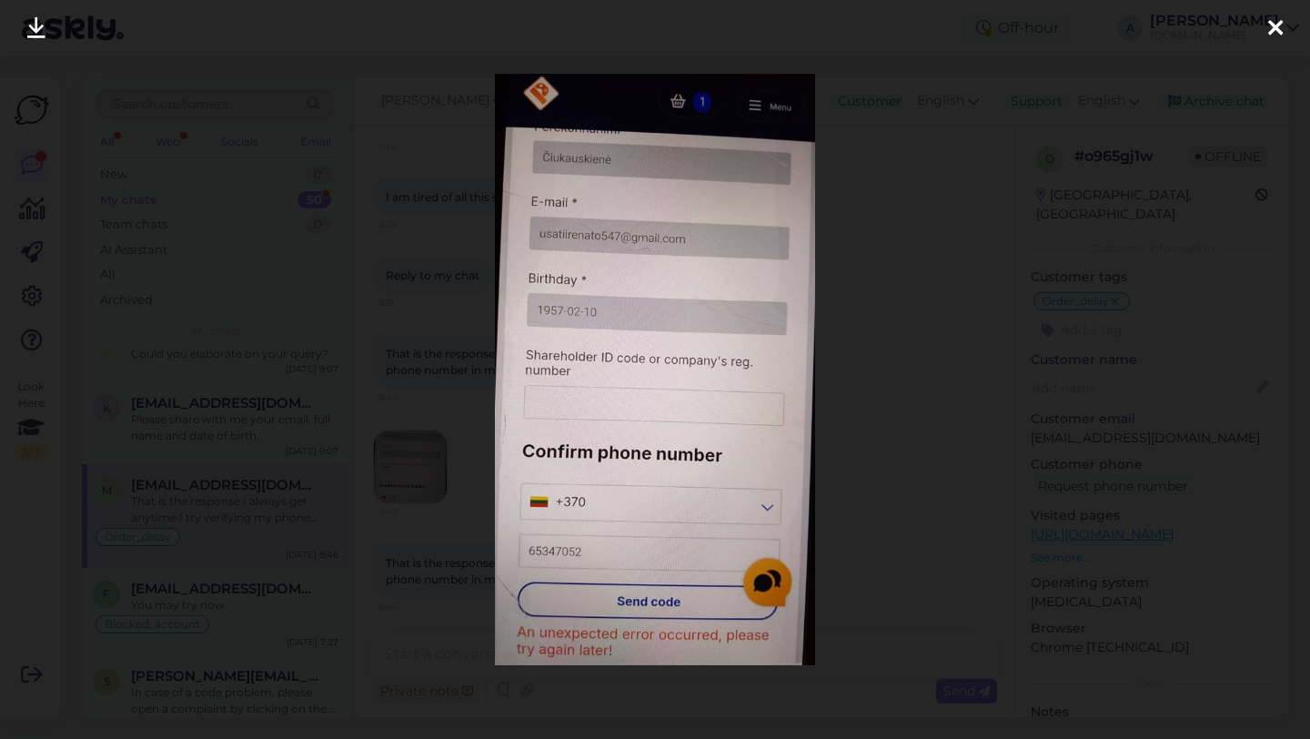
click at [1271, 29] on icon at bounding box center [1275, 29] width 15 height 24
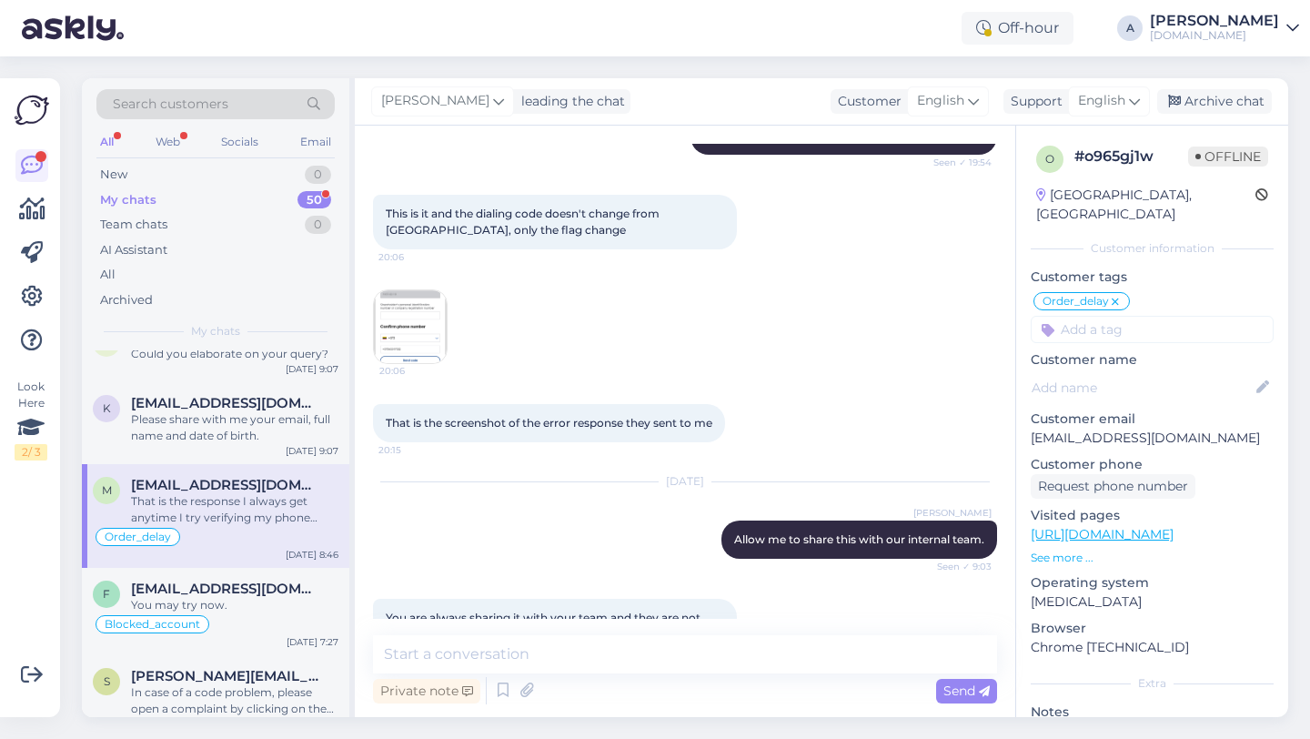
scroll to position [7363, 0]
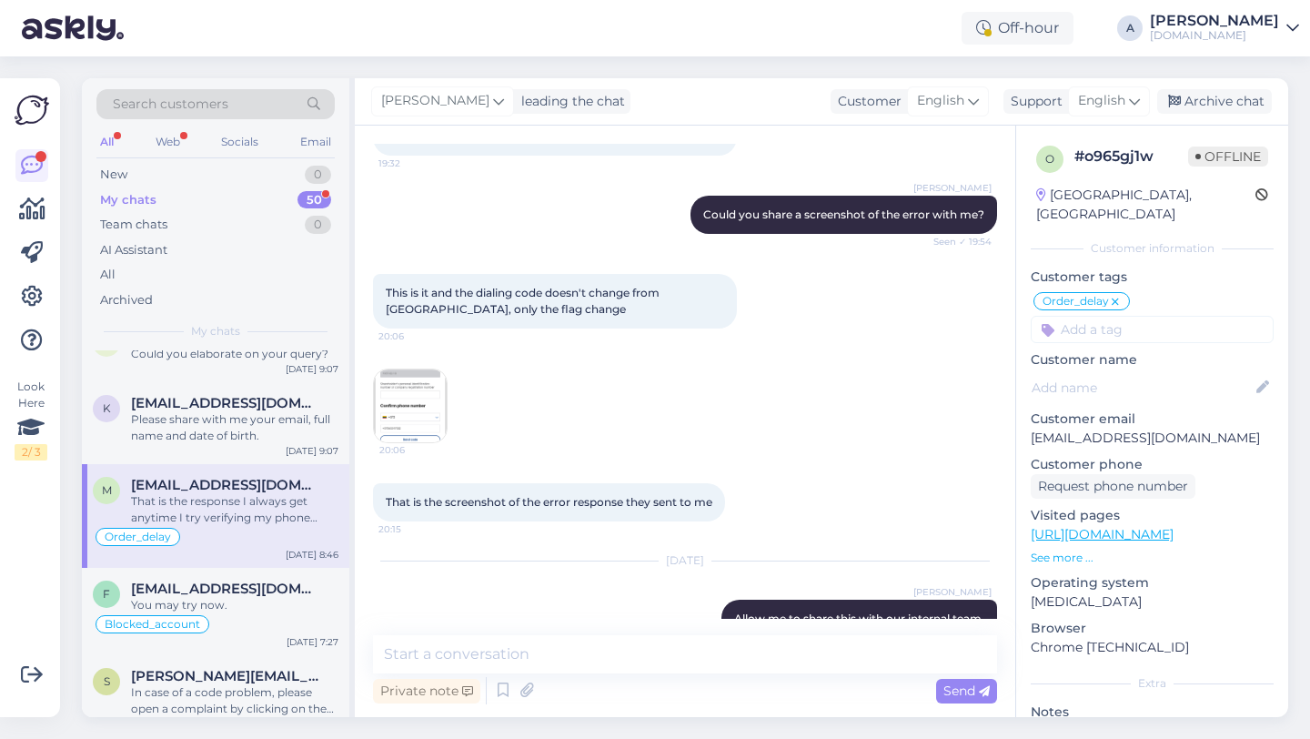
click at [410, 442] on img at bounding box center [410, 405] width 73 height 73
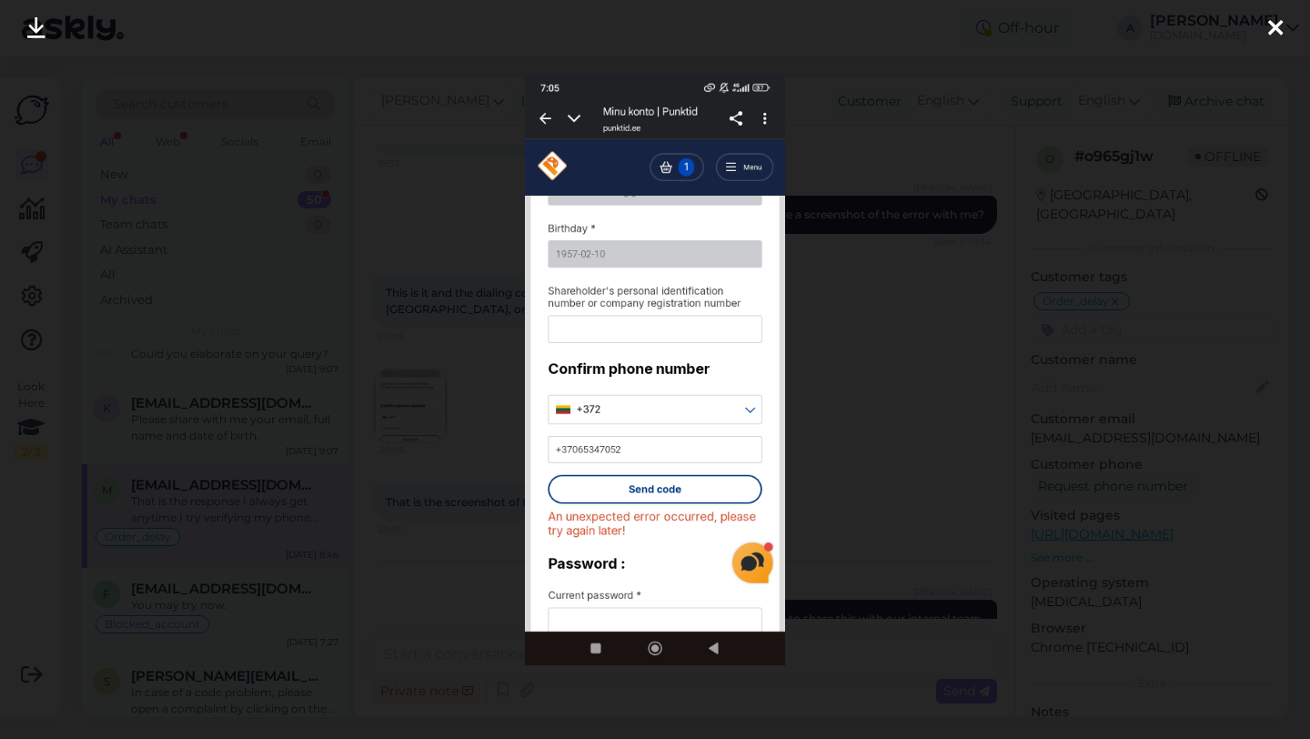
click at [1271, 27] on icon at bounding box center [1275, 29] width 15 height 24
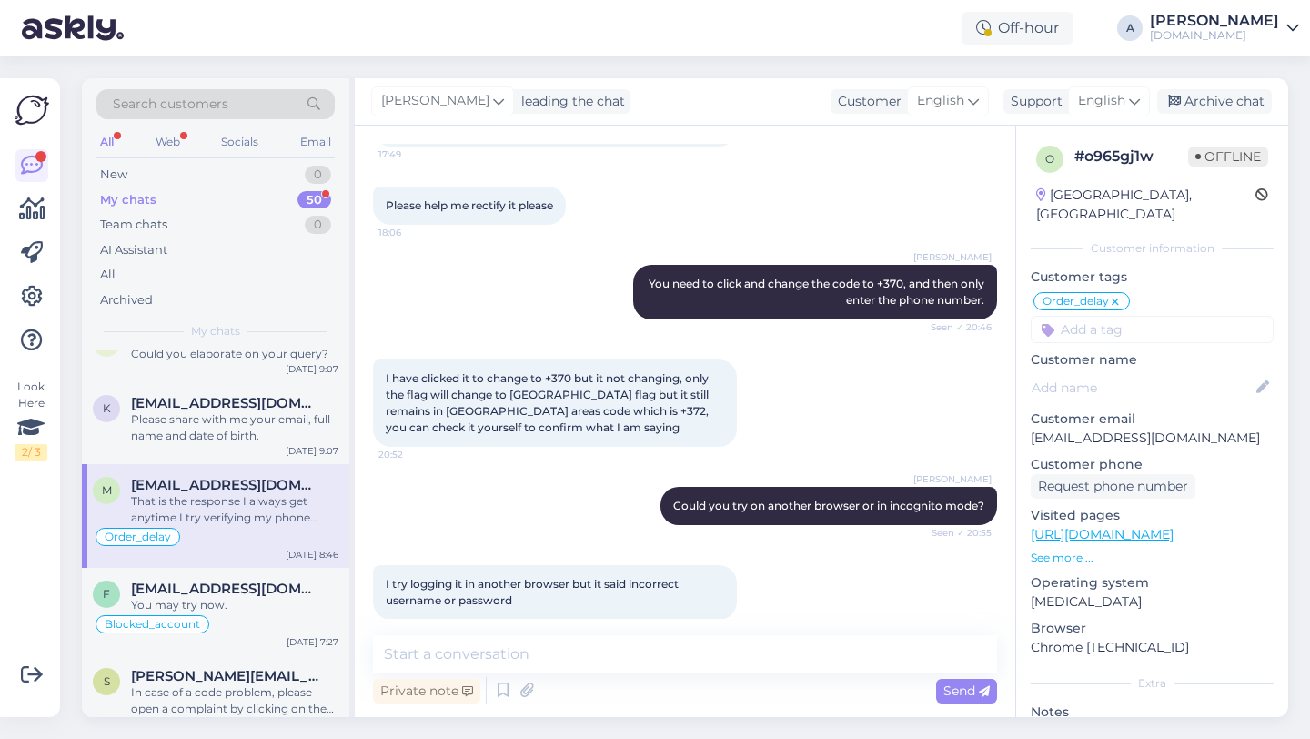
scroll to position [10080, 0]
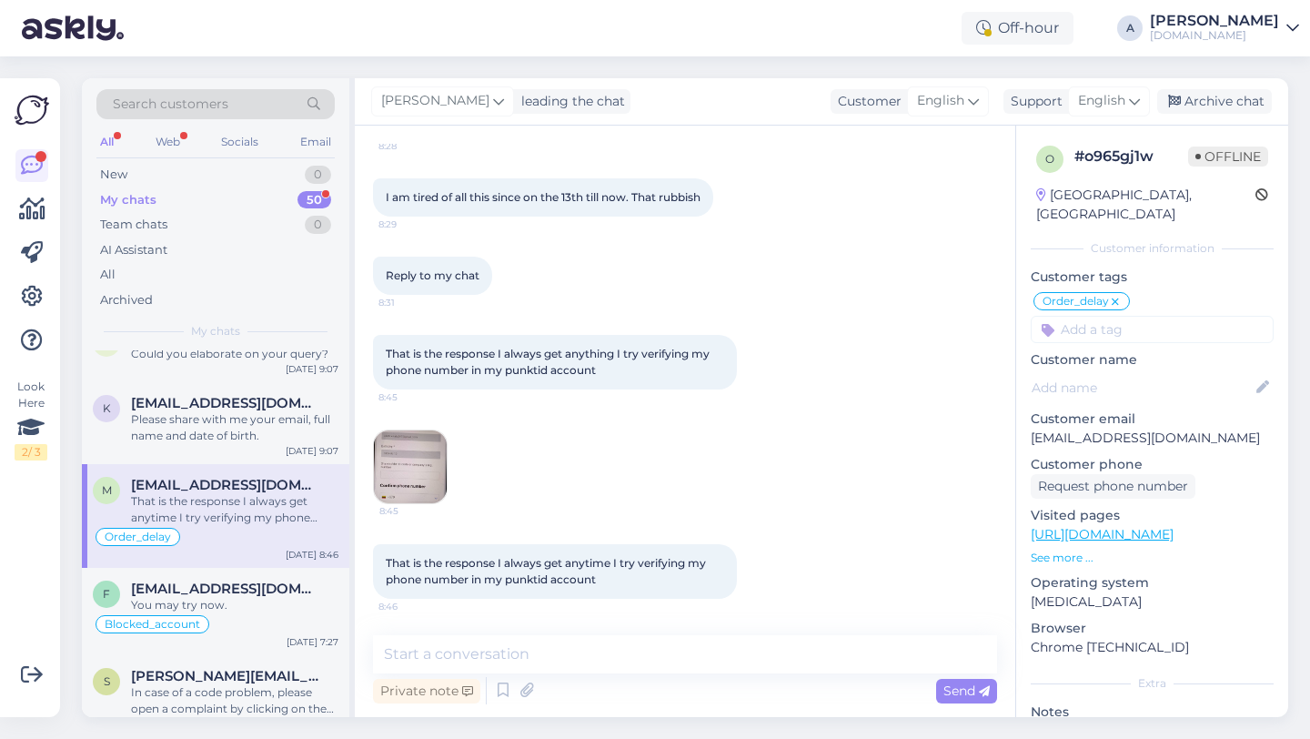
click at [418, 459] on img at bounding box center [410, 466] width 73 height 73
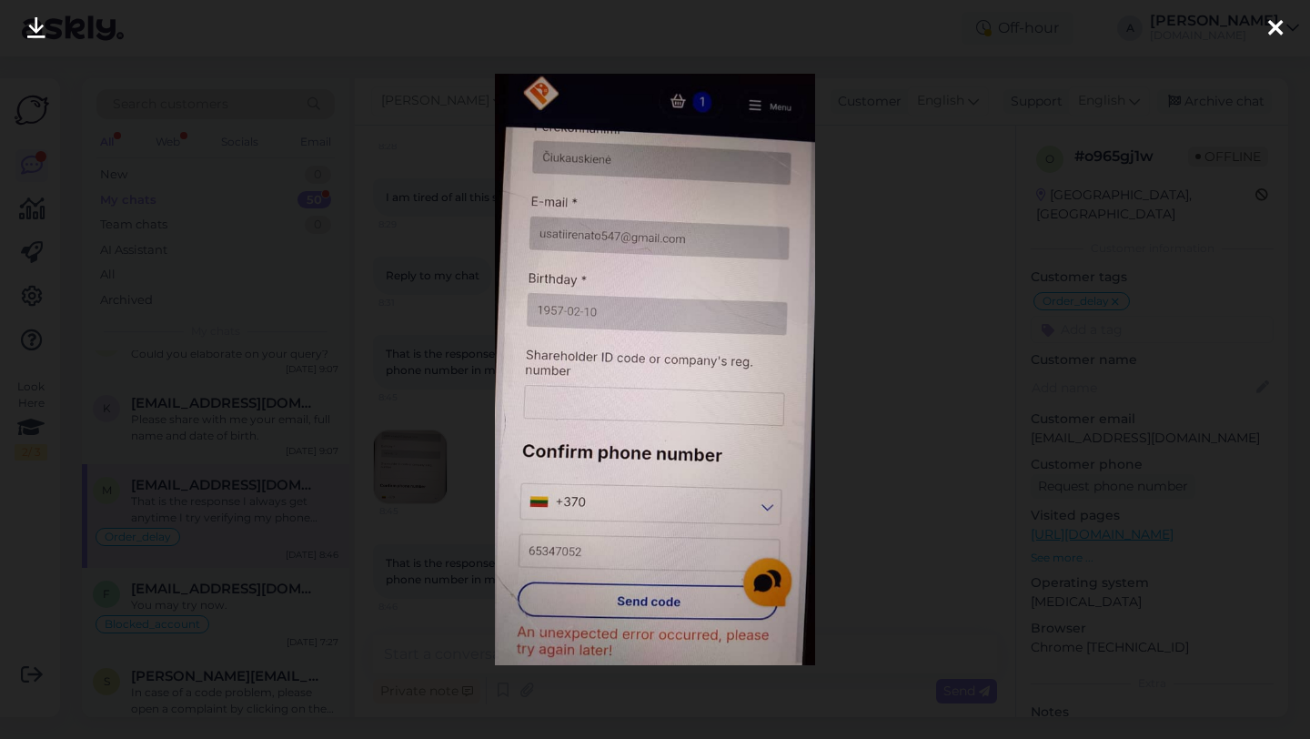
click at [38, 25] on icon at bounding box center [36, 29] width 18 height 24
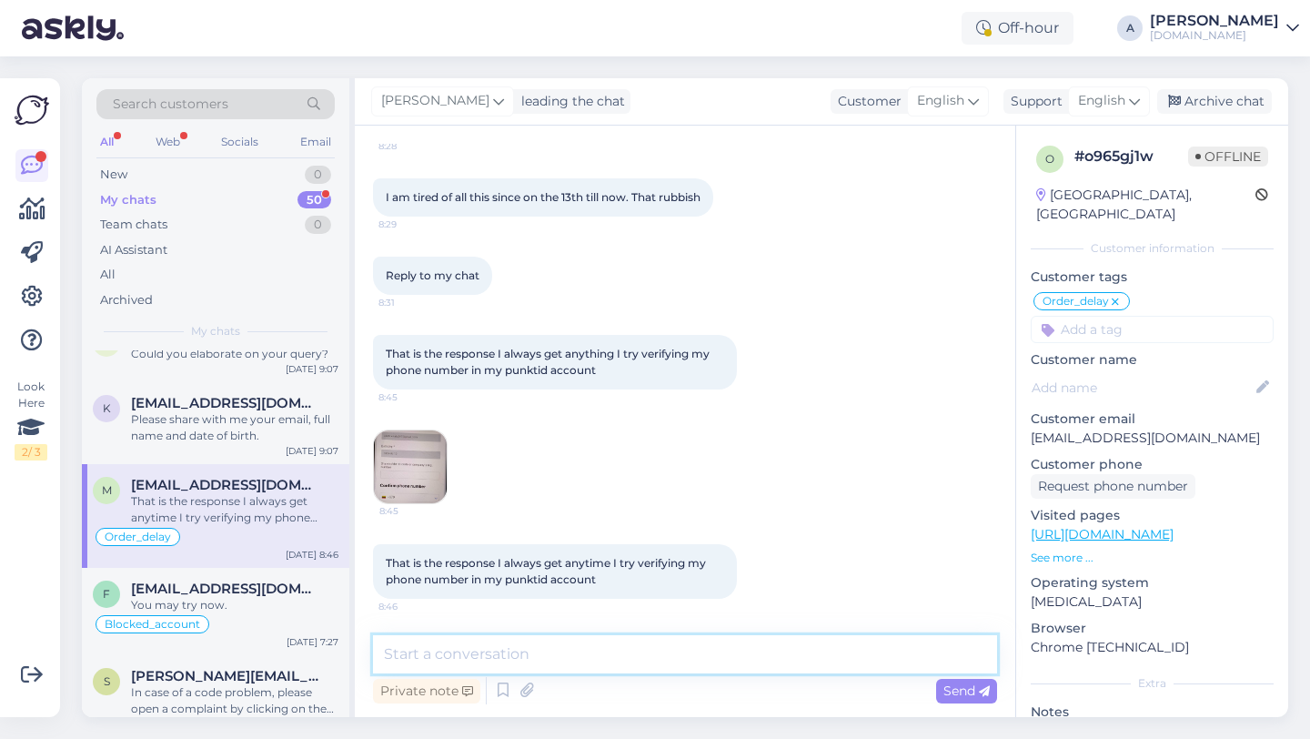
click at [524, 660] on textarea at bounding box center [685, 654] width 624 height 38
type textarea "Allow me to share this with our internal team."
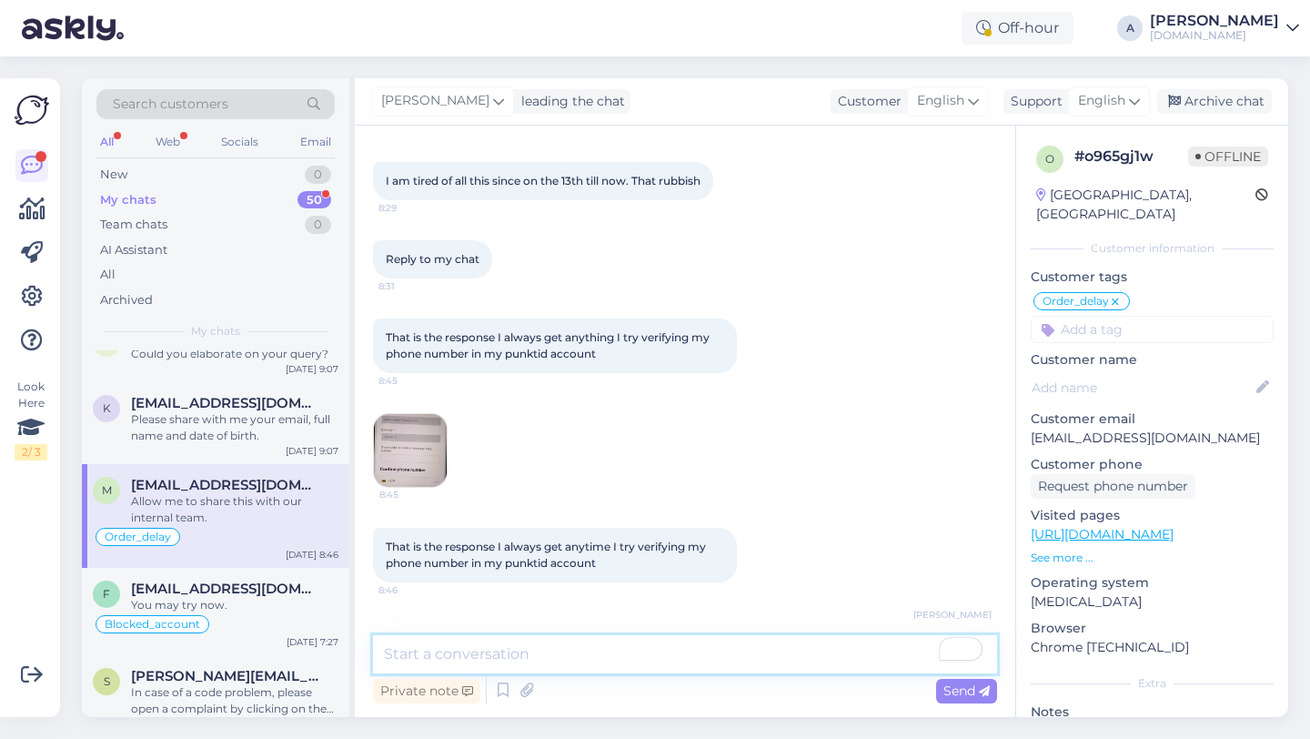
scroll to position [10158, 0]
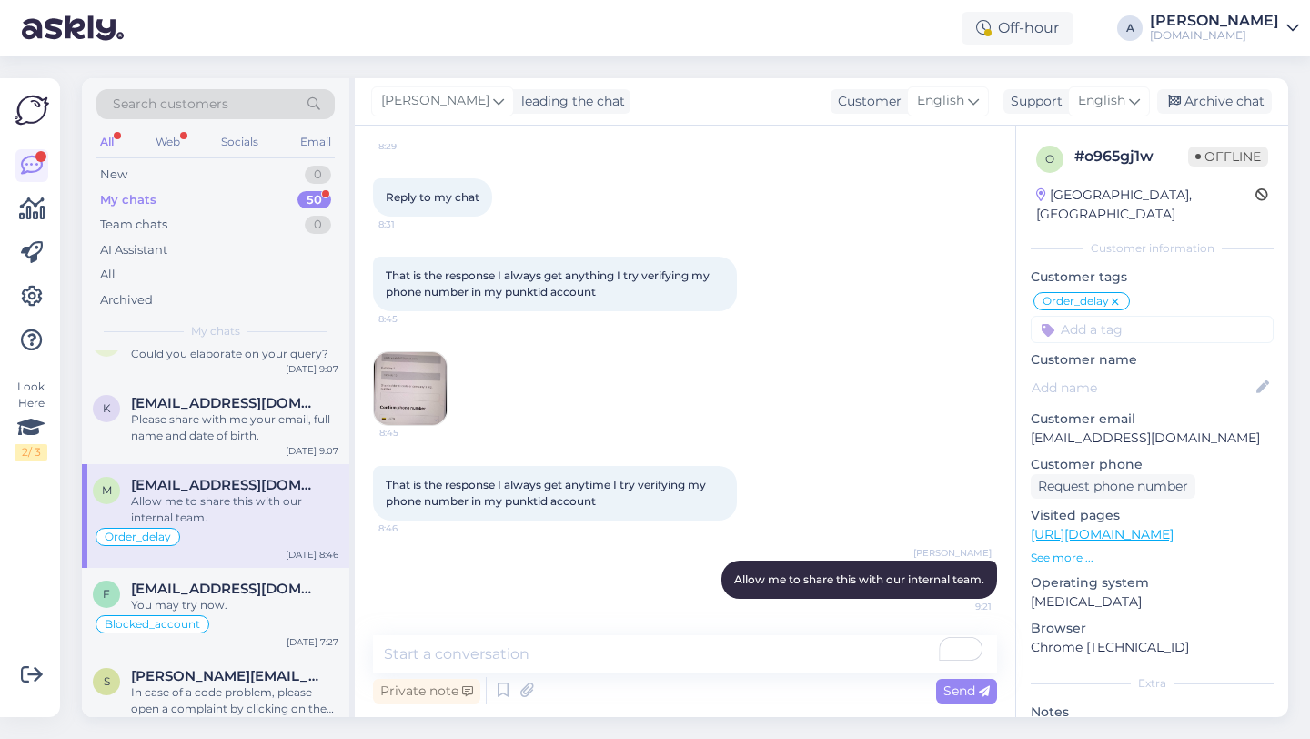
click at [396, 401] on img at bounding box center [410, 388] width 73 height 73
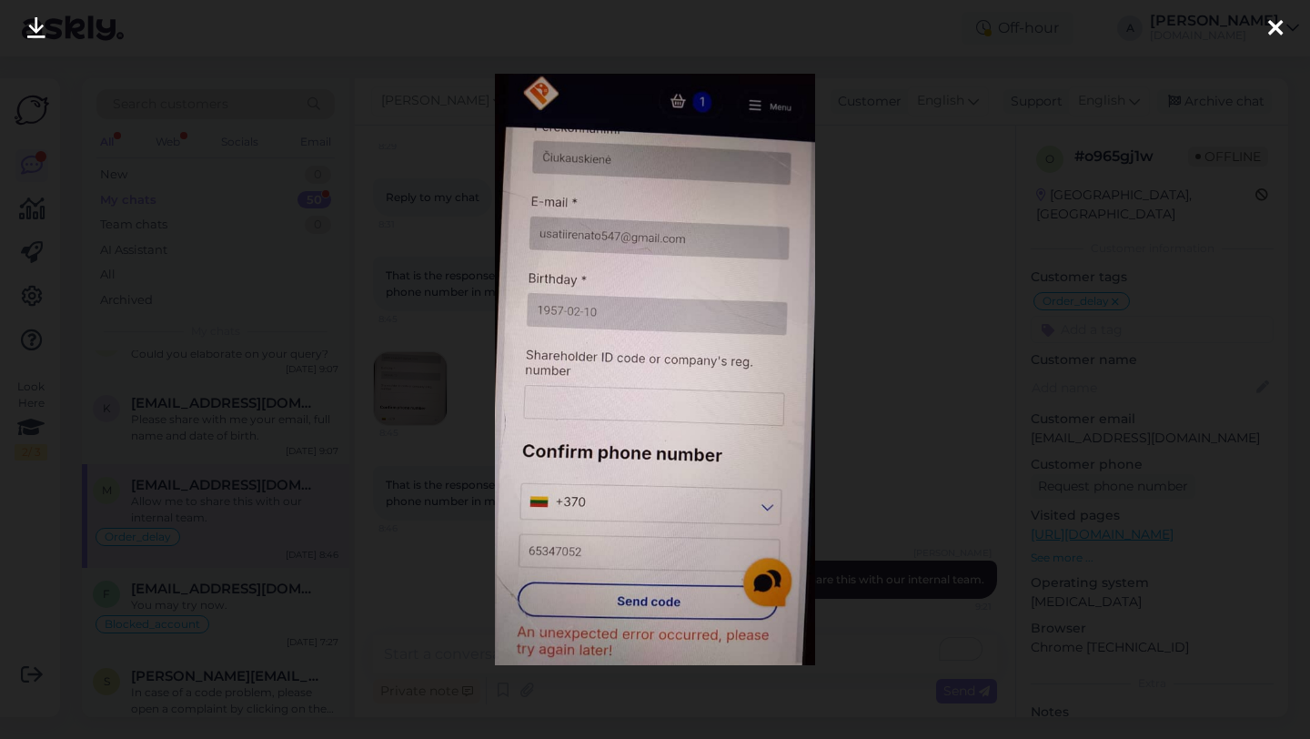
click at [1271, 29] on icon at bounding box center [1275, 29] width 15 height 24
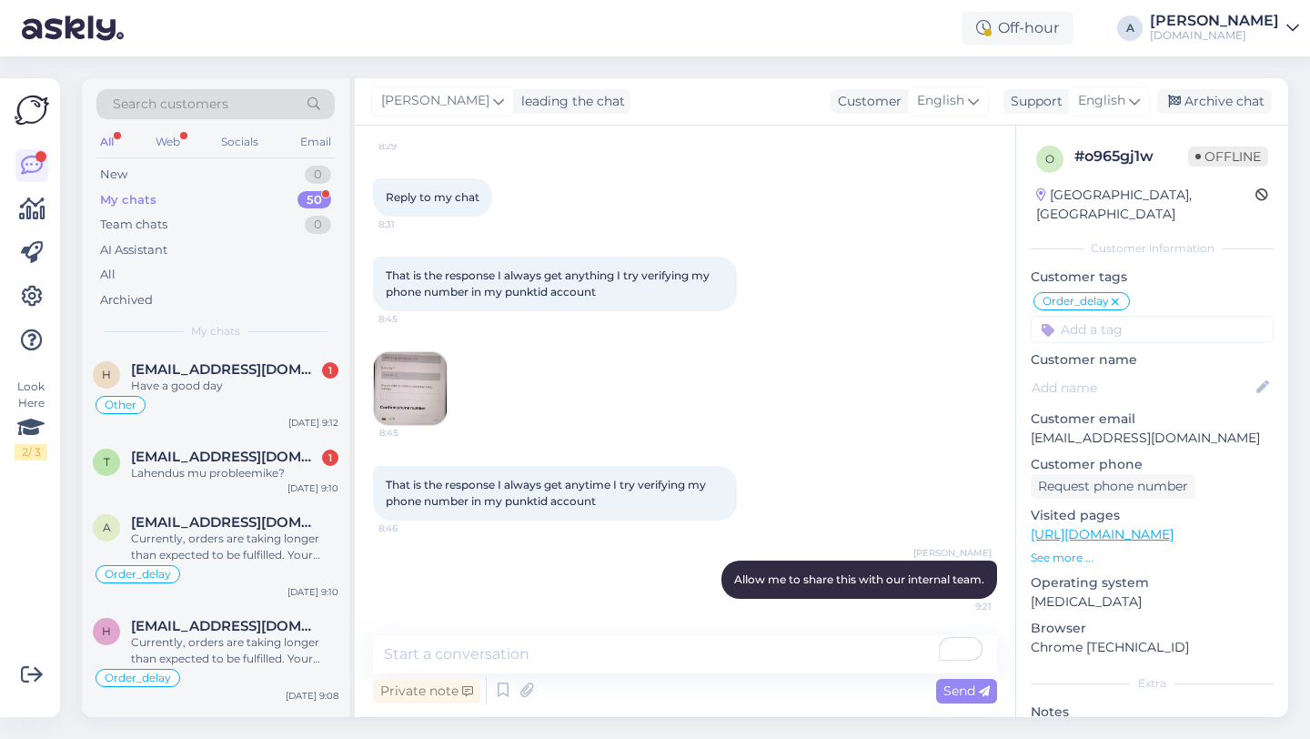
scroll to position [0, 0]
click at [201, 460] on span "[EMAIL_ADDRESS][DOMAIN_NAME]" at bounding box center [225, 458] width 189 height 16
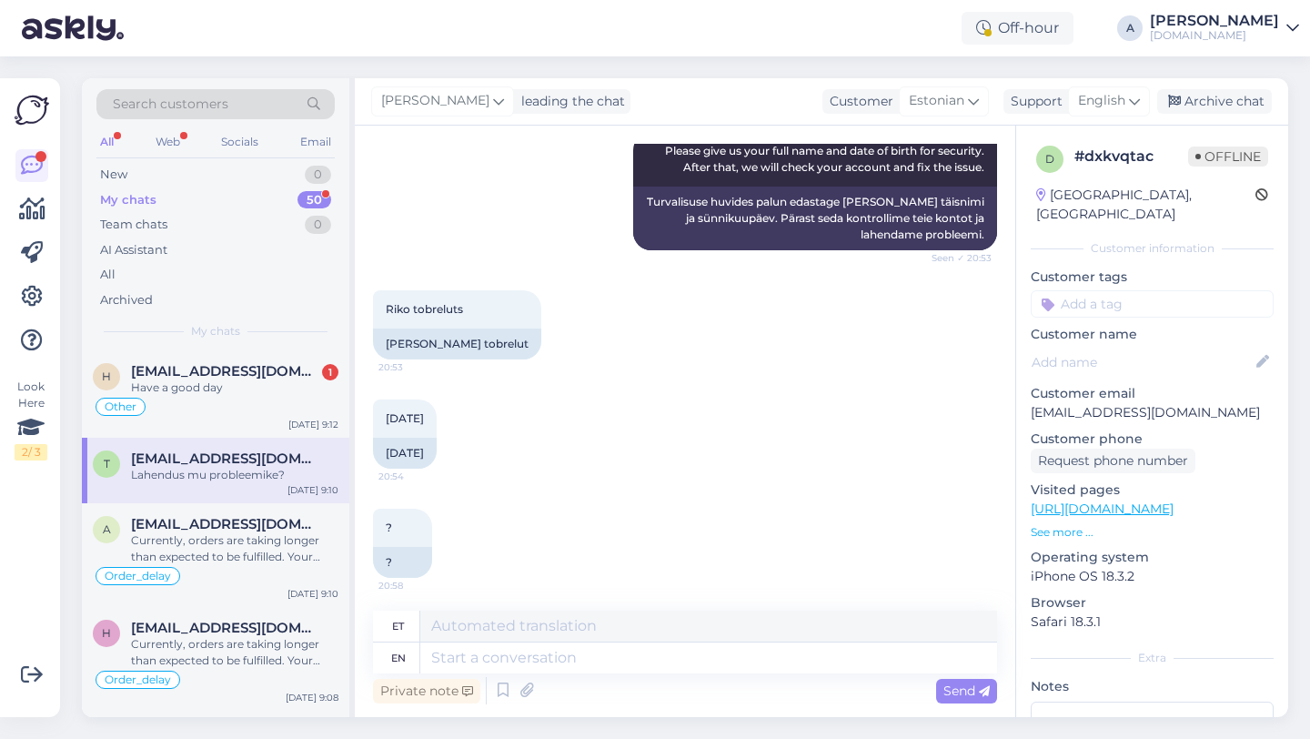
scroll to position [1695, 0]
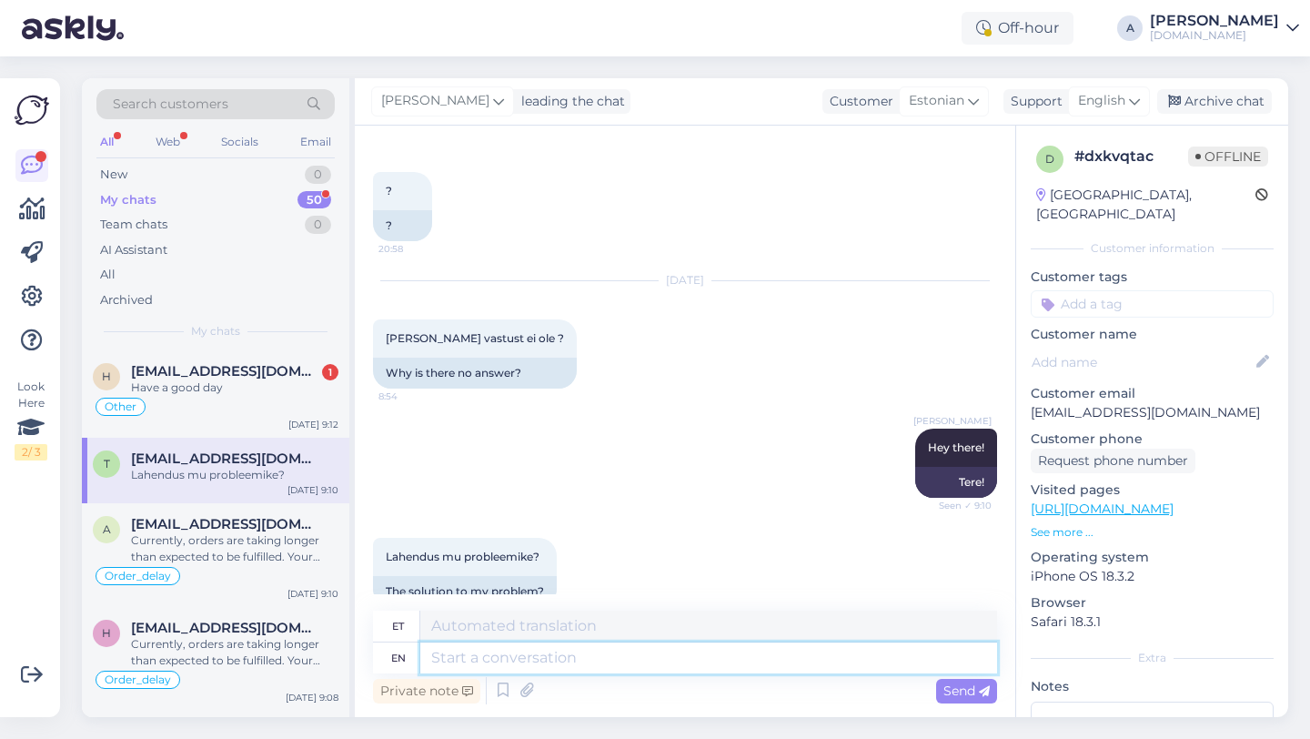
click at [519, 654] on textarea at bounding box center [708, 657] width 577 height 31
type textarea "You may t"
type textarea "Sina"
type textarea "You may try no"
type textarea "Võite proovida mitte"
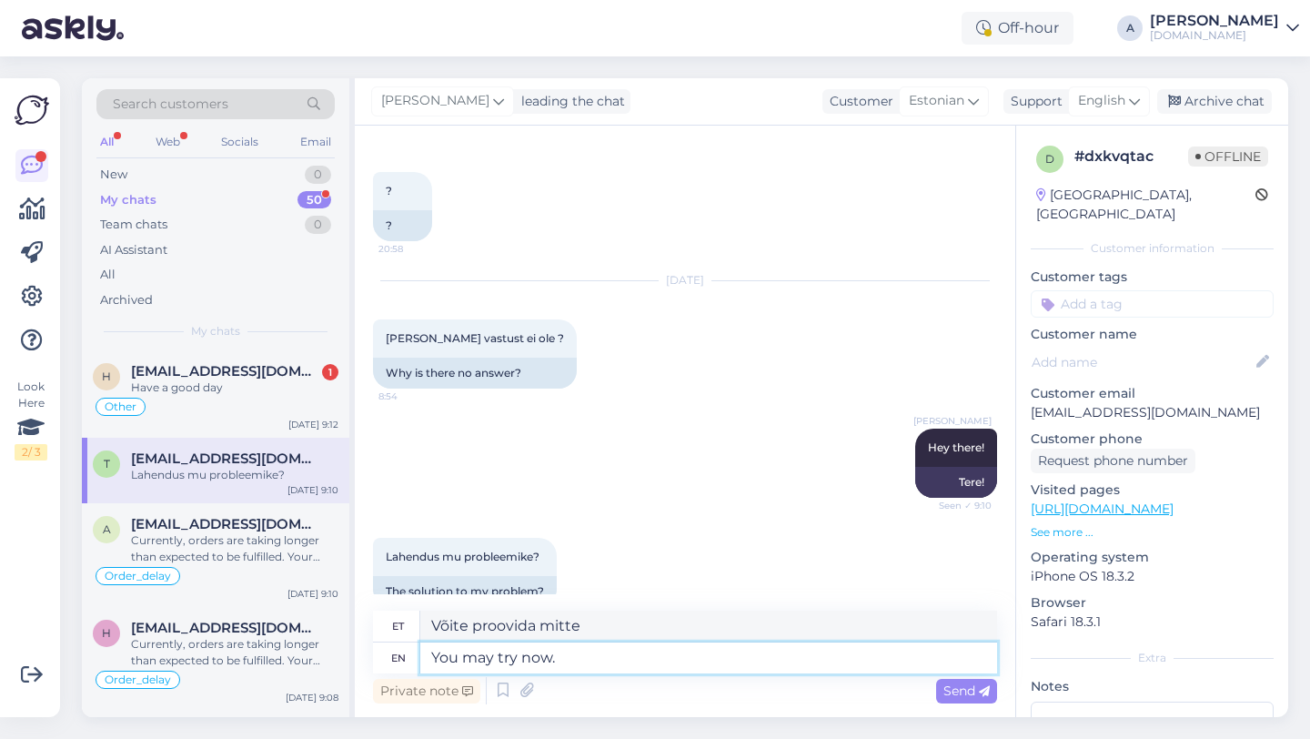
type textarea "You may try now."
type textarea "Võite nüüd proovida."
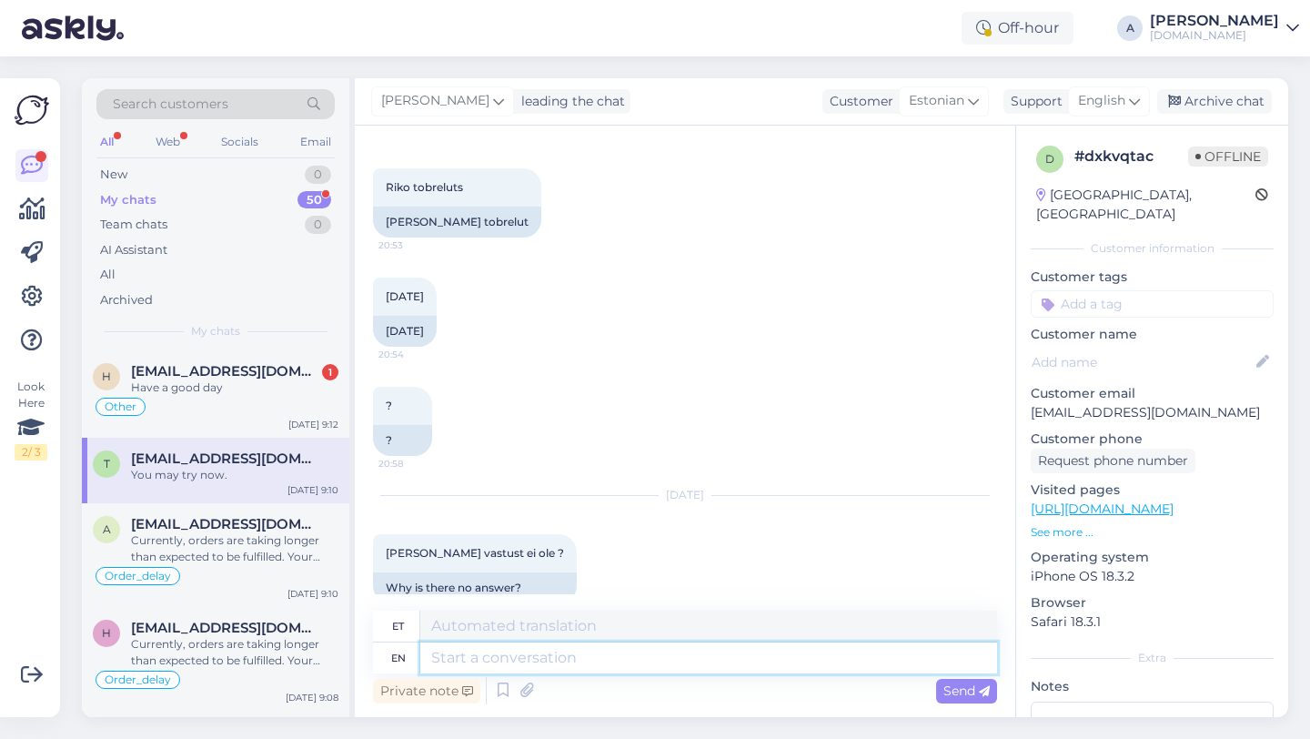
scroll to position [1804, 0]
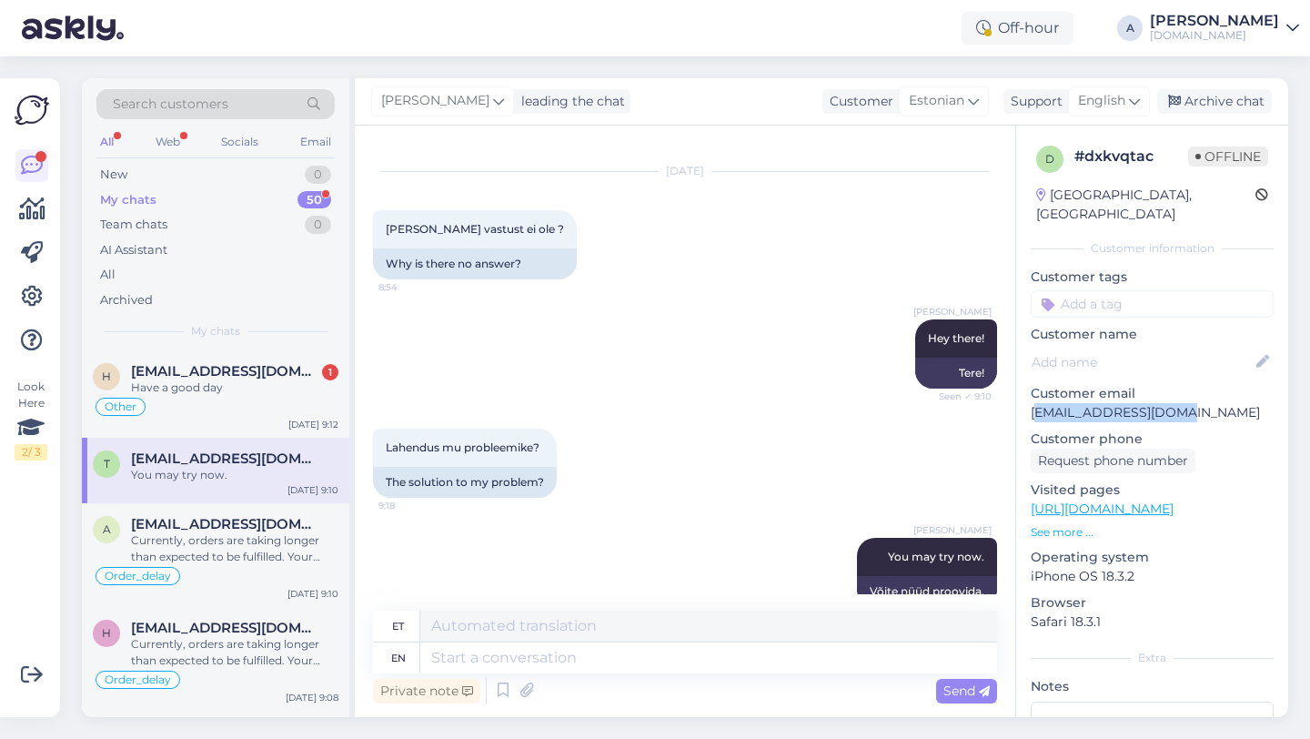
drag, startPoint x: 1176, startPoint y: 391, endPoint x: 1034, endPoint y: 394, distance: 141.9
click at [1034, 403] on p "[EMAIL_ADDRESS][DOMAIN_NAME]" at bounding box center [1152, 412] width 243 height 19
click at [1139, 403] on p "[EMAIL_ADDRESS][DOMAIN_NAME]" at bounding box center [1152, 412] width 243 height 19
drag, startPoint x: 1182, startPoint y: 388, endPoint x: 1016, endPoint y: 395, distance: 165.7
click at [1016, 395] on div "d # dxkvqtac Offline Estonia, Tallinn Customer information Customer tags Unprof…" at bounding box center [1152, 509] width 272 height 767
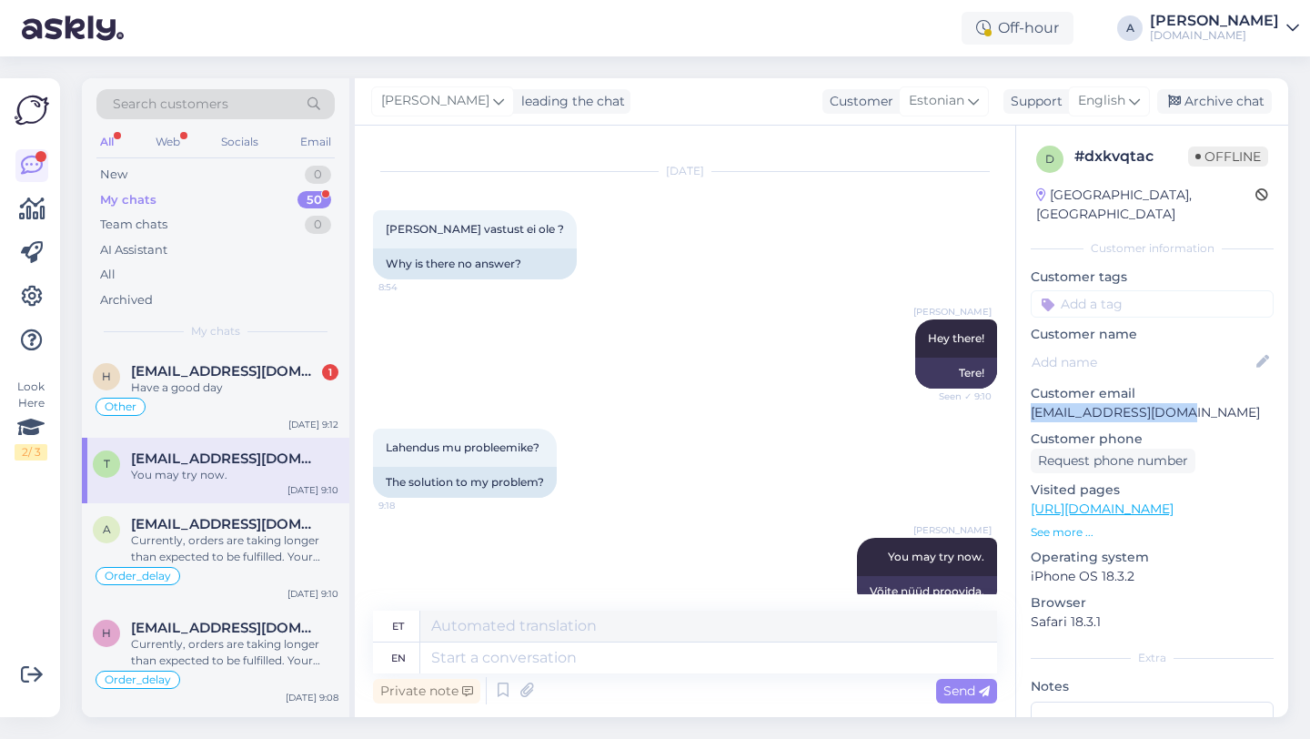
copy p "[EMAIL_ADDRESS][DOMAIN_NAME]"
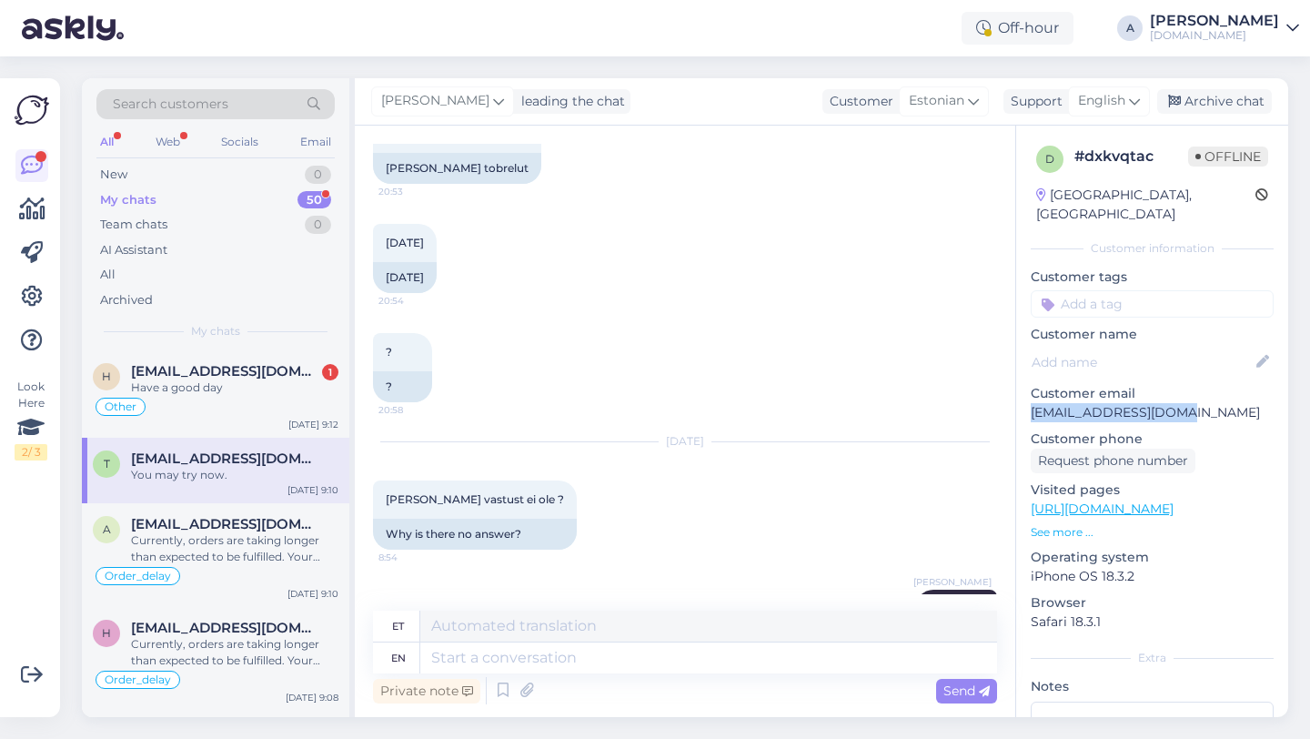
scroll to position [1215, 0]
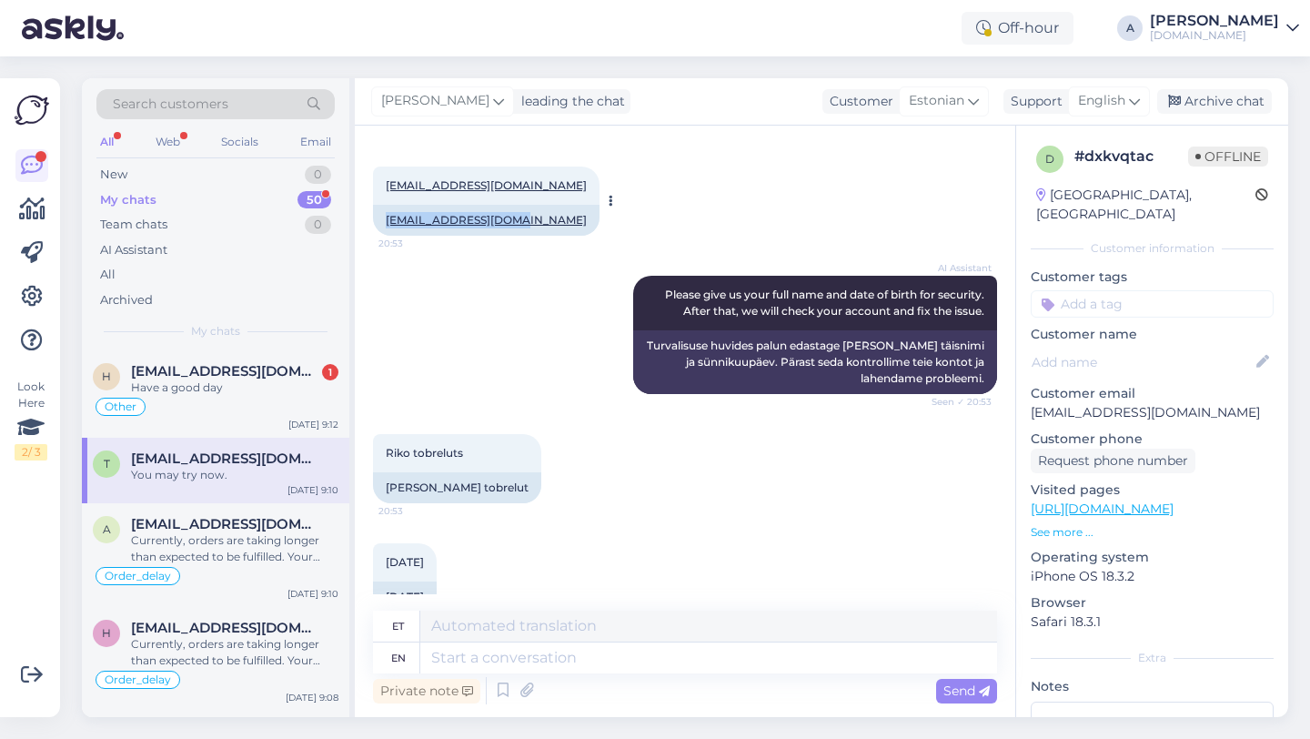
copy link "Tobrelutsr@gmail.com"
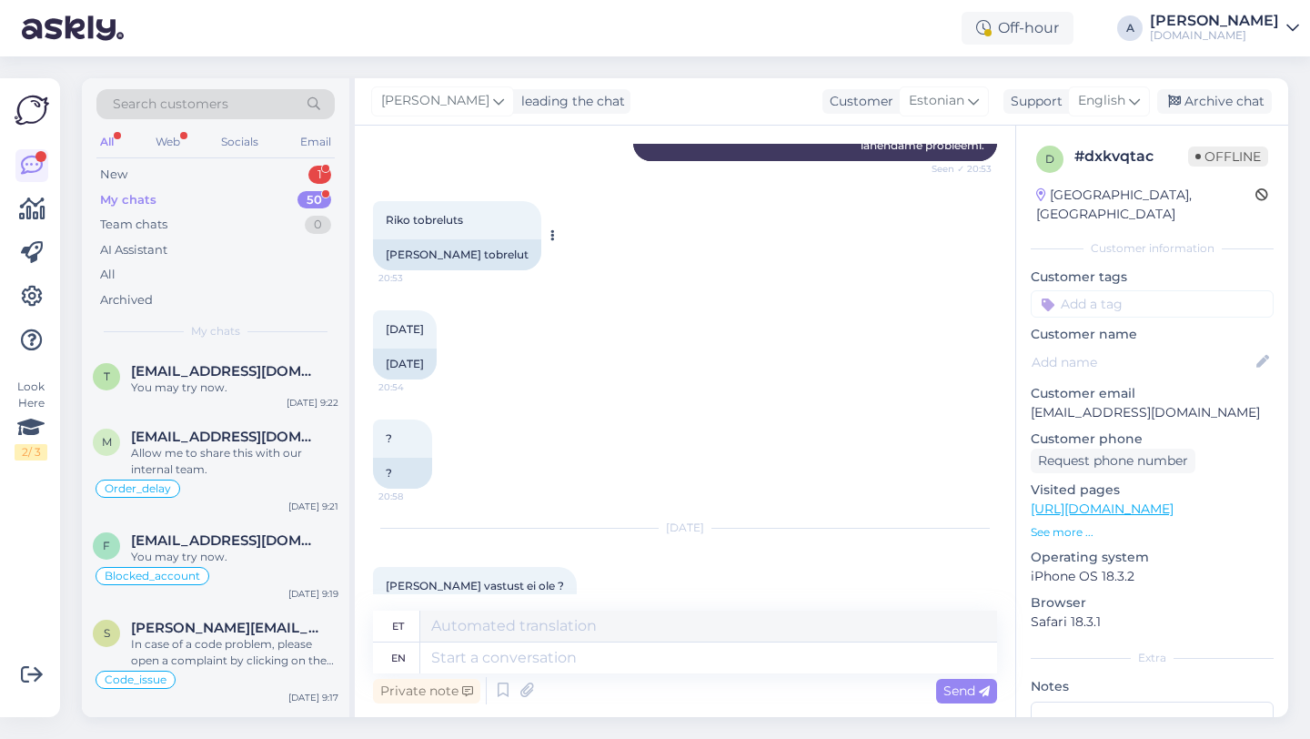
scroll to position [1804, 0]
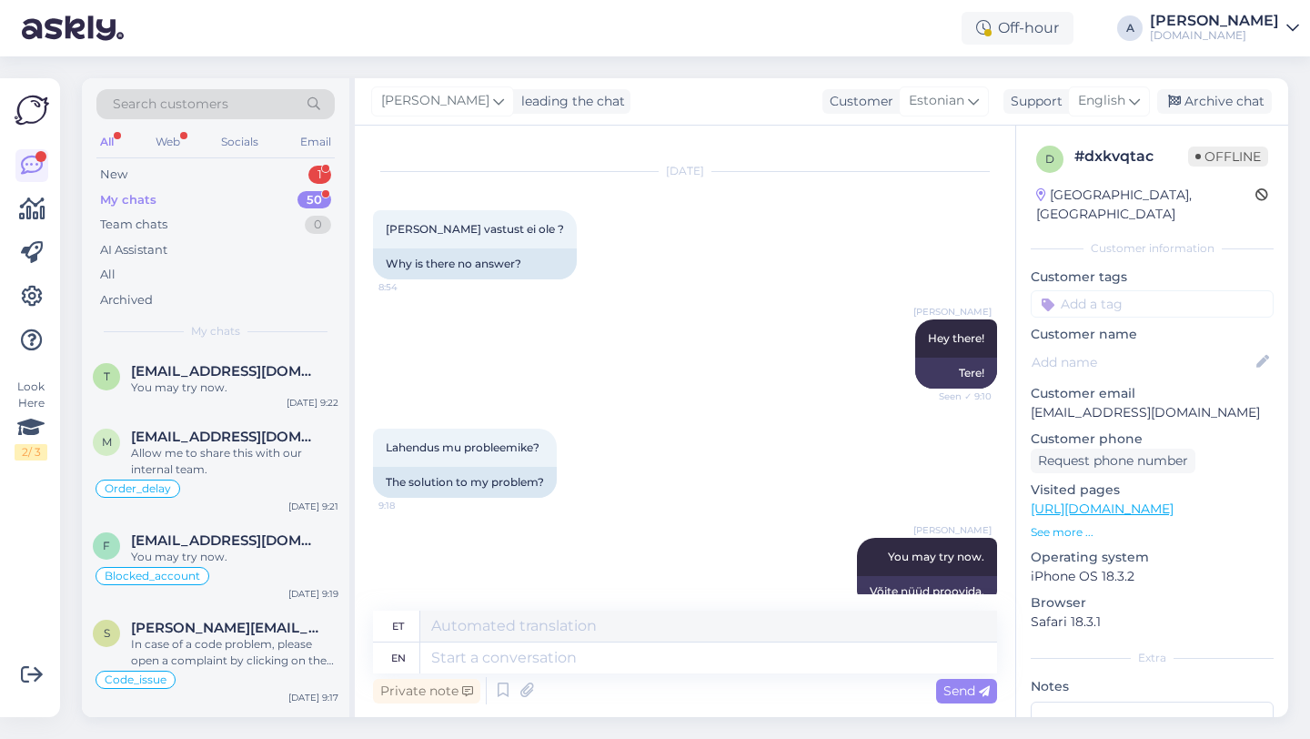
click at [1142, 290] on input at bounding box center [1152, 303] width 243 height 27
type input "blo"
click at [1172, 347] on span "Blocked_account" at bounding box center [1152, 352] width 96 height 11
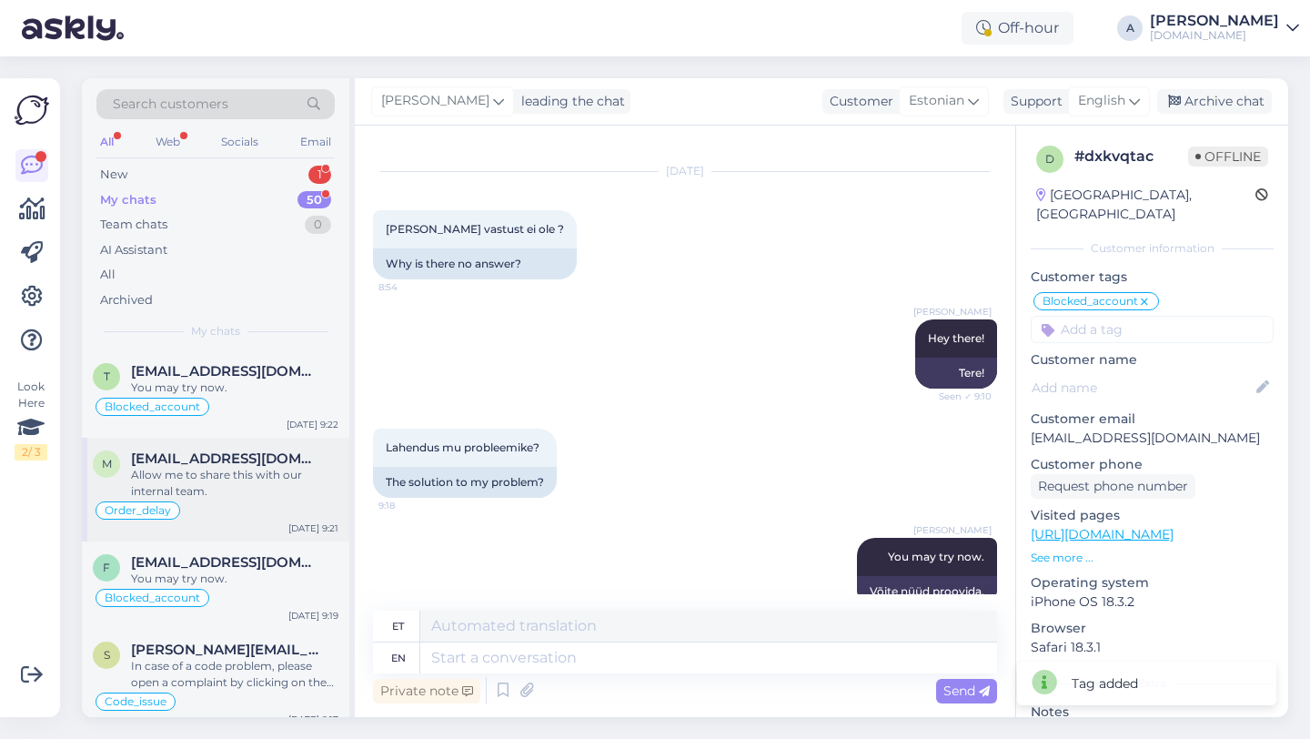
click at [263, 499] on div "Allow me to share this with our internal team." at bounding box center [234, 483] width 207 height 33
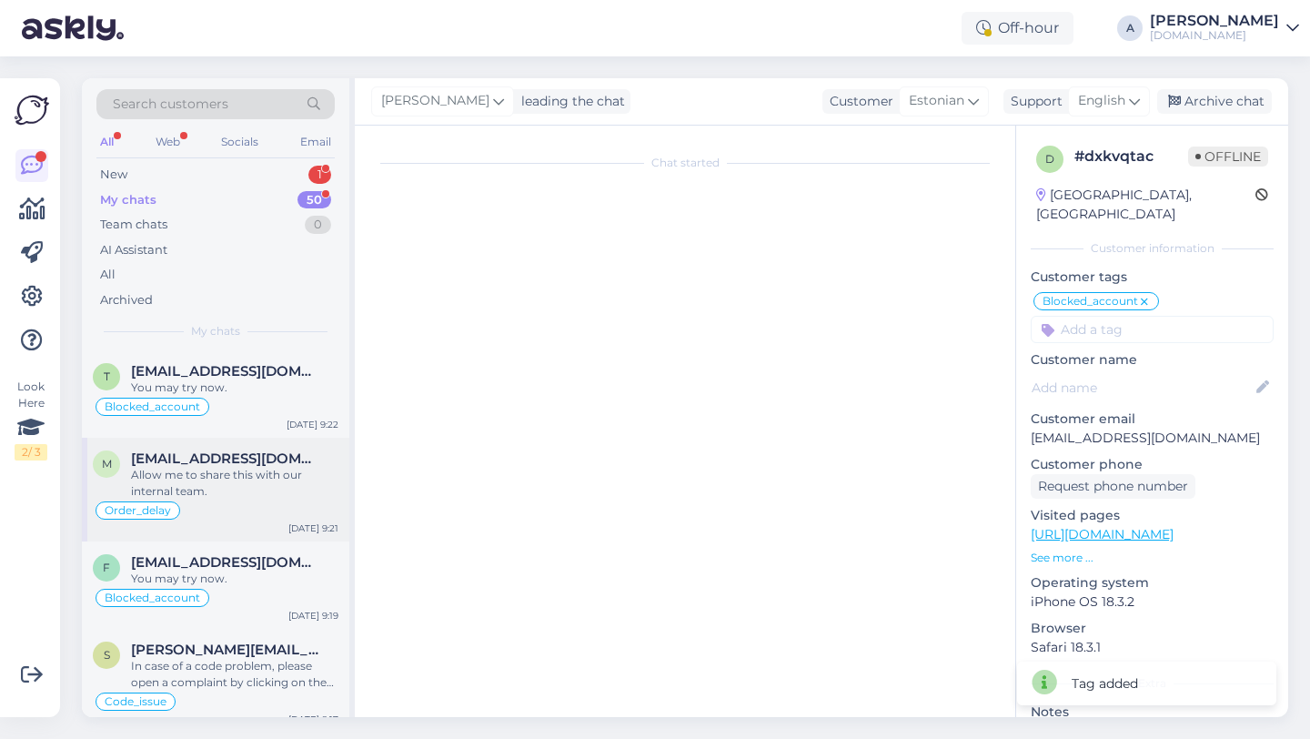
scroll to position [10158, 0]
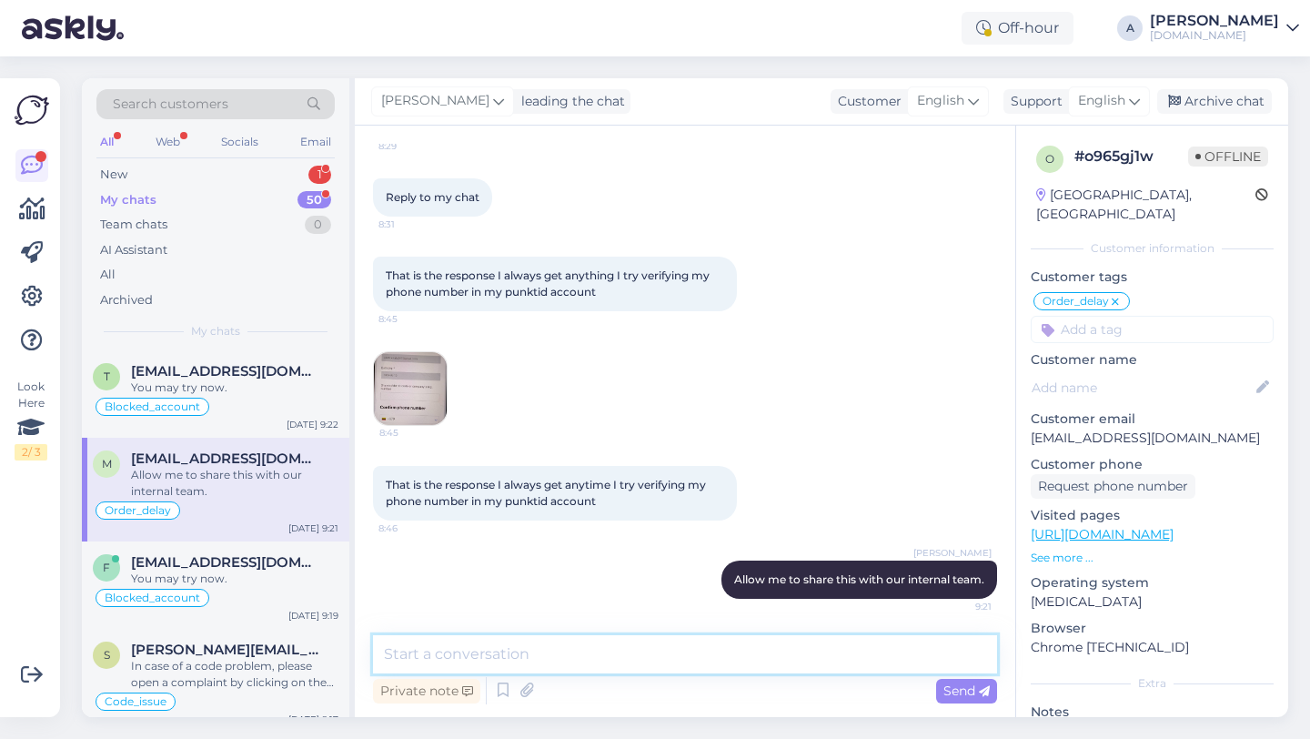
click at [473, 652] on textarea at bounding box center [685, 654] width 624 height 38
click at [852, 656] on textarea "Our team just tried to call that number, and it's not reachable." at bounding box center [685, 654] width 624 height 38
type textarea "Our team just tried to call that number, and it's not reachable."
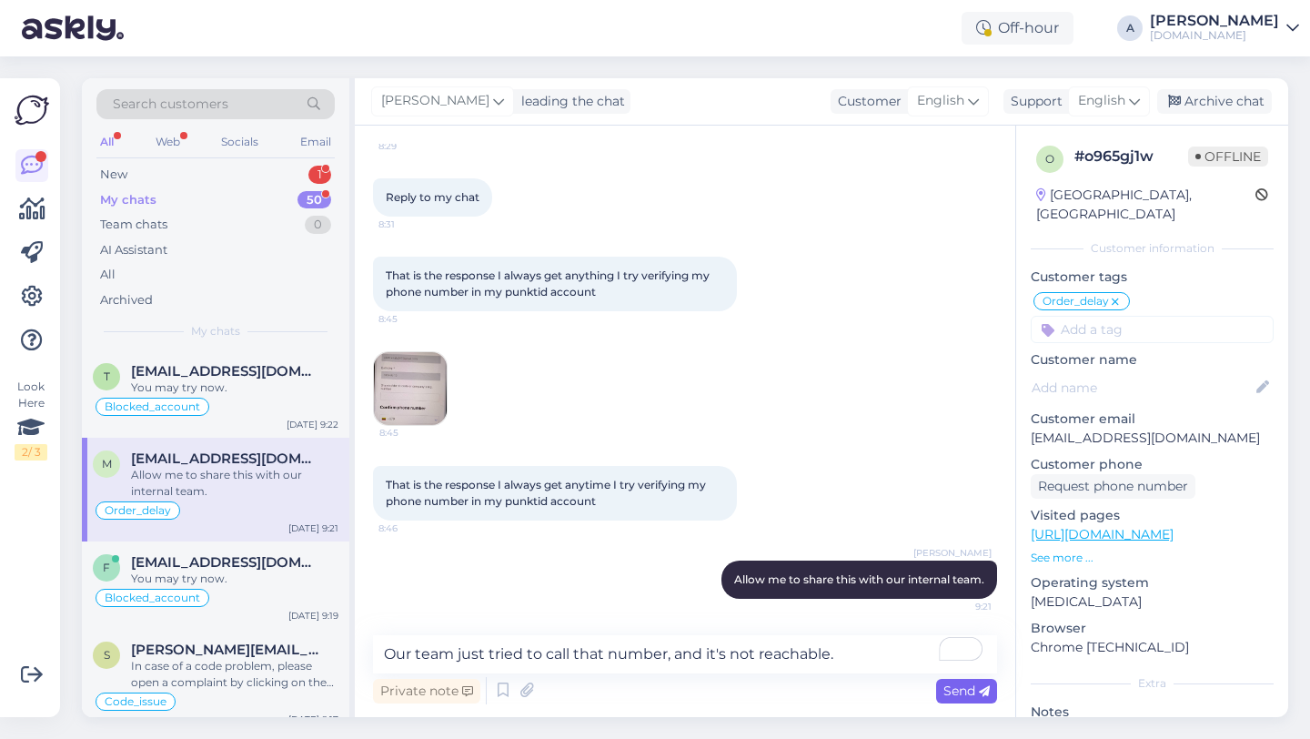
click at [950, 694] on span "Send" at bounding box center [966, 690] width 46 height 16
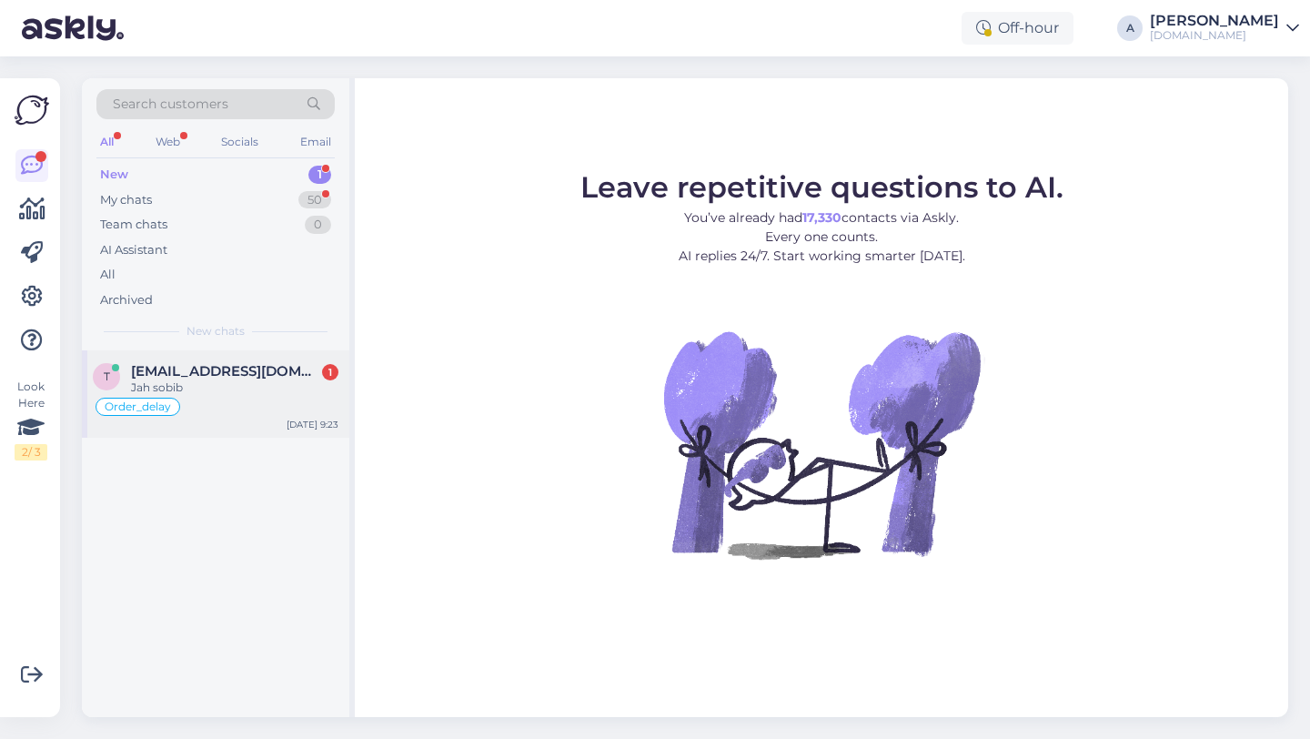
click at [200, 390] on div "Jah sobib" at bounding box center [234, 387] width 207 height 16
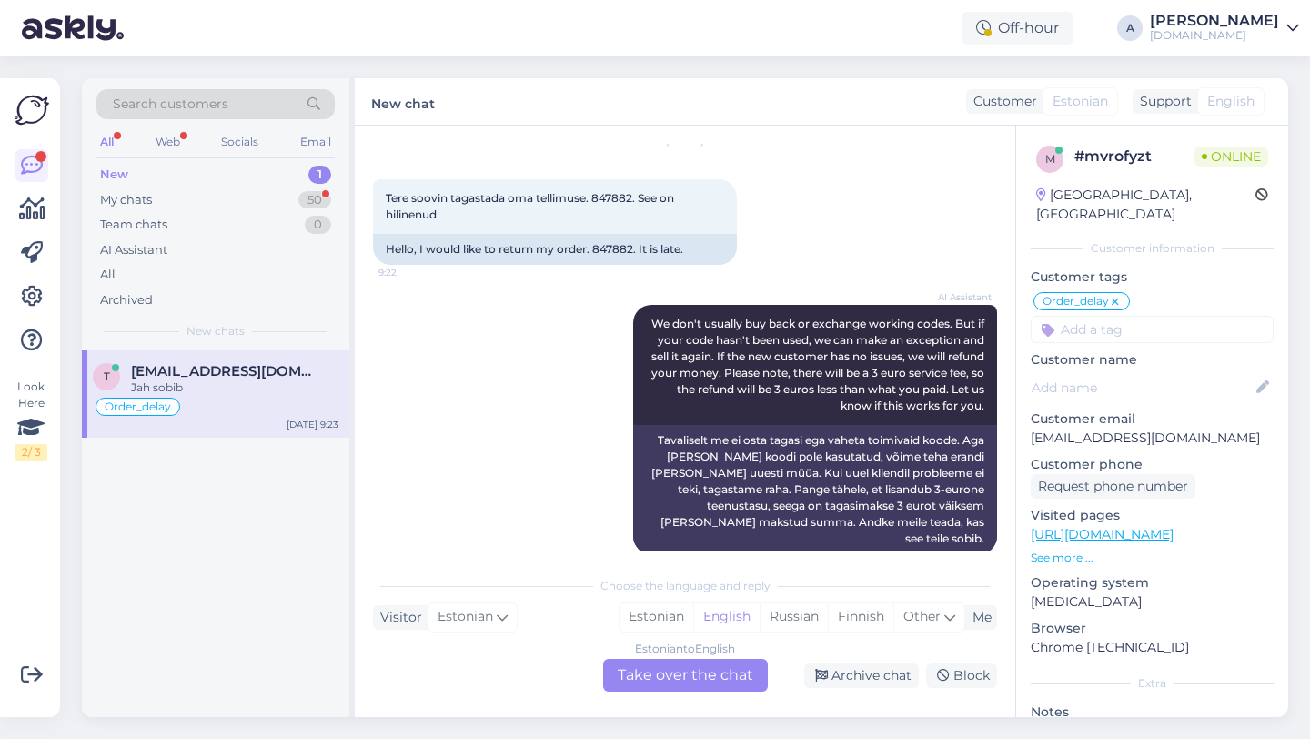
scroll to position [652, 0]
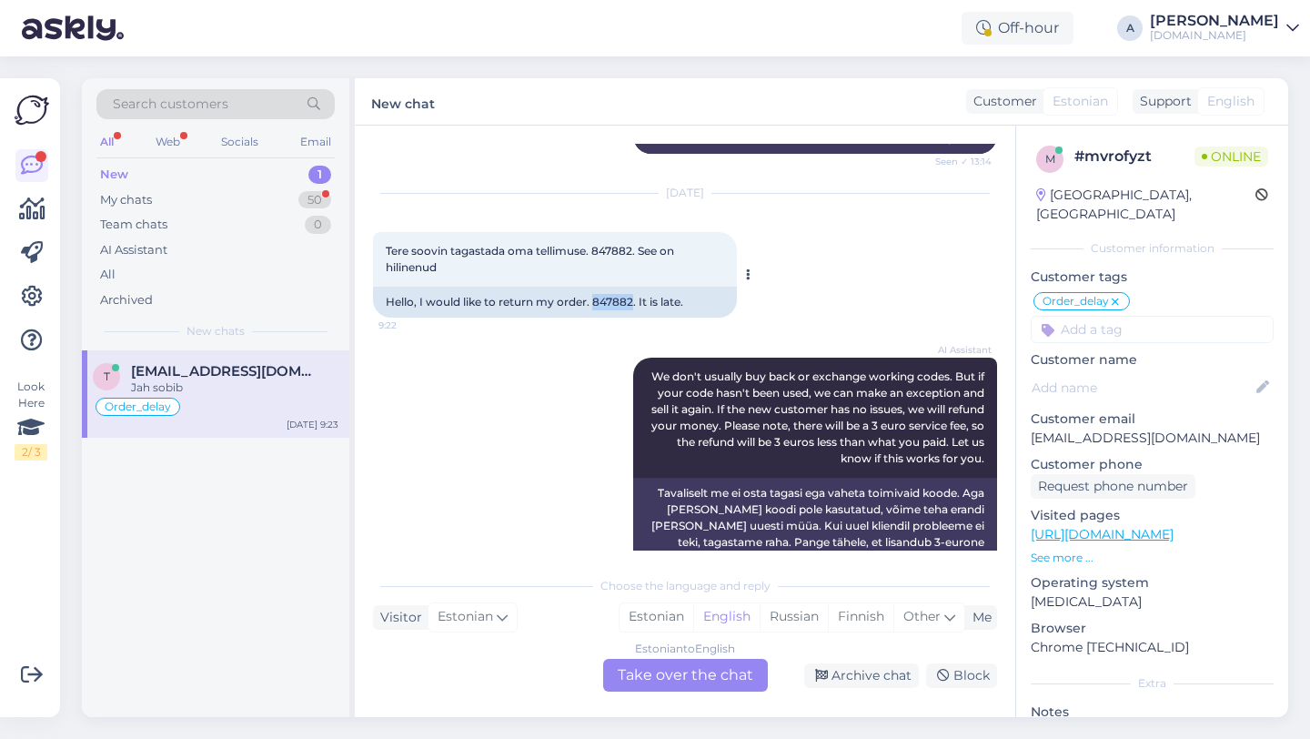
drag, startPoint x: 633, startPoint y: 303, endPoint x: 592, endPoint y: 301, distance: 41.0
click at [592, 301] on div "Hello, I would like to return my order. 847882. It is late." at bounding box center [555, 302] width 364 height 31
copy div "847882"
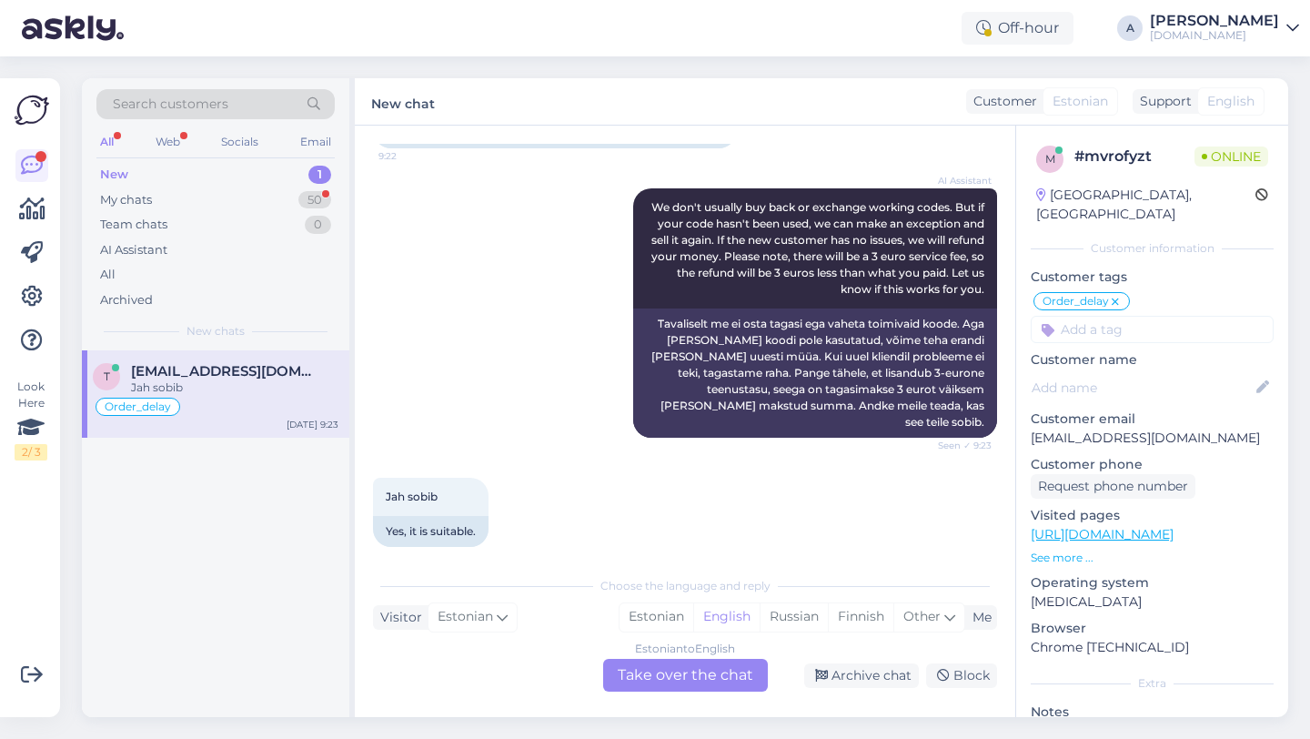
click at [682, 681] on div "Estonian to English Take over the chat" at bounding box center [685, 675] width 165 height 33
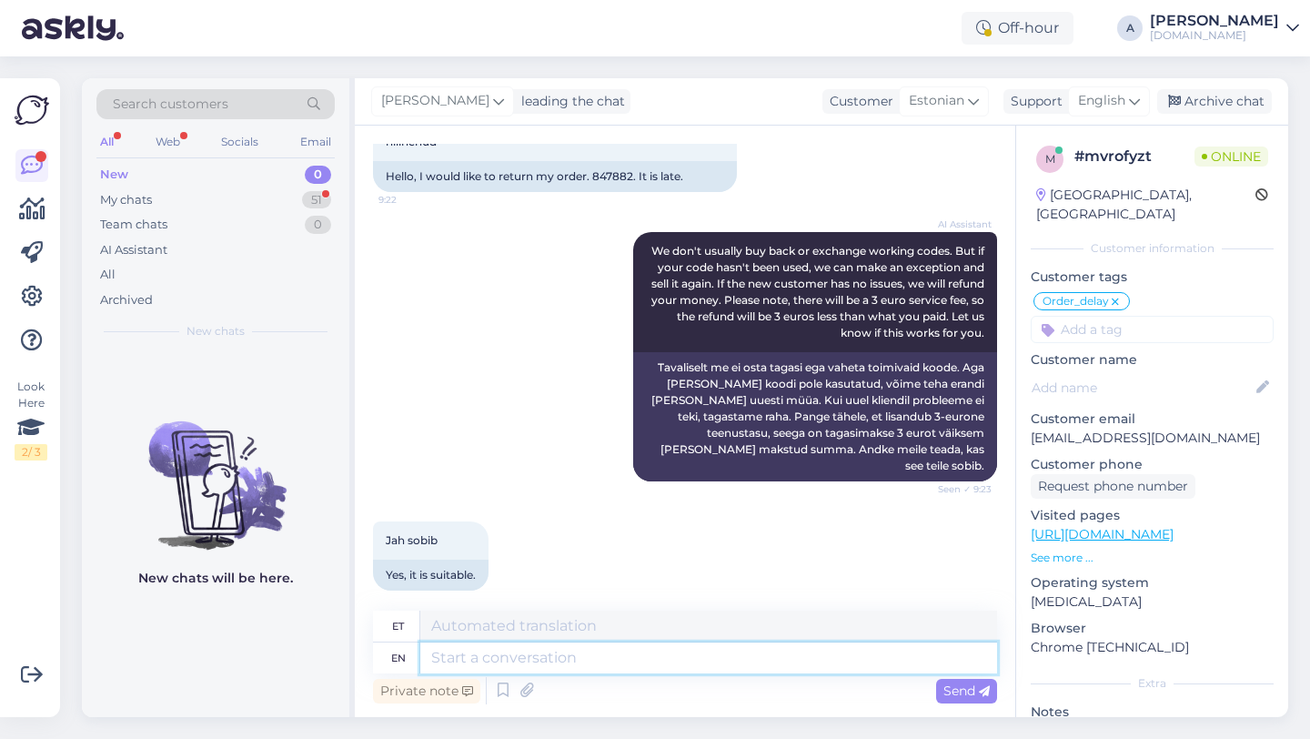
click at [599, 662] on textarea at bounding box center [708, 657] width 577 height 31
type textarea "Please n"
type textarea "Palun"
type textarea "Please note th"
type textarea "Palun pange tähele"
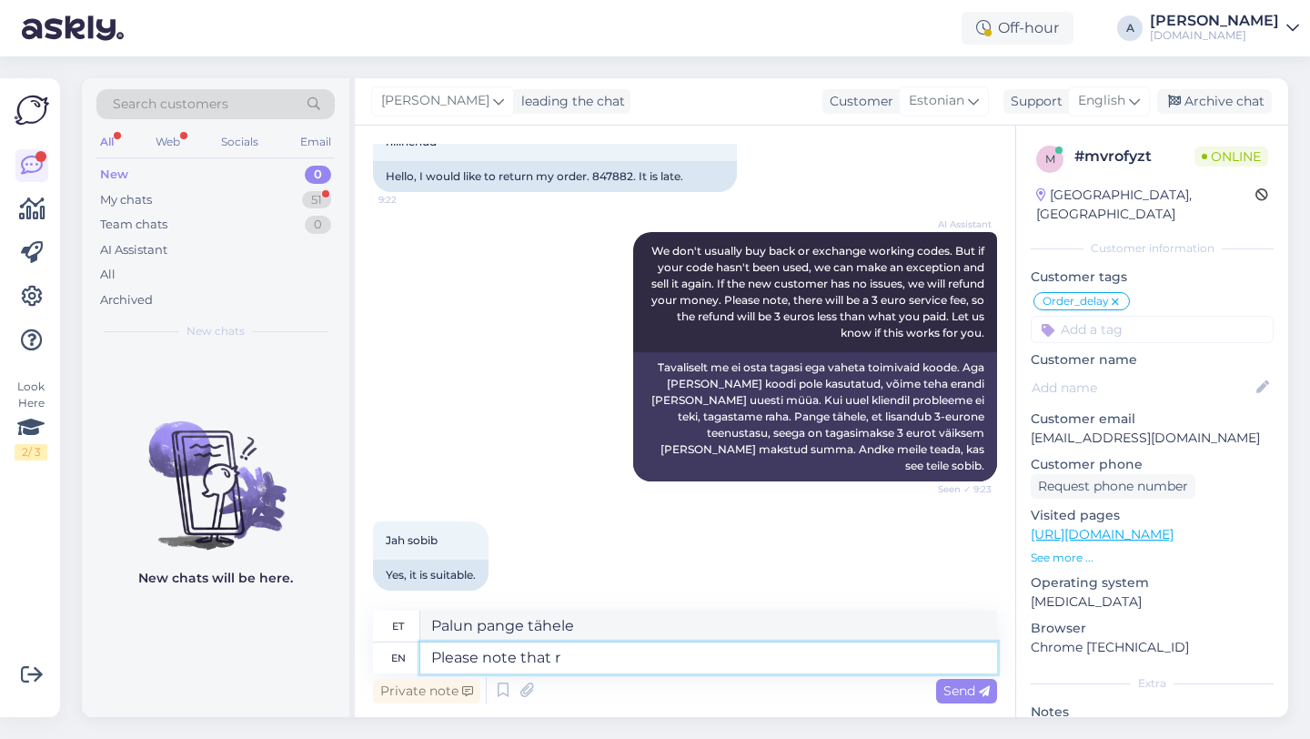
type textarea "Please note that re"
type textarea "Palun arvestage, et"
type textarea "Please note that refunds may"
type textarea "Palun arvestage, et tagasimaksed"
type textarea "Please note that refunds may ta"
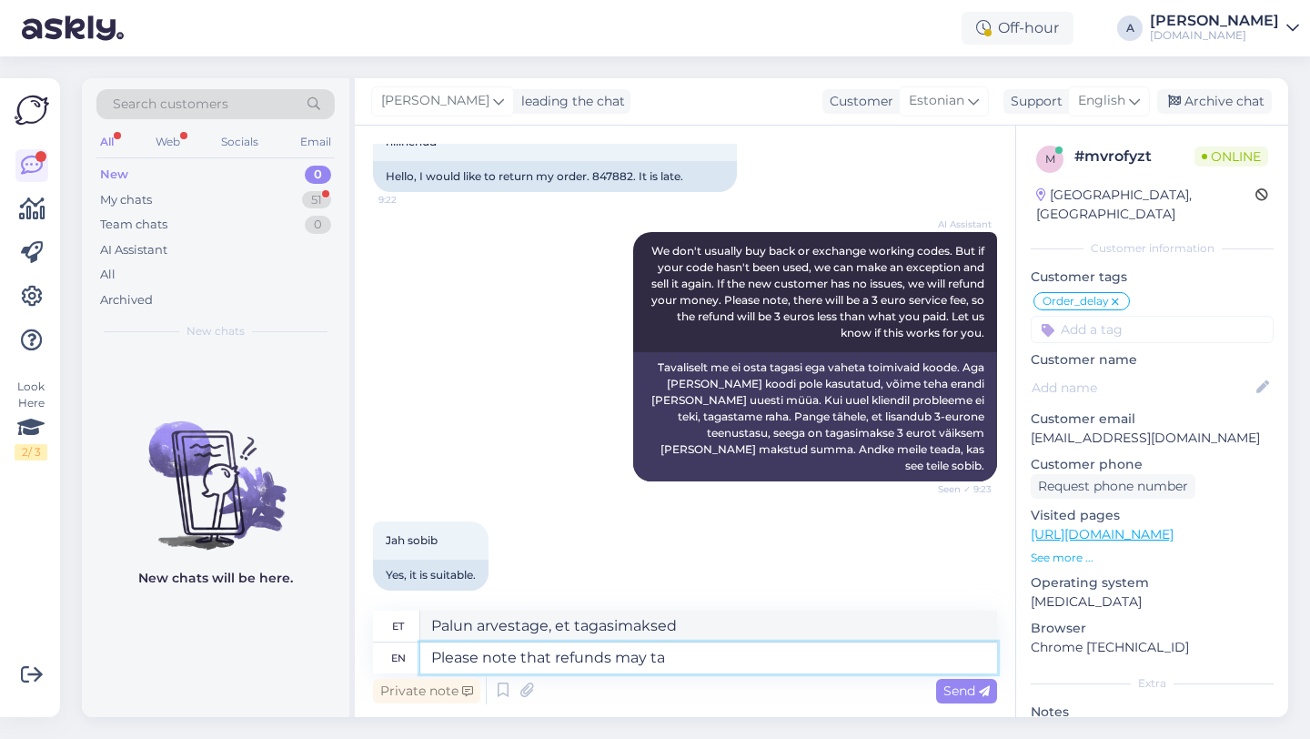
type textarea "Palun arvestage, et tagasimaksed võivad"
type textarea "Please note that refunds may take"
type textarea "Palun arvestage, et tagasimaksed võivad [PERSON_NAME] aega"
type textarea "Please note that refunds may take 3 b"
type textarea "Palun arvestage, et tagasimaksete tegemine võib [PERSON_NAME] 3"
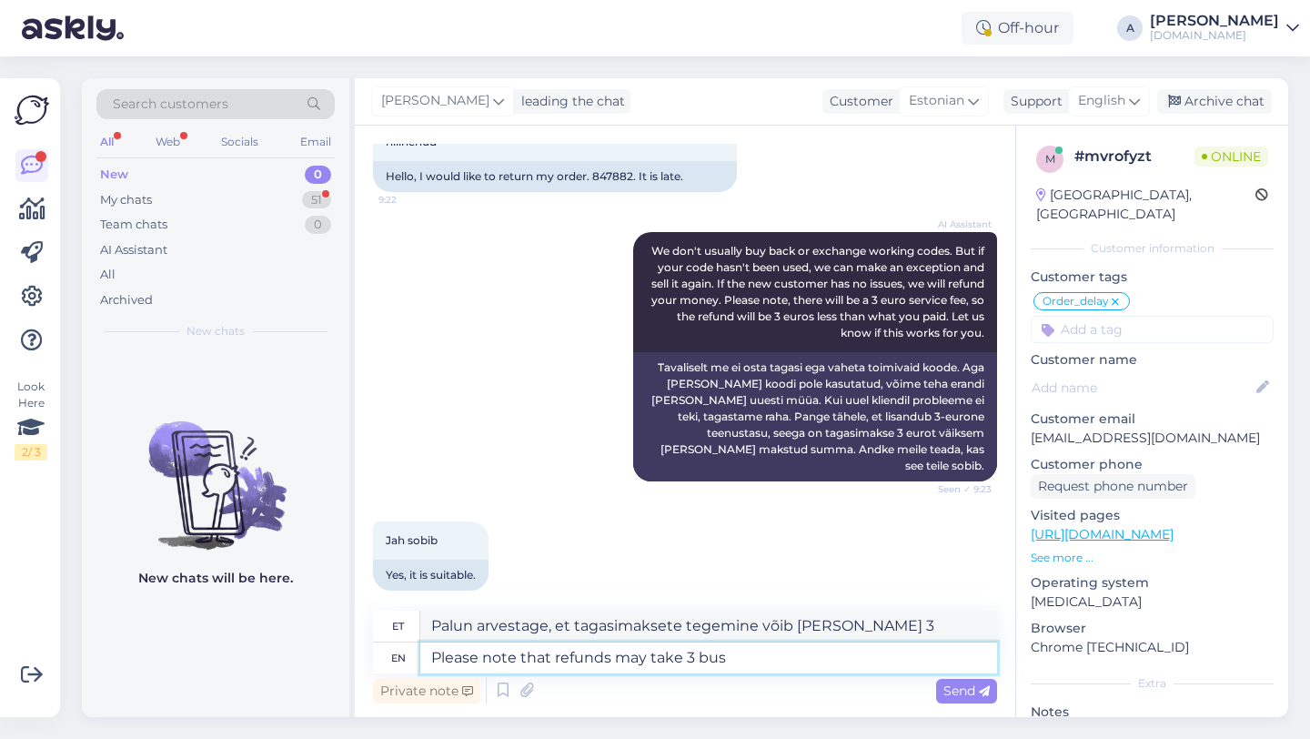
type textarea "Please note that refunds may take 3 busi"
type textarea "Palun arvestage, et tagasimaksete saamiseks võib kuluda 3 bussisõitu."
type textarea "Please note that refunds may take 3 business d"
type textarea "[PERSON_NAME] arvestage, et tagasimaksete tegemine võib [PERSON_NAME] 3 tööpäeva"
type textarea "Please note that refunds may take 3 business days for you to get i"
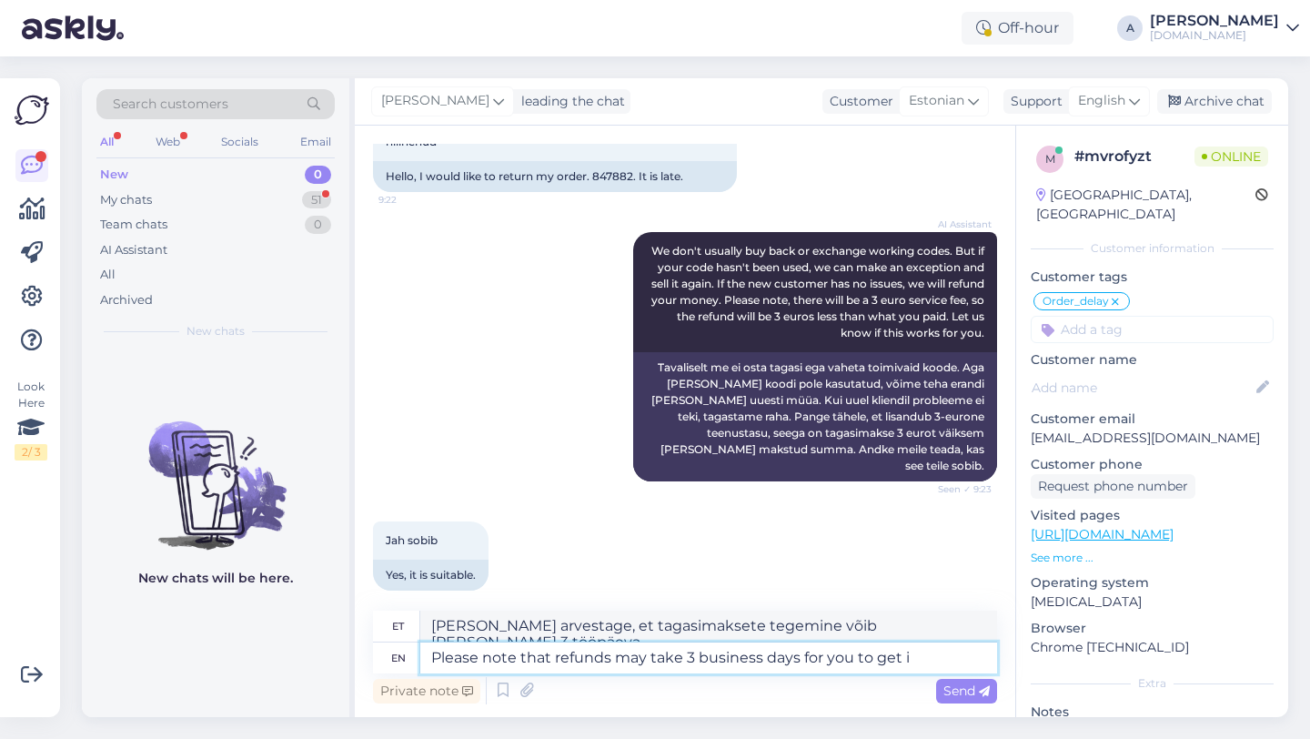
type textarea "[PERSON_NAME] arvestage, et tagasimaksete saamine võib [PERSON_NAME] 3 tööpäeva"
type textarea "Please note that refunds may take 3 business days for you to get it back."
type textarea "Palun arvestage, et raha tagastamine võib [PERSON_NAME] 3 tööpäeva."
type textarea "Please note that refunds may take 3 business days for you to get it back, a"
type textarea "Palun arvestage, et raha tagastamine võib [PERSON_NAME] 3 tööpäeva."
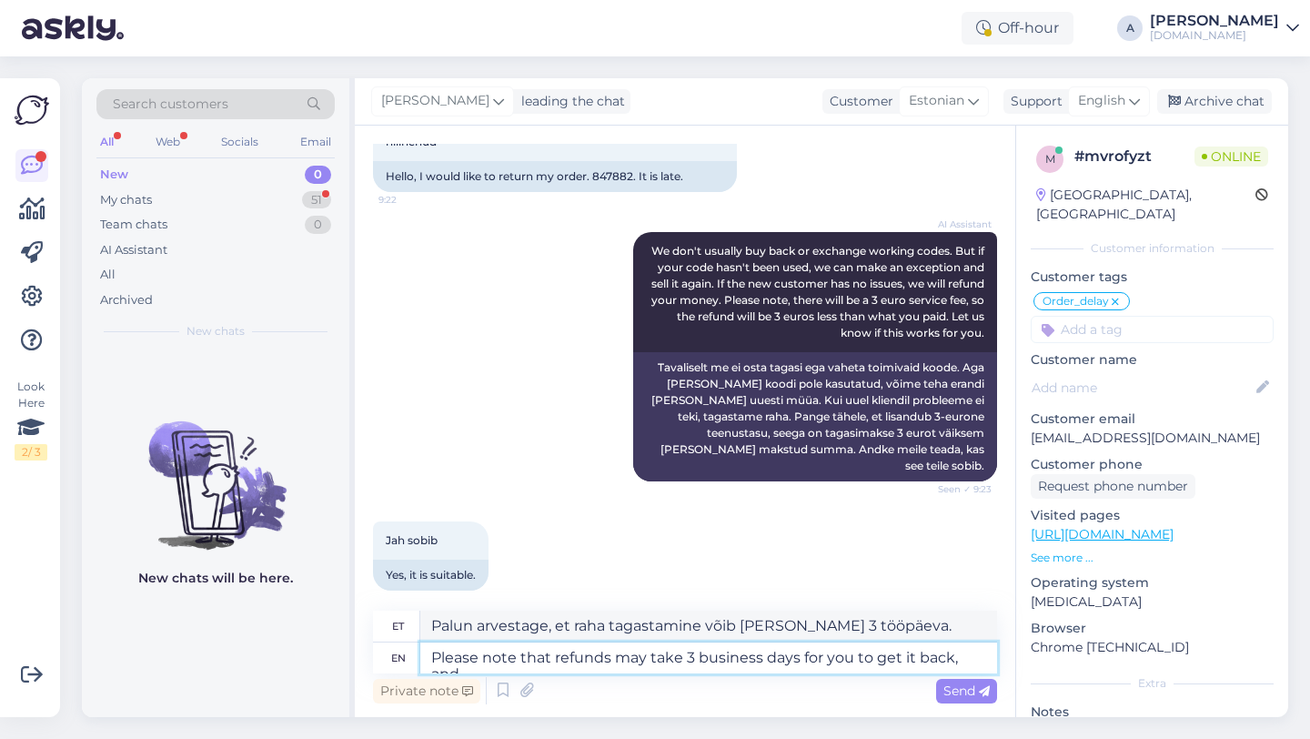
type textarea "Please note that refunds may take 3 business days for you to get it back, and"
type textarea "Palun arvestage, et raha tagastamine võib [PERSON_NAME] 3 tööpäeva."
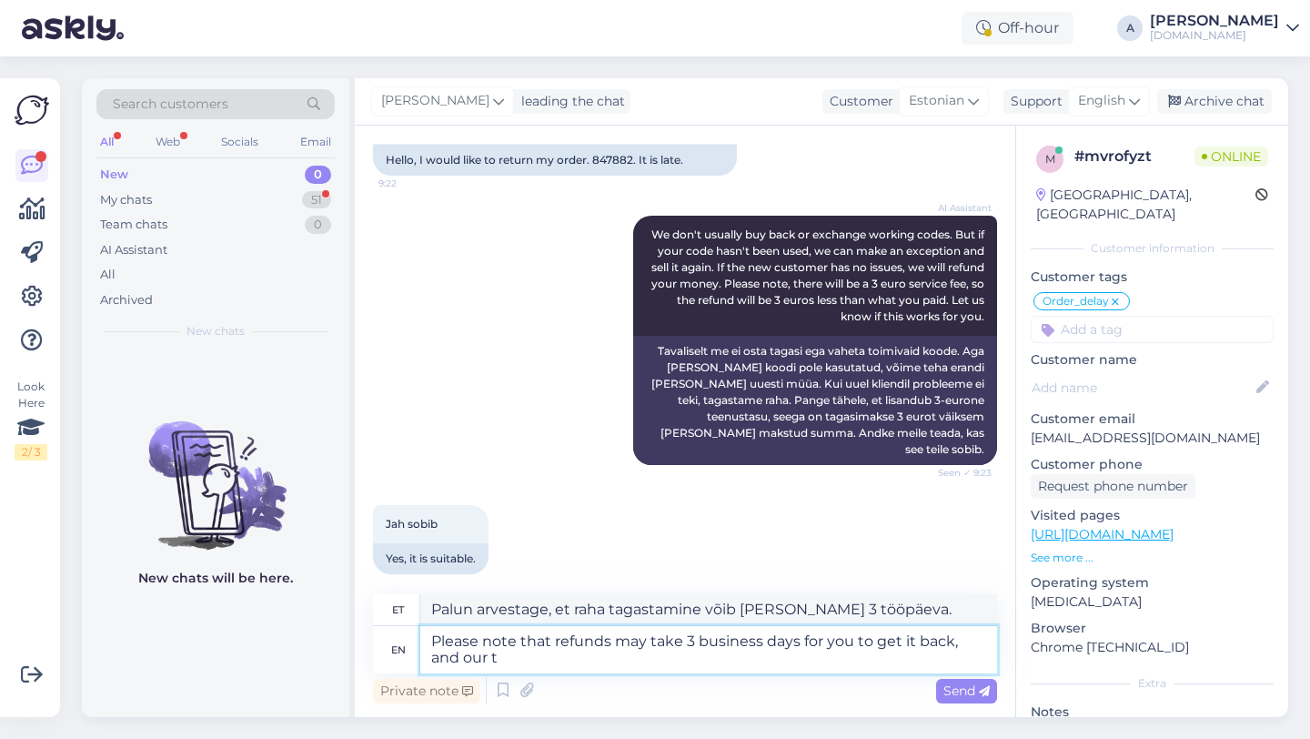
type textarea "Please note that refunds may take 3 business days for you to get it back, and o…"
type textarea "[PERSON_NAME] arvestage, et raha tagastamine võib [PERSON_NAME] aega 3 tööpäeva…"
type textarea "Please note that refunds may take 3 business days for you to get it back, and o…"
type textarea "[PERSON_NAME] arvestage, et raha tagastamine võib [PERSON_NAME] aega 3 tööpäeva…"
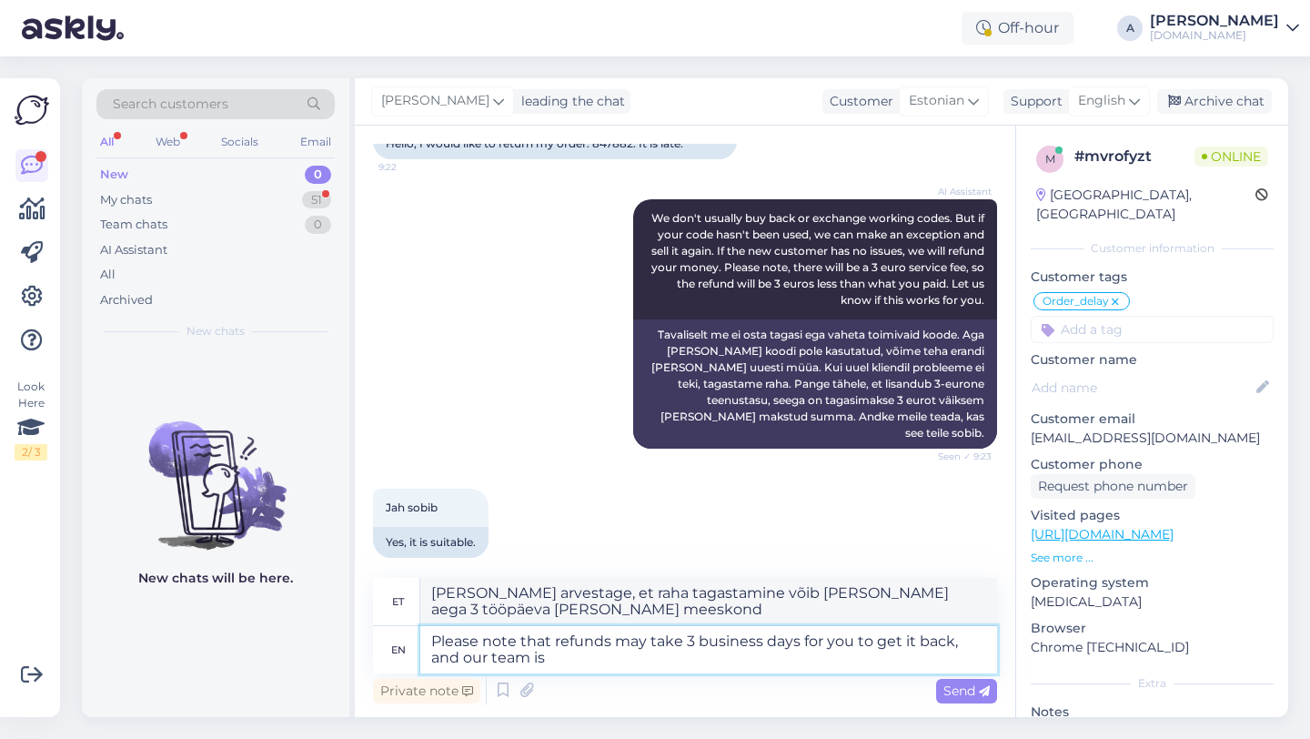
type textarea "Please note that refunds may take 3 business days for you to get it back, and o…"
type textarea "Palun arvestage, et raha tagastamine võib [PERSON_NAME] aega 3 tööpäeva [PERSON…"
type textarea "Please note that refunds may take 3 business days for you to get it back, and o…"
type textarea "Palun arvestage, et raha tagastamine võib [PERSON_NAME] aega 3 tööpäeva [PERSON…"
type textarea "Please note that refunds may take 3 business days for you to get it back, and o…"
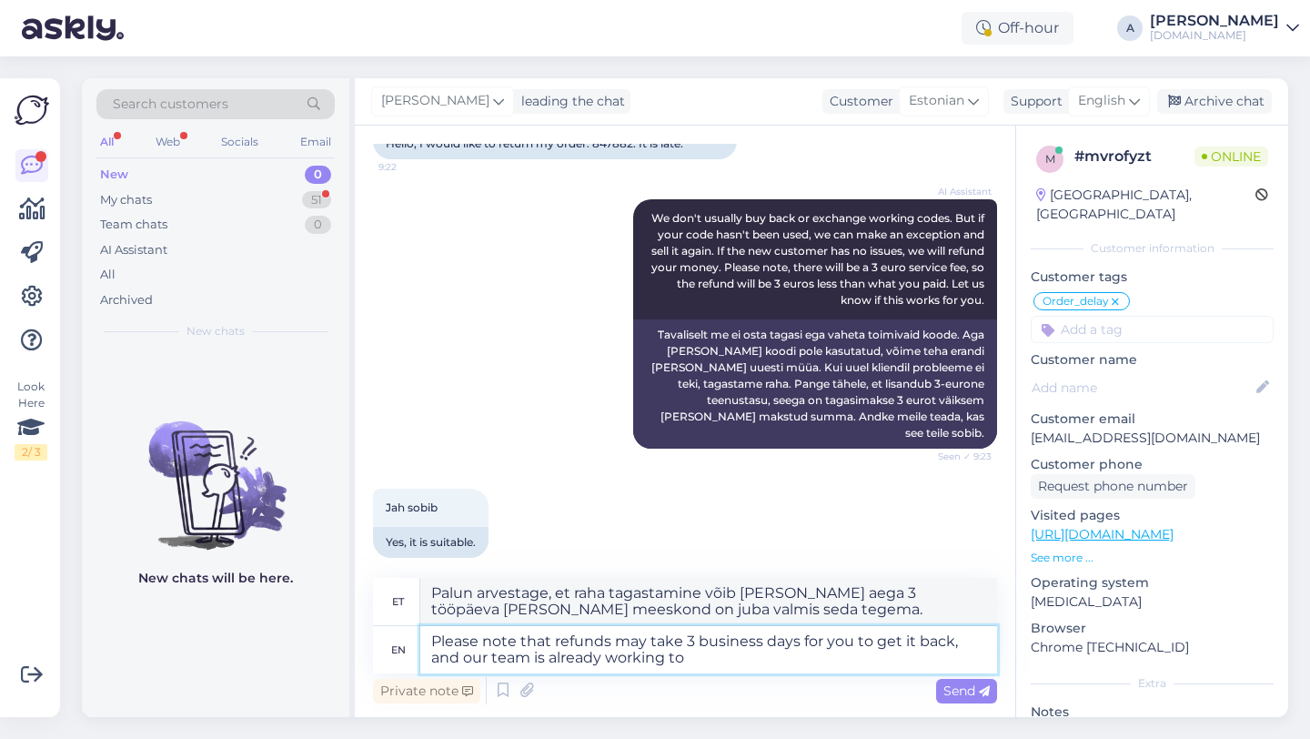
type textarea "[PERSON_NAME] arvestage, et raha tagastamine võib [PERSON_NAME] aega 3 tööpäeva…"
type textarea "Please note that refunds may take 3 business days for you to get it back, and o…"
type textarea "[PERSON_NAME] arvestage, et raha tagastamine võib [PERSON_NAME] aega 3 tööpäeva…"
type textarea "Please note that refunds may take 3 business days for you to get it back, and o…"
type textarea "[PERSON_NAME] arvestage, et raha tagastamine võib [PERSON_NAME] aega 3 tööpäeva…"
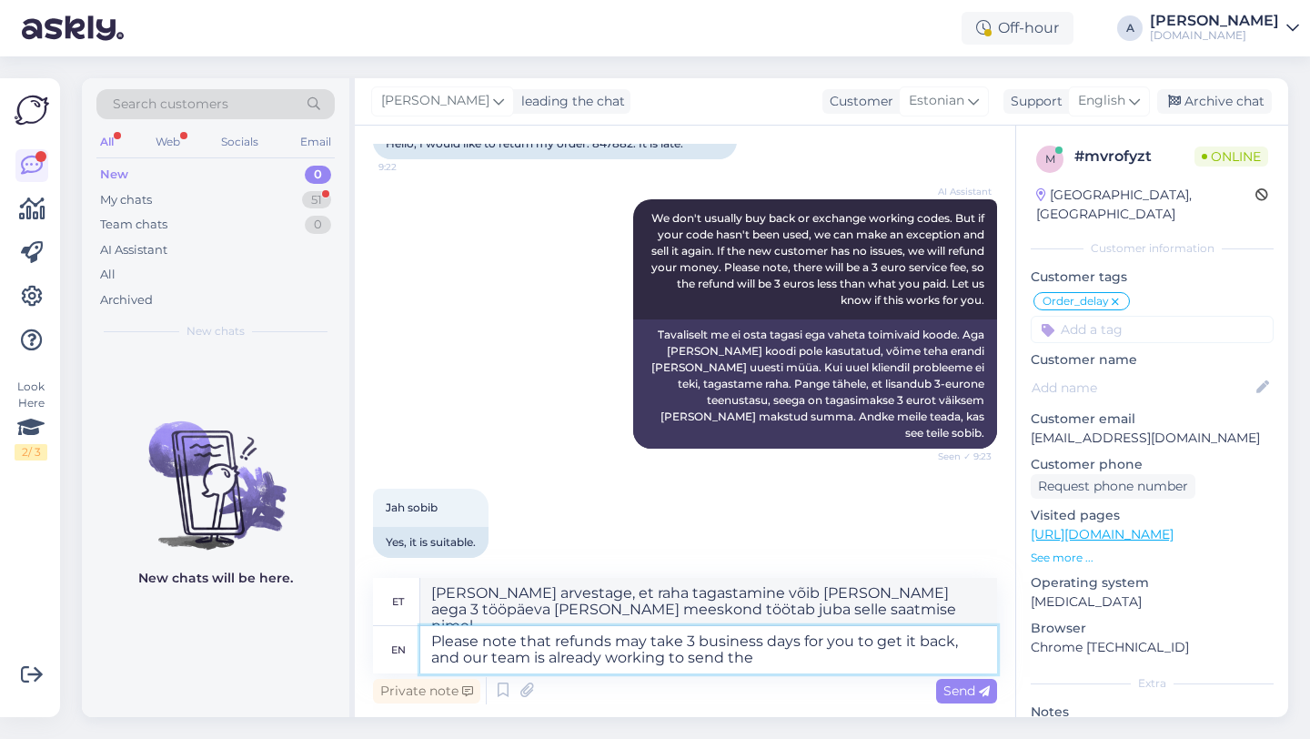
type textarea "Please note that refunds may take 3 business days for you to get it back, and o…"
type textarea "[PERSON_NAME] arvestage, et raha tagastamine võib [PERSON_NAME] aega 3 tööpäeva…"
type textarea "Please note that refunds may take 3 business days for you to get it back, and o…"
type textarea "[PERSON_NAME] arvestage, et raha tagastamine võib [PERSON_NAME] aega 3 tööpäeva…"
type textarea "Please note that refunds may take 3 business days for you to get it back, and o…"
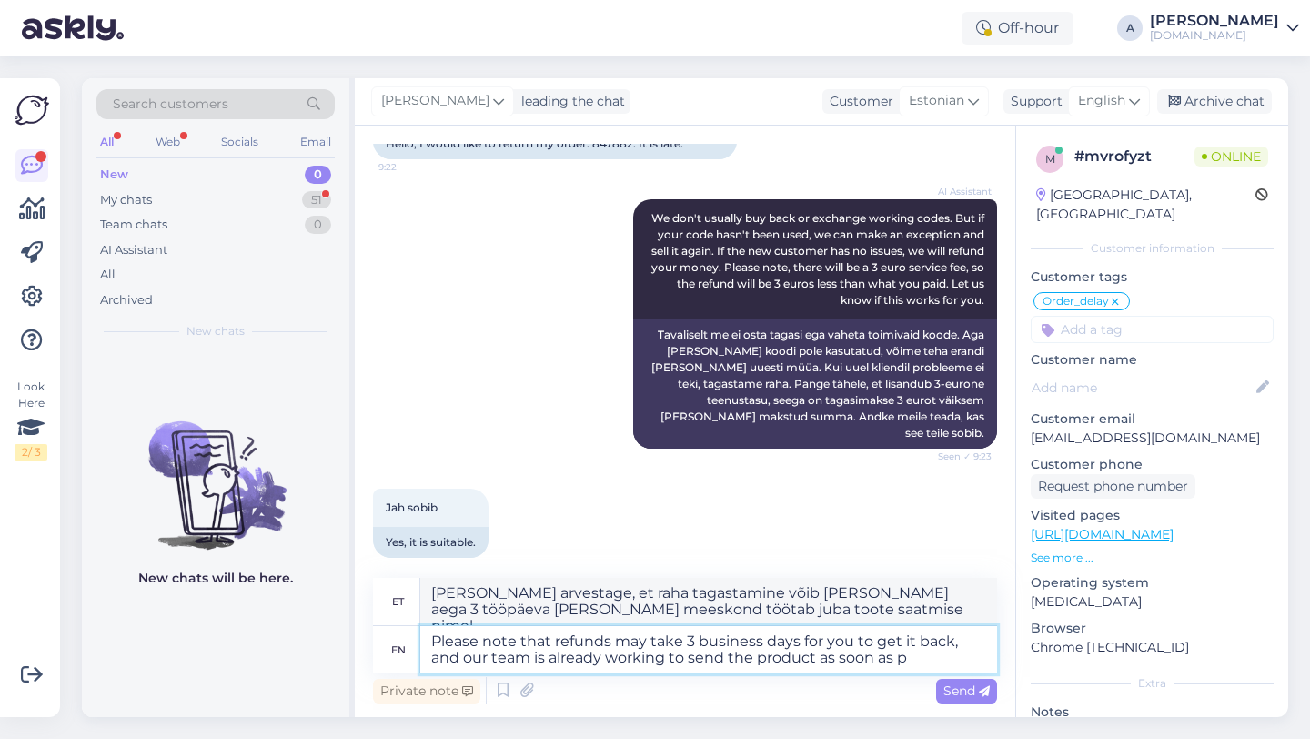
type textarea "[PERSON_NAME] arvestage, et raha tagastamine võib [PERSON_NAME] 3 tööpäeva [PER…"
type textarea "Please note that refunds may take 3 business days for you to get it back, and o…"
type textarea "[PERSON_NAME] arvestage, et raha tagastamine võib [PERSON_NAME] 3 tööpäeva [PER…"
type textarea "Please note that refunds may take 3 business days for you to get it back, and o…"
type textarea "[PERSON_NAME] arvestage, et raha tagastamine võib [PERSON_NAME] aega 3 tööpäeva…"
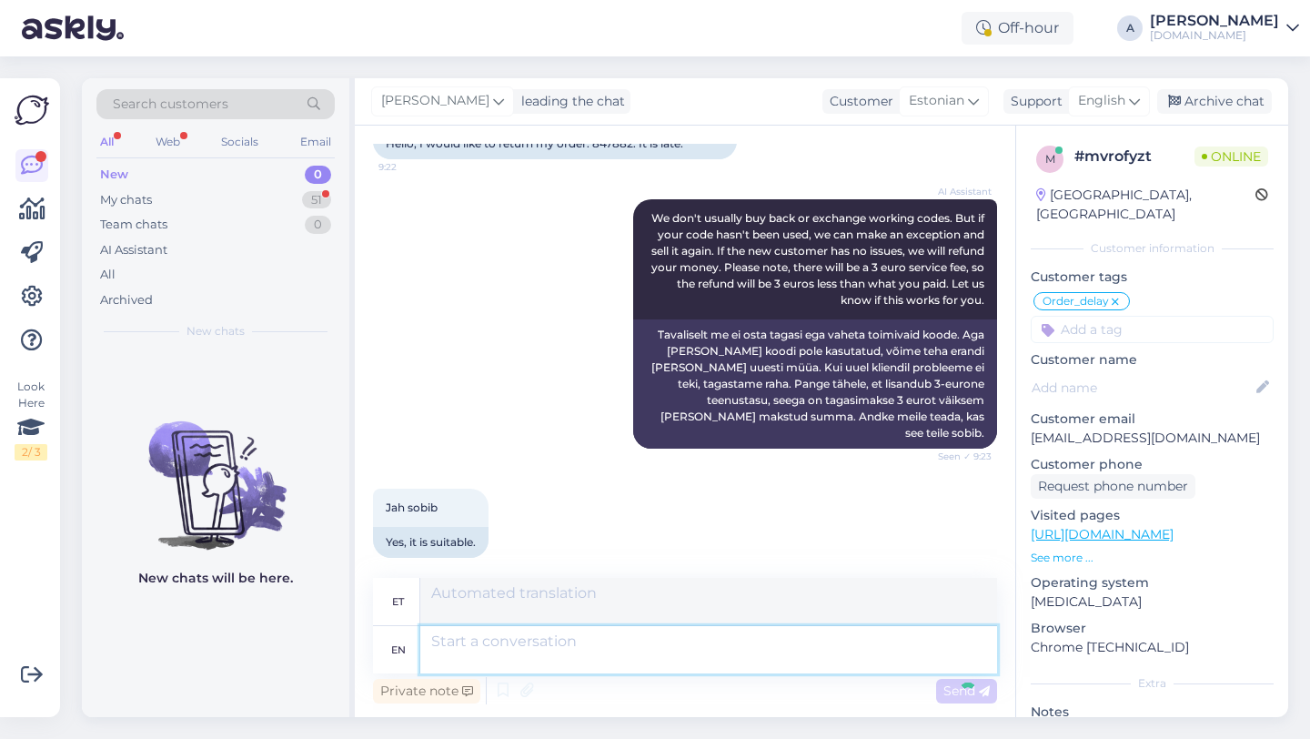
scroll to position [953, 0]
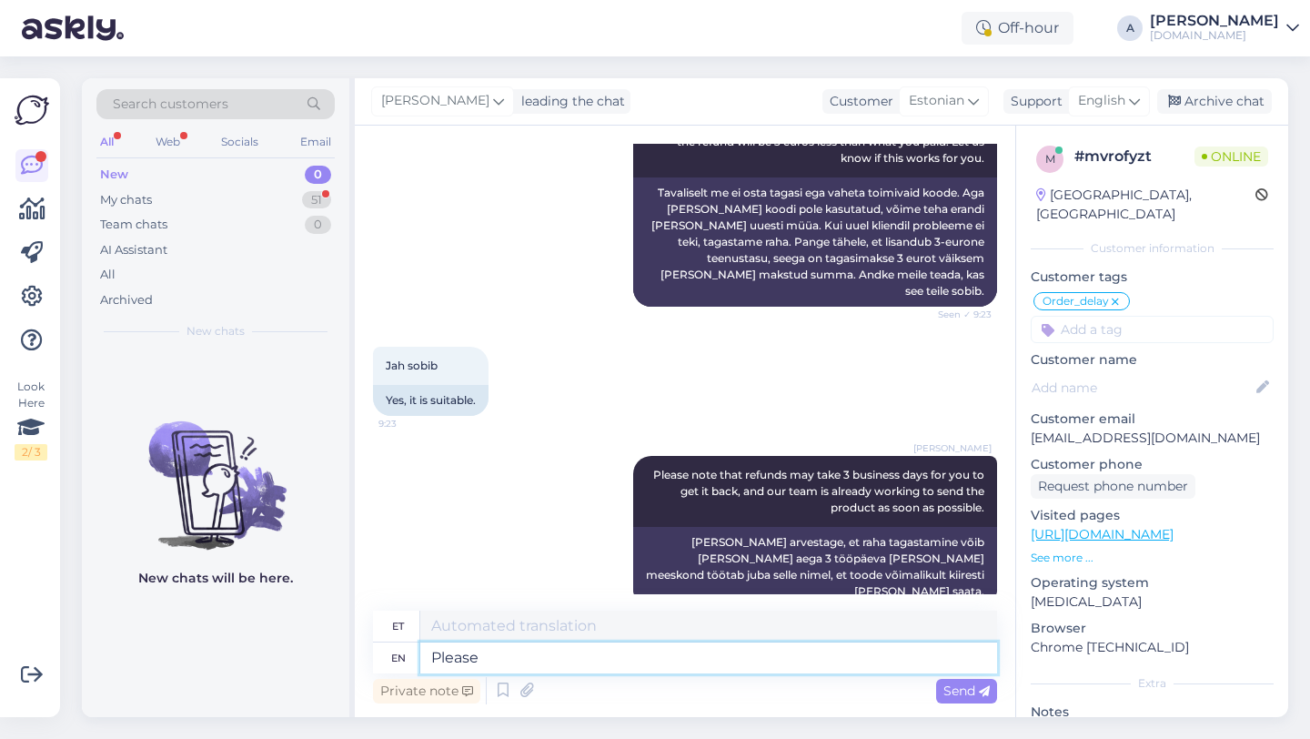
type textarea "Please"
type textarea "Palun"
type textarea "Please let m"
type textarea "[PERSON_NAME]"
type textarea "Please let me"
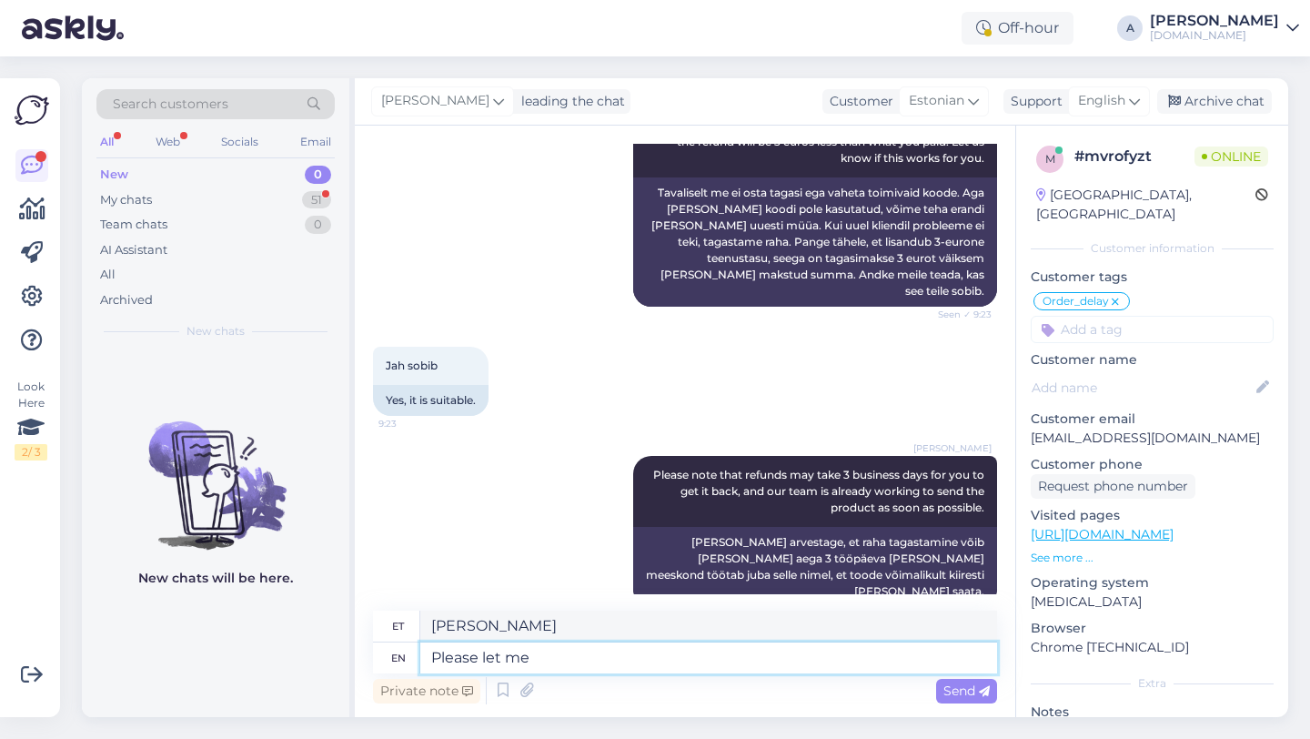
type textarea "Palun lubage mul"
type textarea "Please let me know"
type textarea "[PERSON_NAME] andke mulle teada"
type textarea "Please let me know if y"
type textarea "[PERSON_NAME] andke mulle teada, kui"
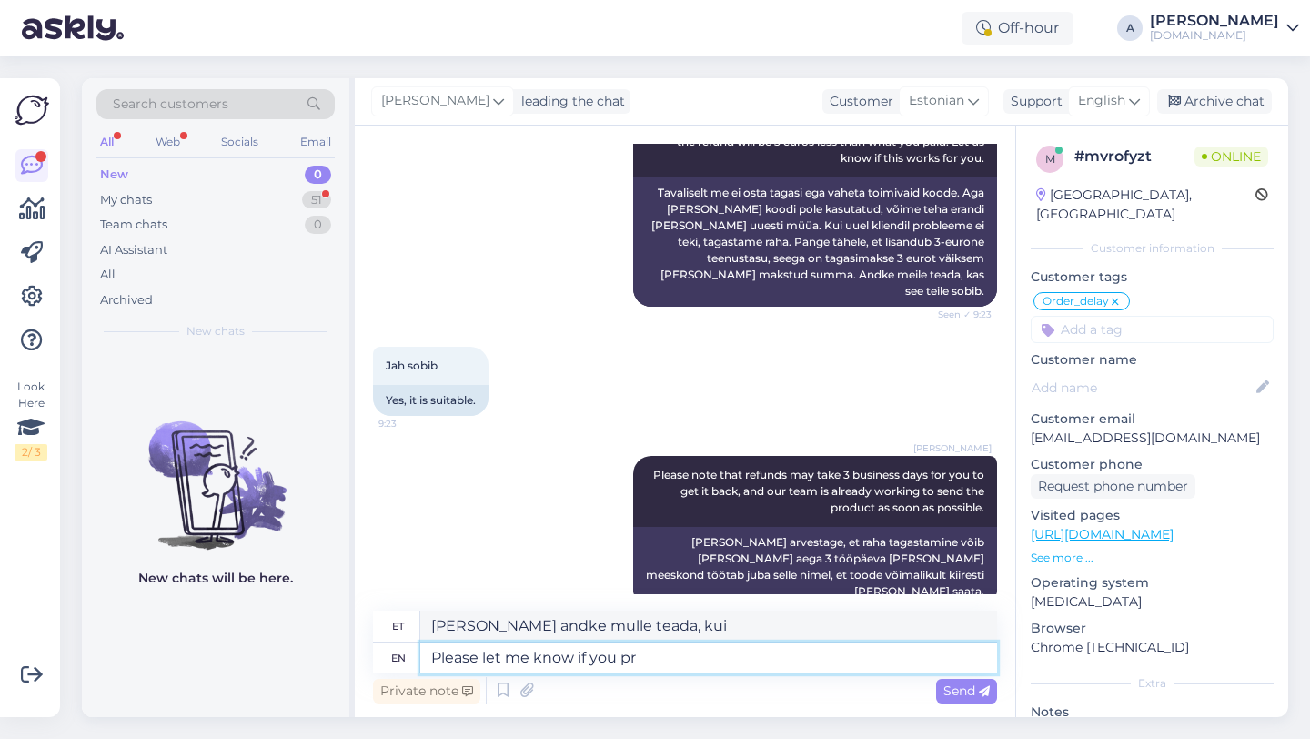
type textarea "Please let me know if you pre"
type textarea "[PERSON_NAME] andke mulle teada, kui te"
type textarea "Please let me know if you prefer to"
type textarea "[PERSON_NAME] andke teada, kui eelistate"
type textarea "Please let me know if you prefer to wait for th"
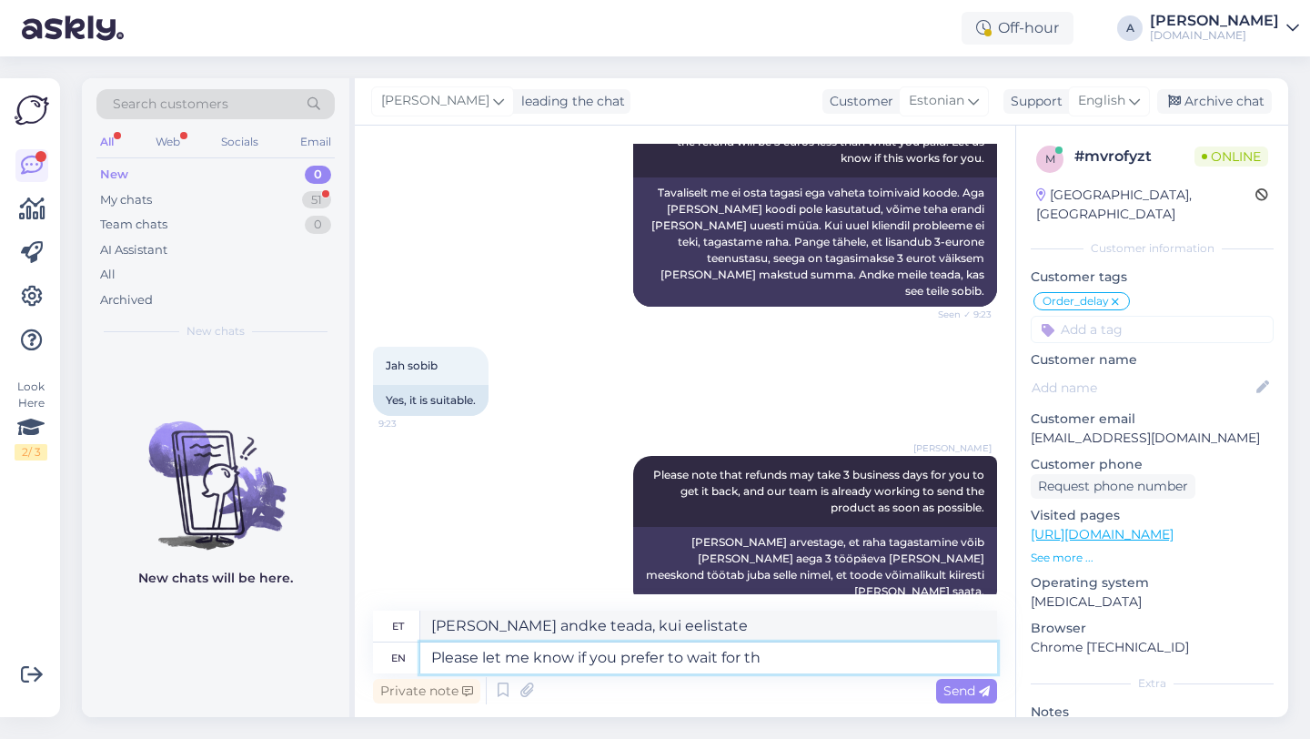
type textarea "[PERSON_NAME] andke teada, kui eelistate oodata"
type textarea "Please let me know if you prefer to wait for the product o"
type textarea "[PERSON_NAME] andke teada, kui eelistate tootega oodata"
type textarea "Please let me know if you prefer to wait for the product or the t"
type textarea "[PERSON_NAME] andke teada, kas eelistate tootega oodata või"
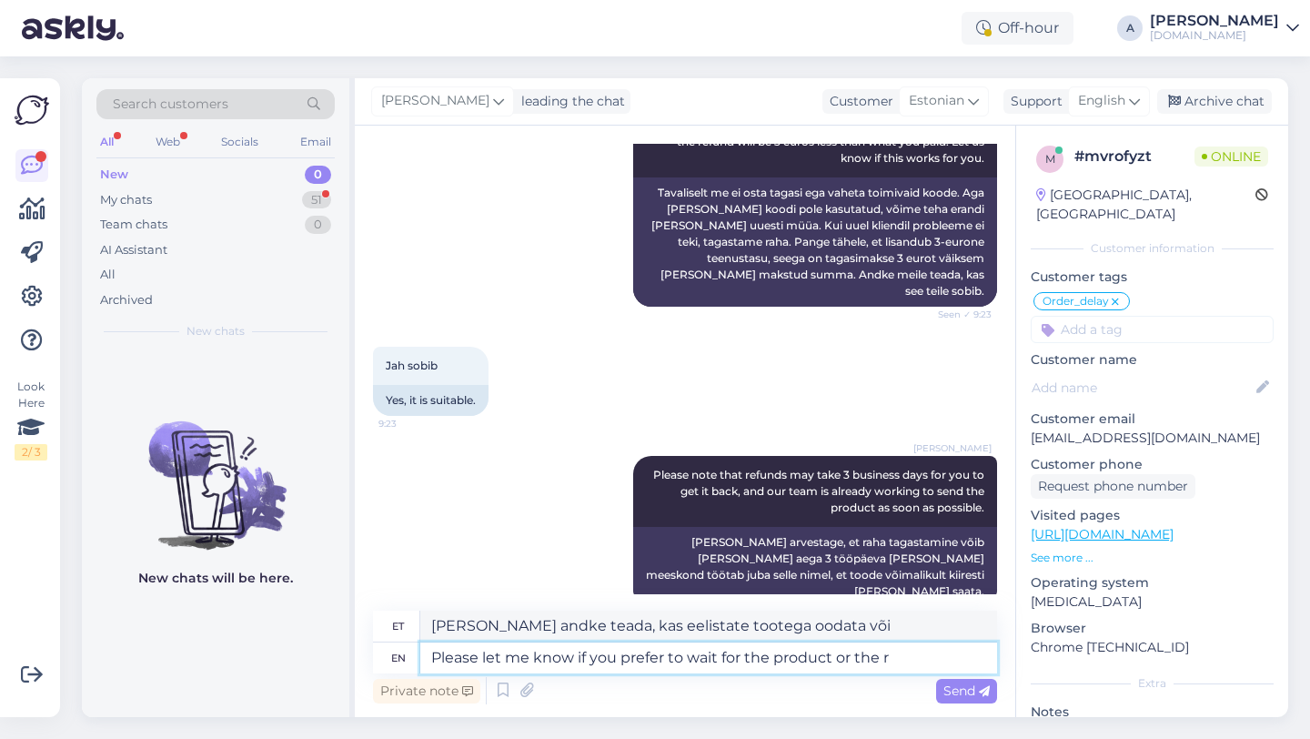
type textarea "Please let me know if you prefer to wait for the product or the re"
type textarea "[PERSON_NAME] andke teada, kas eelistate toodet oodata või"
type textarea "Please let me know if you prefer to wait for the product or the refund."
type textarea "[PERSON_NAME] andke teada, kas eelistate oodata toote kättesaamist või raha tag…"
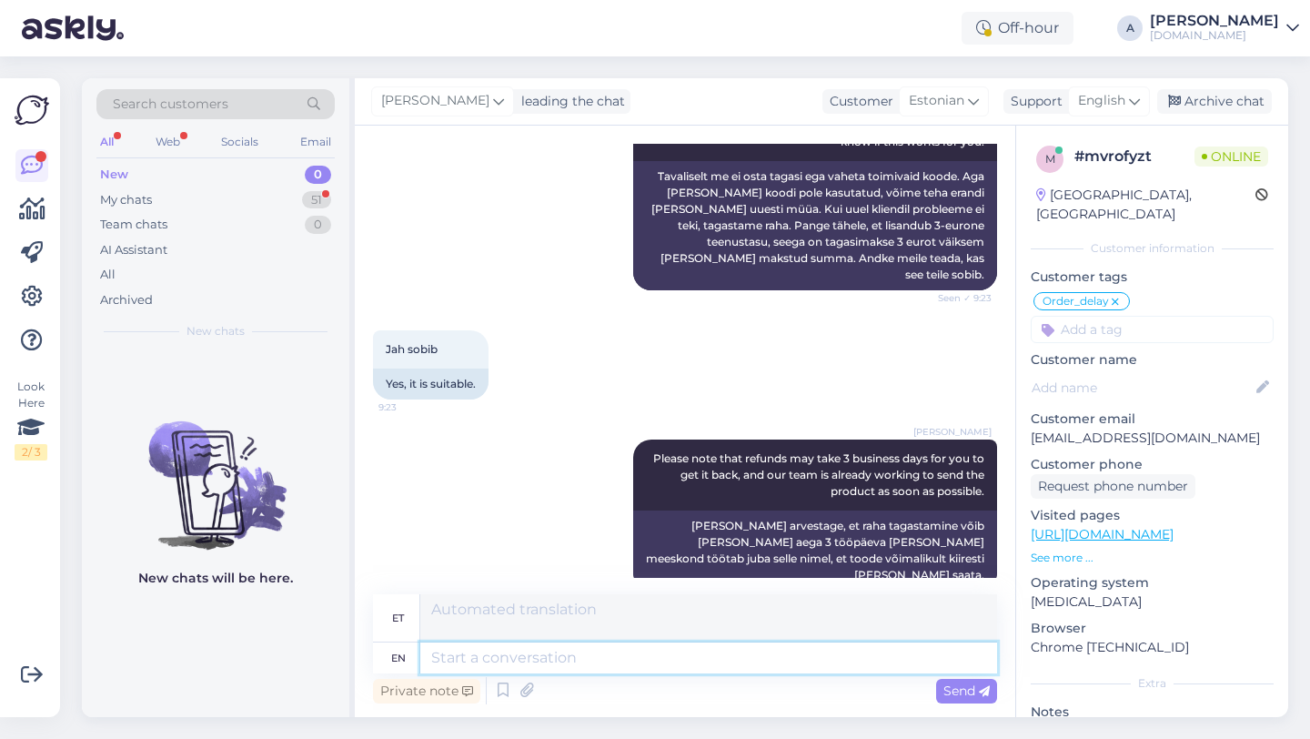
scroll to position [1094, 0]
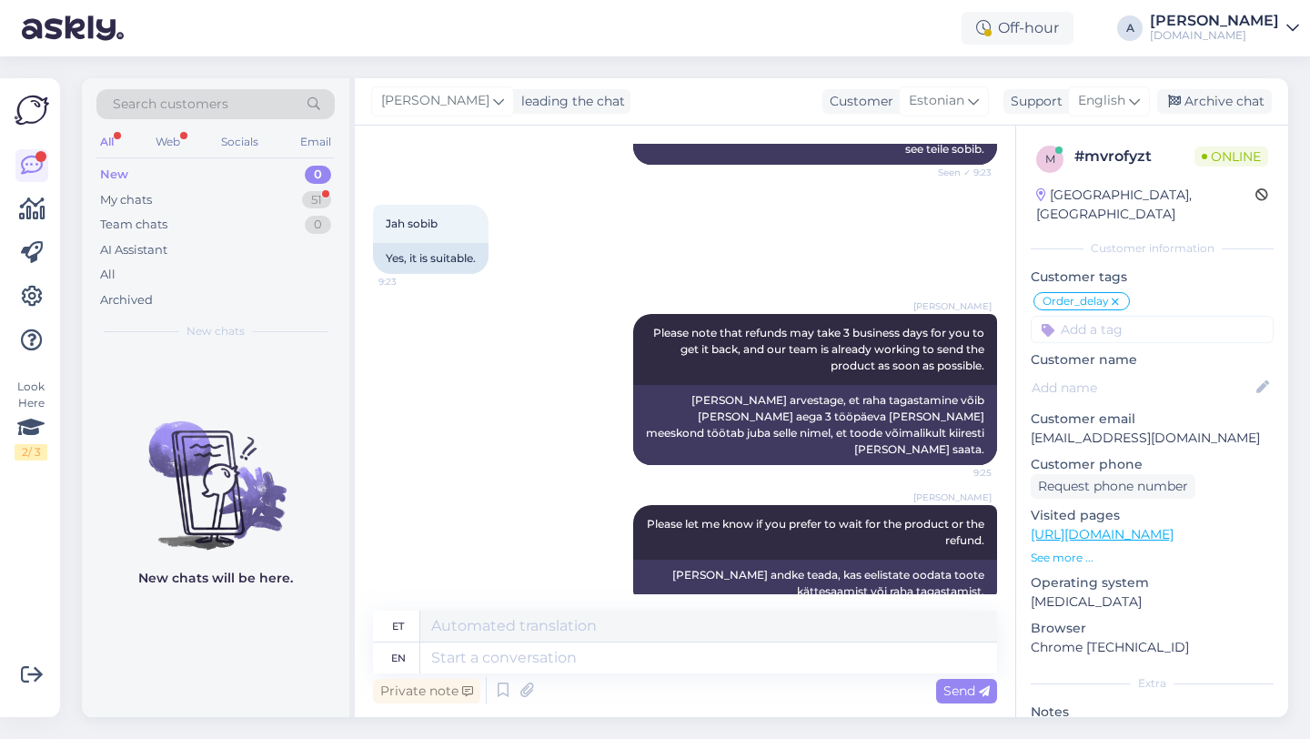
click at [1116, 316] on input at bounding box center [1152, 329] width 243 height 27
type input "re"
click at [1102, 372] on span "Returns" at bounding box center [1088, 377] width 44 height 11
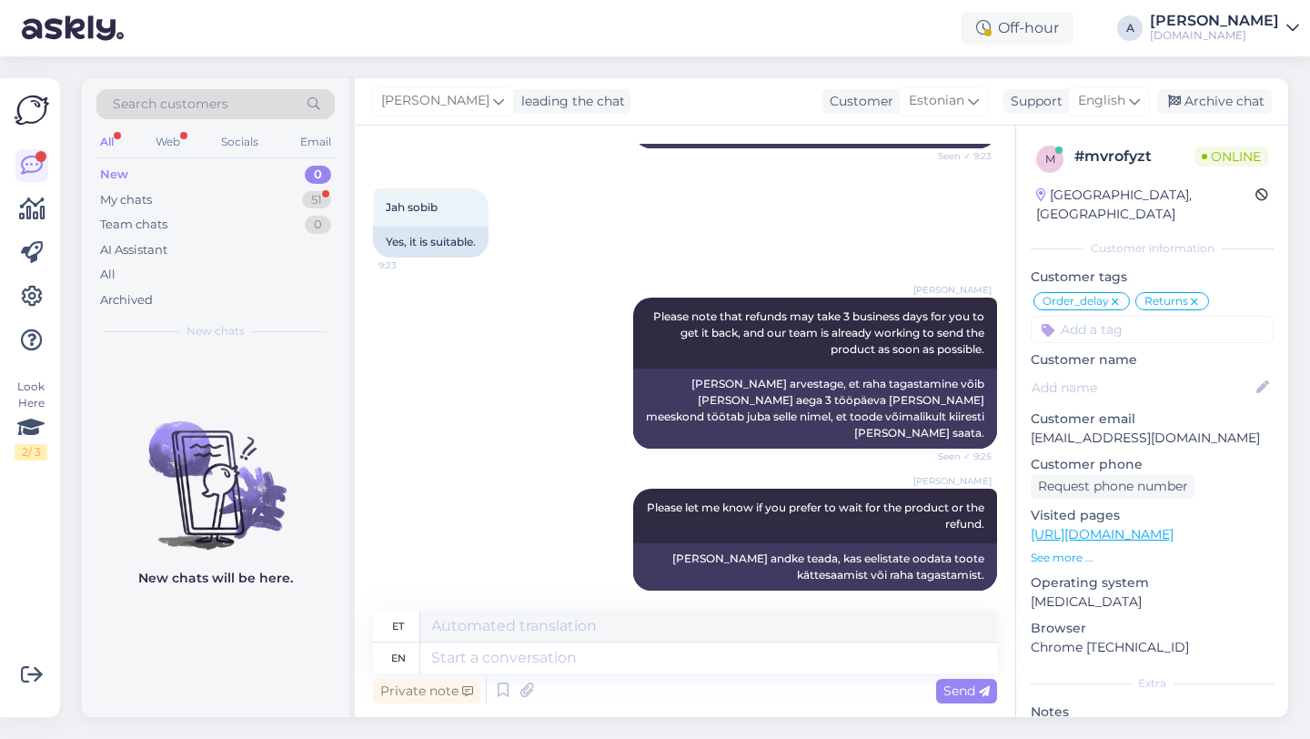
scroll to position [1204, 0]
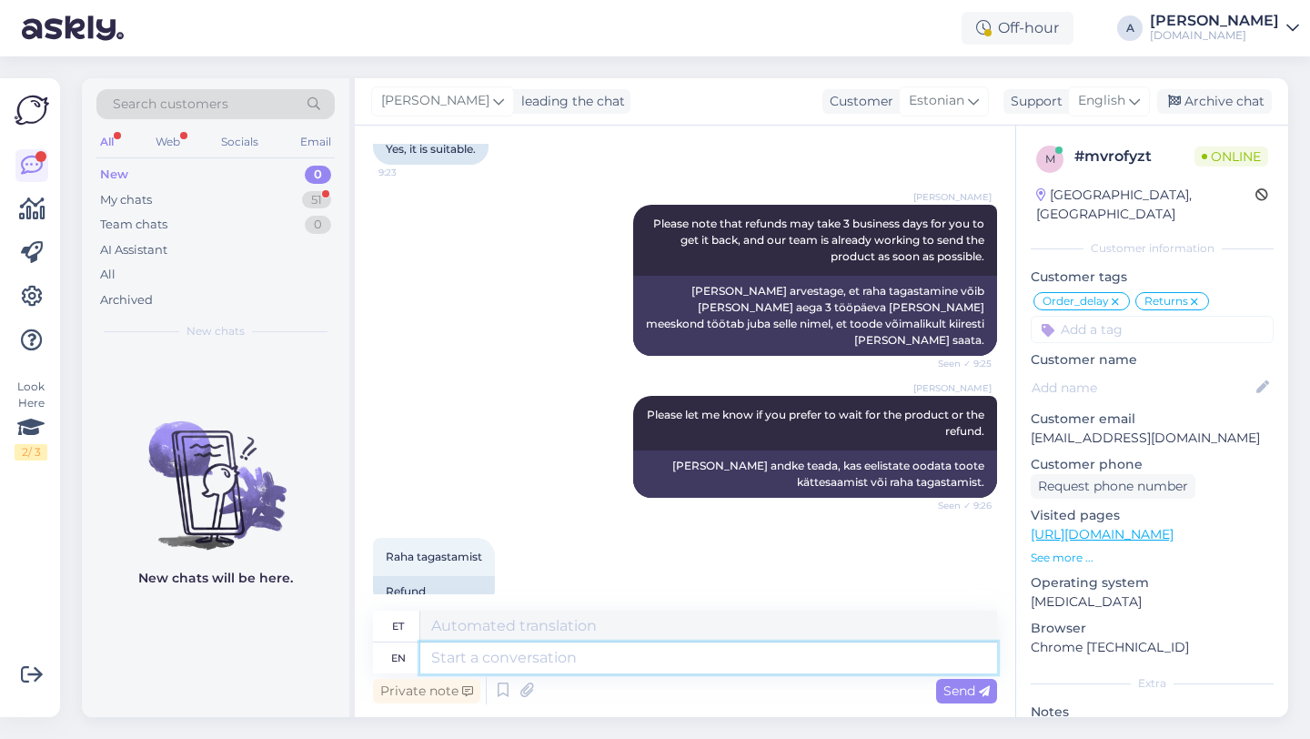
click at [449, 655] on textarea at bounding box center [708, 657] width 577 height 31
type textarea "Allow me"
type textarea "Luba"
type textarea "Allow me to"
type textarea "Lubage mul"
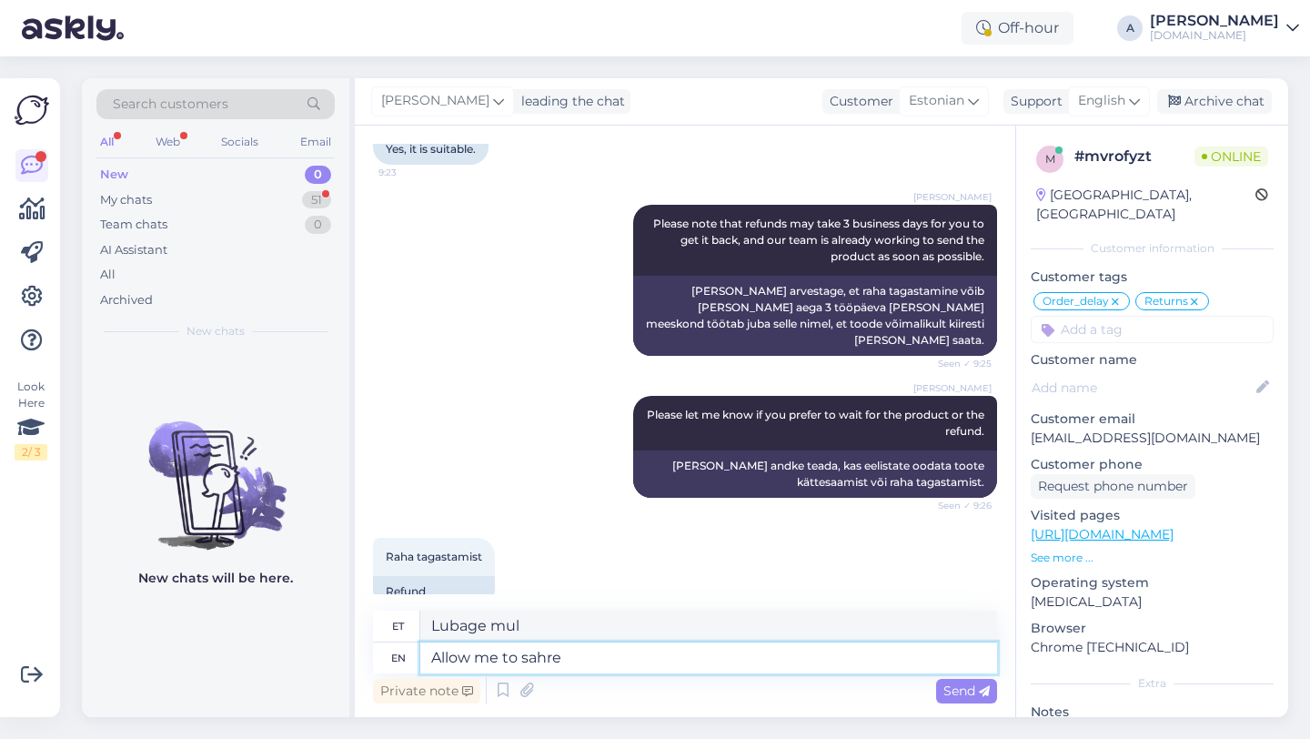
type textarea "Allow me to sahre"
type textarea "Lubage mul sahre'i"
type textarea "Allow me to share"
type textarea "Lubage mul jagada"
type textarea "Allow me to share your re"
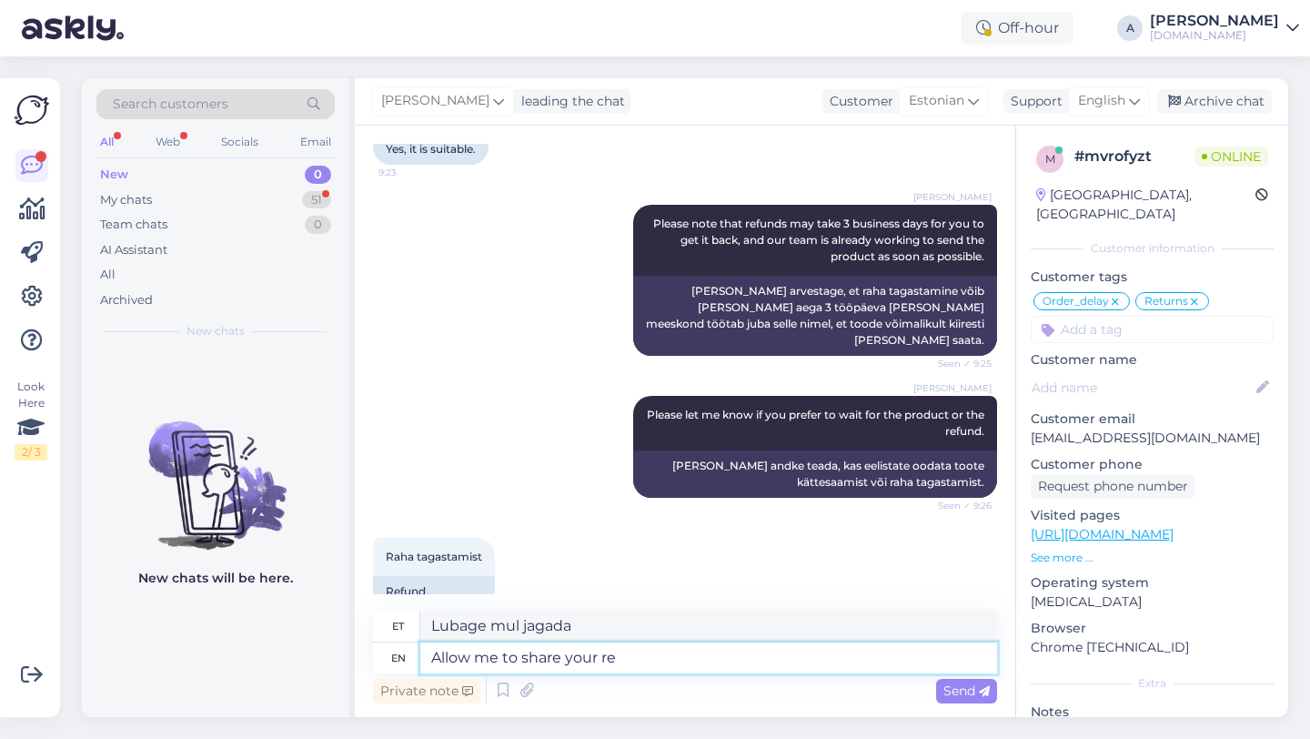
type textarea "Lubage mul [PERSON_NAME]"
type textarea "Allow me to share your request w"
type textarea "Lubage mul teie palvet jagada"
type textarea "Allow me to share your request with our i"
type textarea "Lubage mul [PERSON_NAME] palvet meiega"
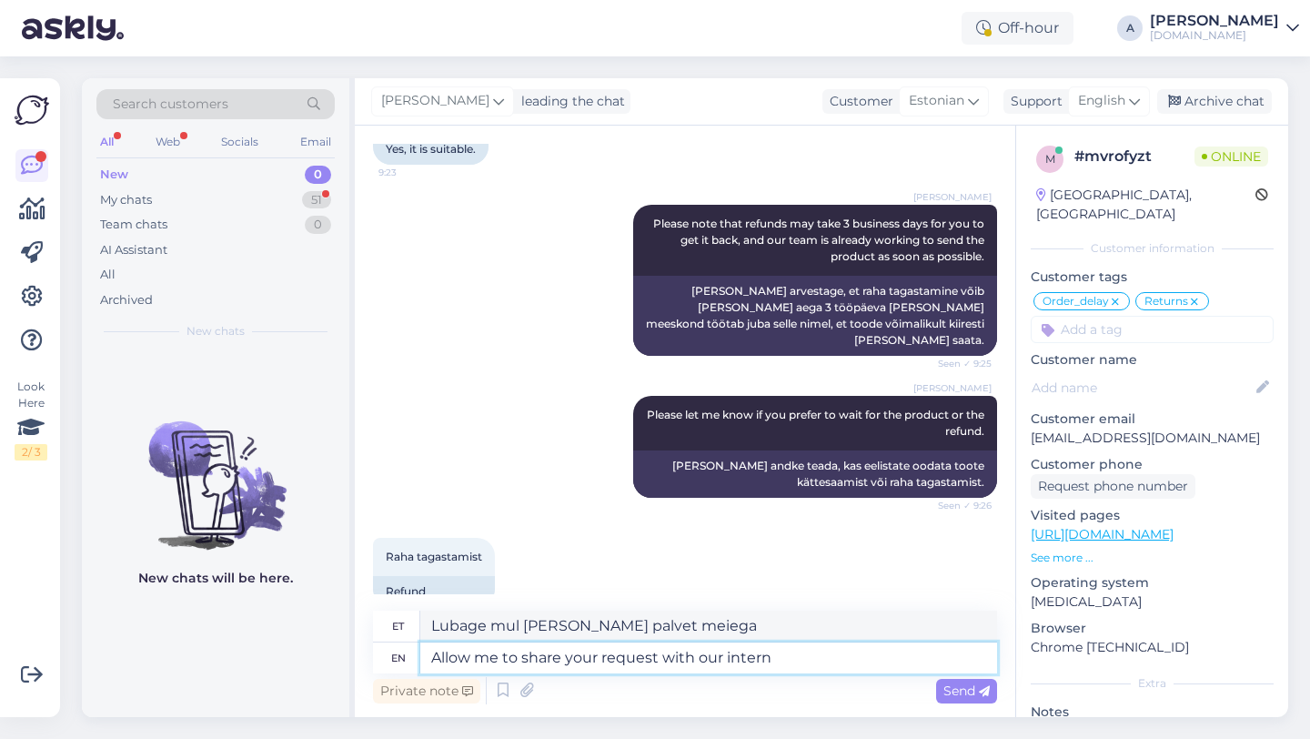
type textarea "Allow me to share your request with our interna"
type textarea "Lubage mul [PERSON_NAME] palvet meie inter-internaadiga."
type textarea "Allow me to share your request with our internal team"
type textarea "Lubage mul [PERSON_NAME] palvet meie siseringiga"
type textarea "Allow me to share your request with our internal team."
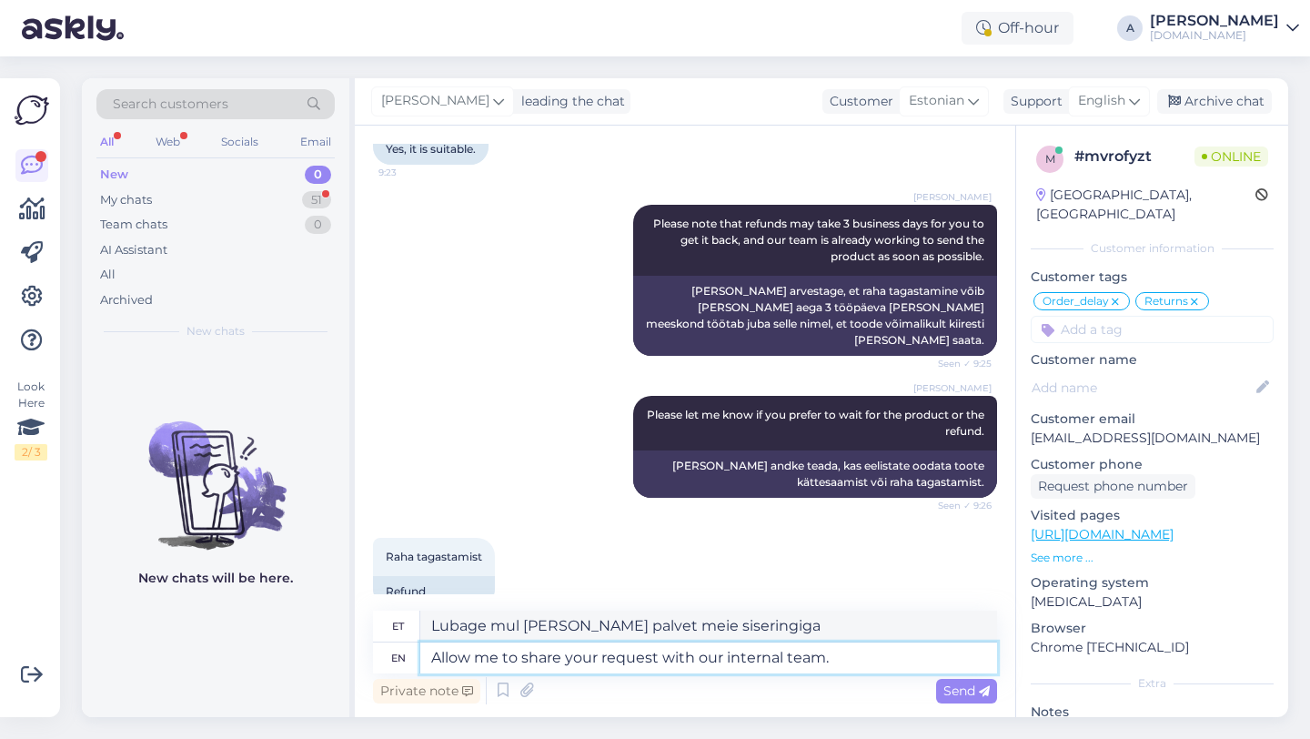
type textarea "Lubage mul jagada teie soovi meie sisemise meeskonnaga."
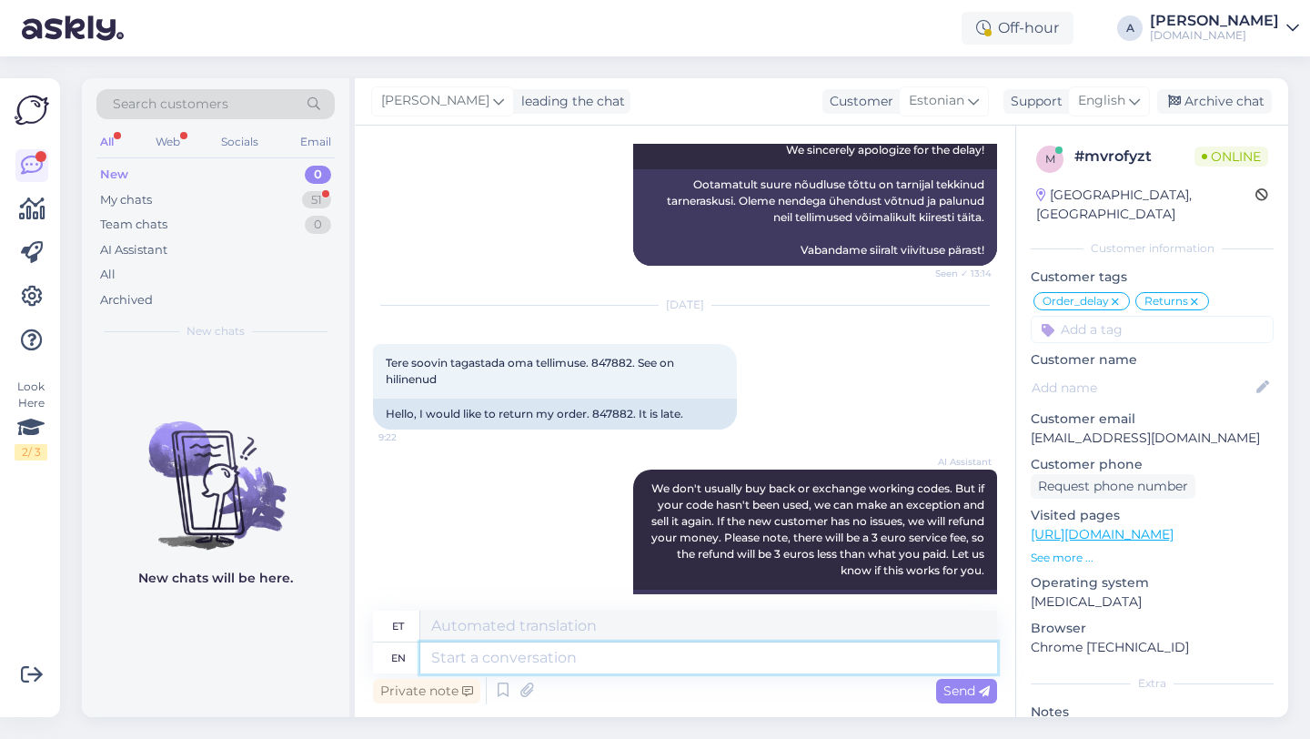
scroll to position [538, 0]
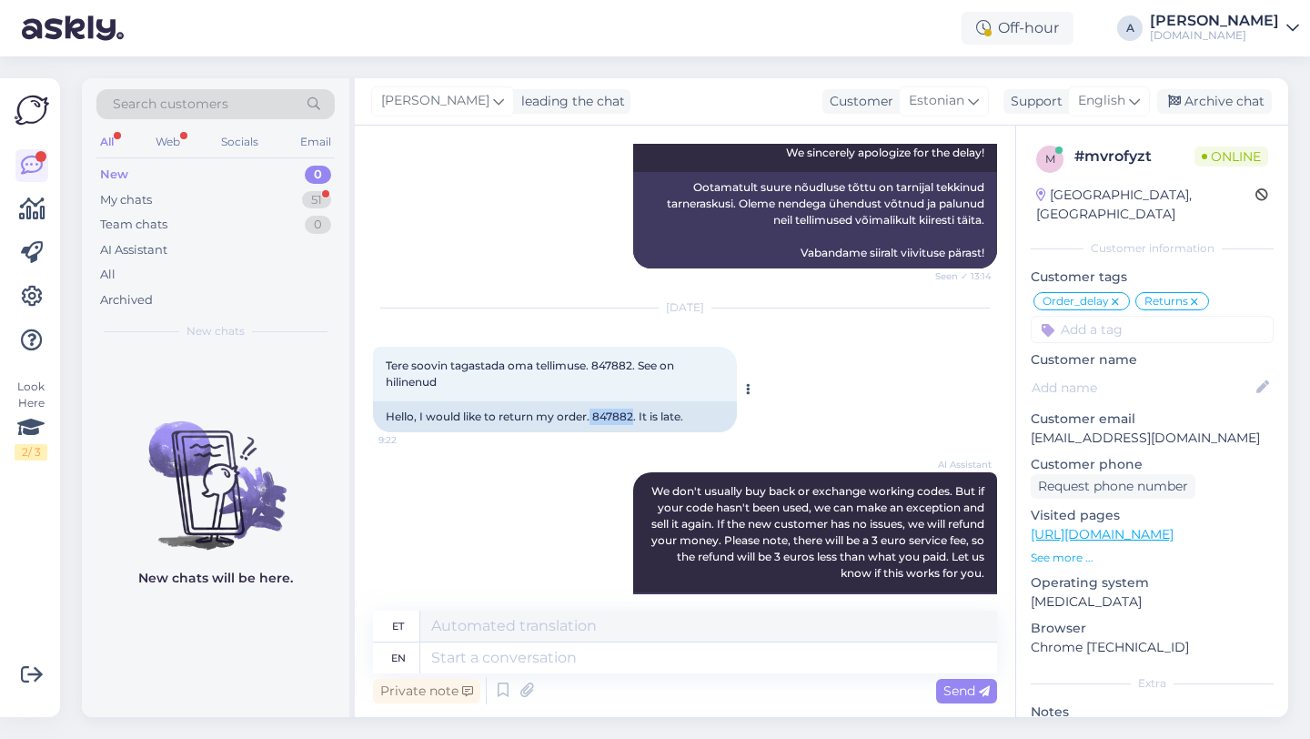
drag, startPoint x: 632, startPoint y: 416, endPoint x: 596, endPoint y: 418, distance: 36.4
click at [590, 418] on div "Hello, I would like to return my order. 847882. It is late." at bounding box center [555, 416] width 364 height 31
copy div "847882"
click at [257, 197] on div "My chats 51" at bounding box center [215, 199] width 238 height 25
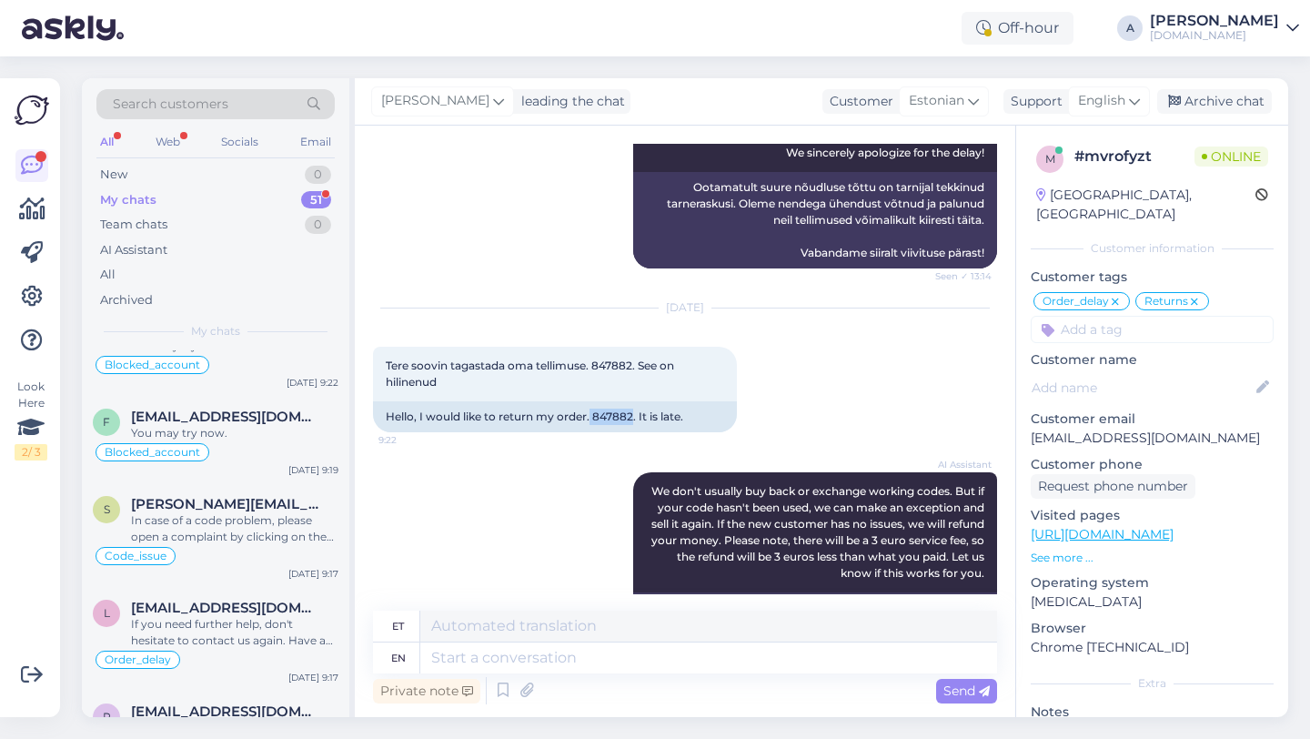
scroll to position [0, 0]
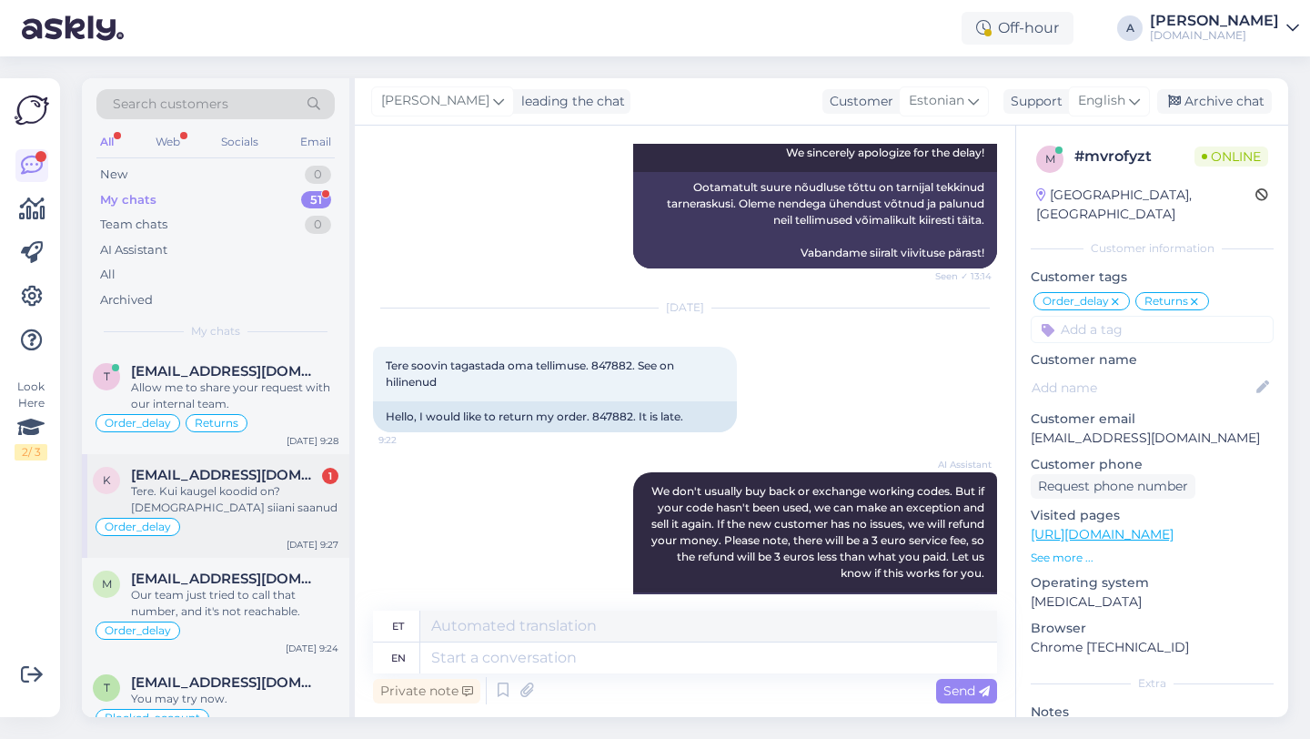
click at [242, 459] on div "k [EMAIL_ADDRESS][DOMAIN_NAME] 1 Tere. Kui kaugel koodid on? [DEMOGRAPHIC_DATA]…" at bounding box center [215, 506] width 267 height 104
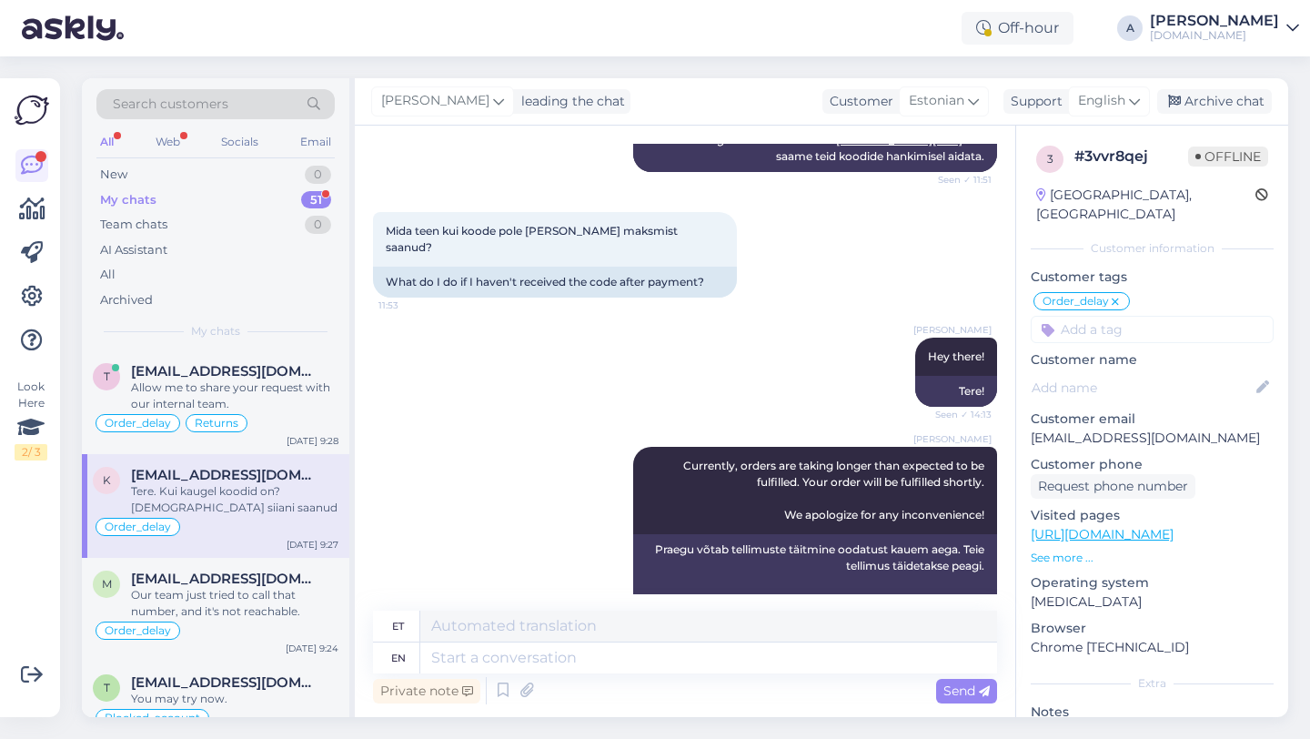
scroll to position [1242, 0]
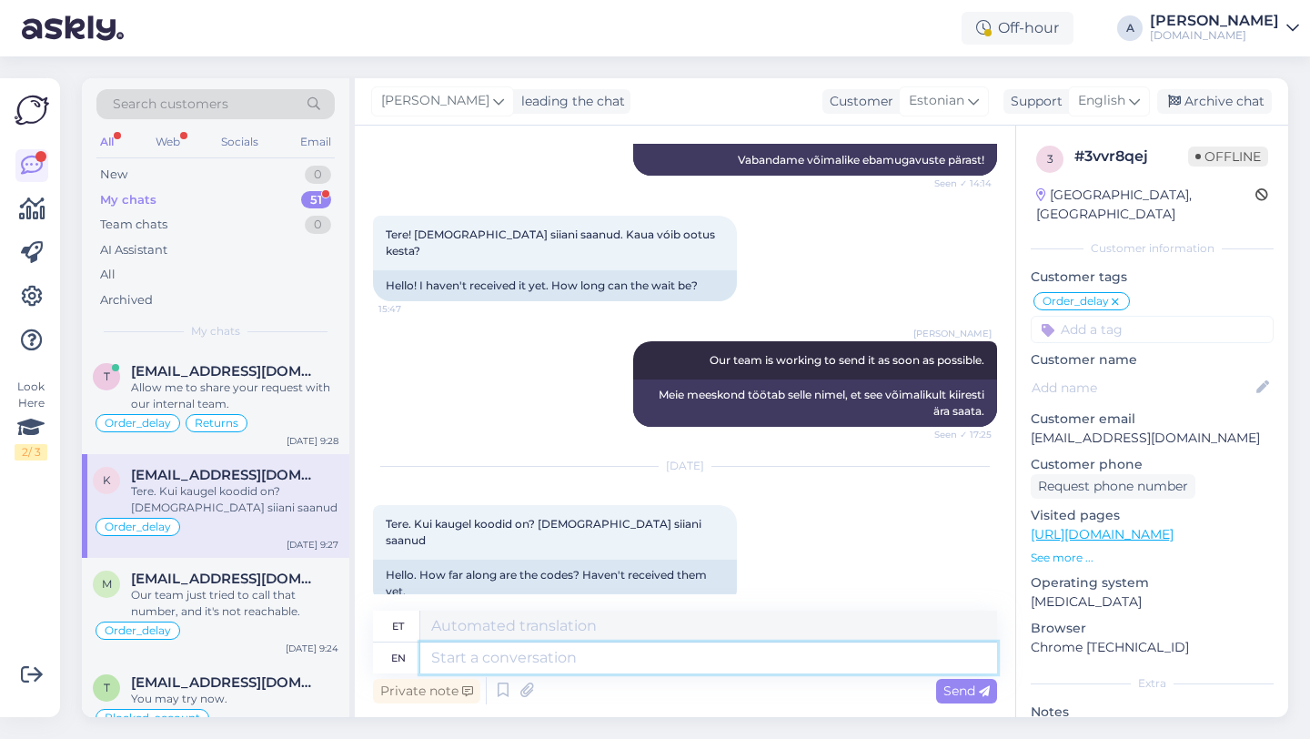
click at [533, 660] on textarea at bounding box center [708, 657] width 577 height 31
type textarea "Unfortunately."
type textarea "Kahjuks."
type textarea "Unfortunately,"
type textarea "Kahjuks"
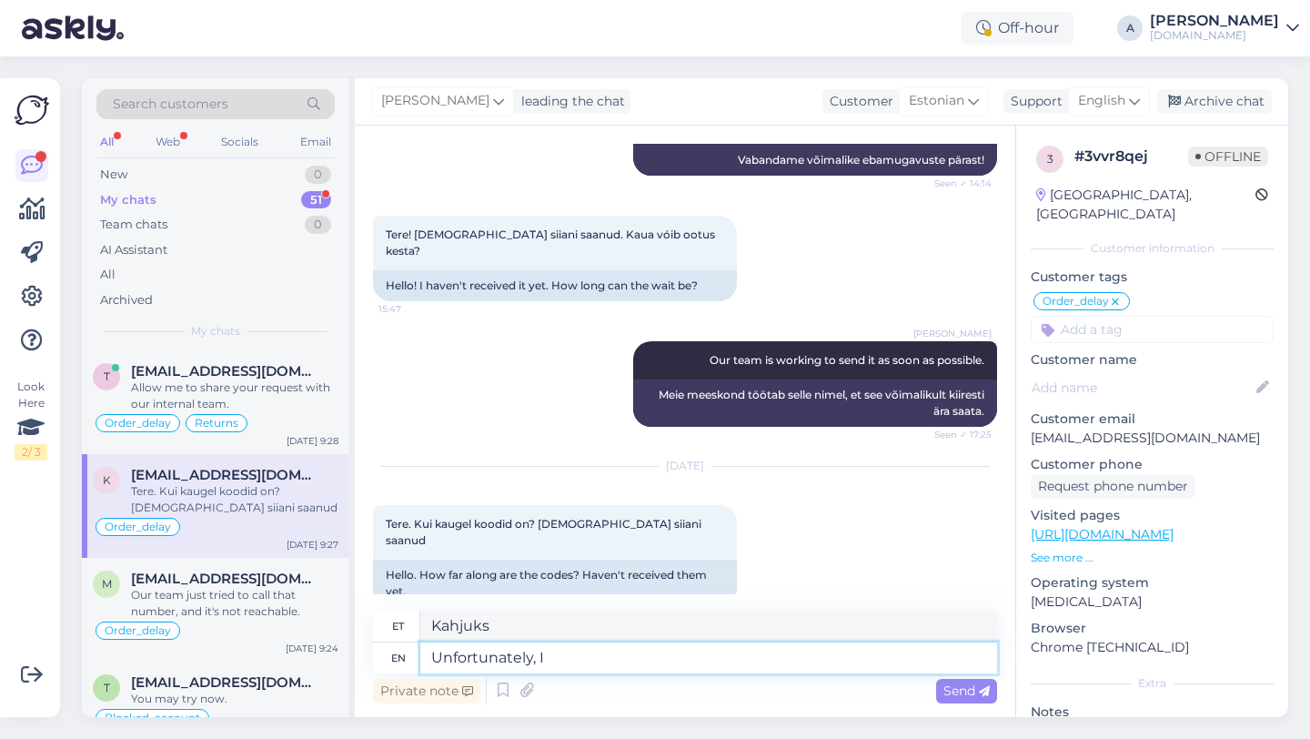
type textarea "Unfortunately, I d"
type textarea "Kahjuks ma"
type textarea "Unfortunately, I do"
type textarea "Kahjuks ma teen seda"
type textarea "Unfortunately, I do ot"
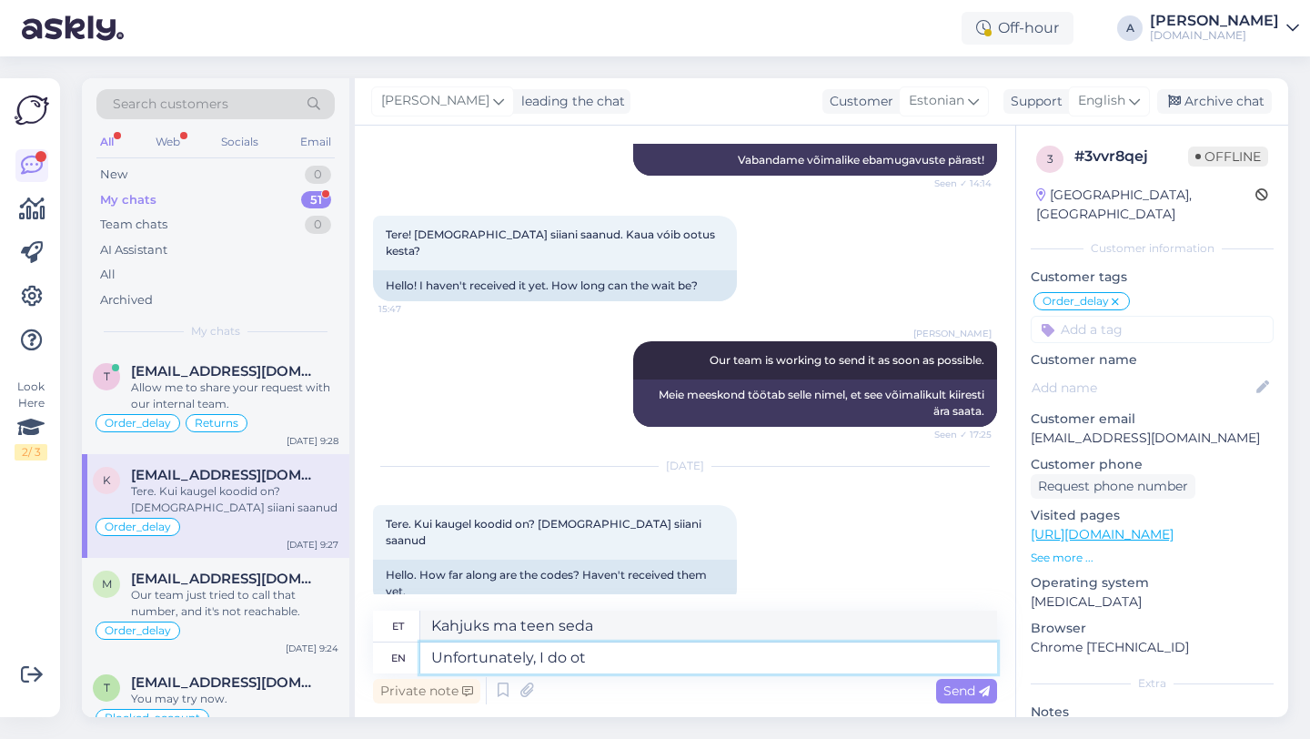
type textarea "Kahjuks ma [PERSON_NAME] tee"
type textarea "Unfortunately, I do n"
type textarea "Kahjuks ma teen seda"
type textarea "Unfortunately, I do not h"
type textarea "Kahjuks ma ei"
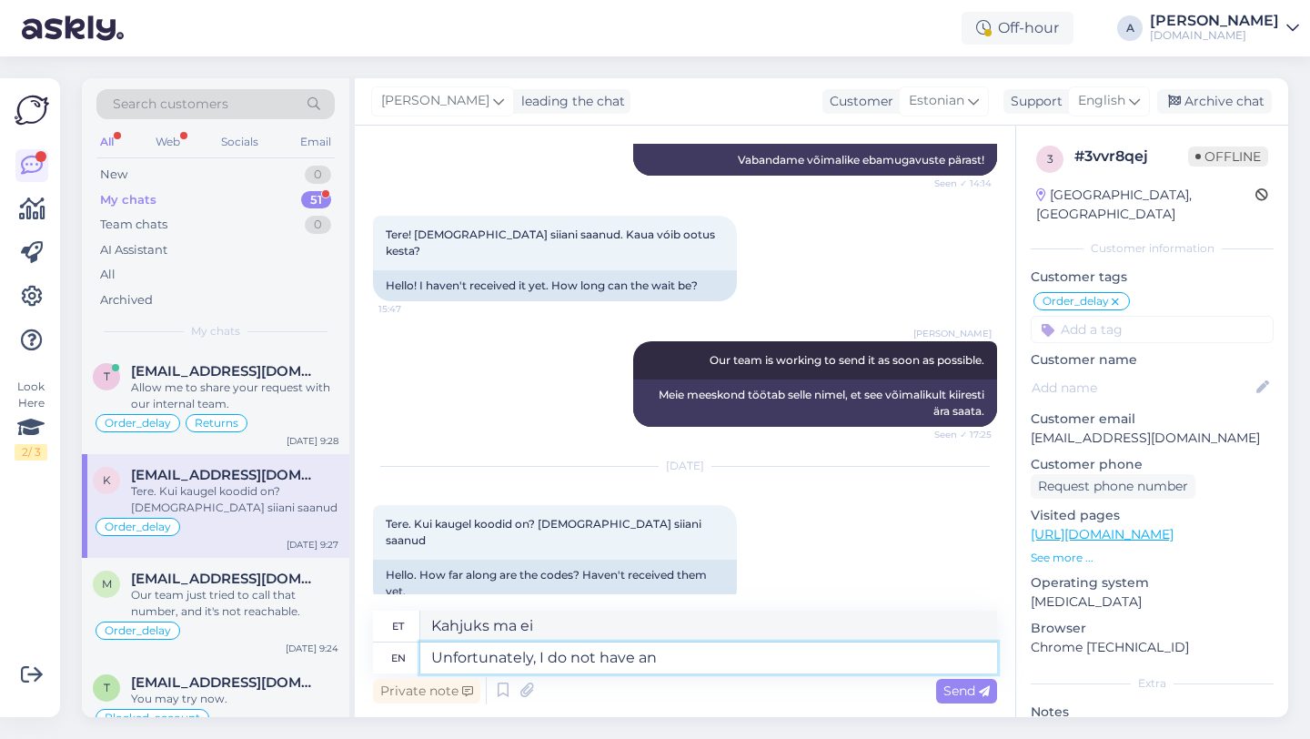
type textarea "Unfortunately, I do not have an"
type textarea "Kahjuks mul pole"
type textarea "Unfortunately, I do not have an e"
type textarea "Kahjuks mul seda pole"
type textarea "Unfortunately, I do not have an espe"
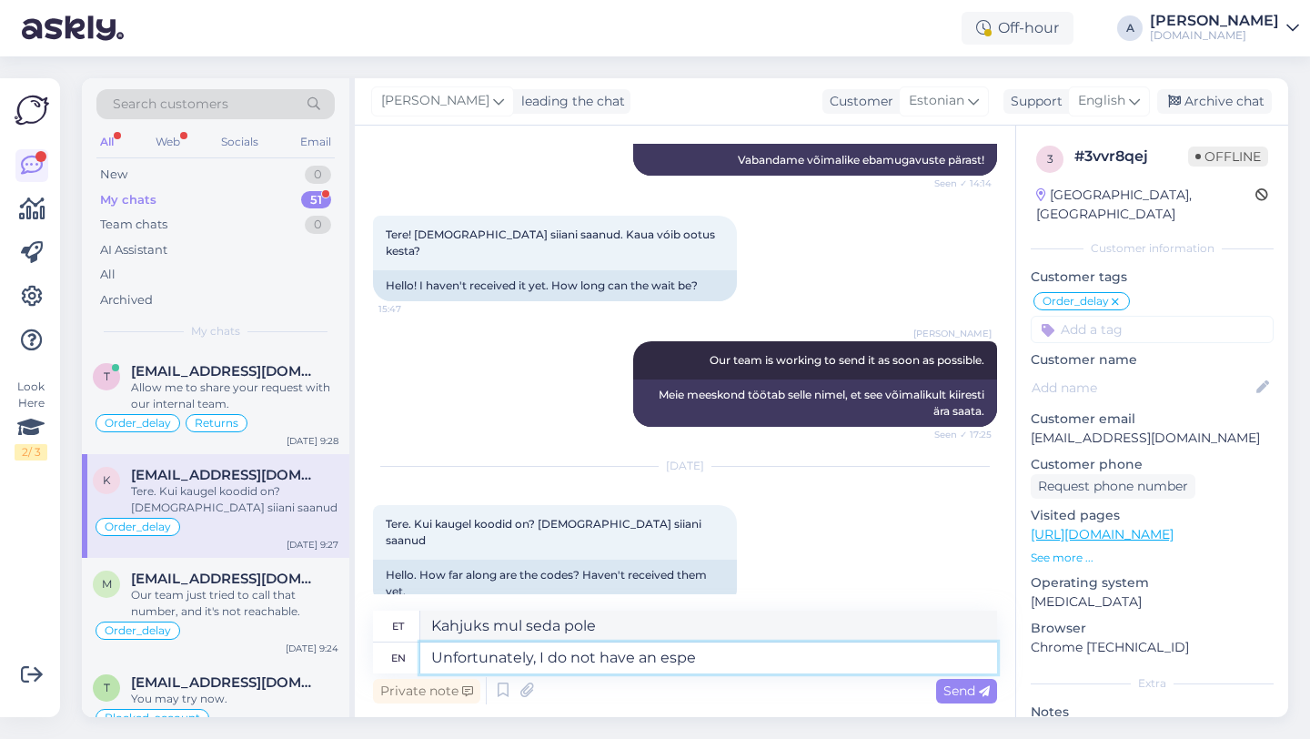
type textarea "Kahjuks mul pole spetsialiste"
type textarea "Unfortunately, I do not have an"
type textarea "Kahjuks mul seda pole"
type textarea "Unfortunately, I do not have an specific t"
type textarea "Kahjuks mul konkreetset pole"
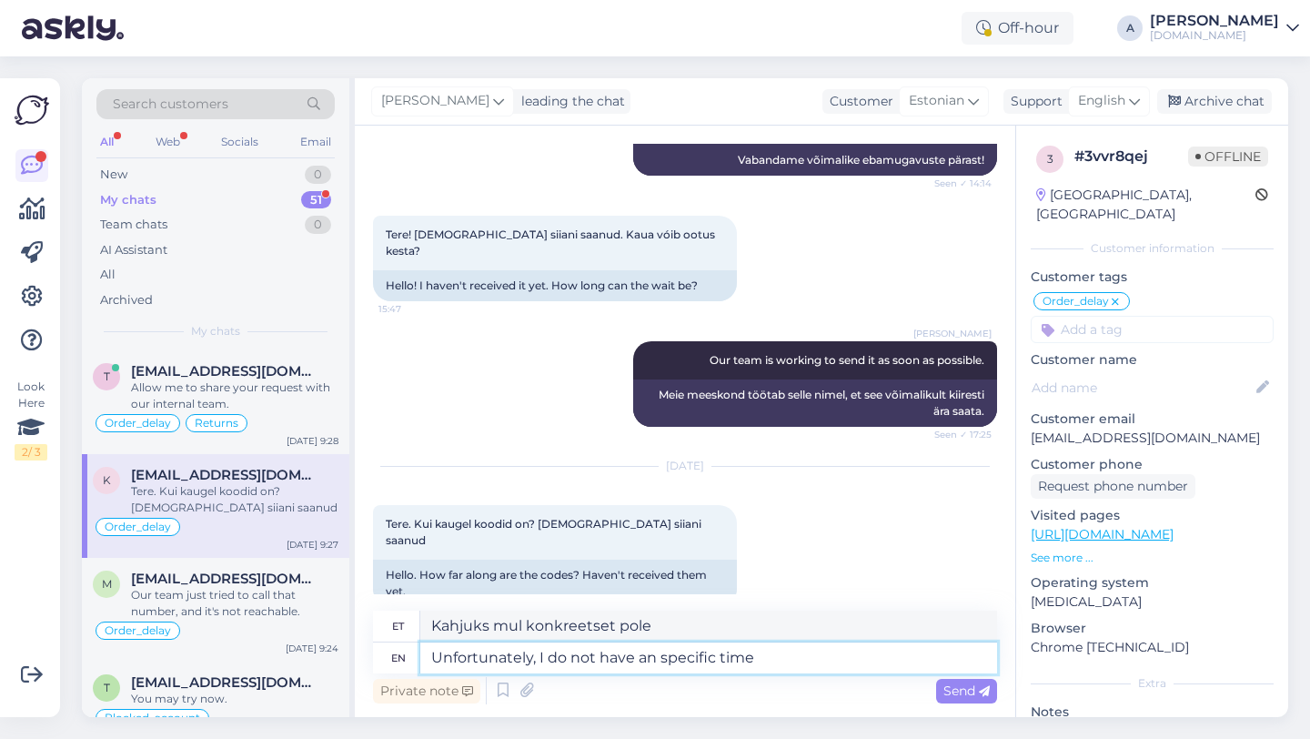
type textarea "Unfortunately, I do not have an specific time"
type textarea "Kahjuks mul kindlat aega pole"
type textarea "Unfortunately, I do not have an specific time."
type textarea "Kahjuks mul kindlat aega pole."
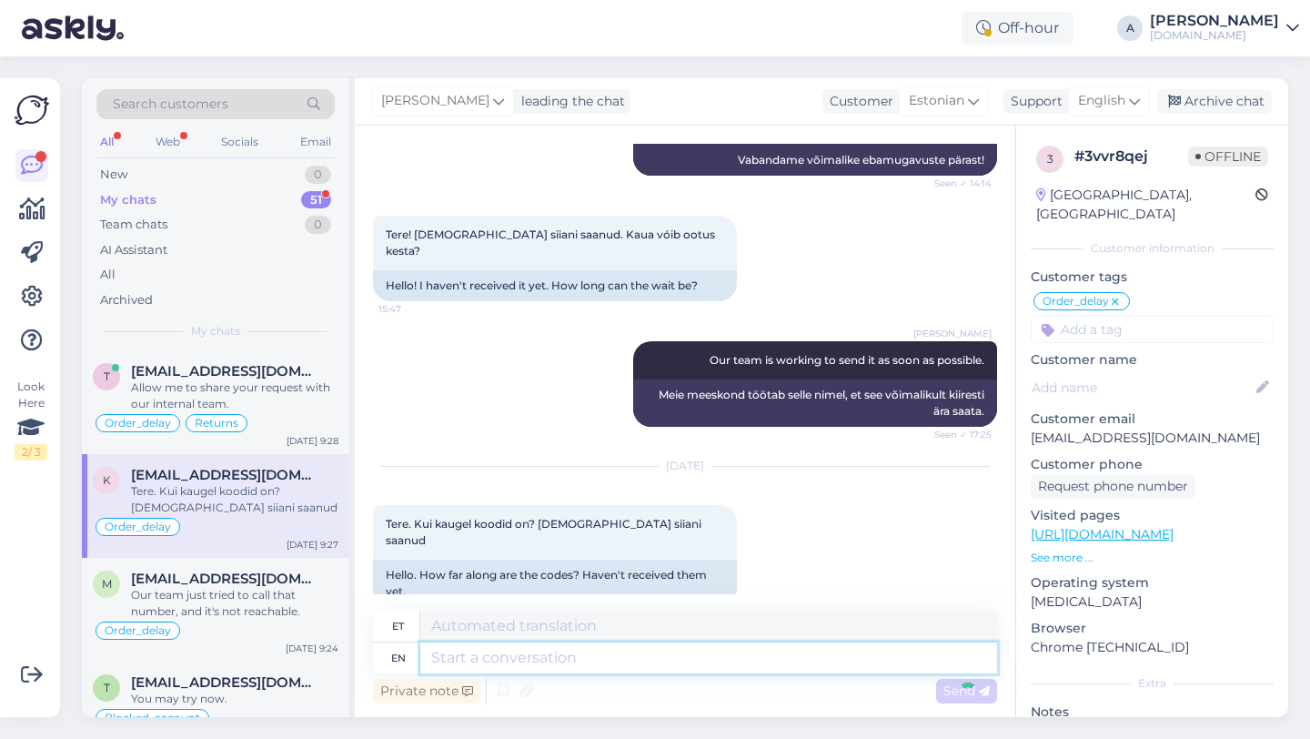
scroll to position [1351, 0]
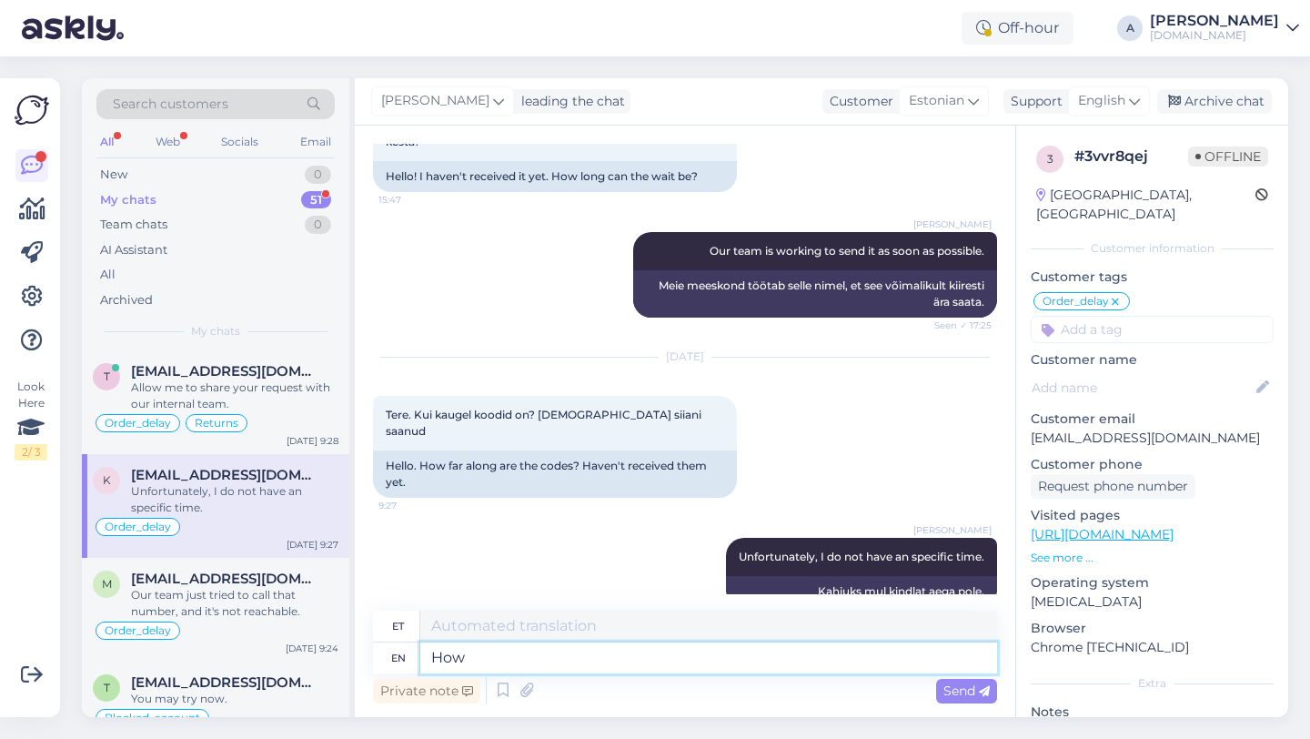
type textarea "How"
type textarea "Kuidas"
type textarea "Howeverm"
type textarea "Siiski"
type textarea "However, our"
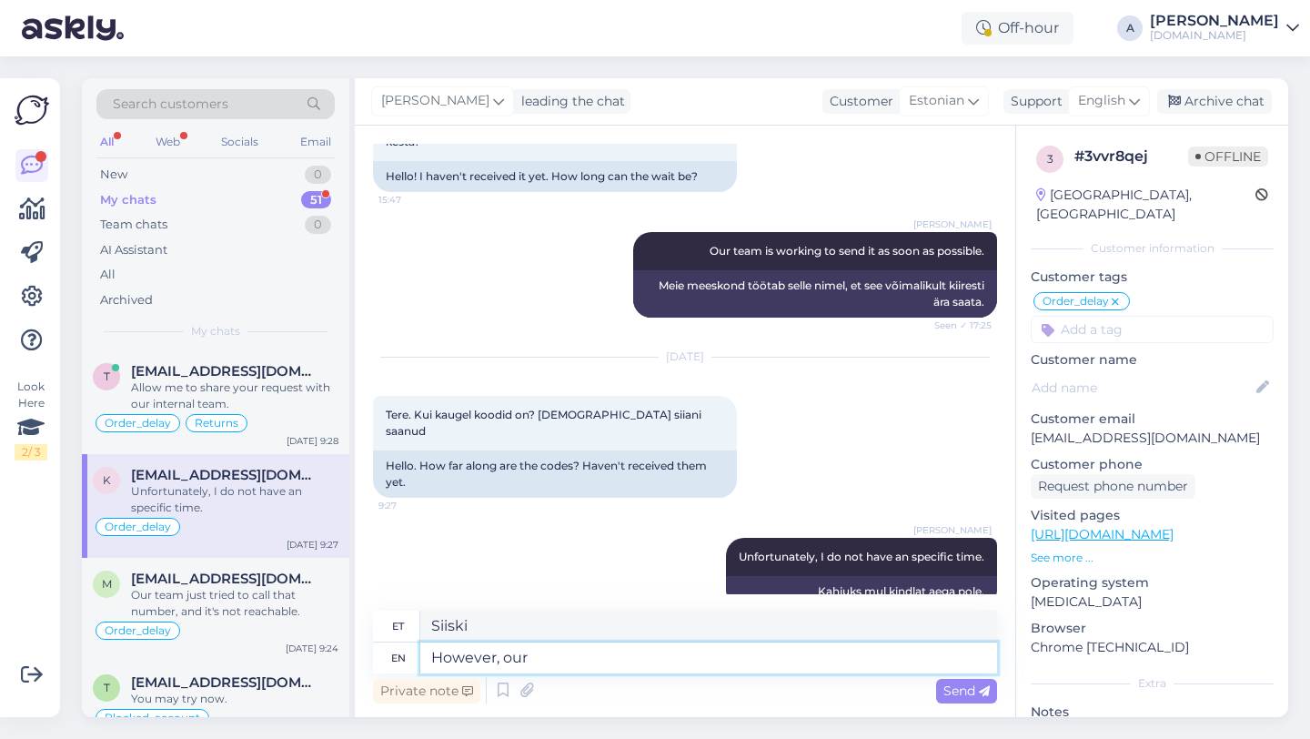
type textarea "Siiski, meie"
type textarea "However, our team"
type textarea "Siiski, meie meeskond"
type textarea "However, our team is"
type textarea "Siiski on meie meeskond"
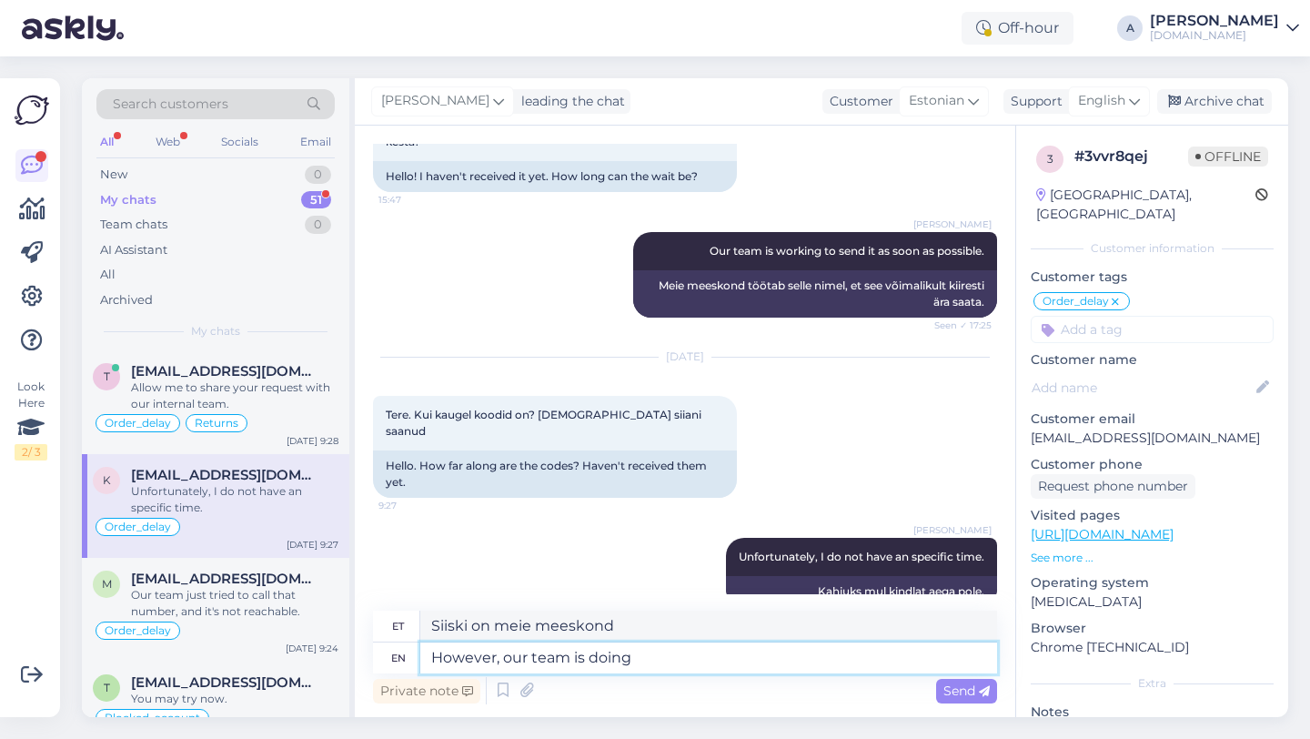
type textarea "However, our team is doing e"
type textarea "Siiski teeb meie meeskond"
type textarea "However, our team is doing eve"
type textarea "[PERSON_NAME] teeb meie meeskond head tööd"
type textarea "However, our team is doing ever"
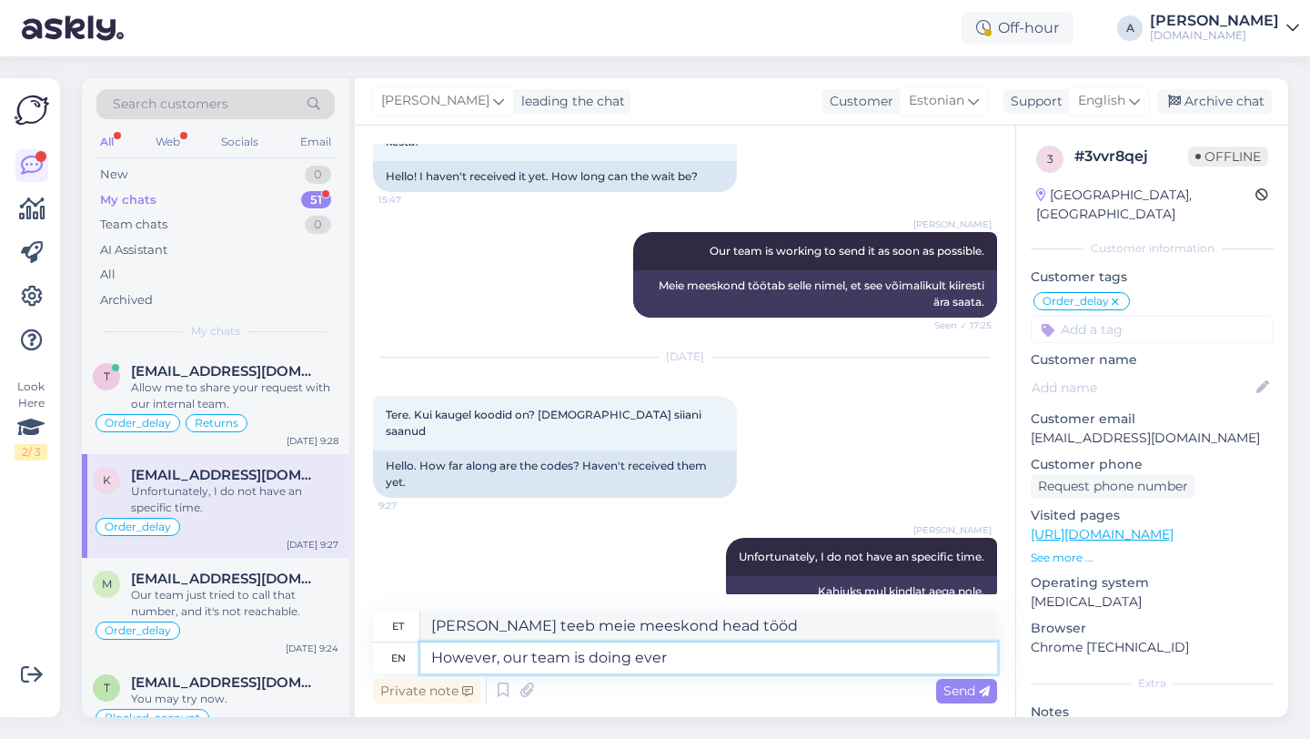
type textarea "Siiski teeb meie meeskond alati"
type textarea "However, our team is doing everythong o"
type textarea "Siiski teeb meie meeskond kõik endast oleneva."
type textarea "However, our team is doing ever"
type textarea "[PERSON_NAME] teeb meie meeskond kõik endast oleneva,"
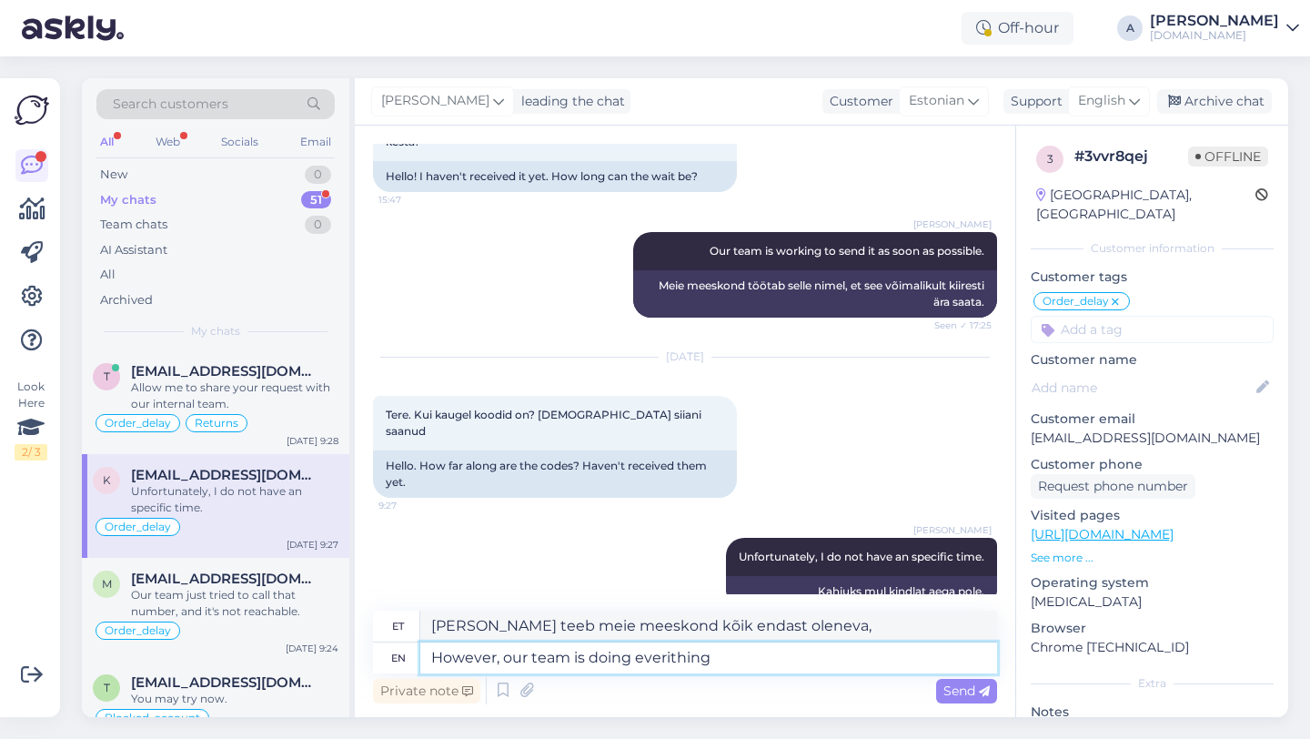
type textarea "However, our team is doing everithing"
type textarea "Siiski teeb meie meeskond kõik endast oleneva."
type textarea "However, our team is doing everything"
type textarea "Meie meeskond teeb aga kõik endast oleneva,"
type textarea "However, our team is doing everything in th"
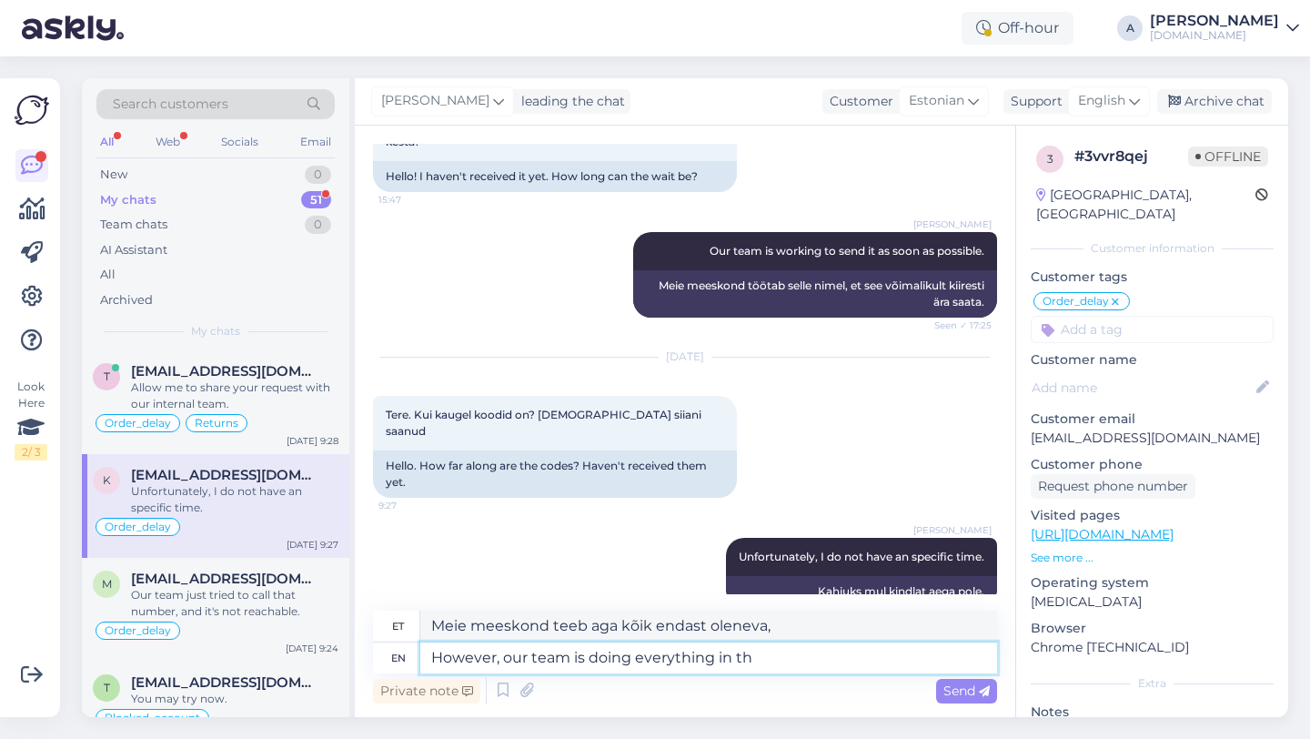
type textarea "[PERSON_NAME] teeb meie meeskond kõik endast oleneva, et"
type textarea "However, our team is doing everything in their"
type textarea "[PERSON_NAME] teeb meie meeskond kõik endast oleneva,"
type textarea "However, our team is doing everything in their hands t"
type textarea "Siiski teeb meie meeskond kõik, mis nende kätes on."
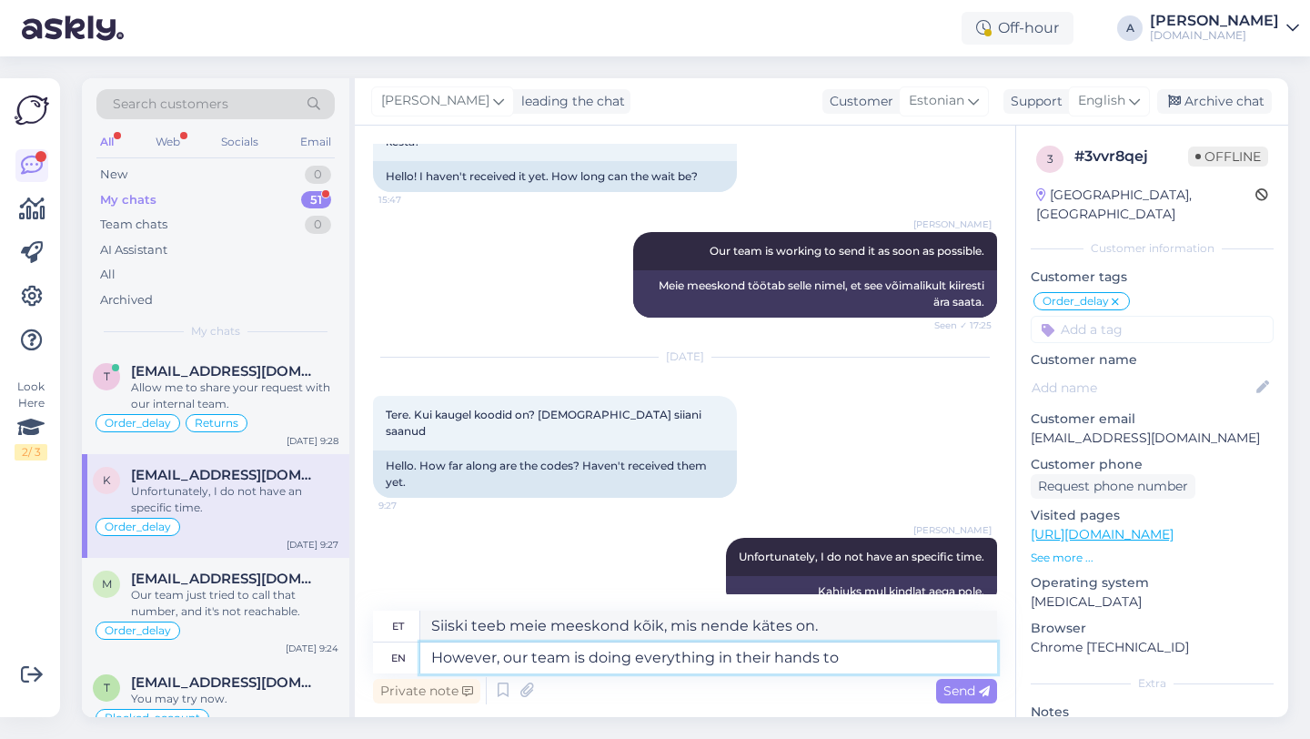
type textarea "However, our team is doing everything in their hands to"
type textarea "[PERSON_NAME] teeb meie meeskond kõik endast oleneva, et"
type textarea "However, our team is doing everything in their hands to send"
type textarea "[PERSON_NAME] teeb meie meeskond kõik endast oleneva, et saata"
type textarea "However, our team is doing everything in their hands to send it"
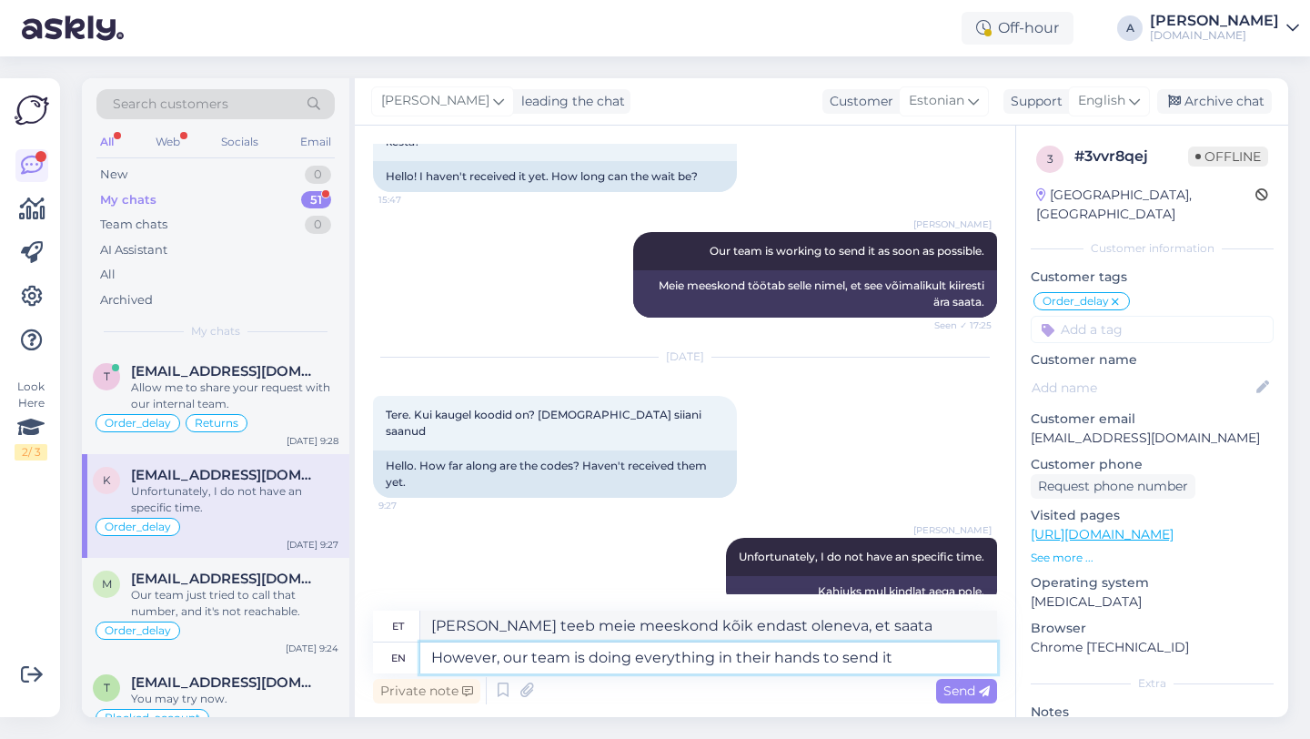
type textarea "[PERSON_NAME] teeb meie meeskond kõik endast oleneva, et see ära saata"
type textarea "However, our team is doing everything in their hands to send it quick"
type textarea "Siiski teeb meie meeskond kõik endast oleneva, et see kiiresti [PERSON_NAME] to…"
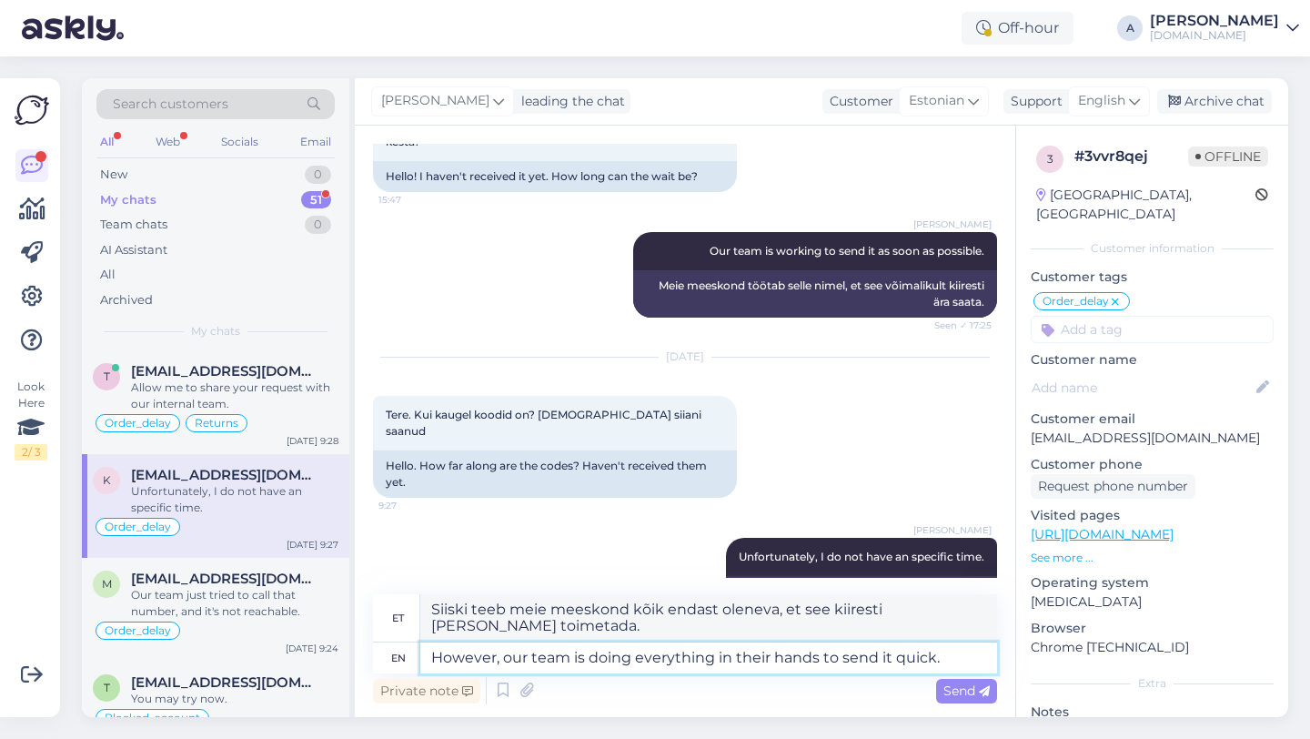
type textarea "However, our team is doing everything in their hands to send it quick."
type textarea "[PERSON_NAME] teeb meie meeskond kõik endast oleneva, et see kiiresti [PERSON_N…"
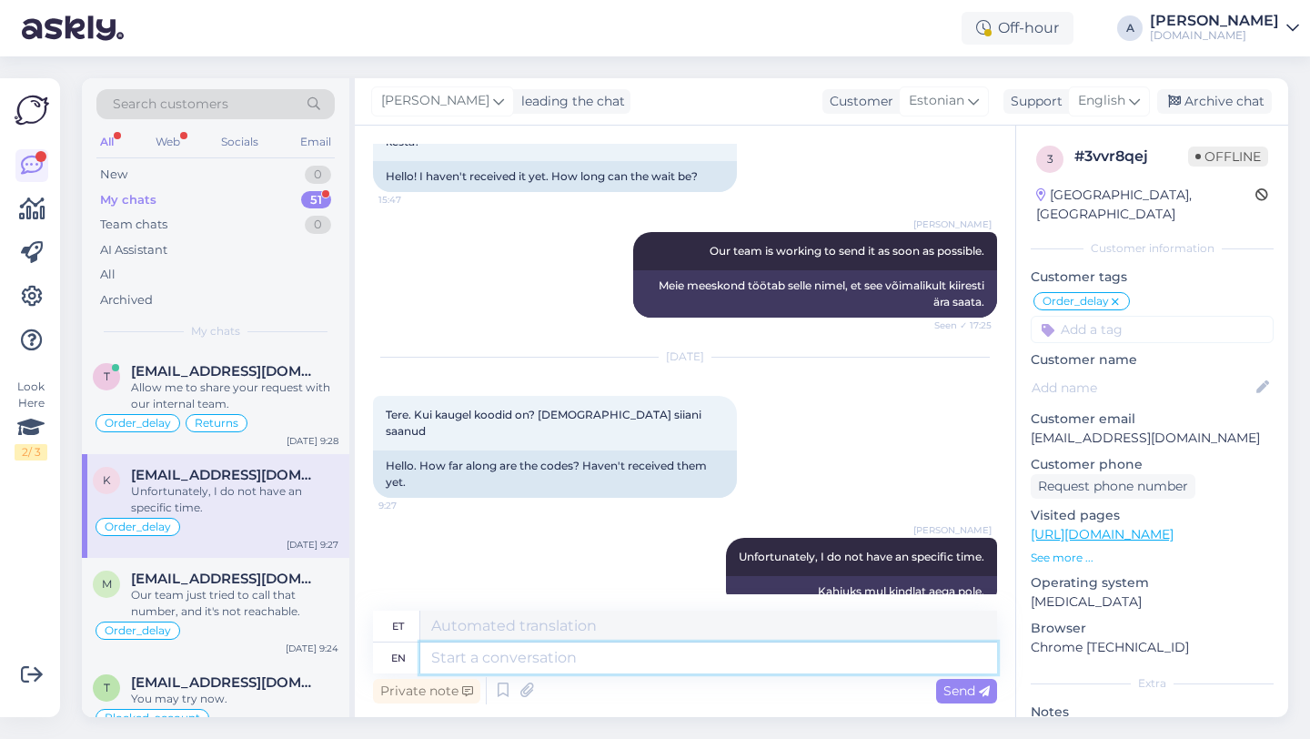
scroll to position [1493, 0]
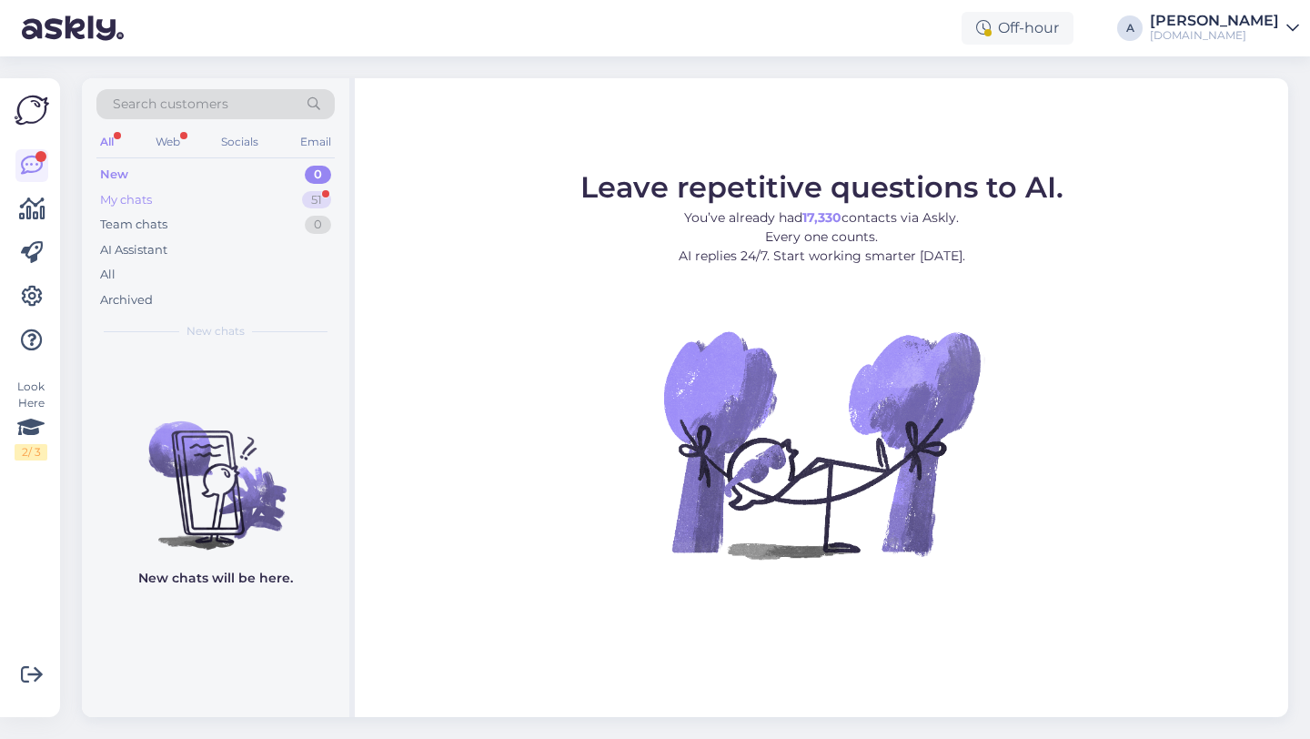
click at [330, 197] on div "51" at bounding box center [316, 200] width 29 height 18
